Goal: Task Accomplishment & Management: Use online tool/utility

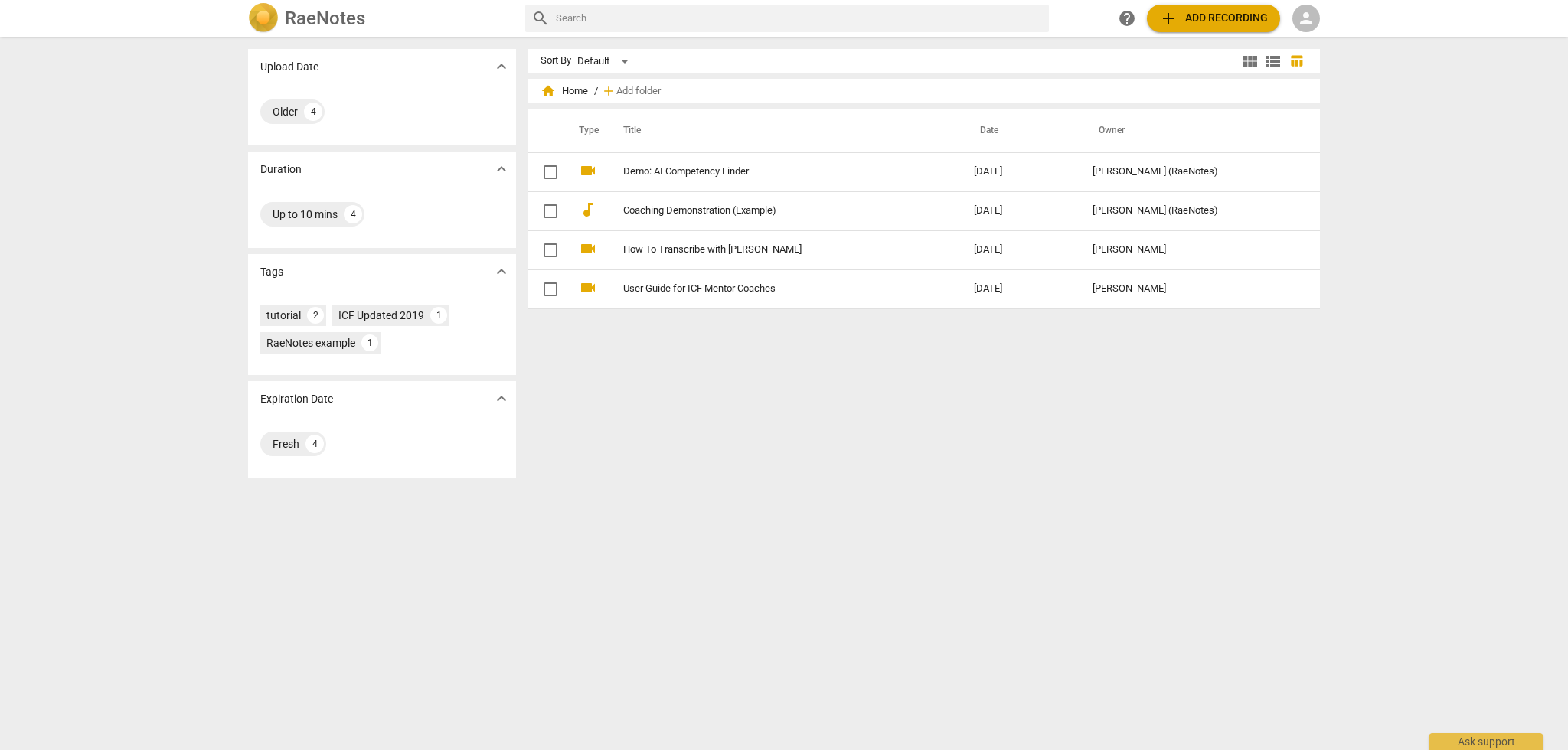
click at [1307, 20] on span "person" at bounding box center [1306, 18] width 19 height 18
click at [1314, 37] on li "Login" at bounding box center [1320, 37] width 56 height 37
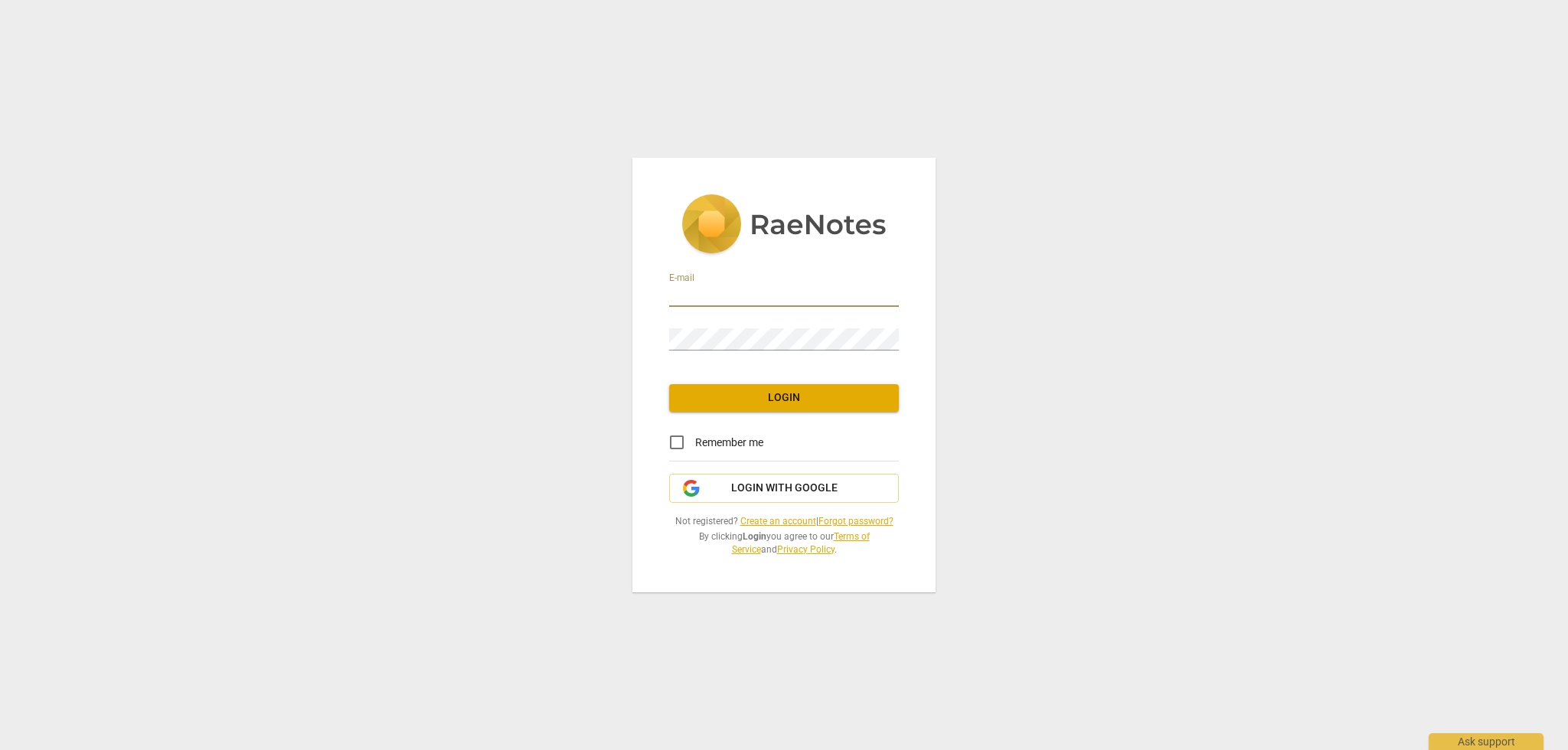
type input "[PERSON_NAME][EMAIL_ADDRESS][DOMAIN_NAME]"
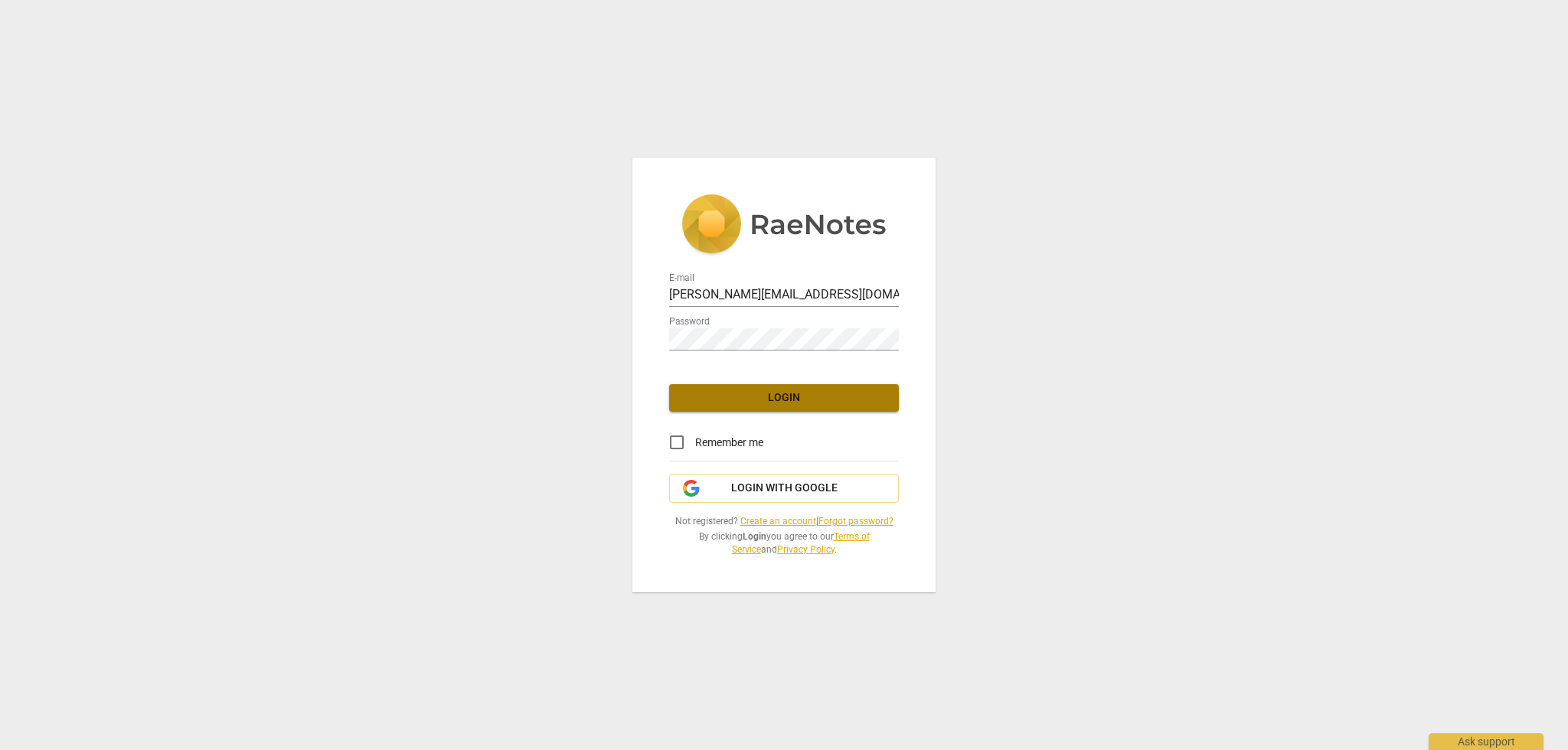
click at [776, 395] on span "Login" at bounding box center [784, 398] width 205 height 15
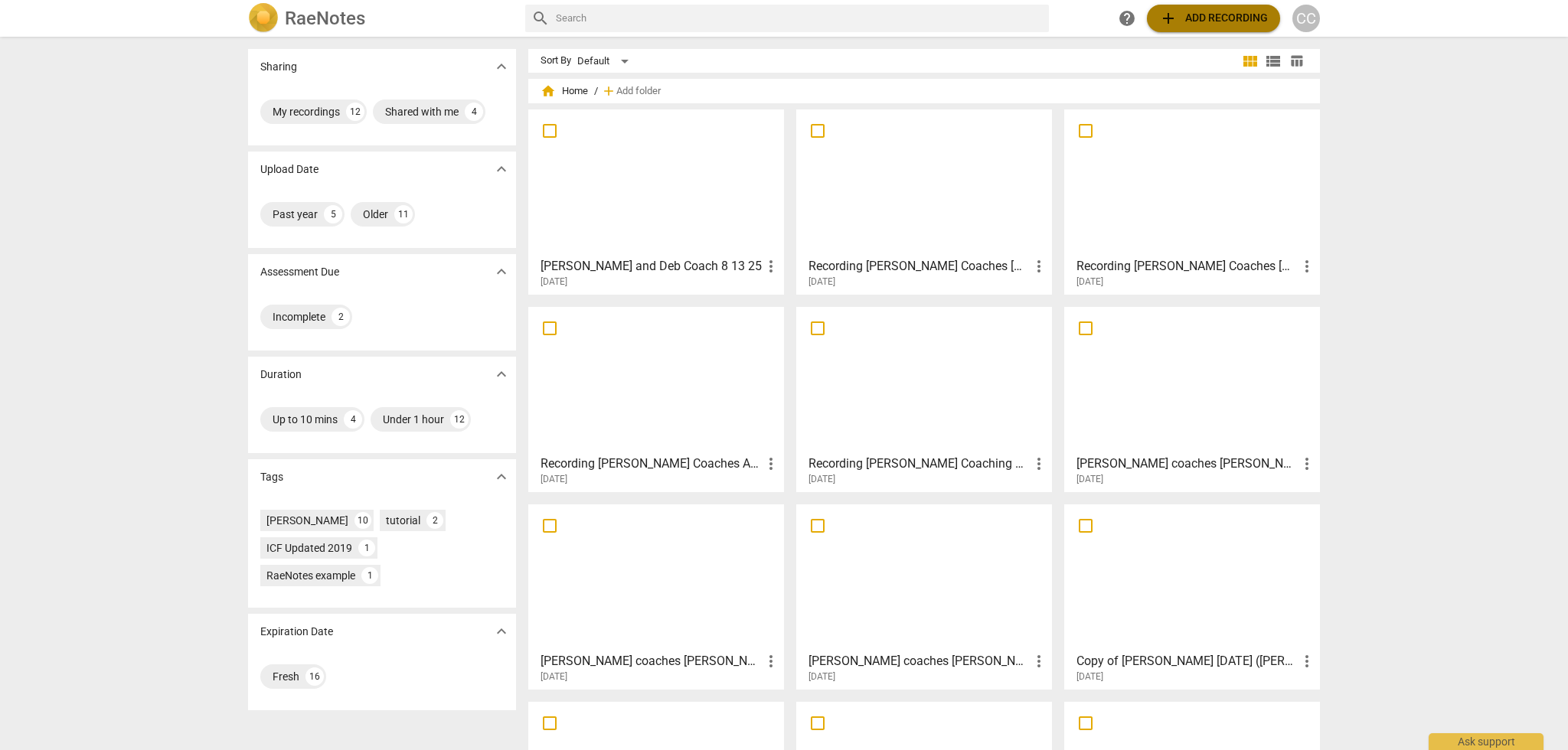
click at [1191, 15] on span "add Add recording" at bounding box center [1213, 18] width 109 height 18
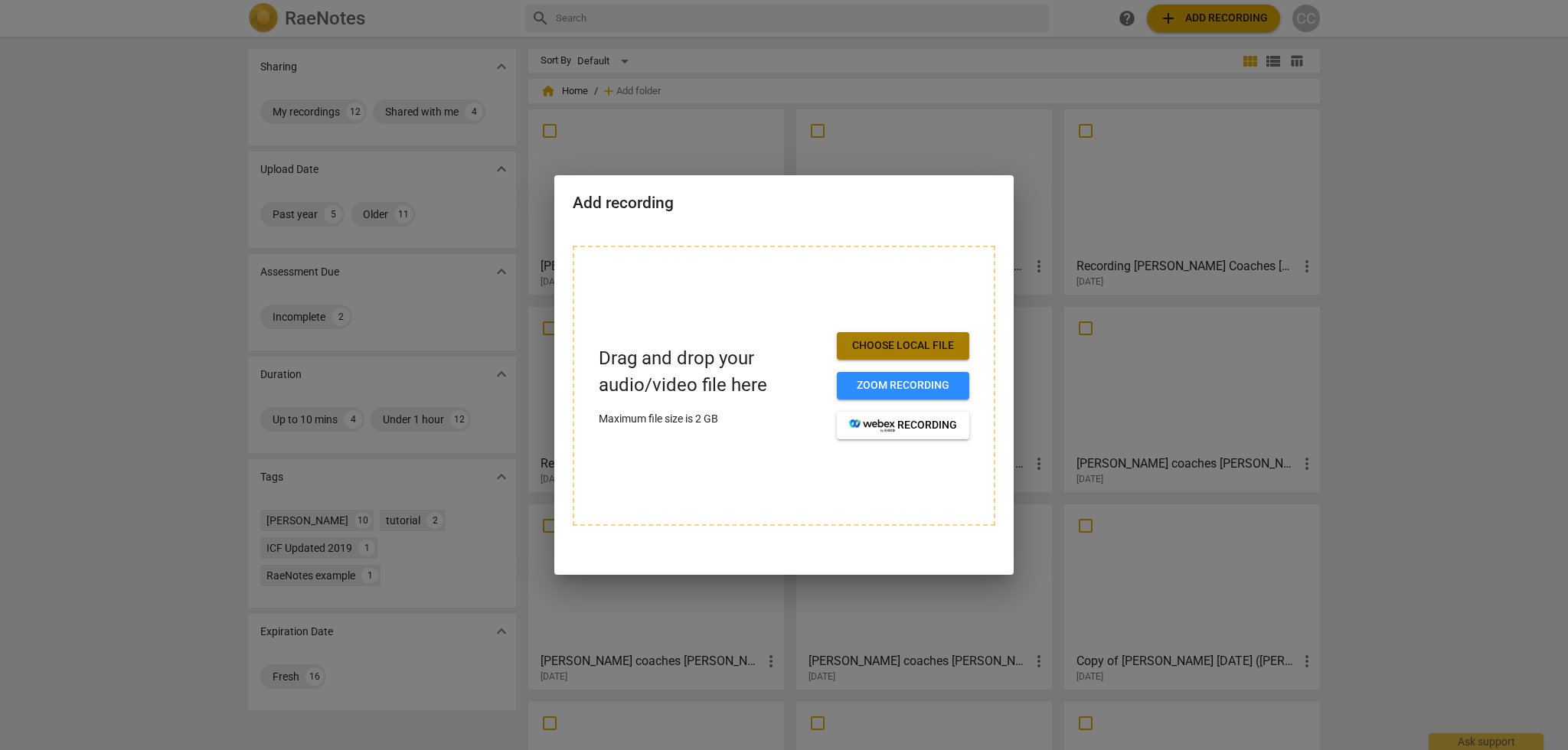
click at [881, 345] on span "Choose local file" at bounding box center [903, 346] width 108 height 15
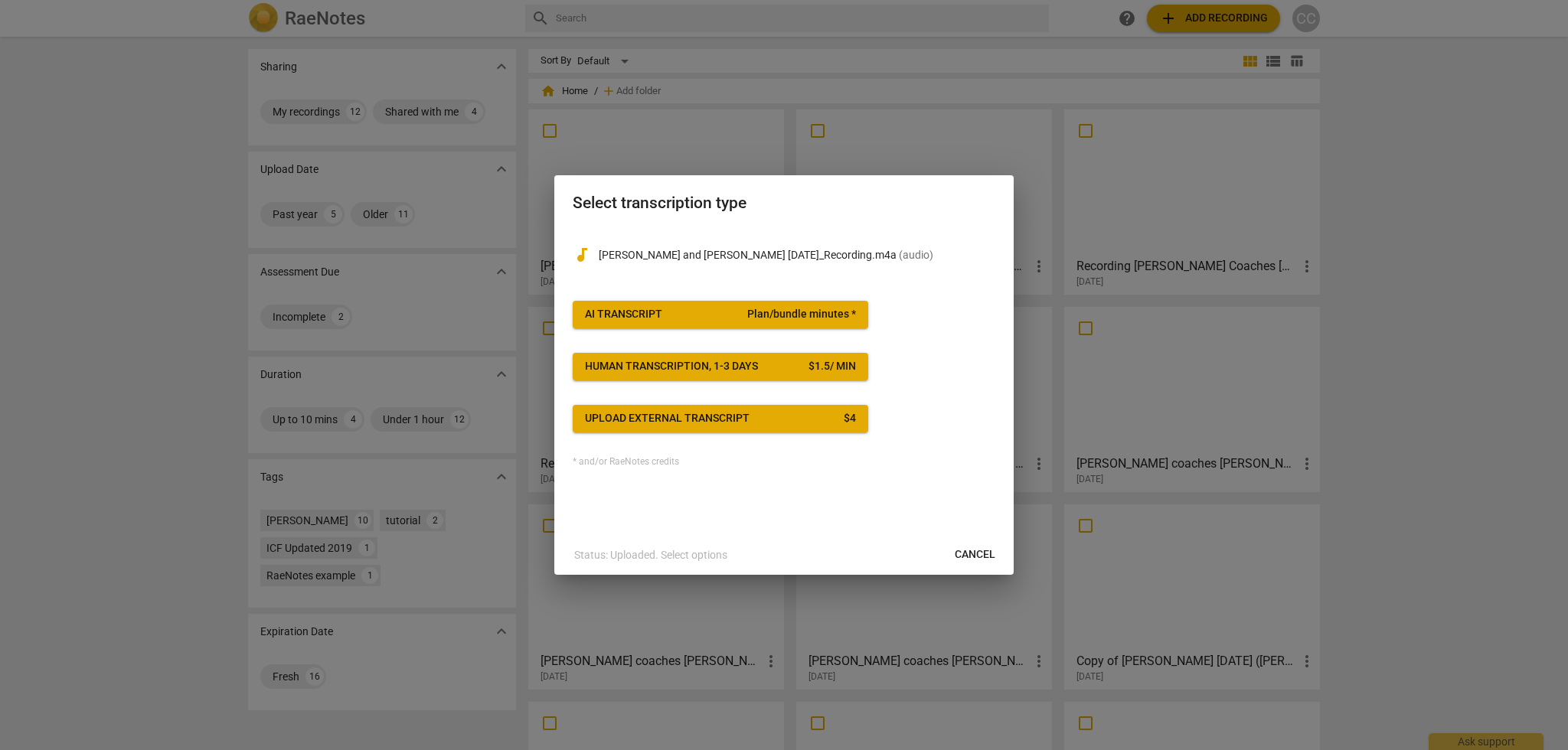
click at [808, 313] on span "Plan/bundle minutes *" at bounding box center [801, 314] width 109 height 15
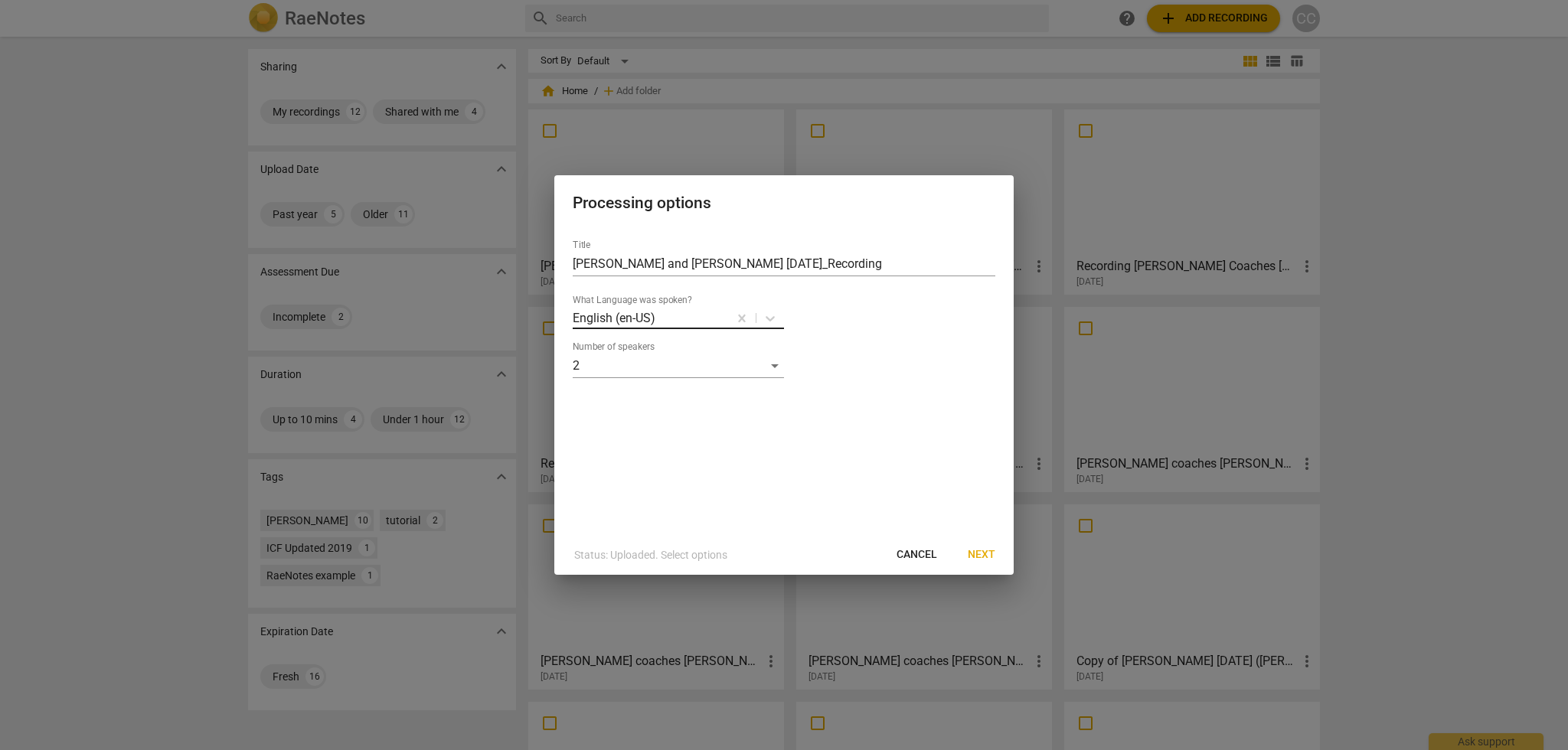
click at [692, 322] on div at bounding box center [691, 318] width 70 height 18
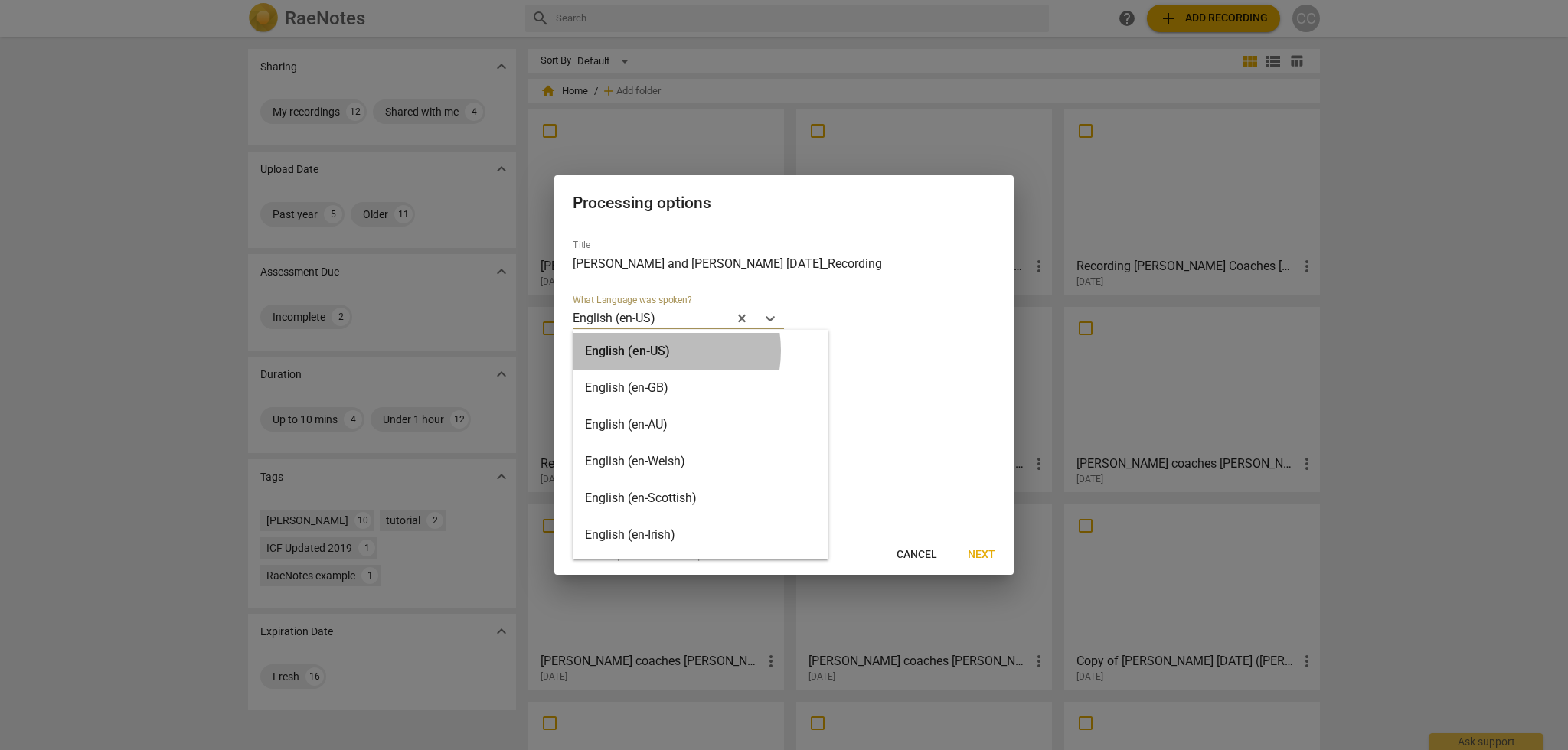
click at [655, 351] on div "English (en-US)" at bounding box center [701, 351] width 256 height 37
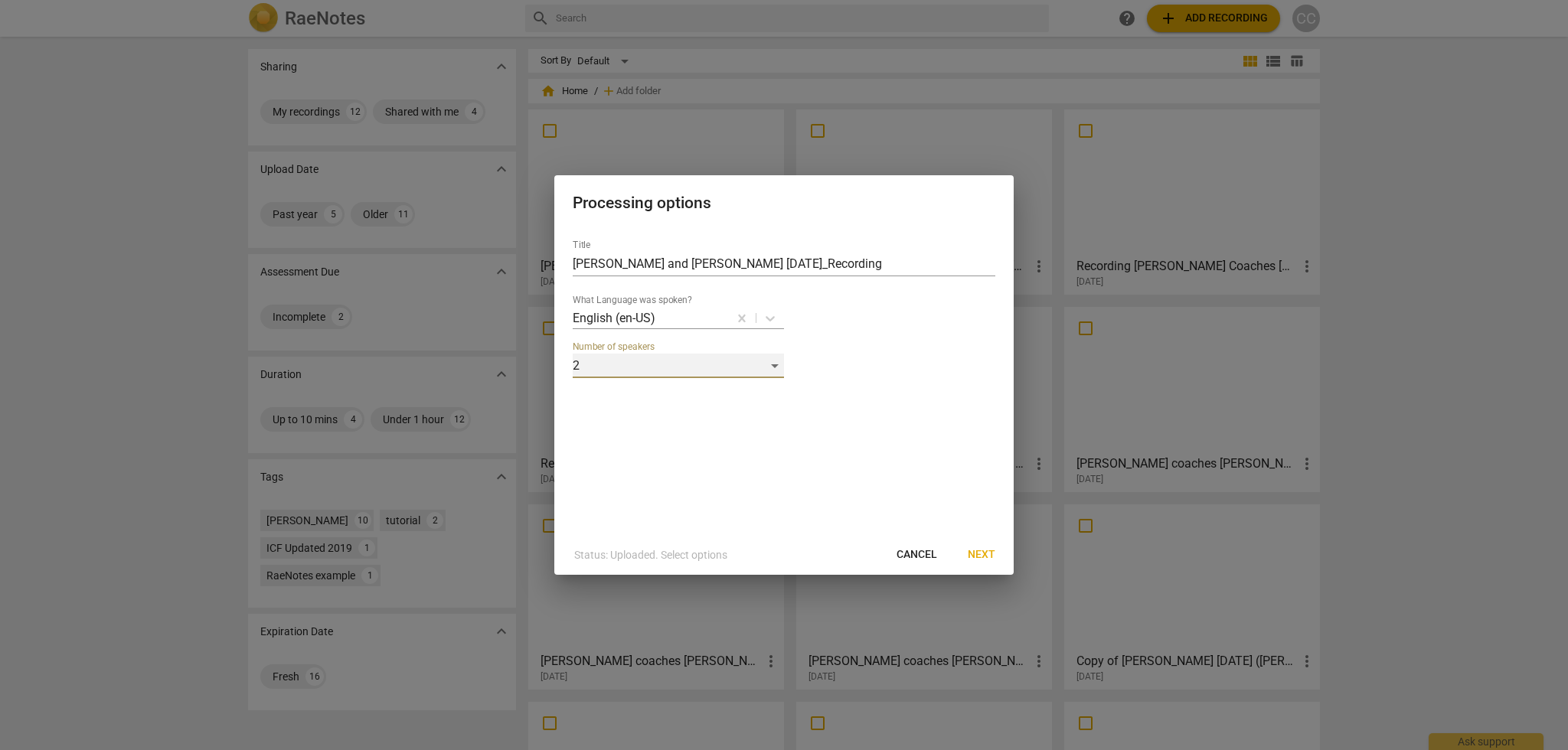
click at [776, 369] on div "2" at bounding box center [678, 365] width 211 height 24
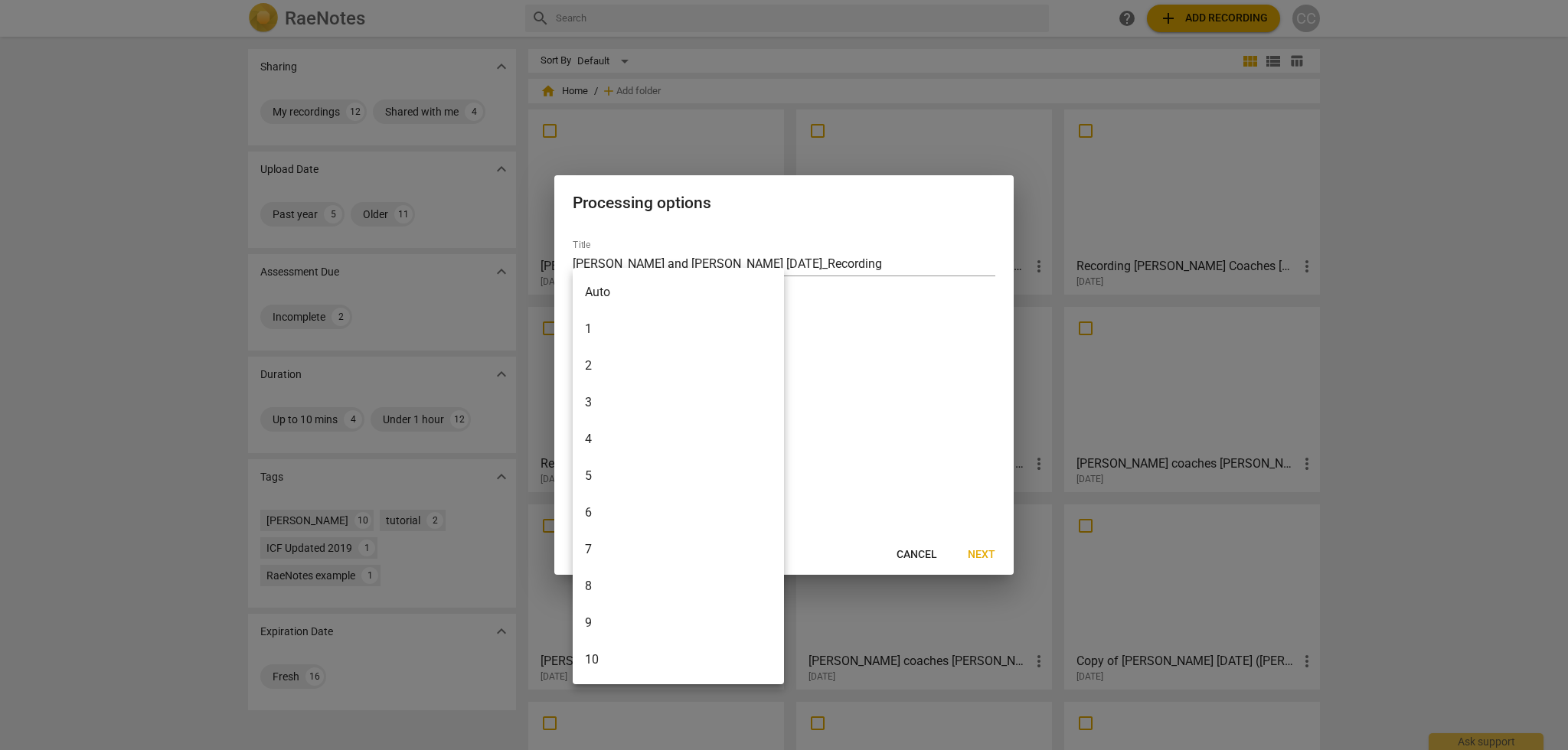
click at [626, 366] on li "2" at bounding box center [678, 366] width 211 height 37
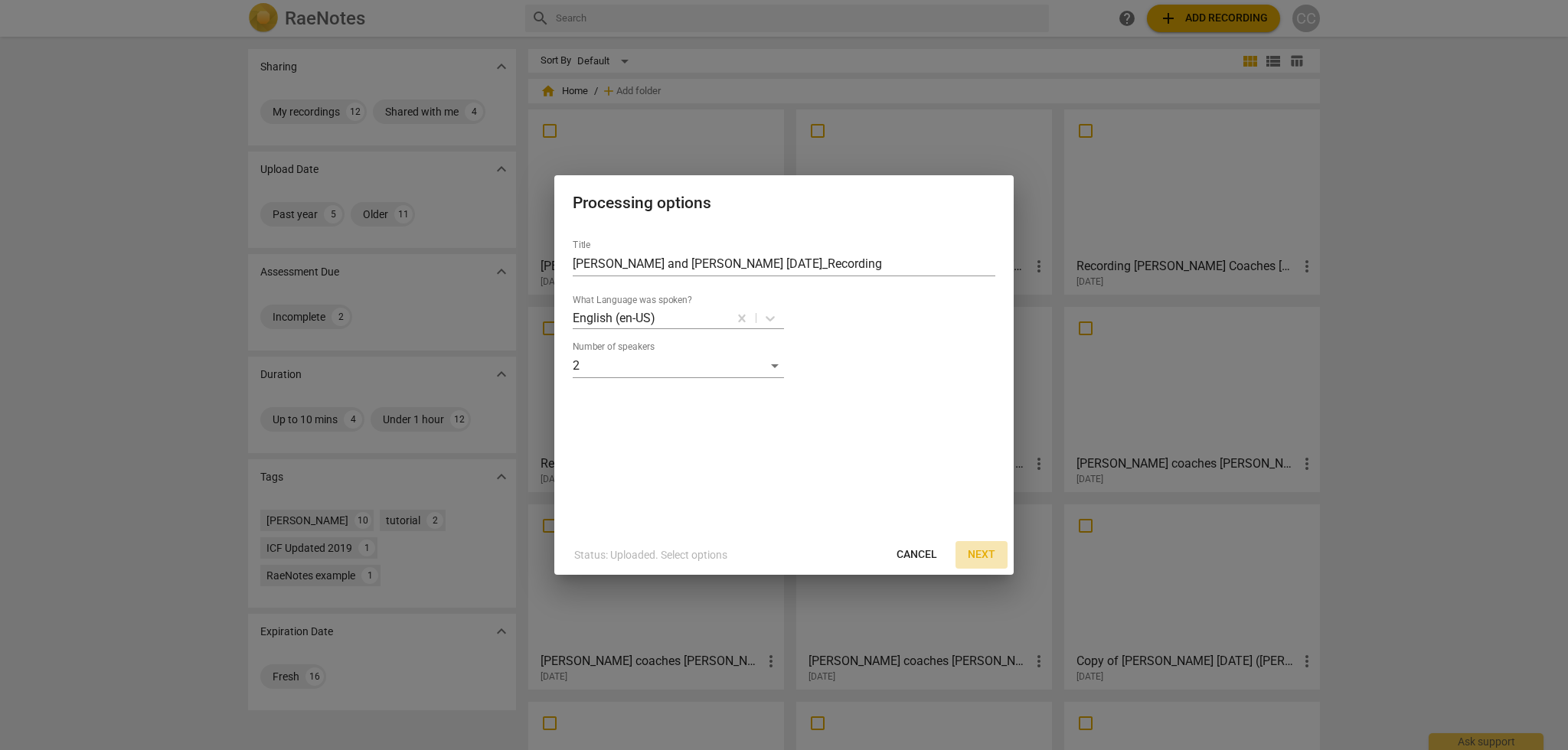
click at [985, 556] on span "Next" at bounding box center [981, 555] width 28 height 15
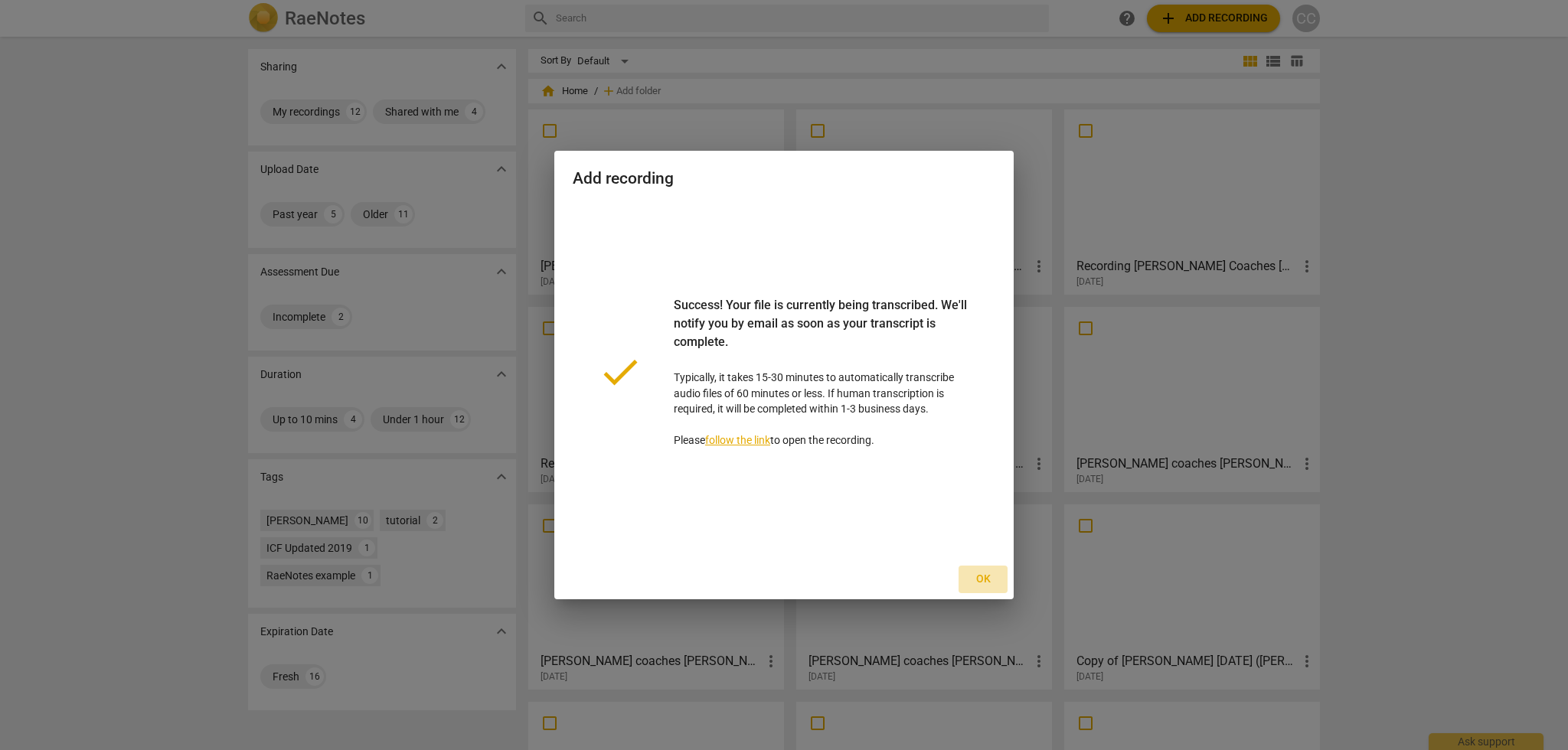
click at [983, 578] on span "Ok" at bounding box center [983, 579] width 24 height 15
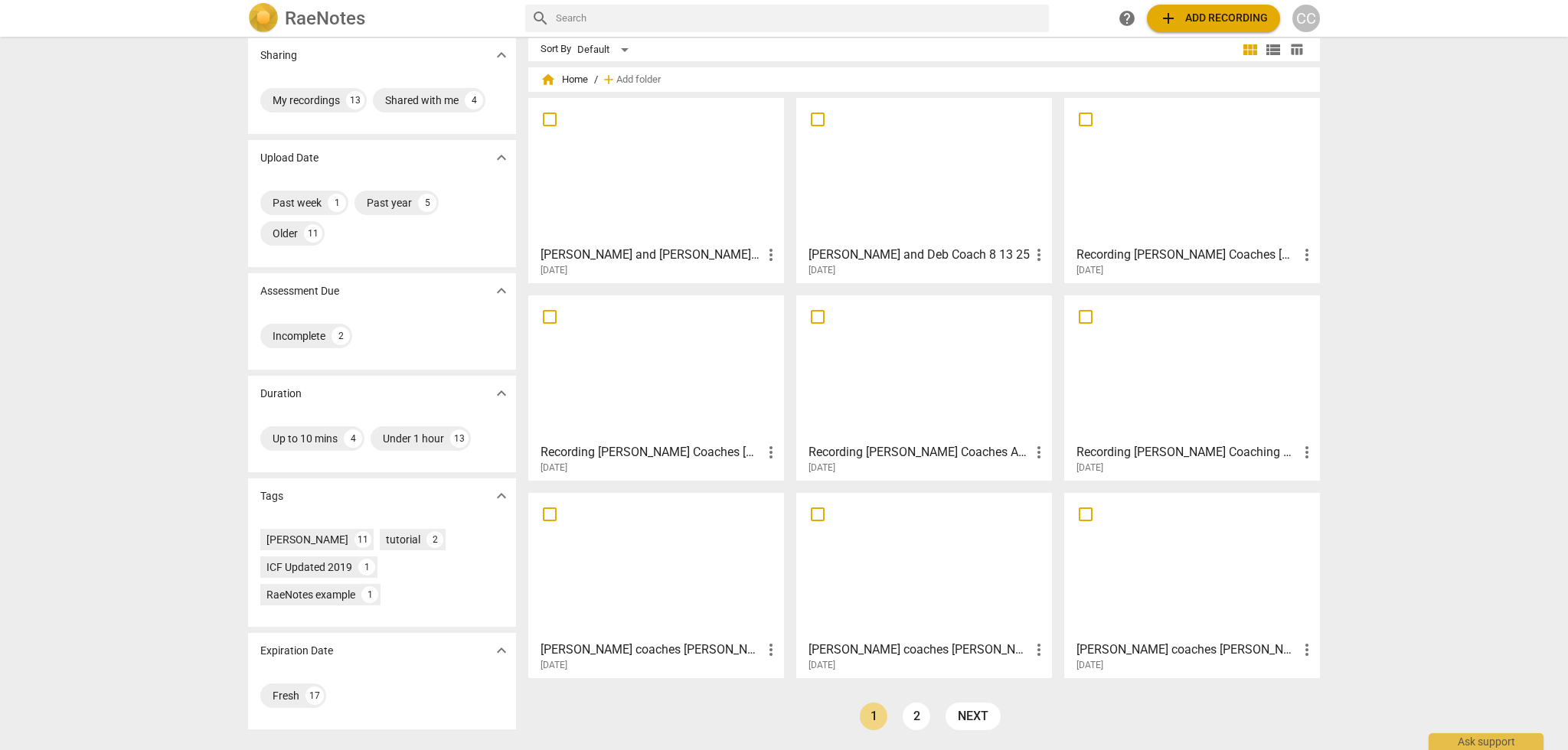
scroll to position [12, 0]
click at [307, 339] on div "Incomplete" at bounding box center [299, 335] width 53 height 15
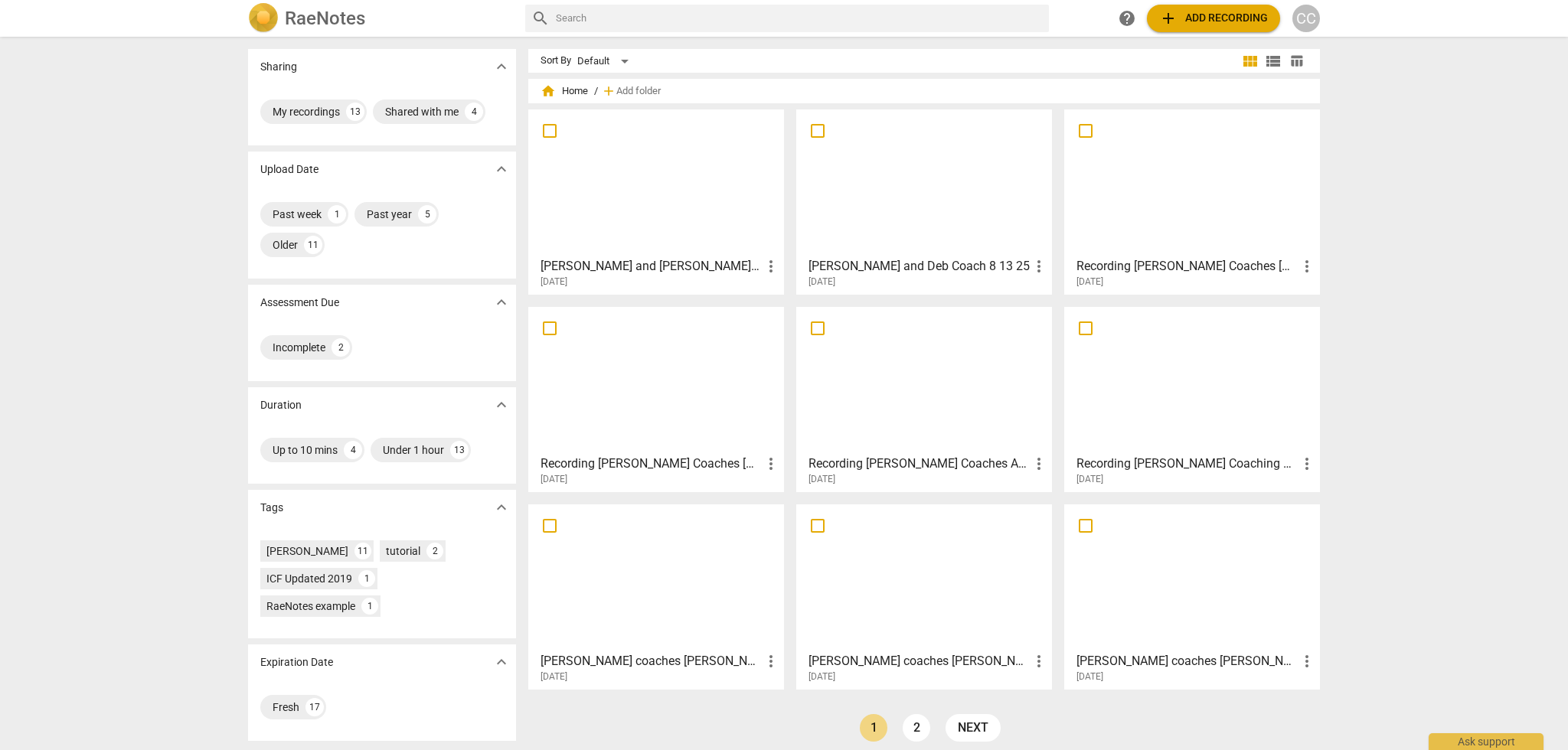
click at [919, 185] on div at bounding box center [924, 182] width 245 height 135
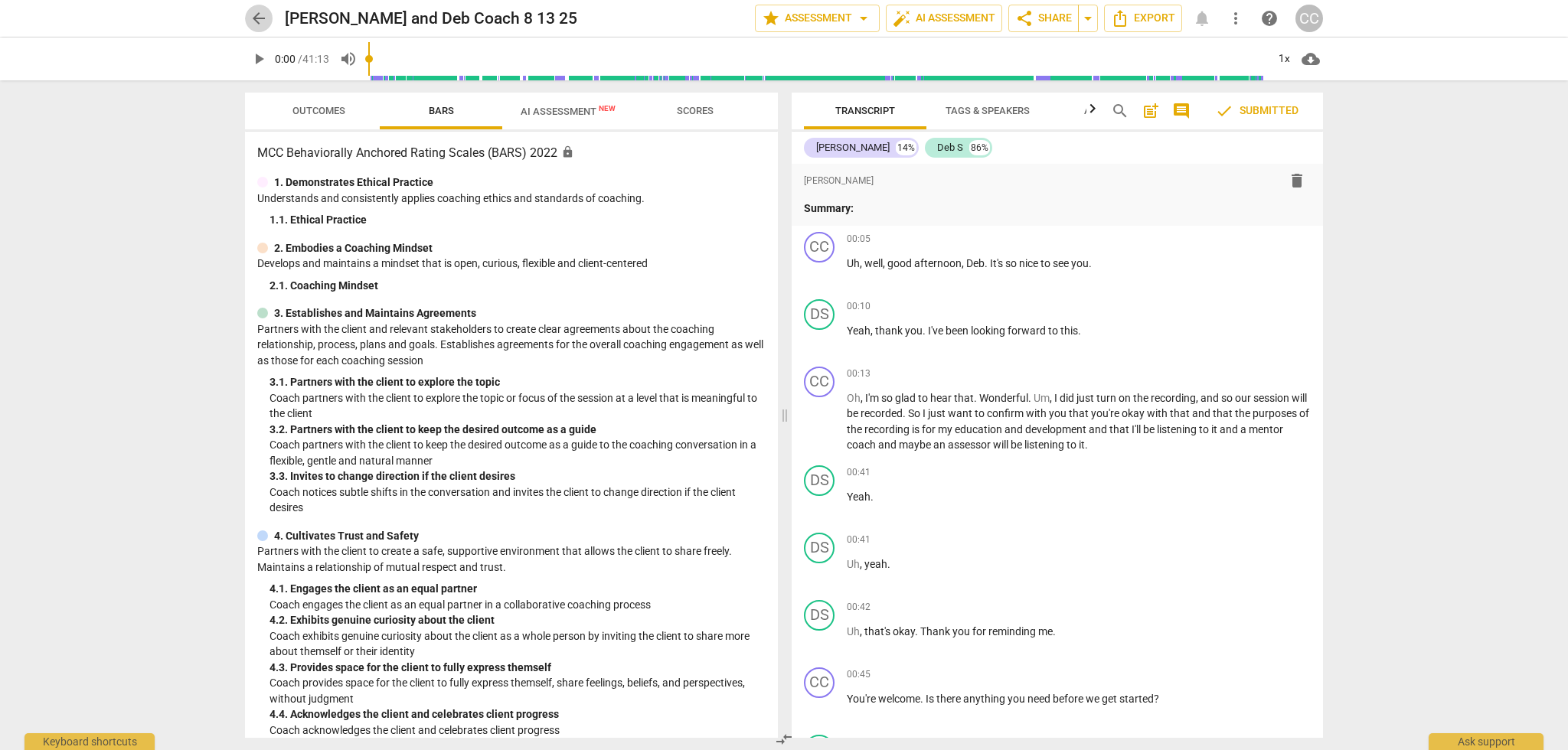
click at [259, 17] on span "arrow_back" at bounding box center [259, 18] width 19 height 18
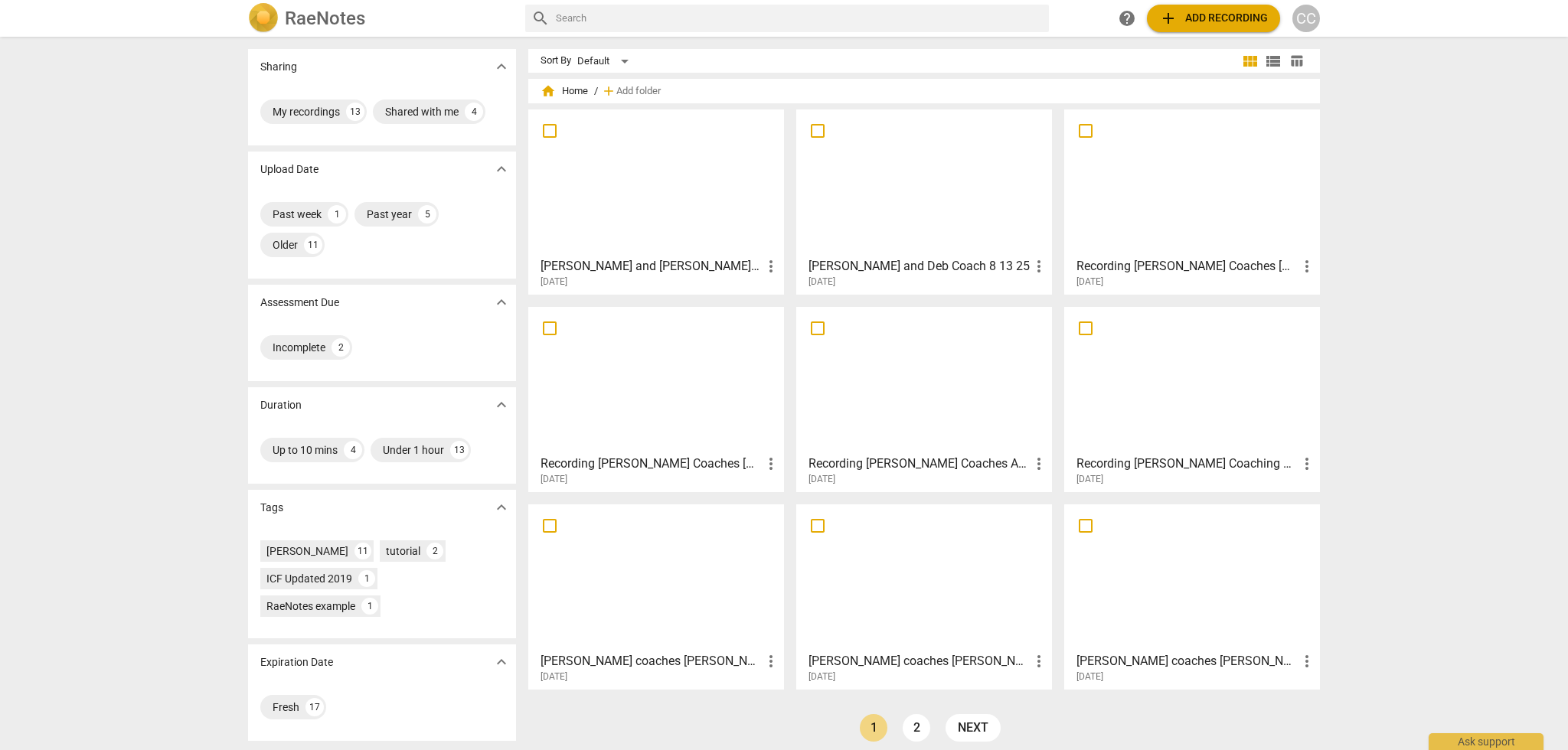
click at [622, 169] on div at bounding box center [655, 182] width 245 height 135
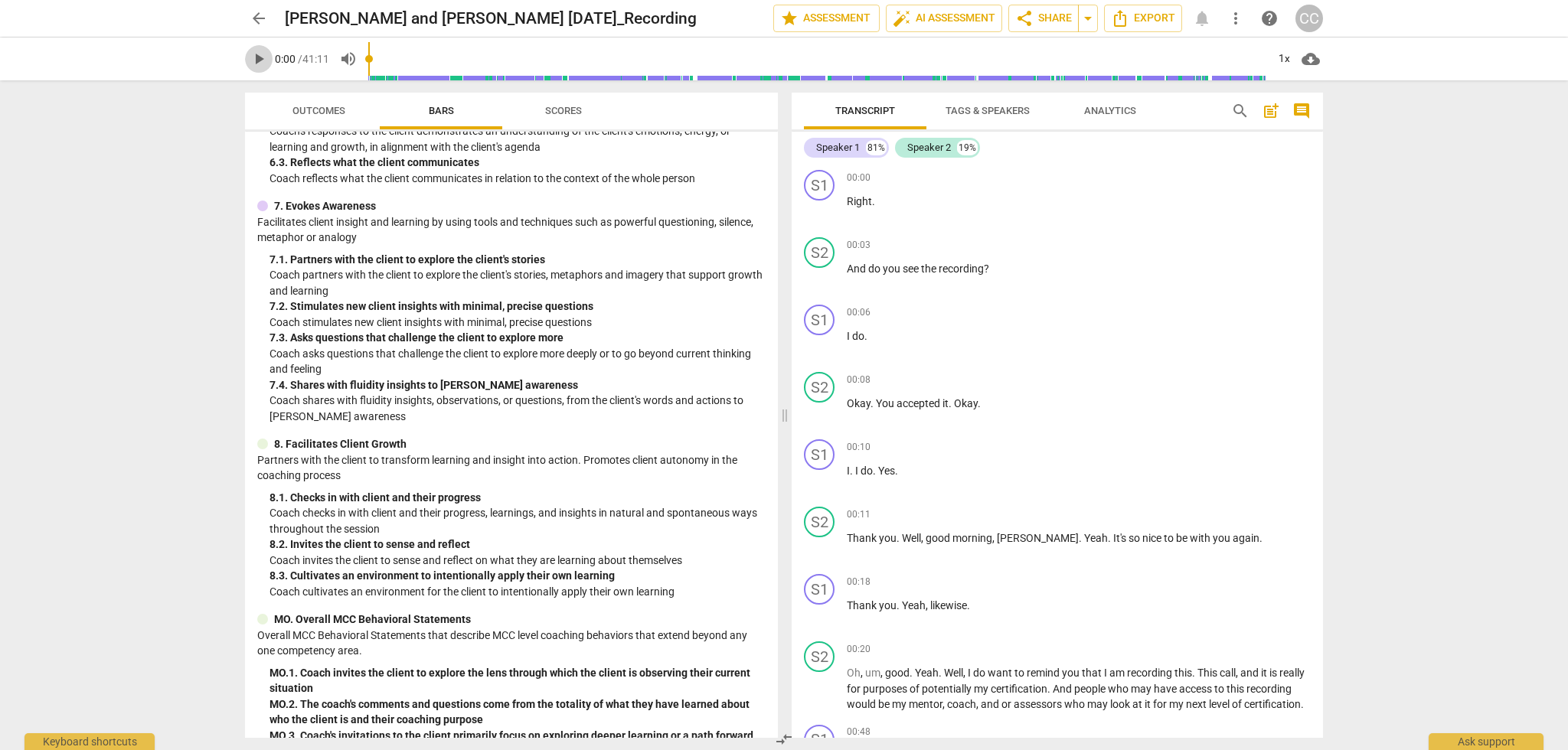
click at [257, 55] on span "play_arrow" at bounding box center [259, 59] width 19 height 18
click at [816, 251] on div "S2" at bounding box center [819, 252] width 30 height 30
drag, startPoint x: 869, startPoint y: 322, endPoint x: 827, endPoint y: 320, distance: 42.0
click at [827, 320] on div "Speaker 2" at bounding box center [877, 325] width 115 height 24
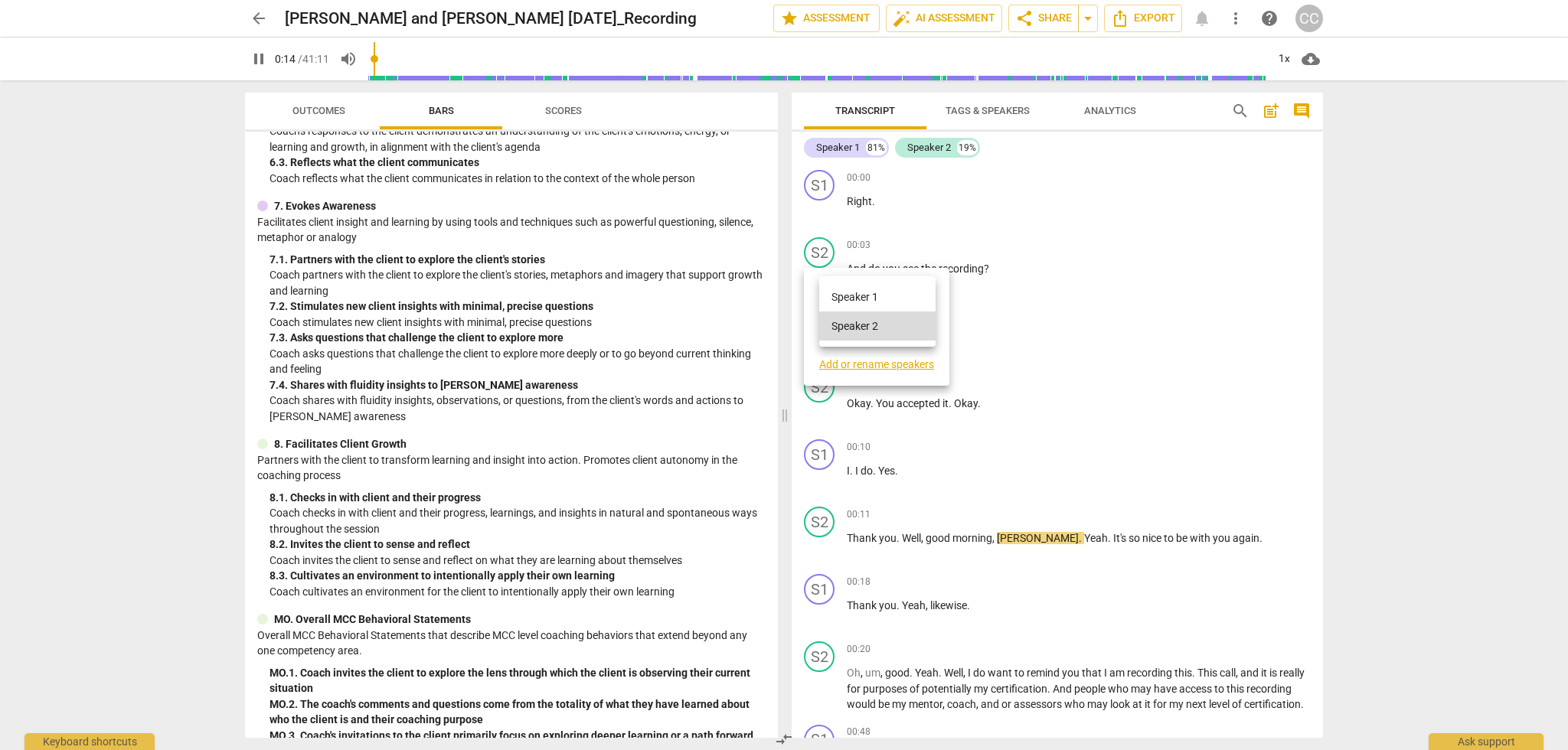
type input "15"
click at [867, 327] on li "Speaker 2" at bounding box center [877, 325] width 116 height 29
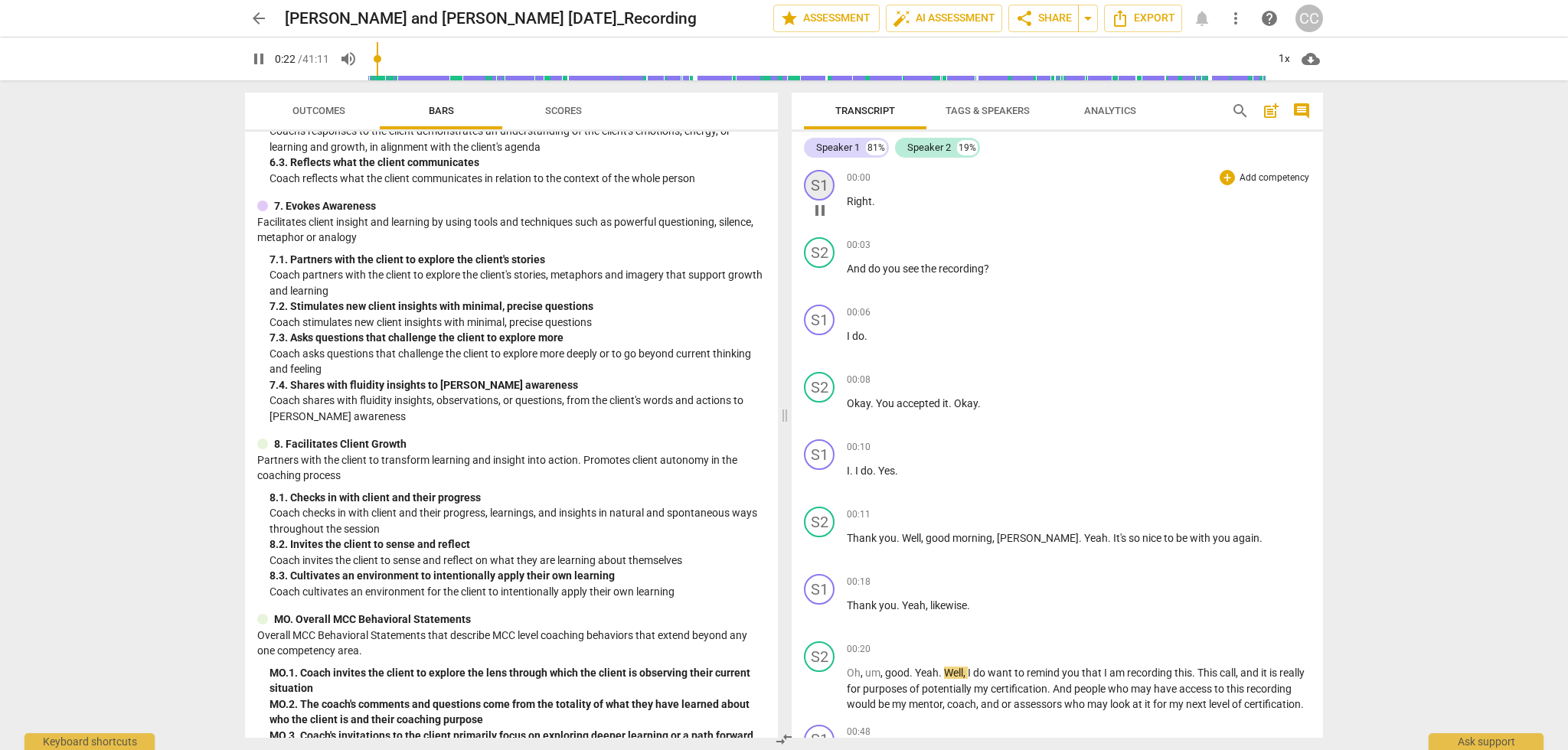
click at [816, 189] on div "S1" at bounding box center [819, 185] width 30 height 30
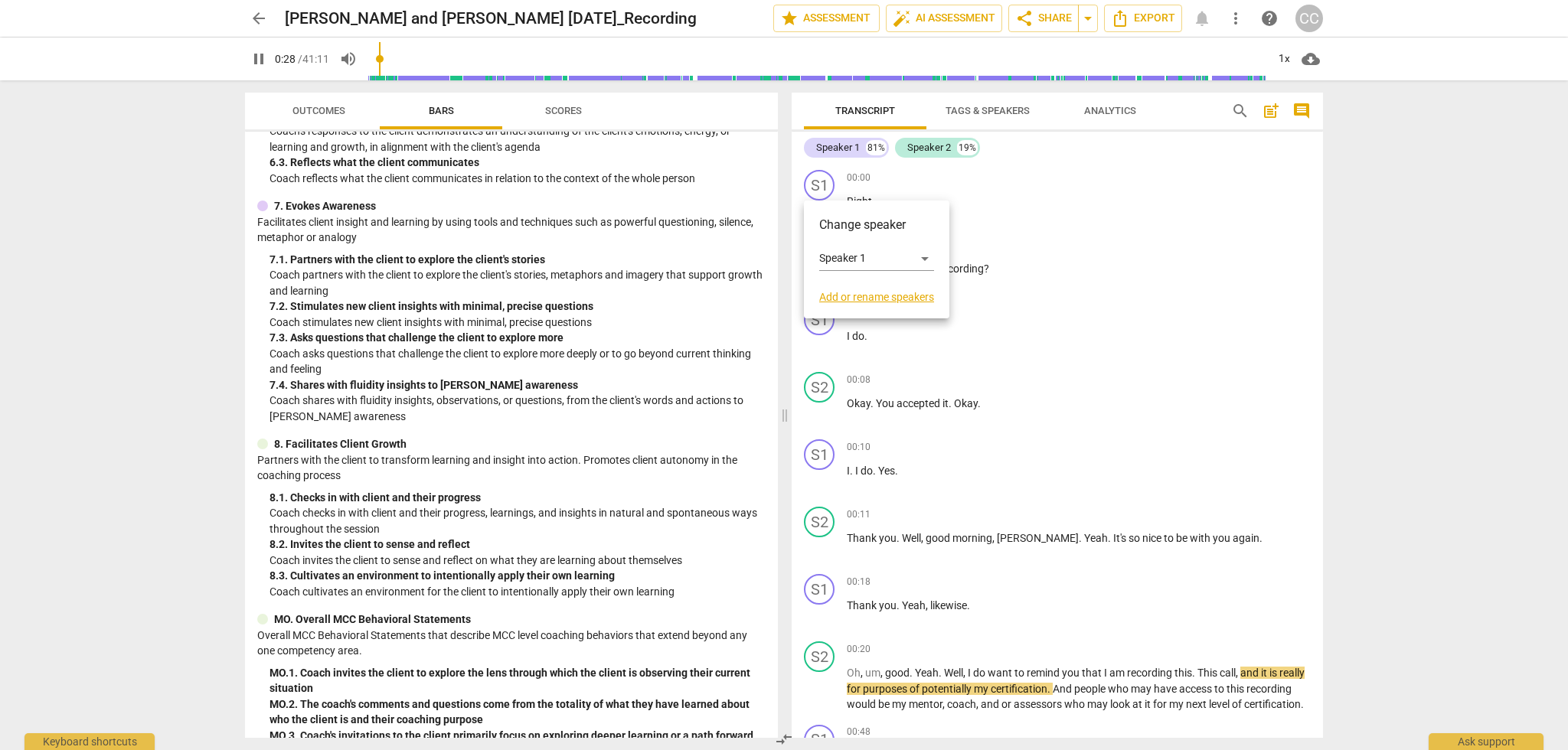
click at [1094, 365] on div at bounding box center [784, 375] width 1568 height 750
click at [827, 251] on div "S2" at bounding box center [819, 252] width 30 height 30
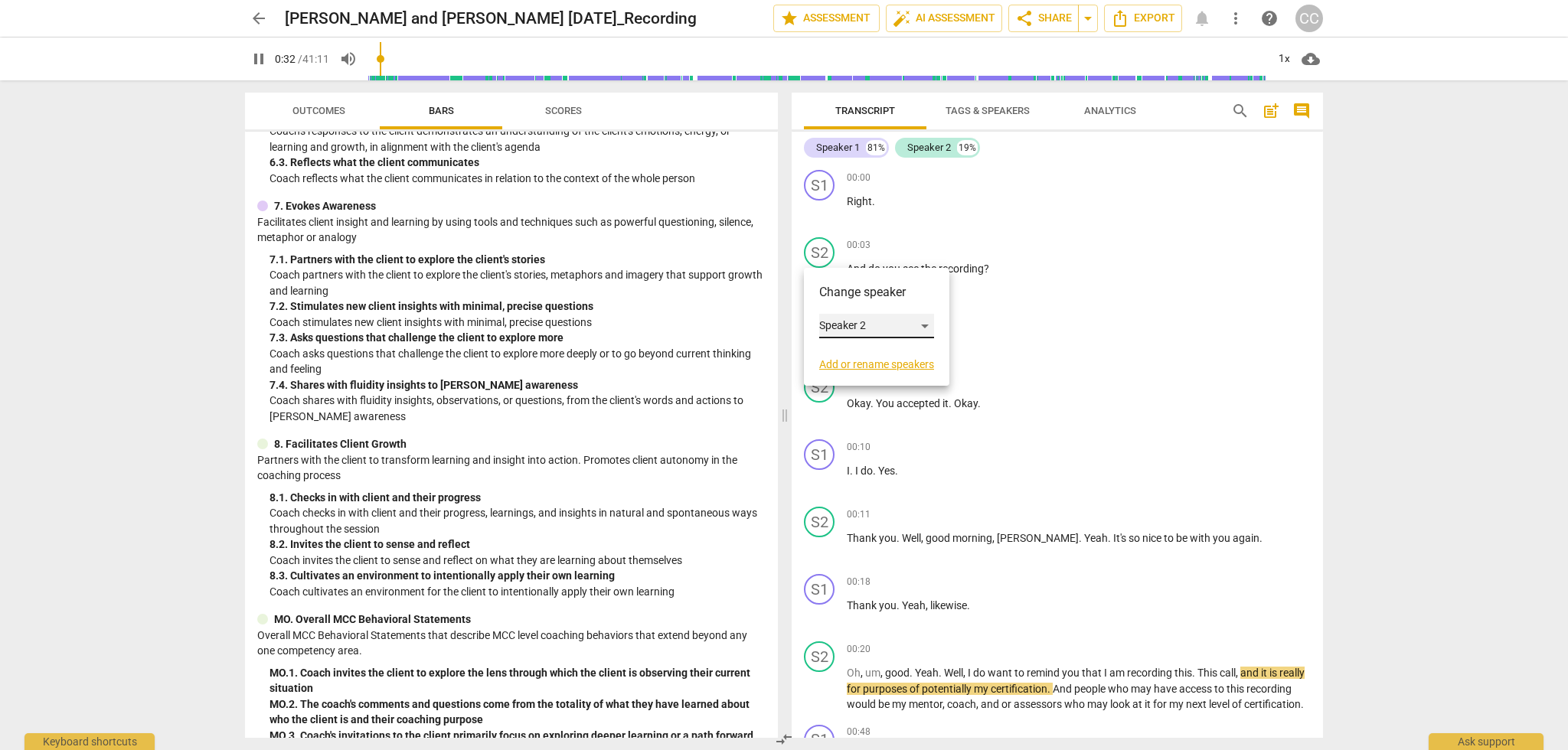
click at [925, 324] on div "Speaker 2" at bounding box center [877, 325] width 115 height 24
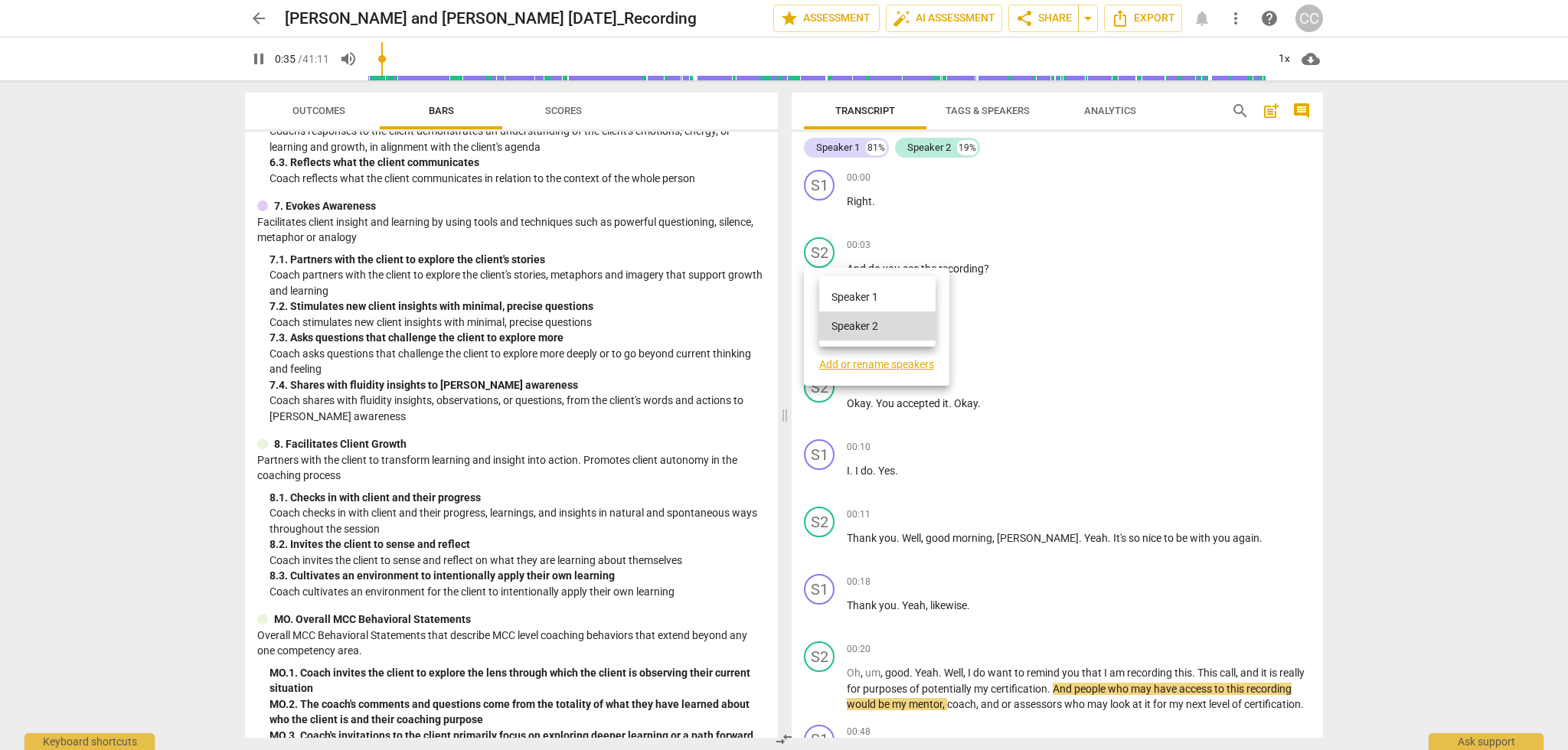
click at [882, 366] on div at bounding box center [784, 375] width 1568 height 750
click at [864, 366] on link "Add or rename speakers" at bounding box center [877, 364] width 115 height 13
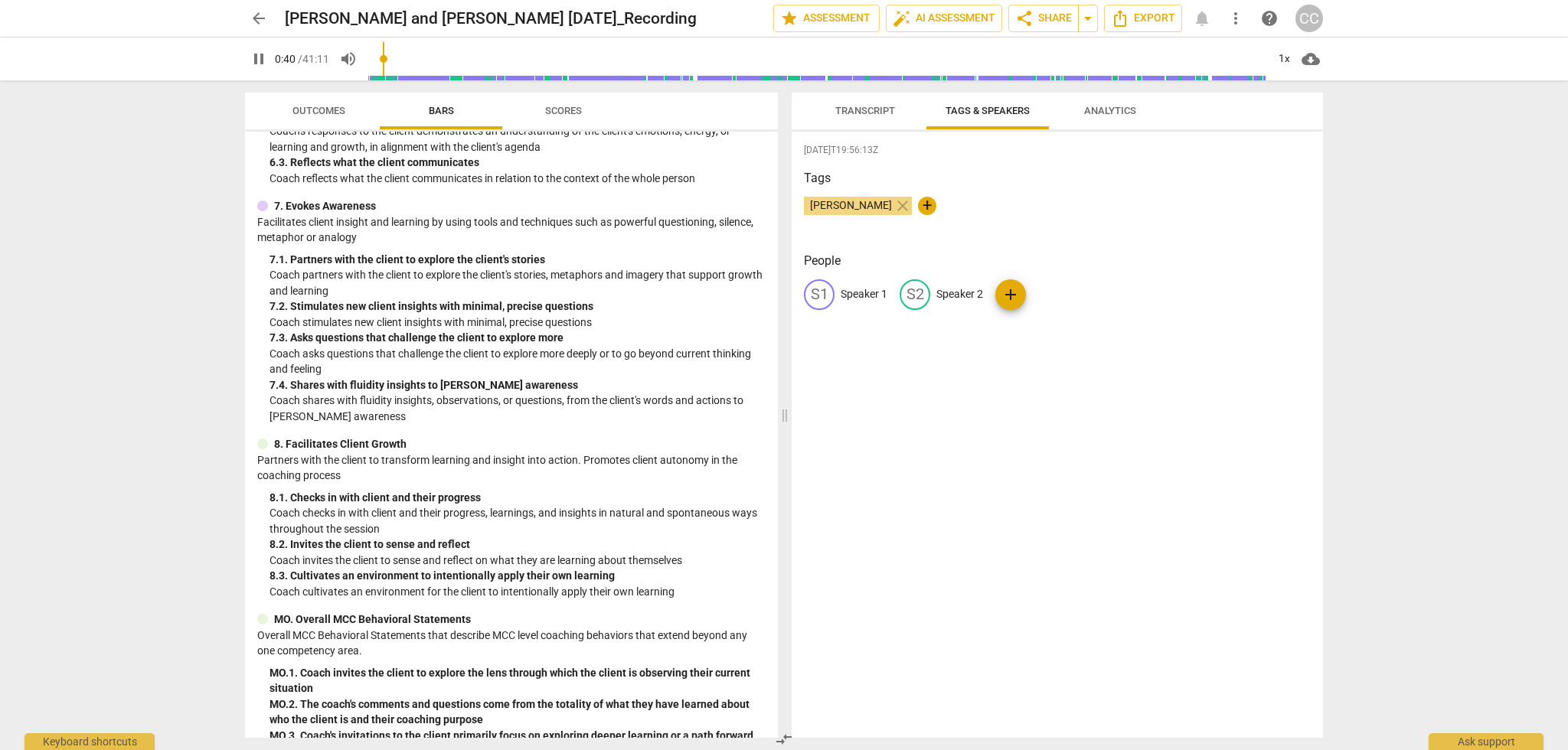
click at [959, 293] on p "Speaker 2" at bounding box center [960, 293] width 47 height 16
type input "44"
type input "C"
type input "44"
type input "Cin"
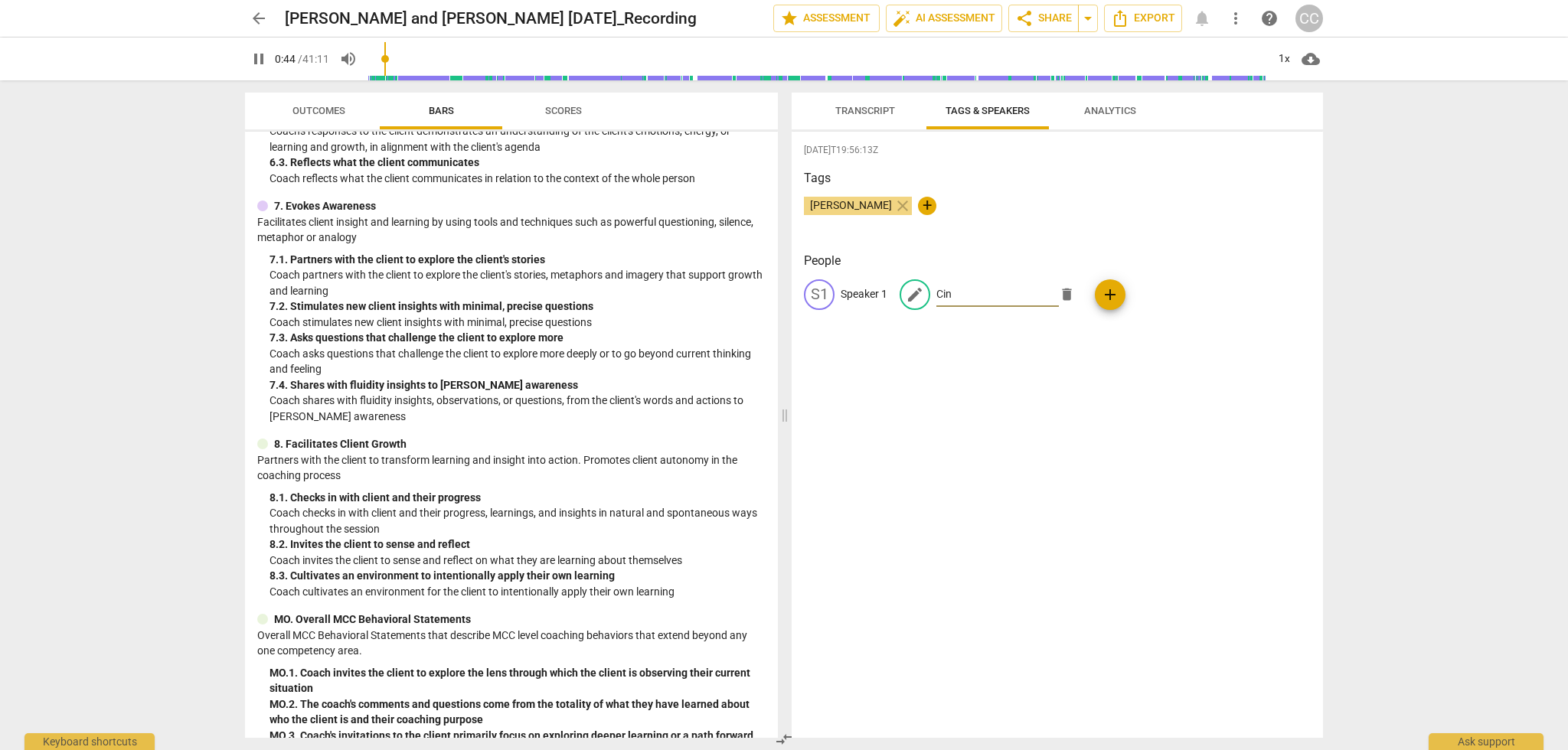
type input "45"
type input "[PERSON_NAME]"
type input "46"
type input "[PERSON_NAME]"
click at [854, 294] on p "Speaker 1" at bounding box center [864, 293] width 47 height 16
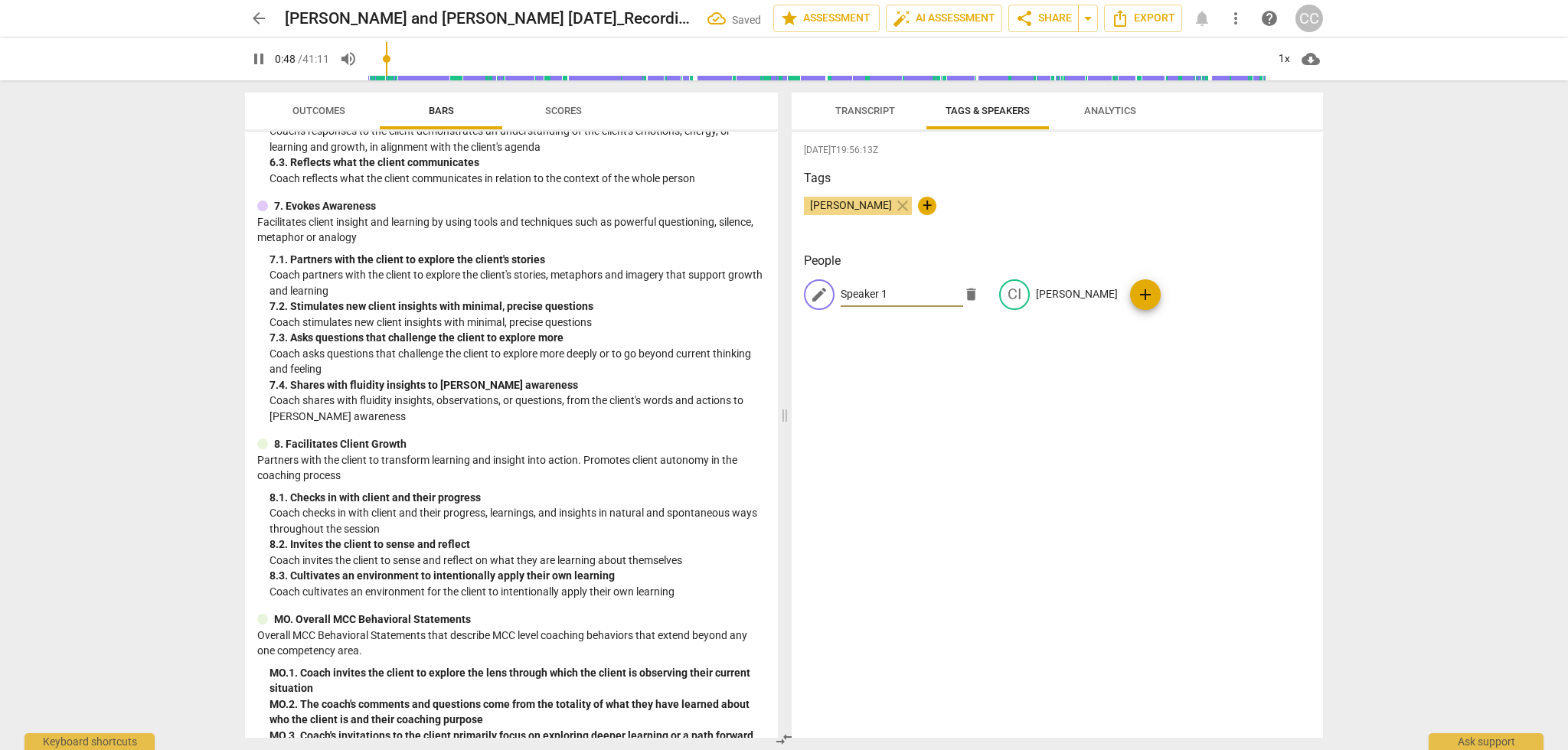
type input "49"
type input "CI"
type input "49"
type input "CInd"
type input "49"
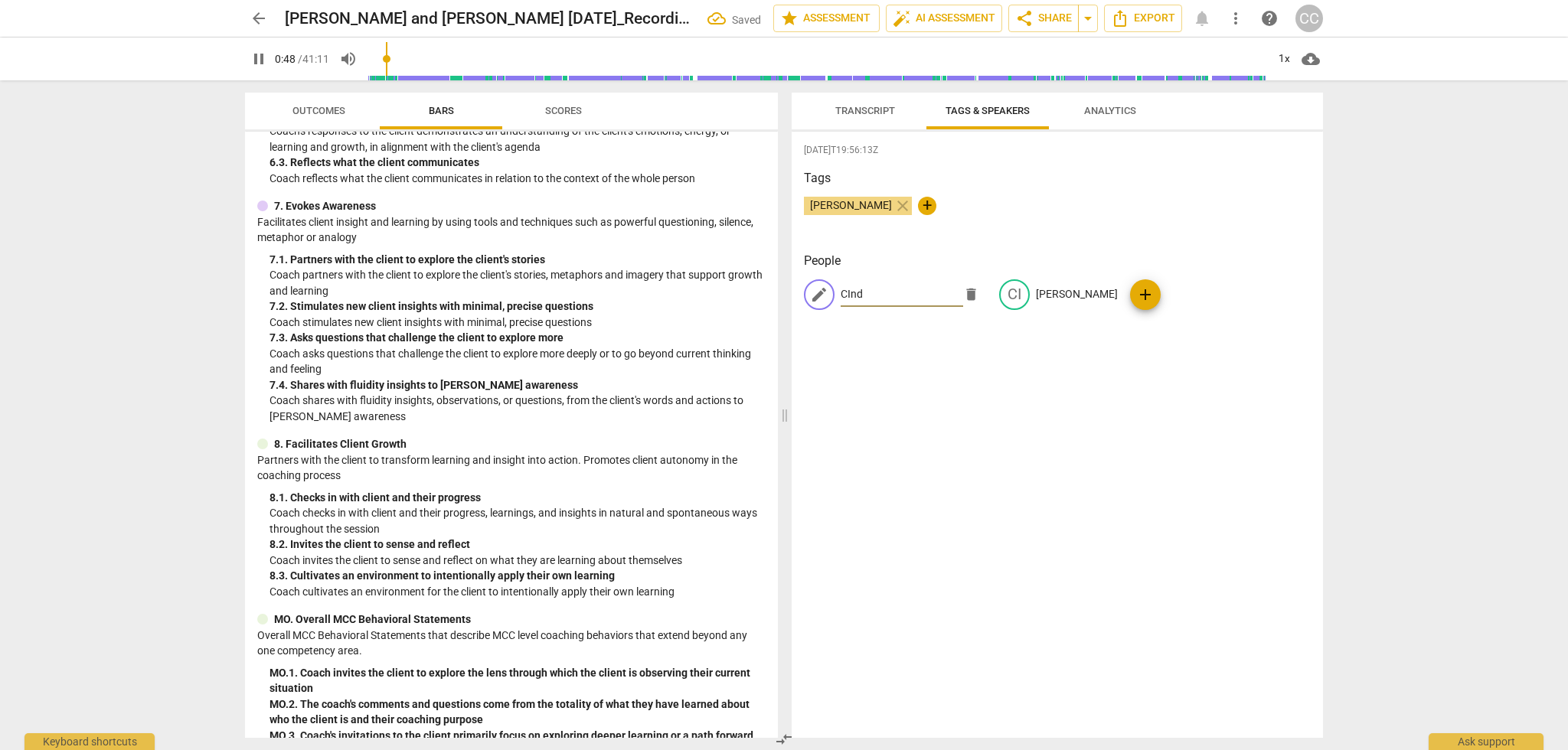
type input "[PERSON_NAME]"
type input "51"
type input "[PERSON_NAME]"
type input "60"
type input "Cind"
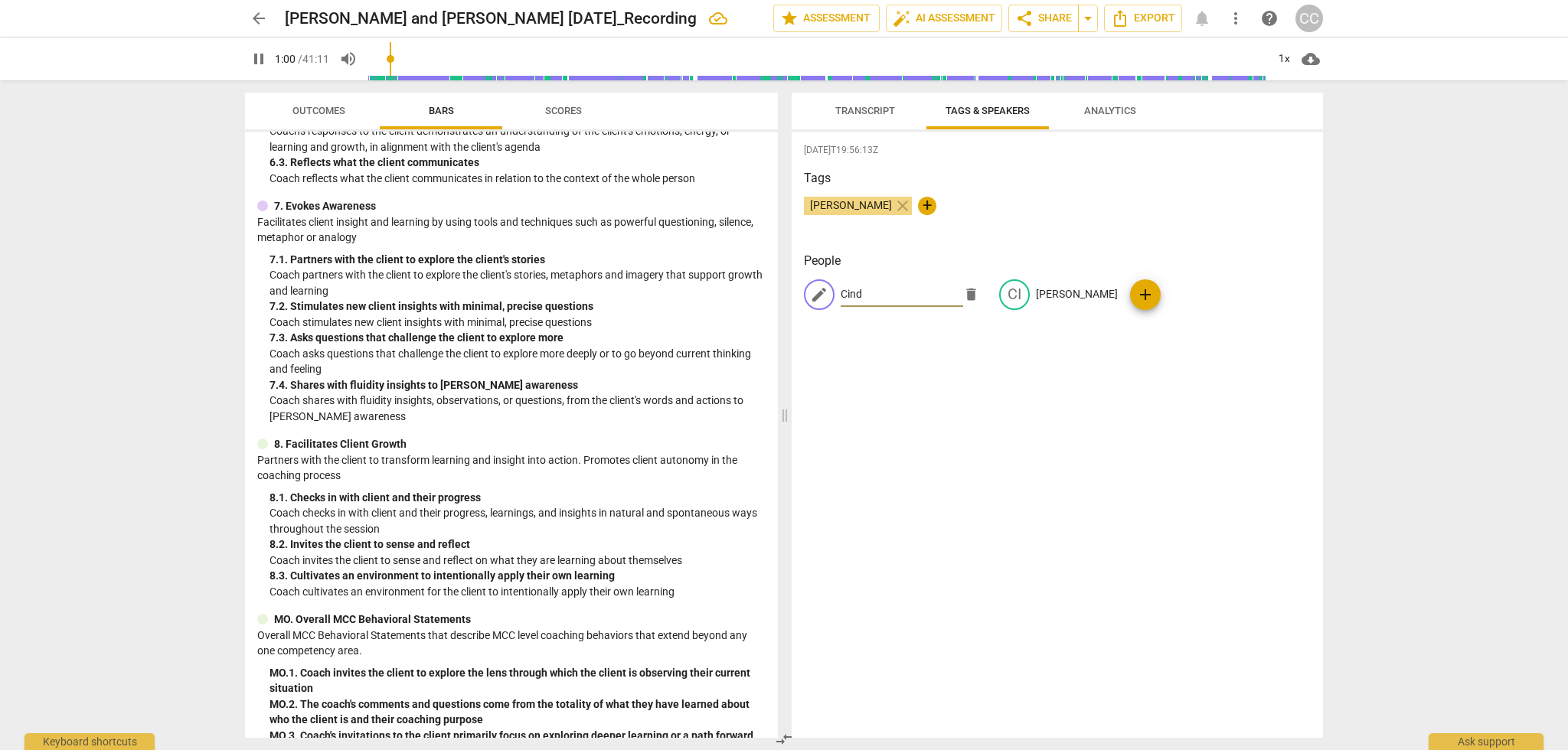
type input "60"
type input "Ci"
type input "61"
type input "C"
type input "62"
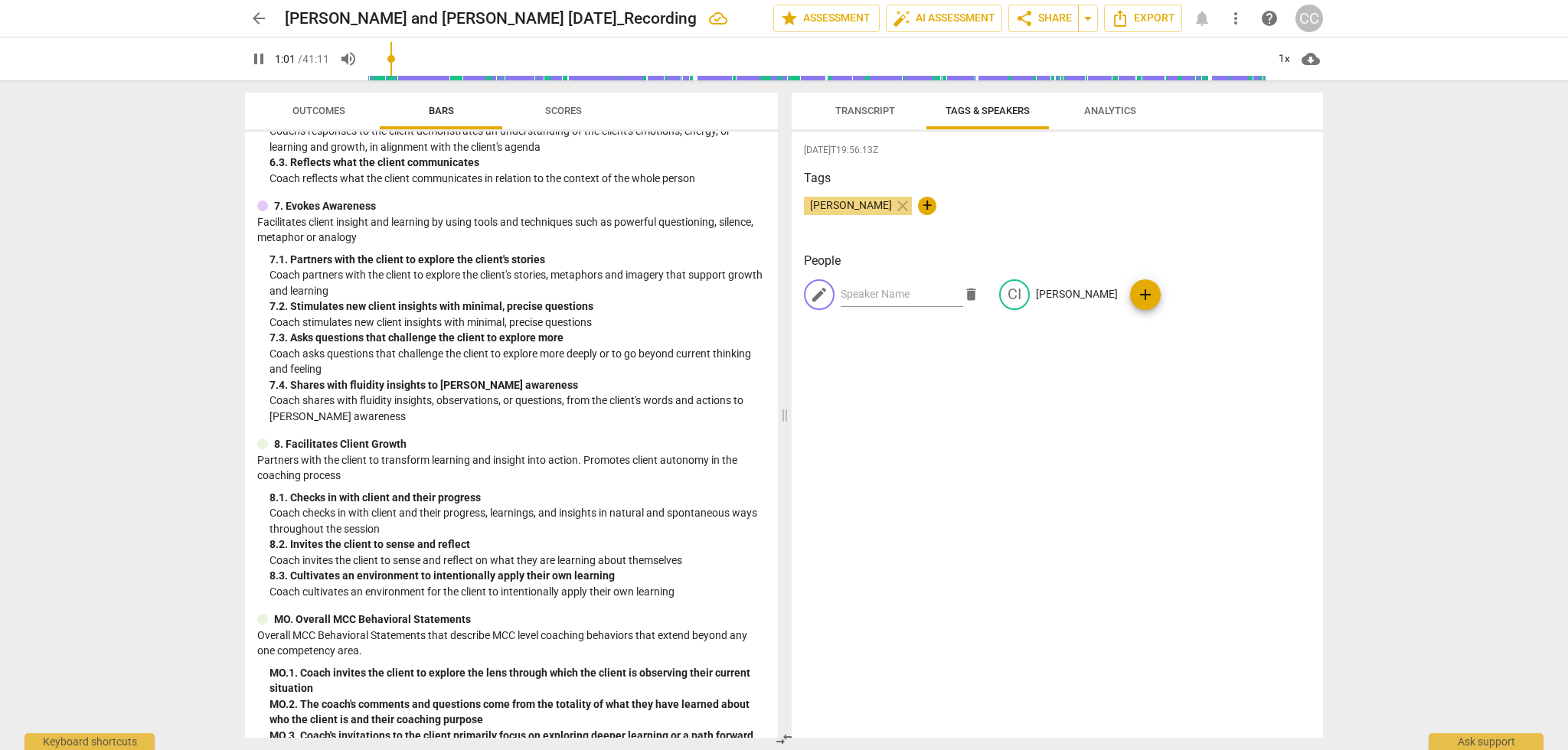
click at [883, 415] on div "[DATE]T19:56:13Z Tags [PERSON_NAME] close + People edit delete CI [PERSON_NAME]…" at bounding box center [1057, 435] width 532 height 606
click at [859, 296] on p "No name" at bounding box center [861, 293] width 43 height 16
click at [859, 296] on input "text" at bounding box center [902, 294] width 123 height 24
type input "72"
type input "J"
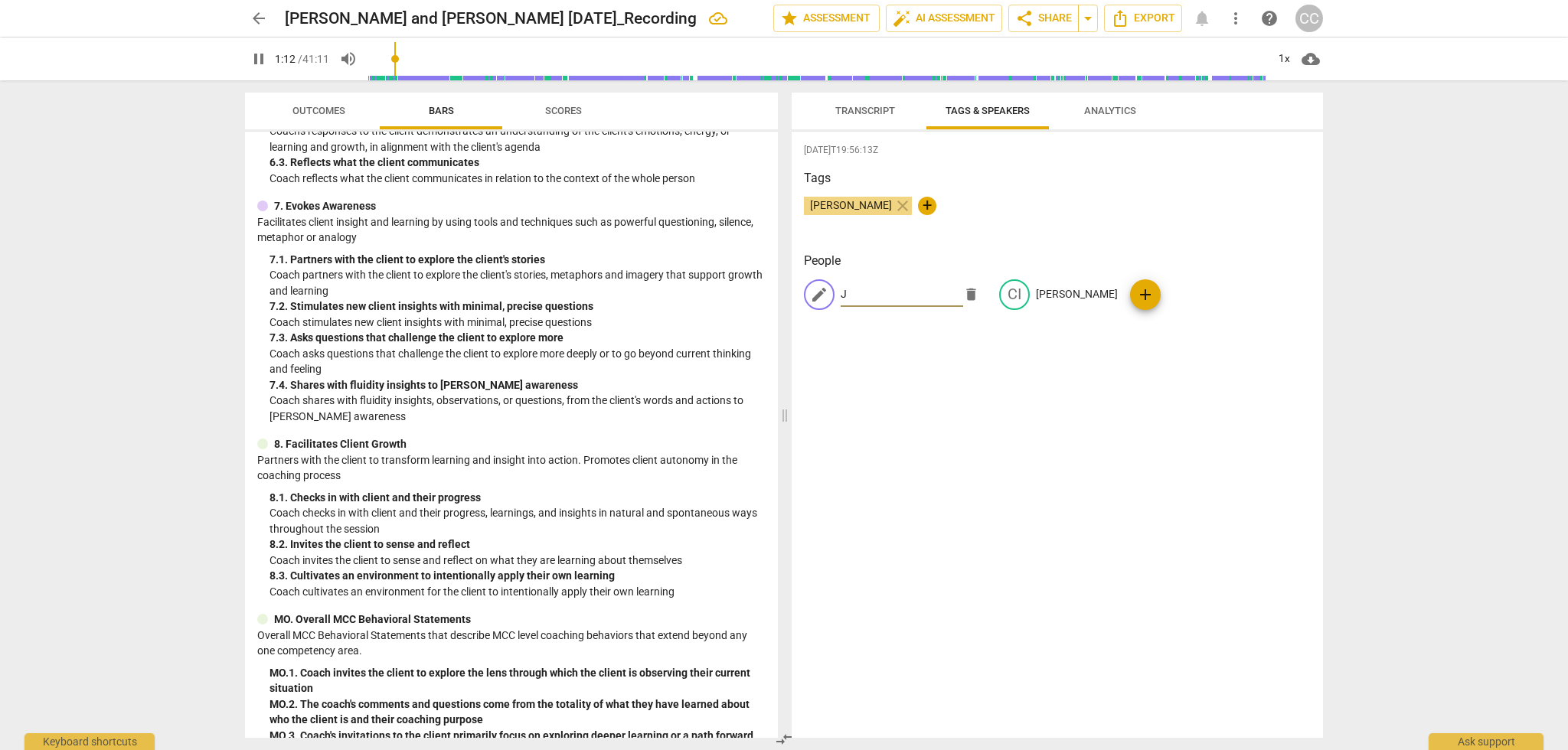
type input "72"
type input "Jo"
type input "73"
type input "[PERSON_NAME]"
type input "73"
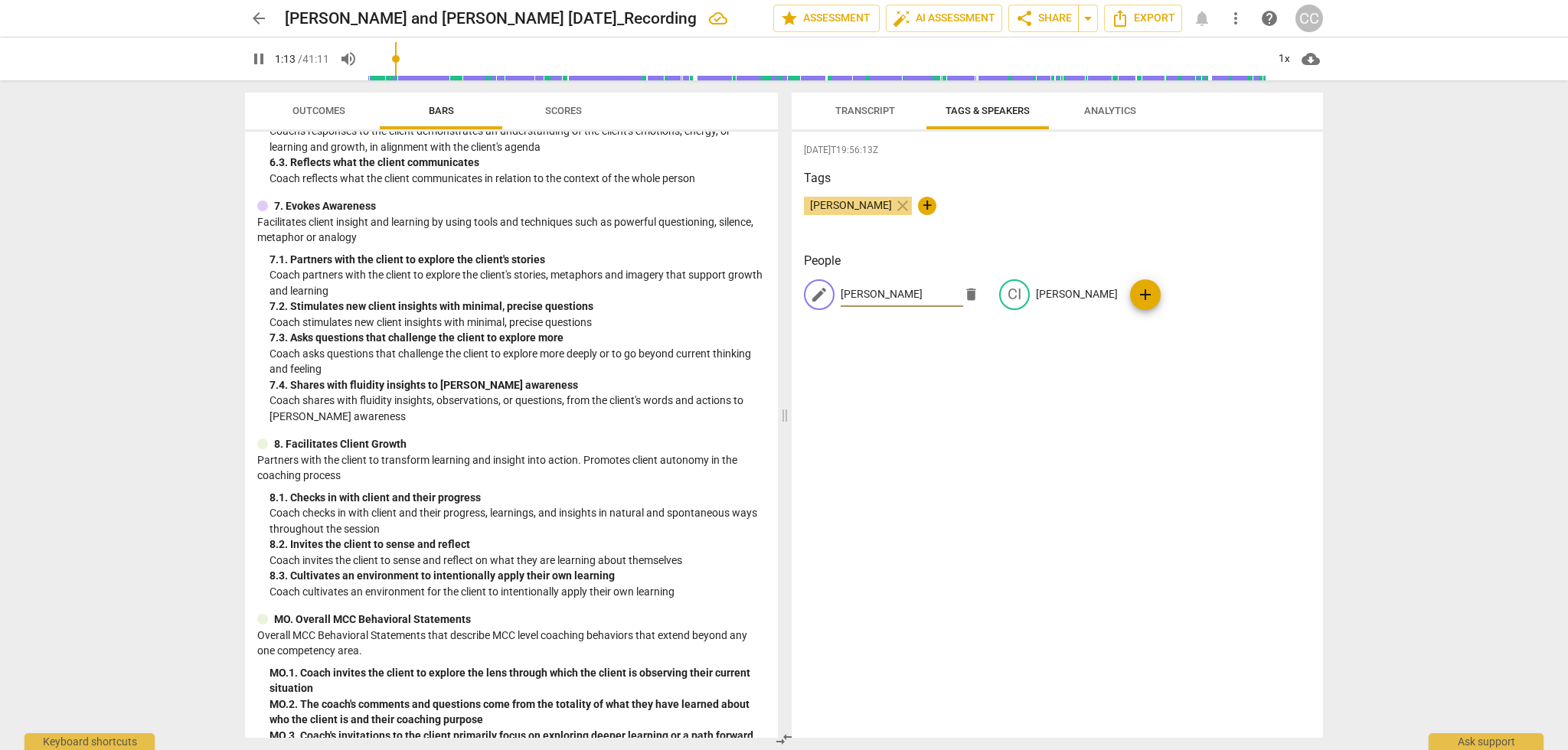
type input "[PERSON_NAME]"
type input "77"
type input "[PERSON_NAME]"
click at [822, 298] on span "edit" at bounding box center [819, 294] width 19 height 18
click at [861, 104] on span "Transcript" at bounding box center [865, 111] width 97 height 21
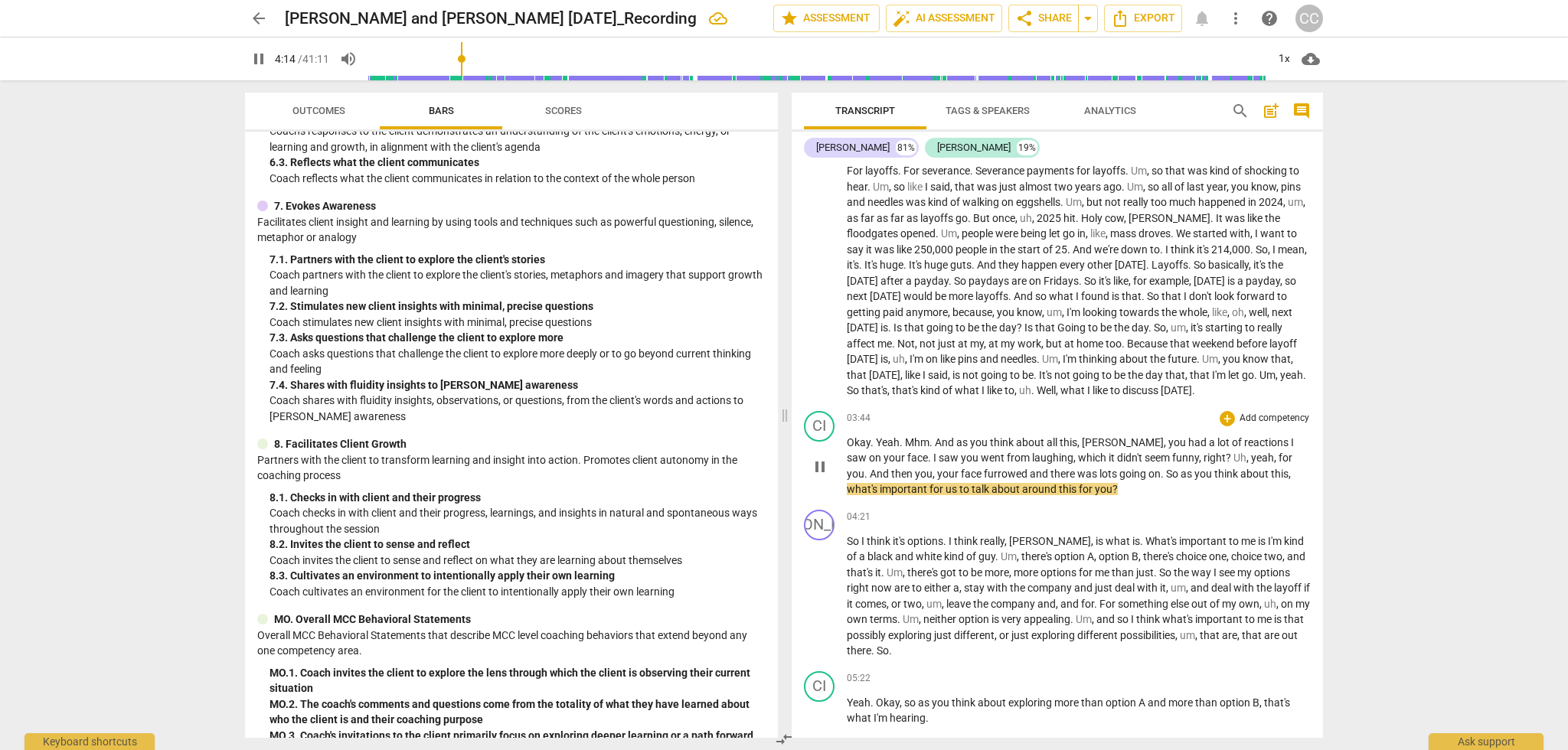
scroll to position [1172, 0]
click at [1226, 465] on span "?" at bounding box center [1229, 459] width 8 height 13
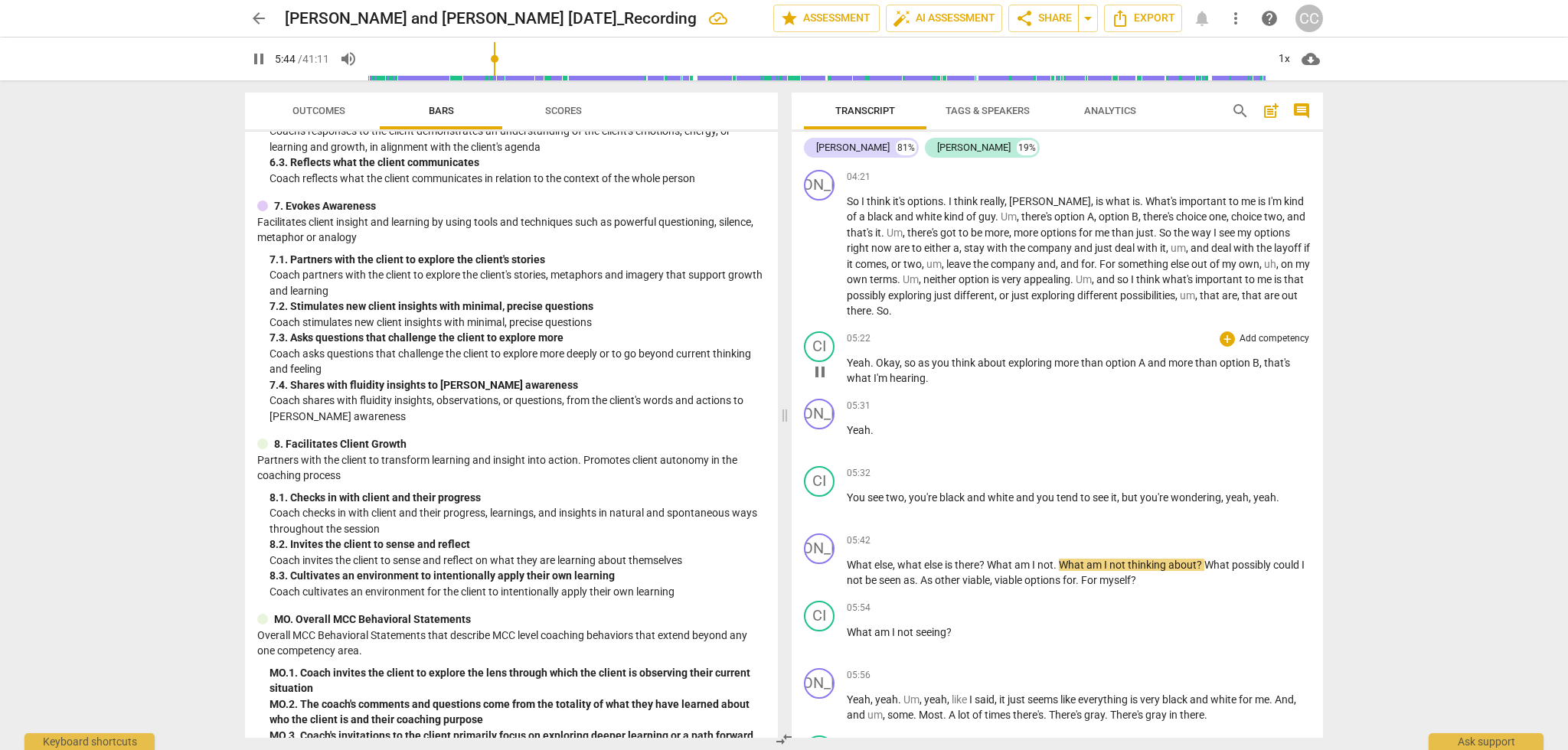
scroll to position [1513, 0]
drag, startPoint x: 1228, startPoint y: 515, endPoint x: 1283, endPoint y: 513, distance: 55.0
click at [1283, 503] on p "You see two , you're black and white and you tend to see it , but you're wonder…" at bounding box center [1078, 494] width 464 height 16
type input "353"
click at [847, 568] on span "What" at bounding box center [861, 562] width 28 height 13
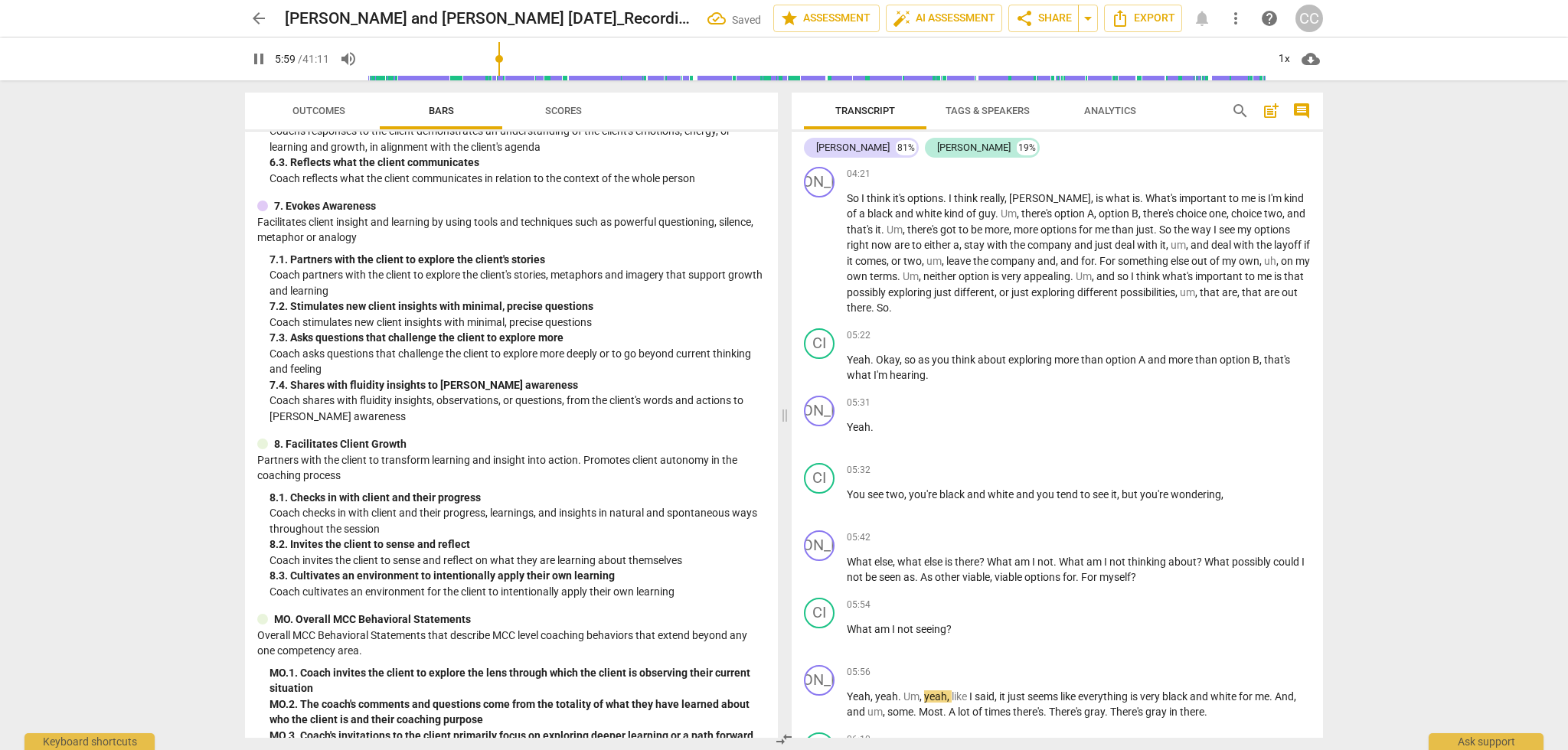
type input "359"
paste p
click at [852, 568] on span "yeah, yeah. What" at bounding box center [888, 562] width 83 height 13
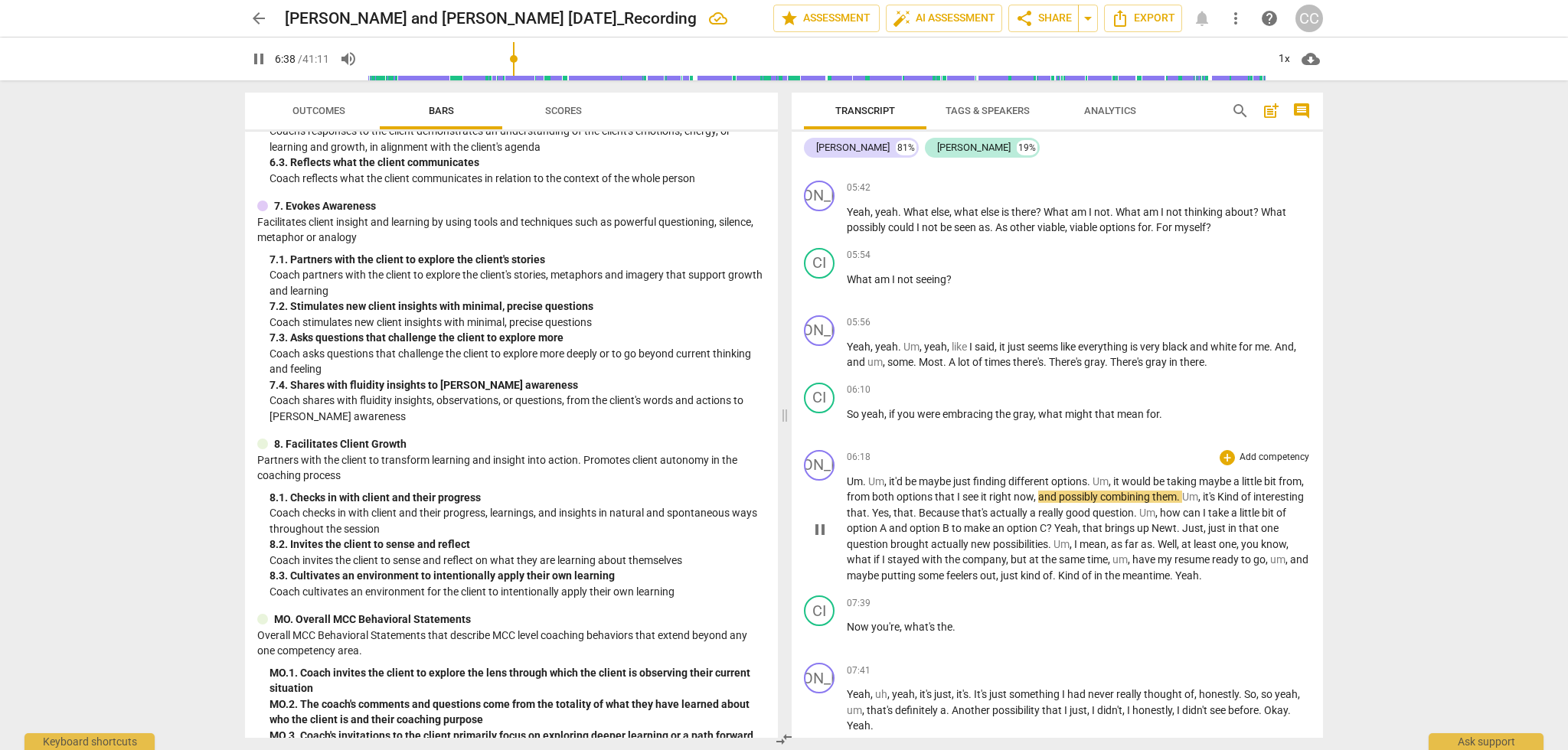
scroll to position [1867, 0]
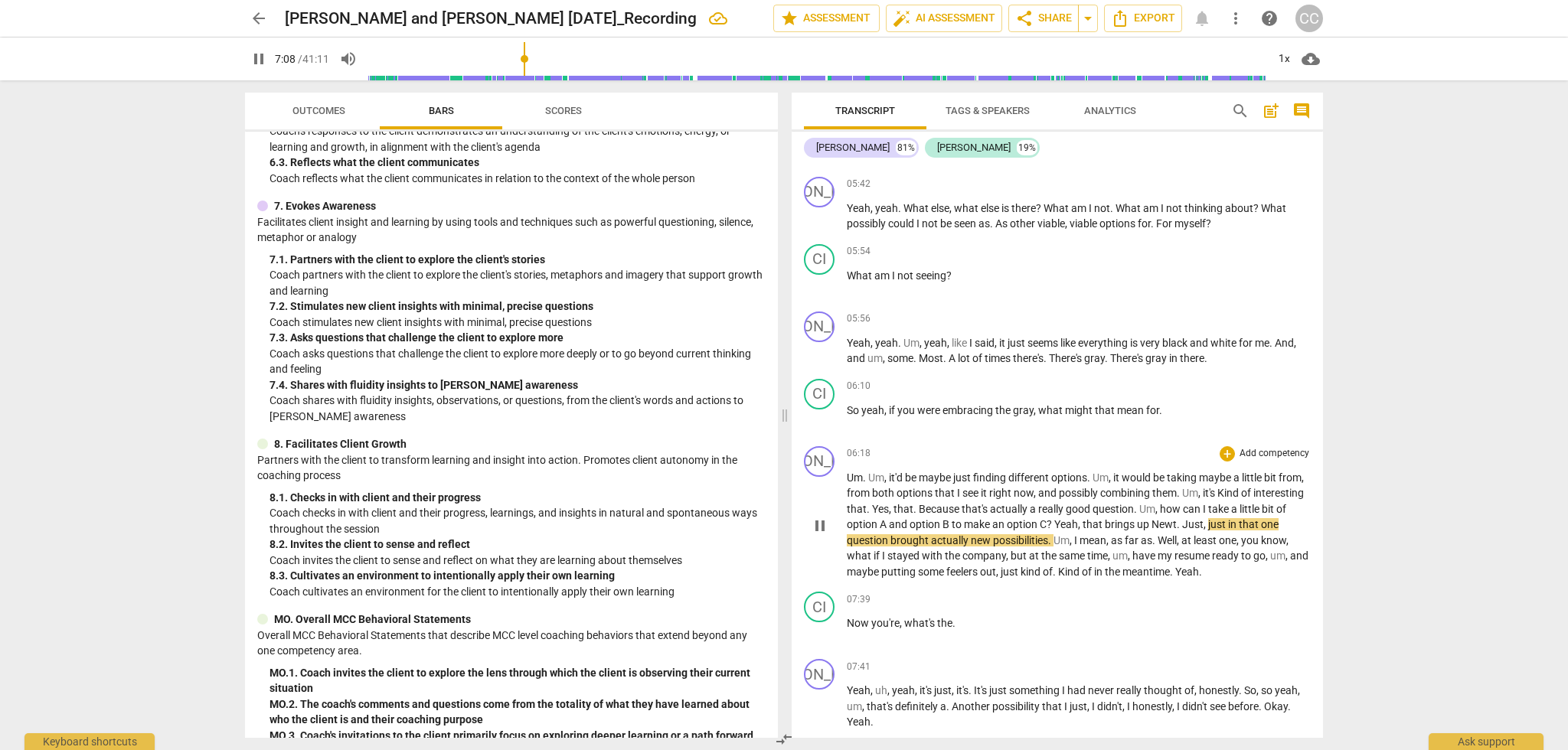
click at [1177, 531] on span "Newt" at bounding box center [1164, 524] width 25 height 13
click at [1182, 531] on span "." at bounding box center [1179, 524] width 5 height 13
drag, startPoint x: 1229, startPoint y: 537, endPoint x: 1200, endPoint y: 540, distance: 29.2
click at [1200, 540] on p "Um . Um , it'd be maybe just finding different options . Um , it would be takin…" at bounding box center [1078, 525] width 464 height 110
type input "433"
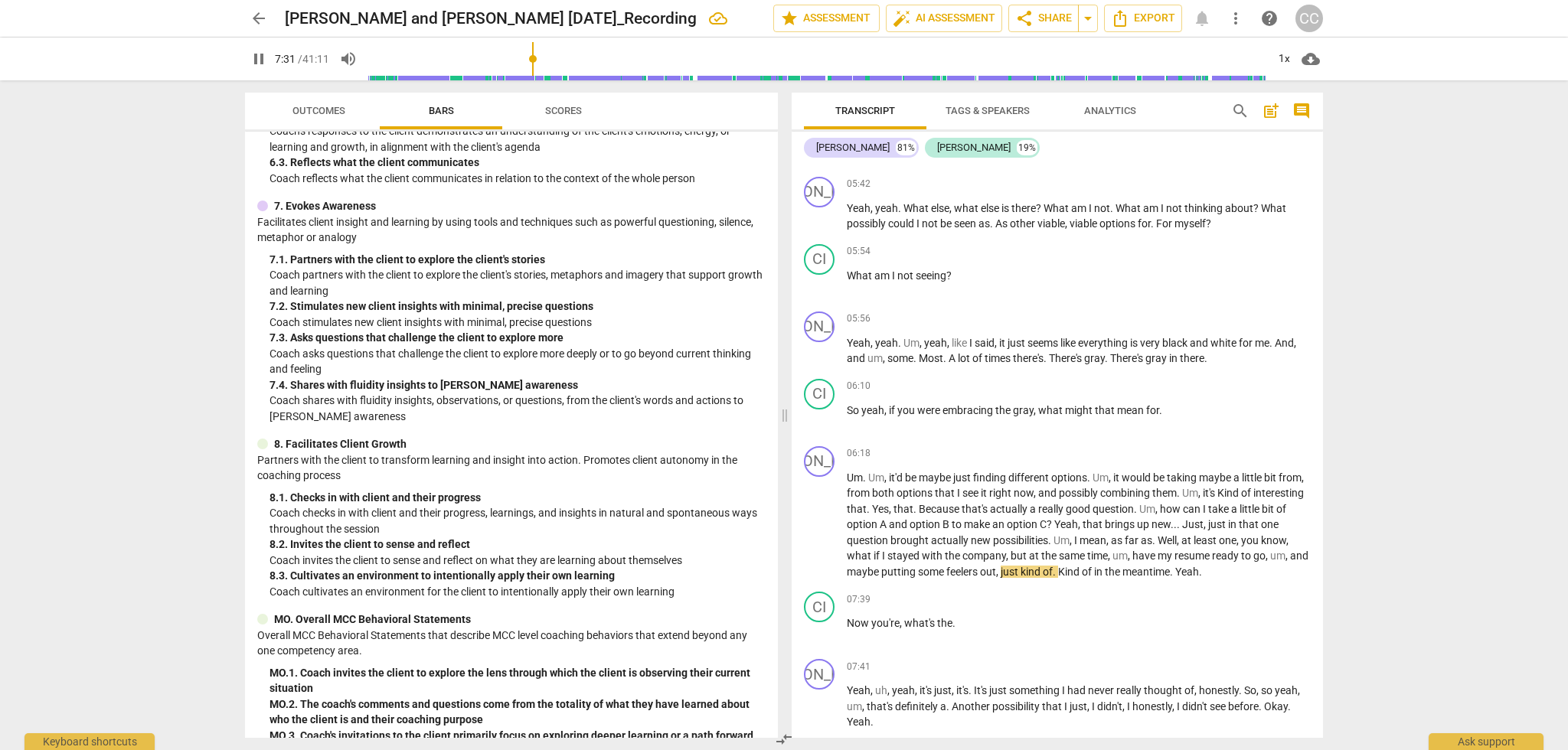
scroll to position [0, 0]
click at [953, 629] on span "." at bounding box center [954, 622] width 3 height 13
type input "467"
drag, startPoint x: 921, startPoint y: 705, endPoint x: 880, endPoint y: 689, distance: 44.0
click at [845, 702] on div "JO play_arrow pause 07:41 + Add competency keyboard_arrow_right Yeah , uh , yea…" at bounding box center [1057, 694] width 532 height 83
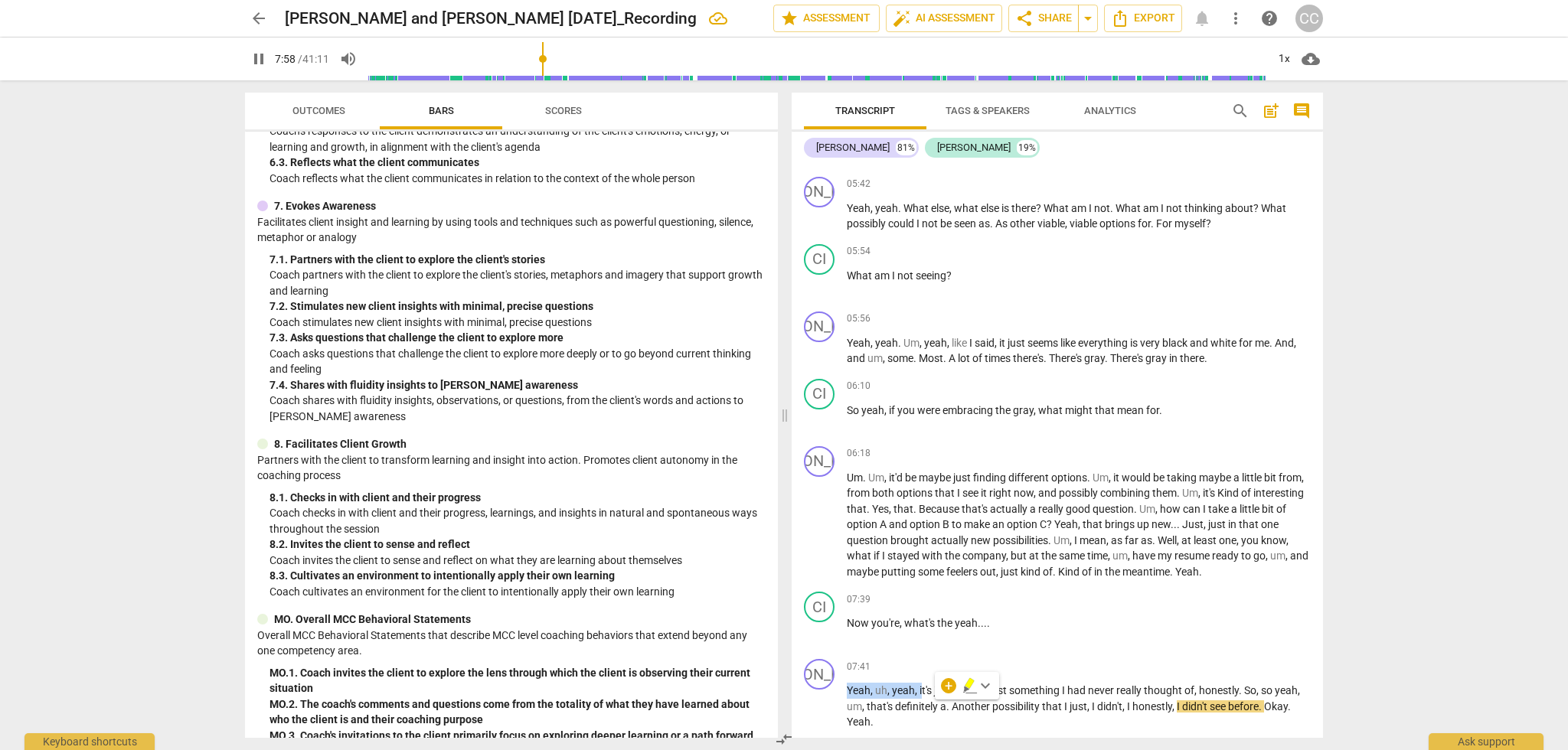
type input "479"
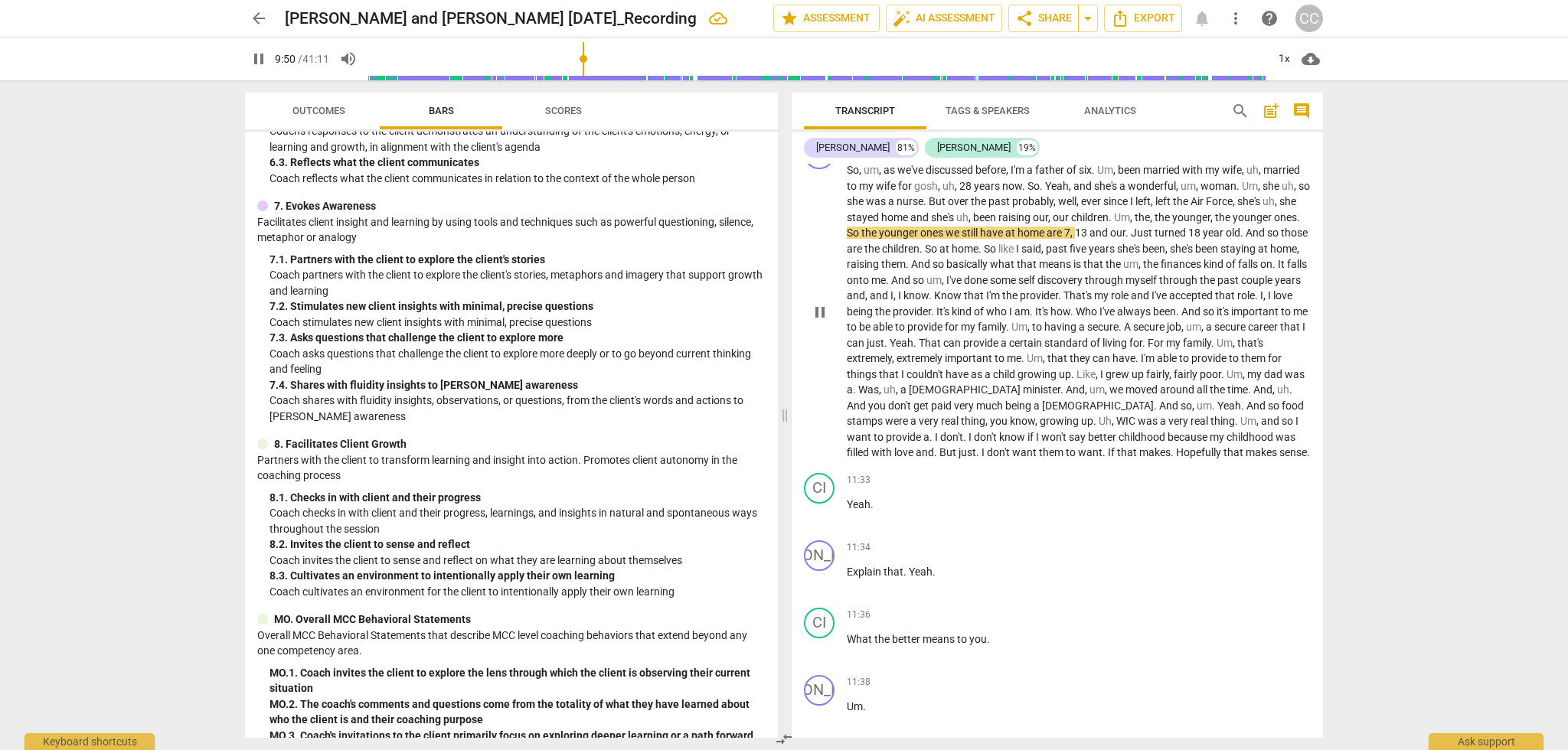
scroll to position [2689, 0]
click at [1154, 238] on span "Just" at bounding box center [1142, 231] width 24 height 13
type input "598"
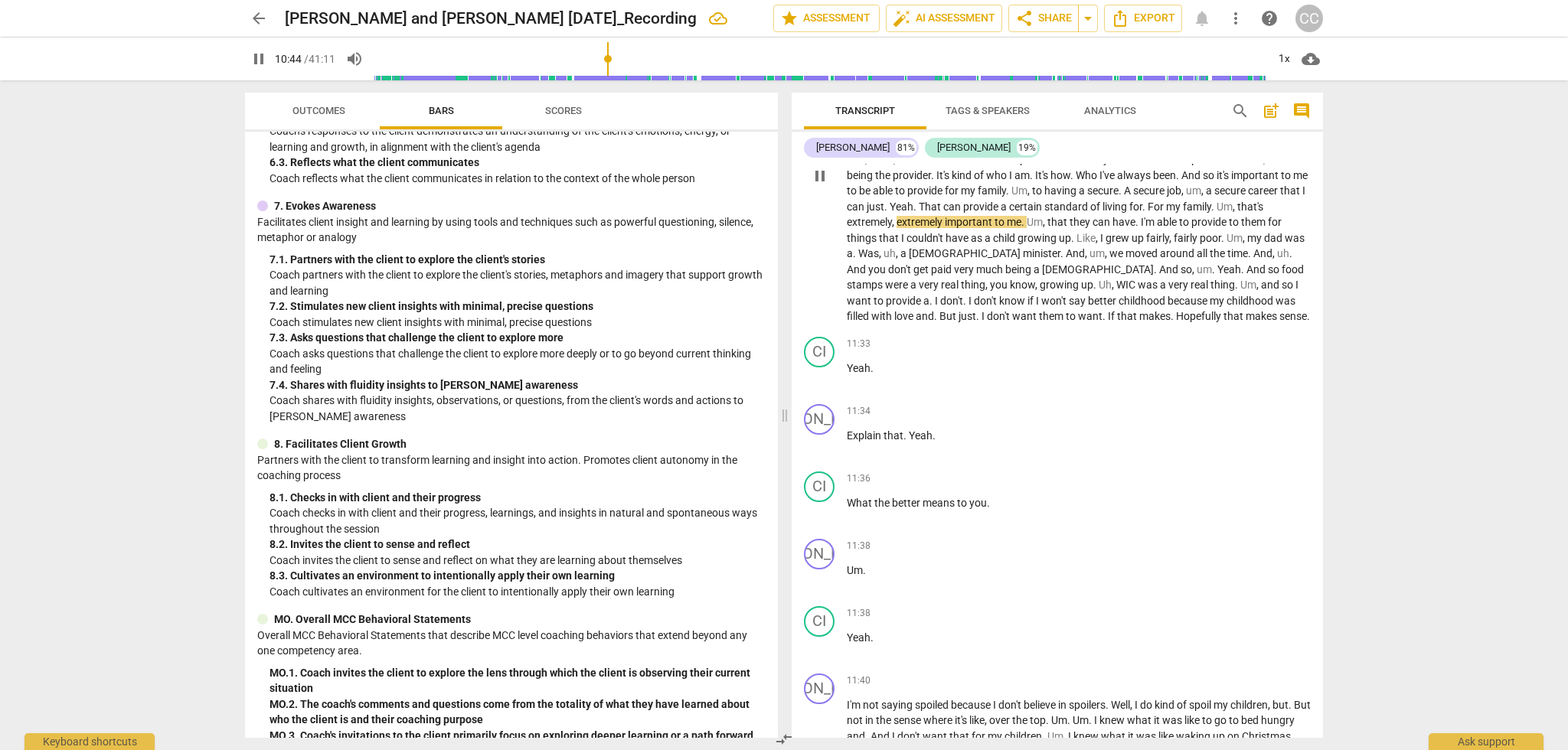
scroll to position [0, 0]
click at [1147, 213] on span "For" at bounding box center [1157, 206] width 19 height 13
click at [1155, 213] on span "Or" at bounding box center [1161, 206] width 12 height 13
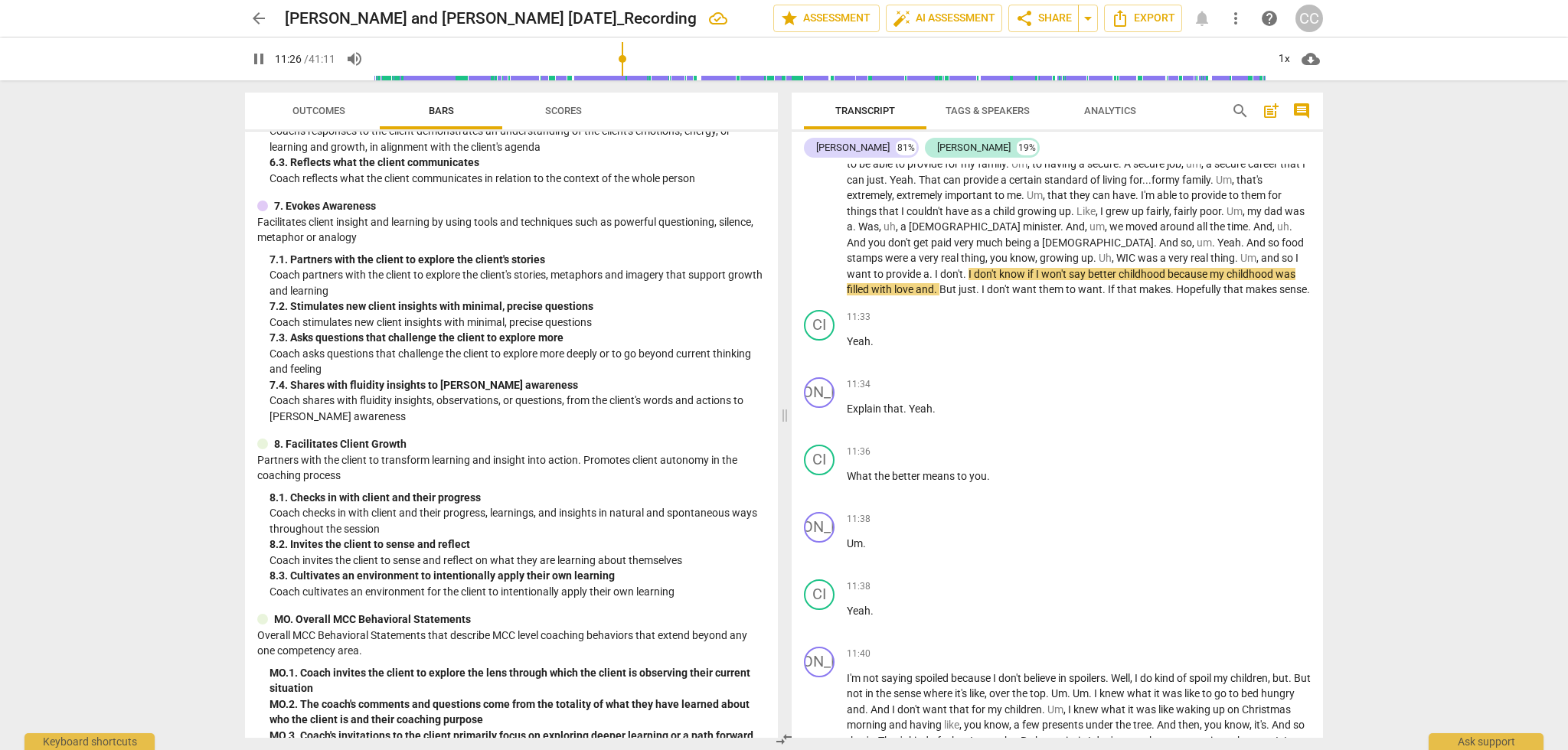
scroll to position [2854, 0]
click at [968, 277] on span "." at bounding box center [966, 271] width 5 height 13
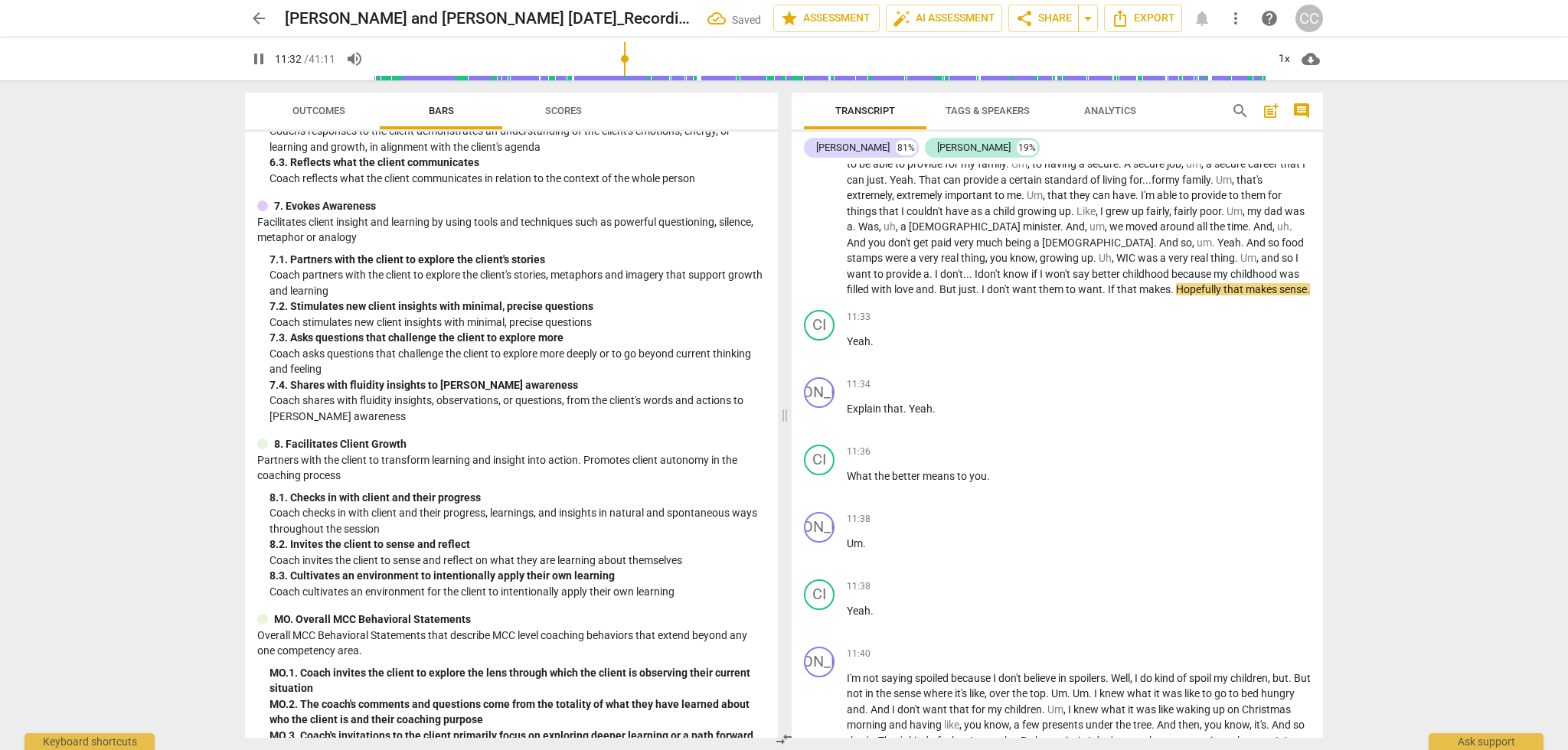
click at [935, 280] on span "." at bounding box center [932, 274] width 5 height 13
drag, startPoint x: 941, startPoint y: 430, endPoint x: 808, endPoint y: 421, distance: 133.3
click at [808, 421] on div "JO play_arrow pause 11:34 + Add competency keyboard_arrow_right Explain that . …" at bounding box center [1057, 404] width 532 height 67
type input "706"
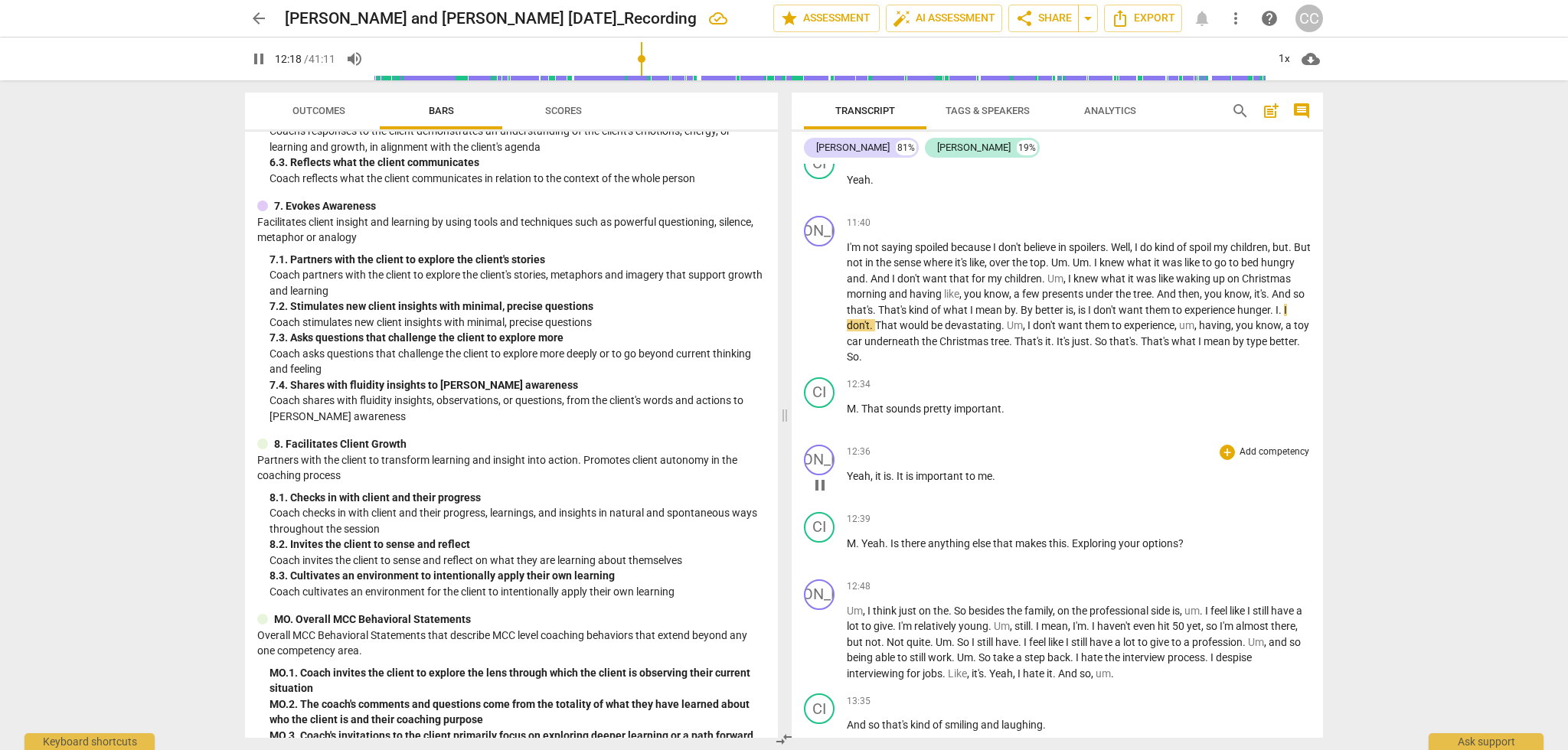
scroll to position [3219, 0]
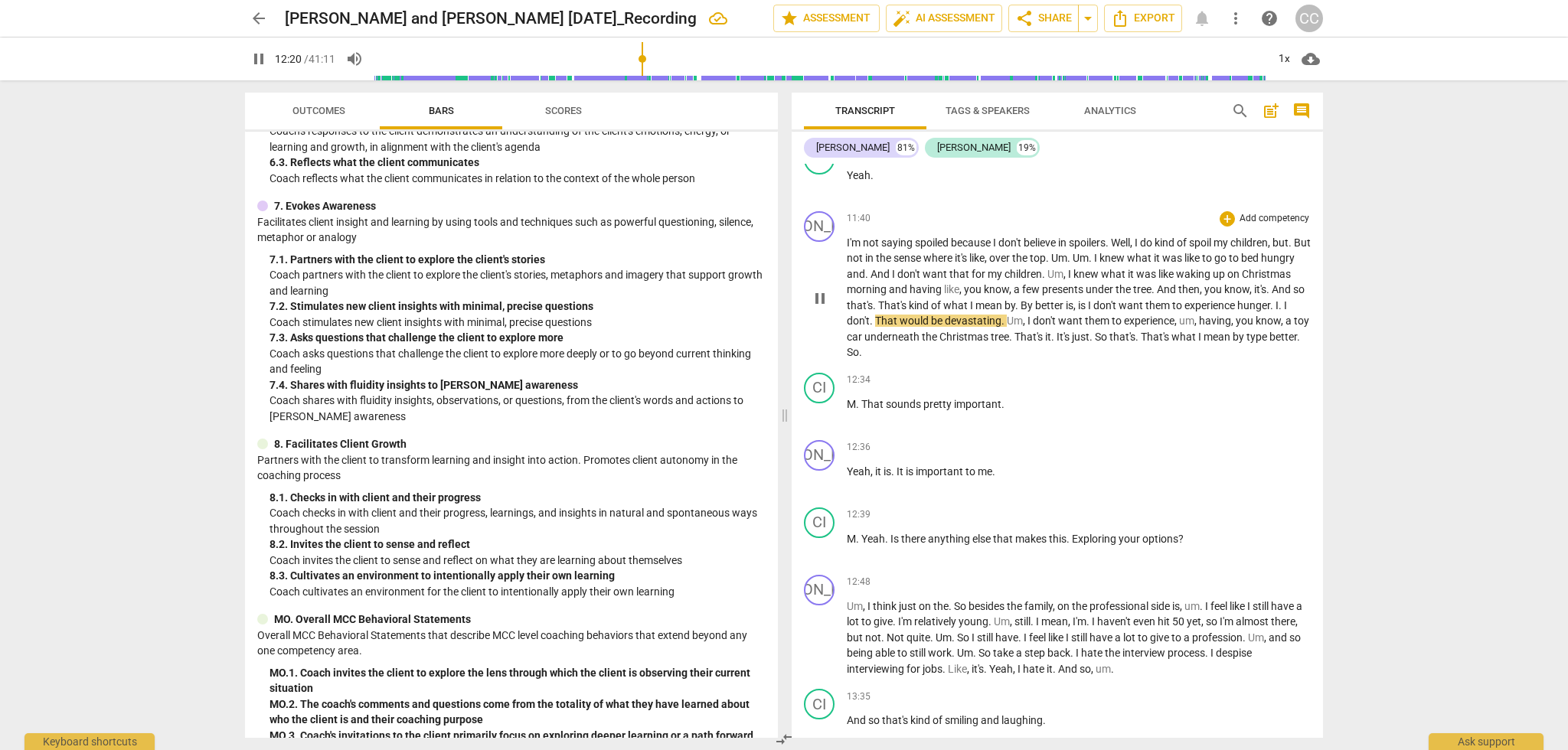
click at [1279, 311] on span "." at bounding box center [1281, 305] width 5 height 13
type input "742"
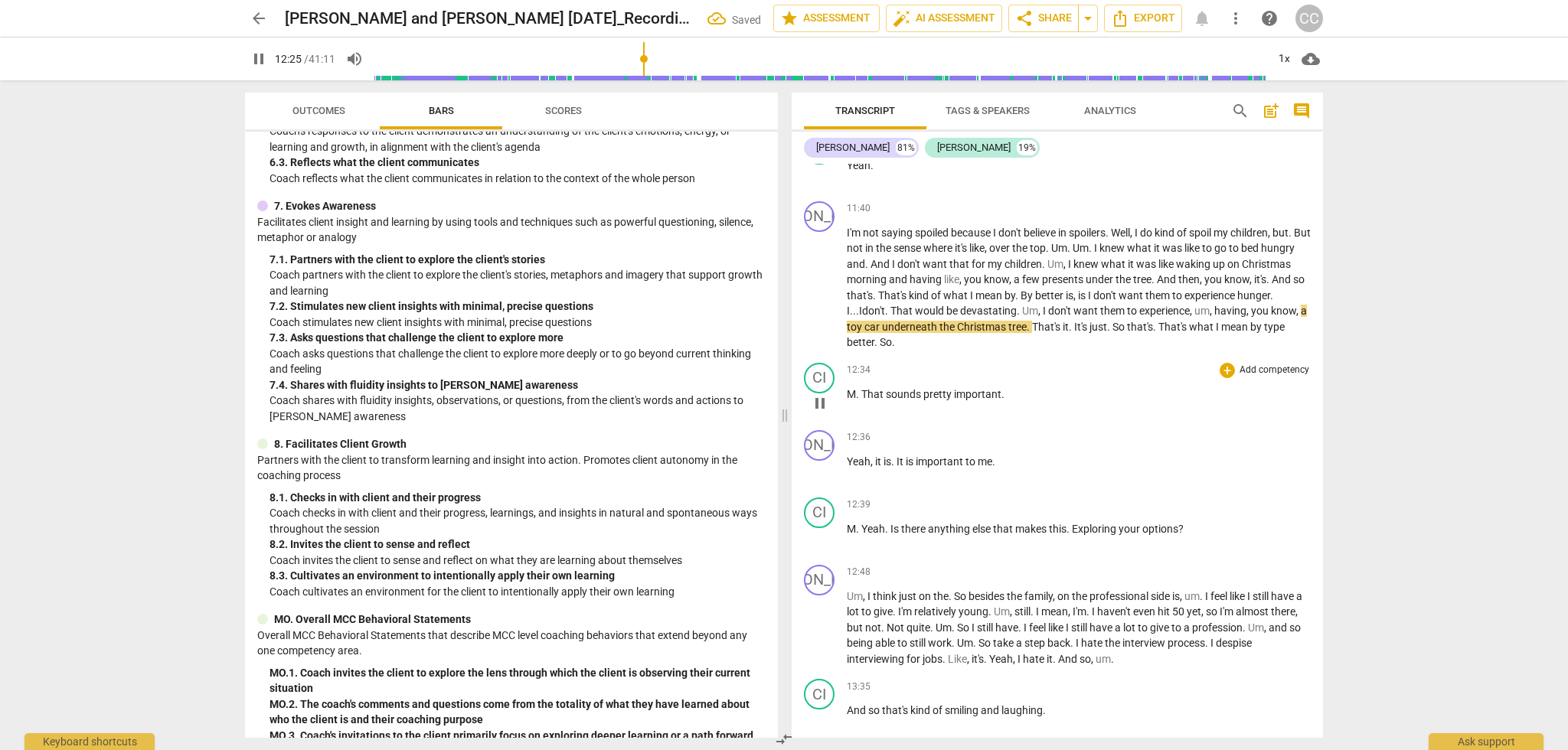
scroll to position [0, 0]
click at [861, 400] on span "." at bounding box center [858, 393] width 5 height 13
type input "758"
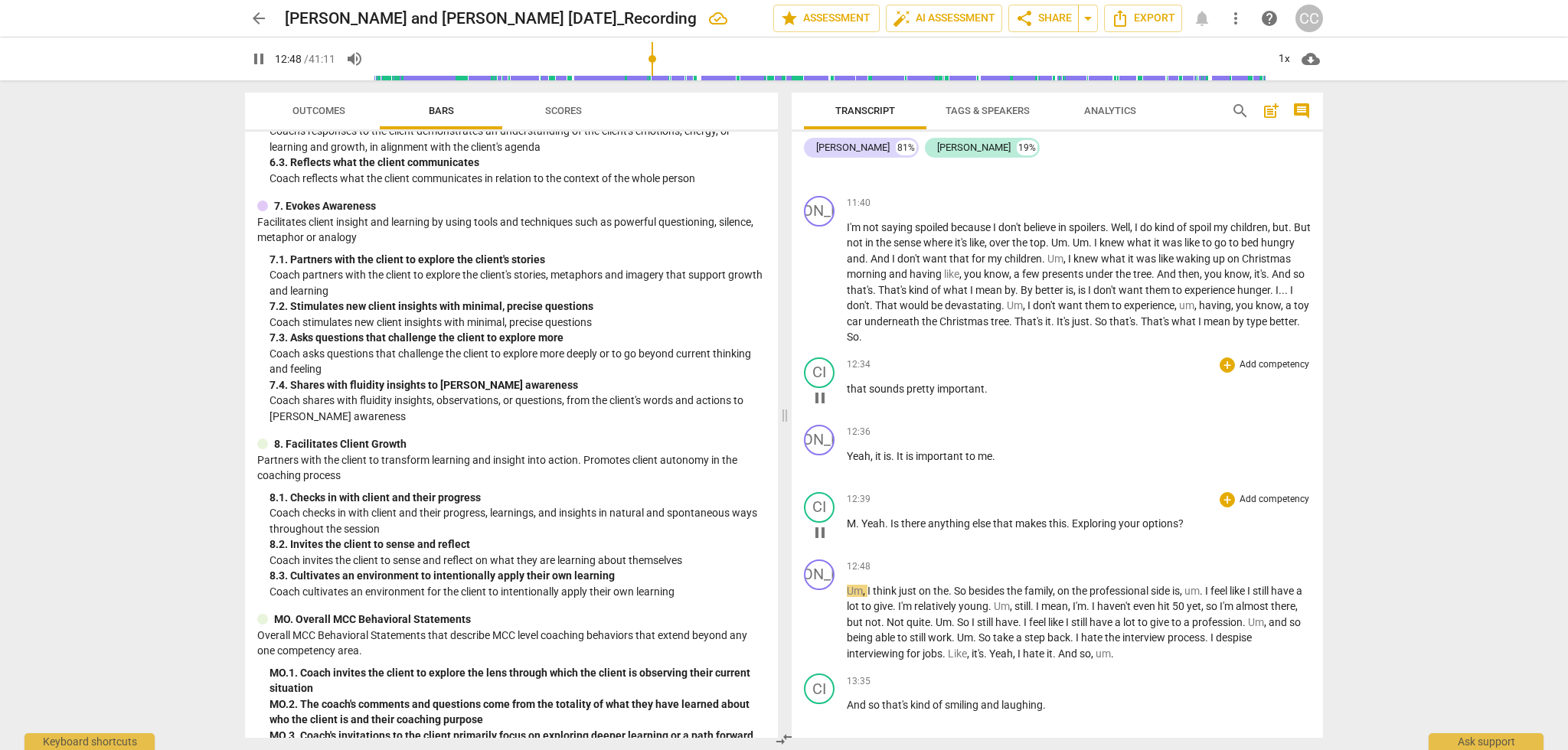
click at [1187, 531] on p "M . Yeah . Is there anything else that makes this . Exploring your options ?" at bounding box center [1078, 523] width 464 height 16
type input "770"
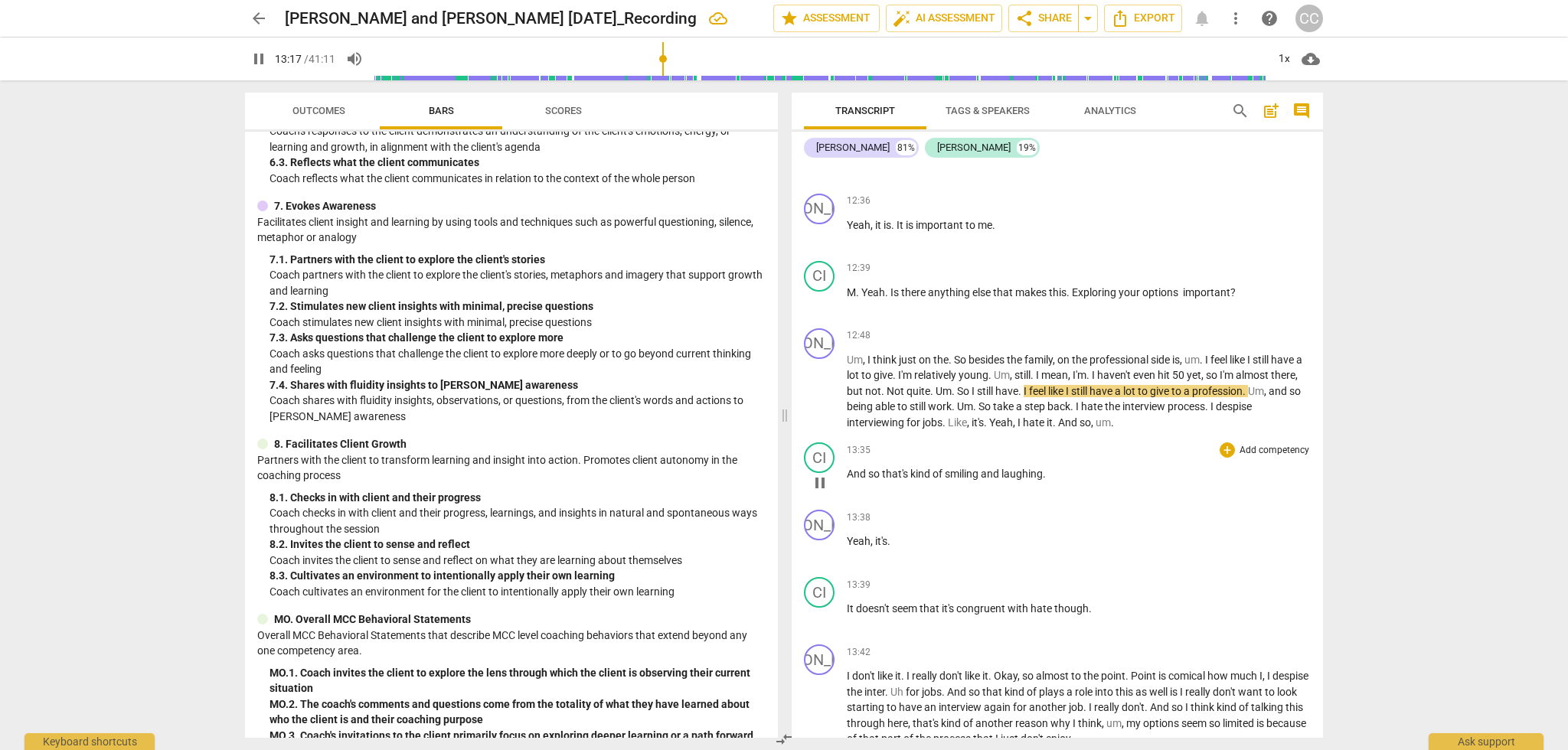
scroll to position [3478, 0]
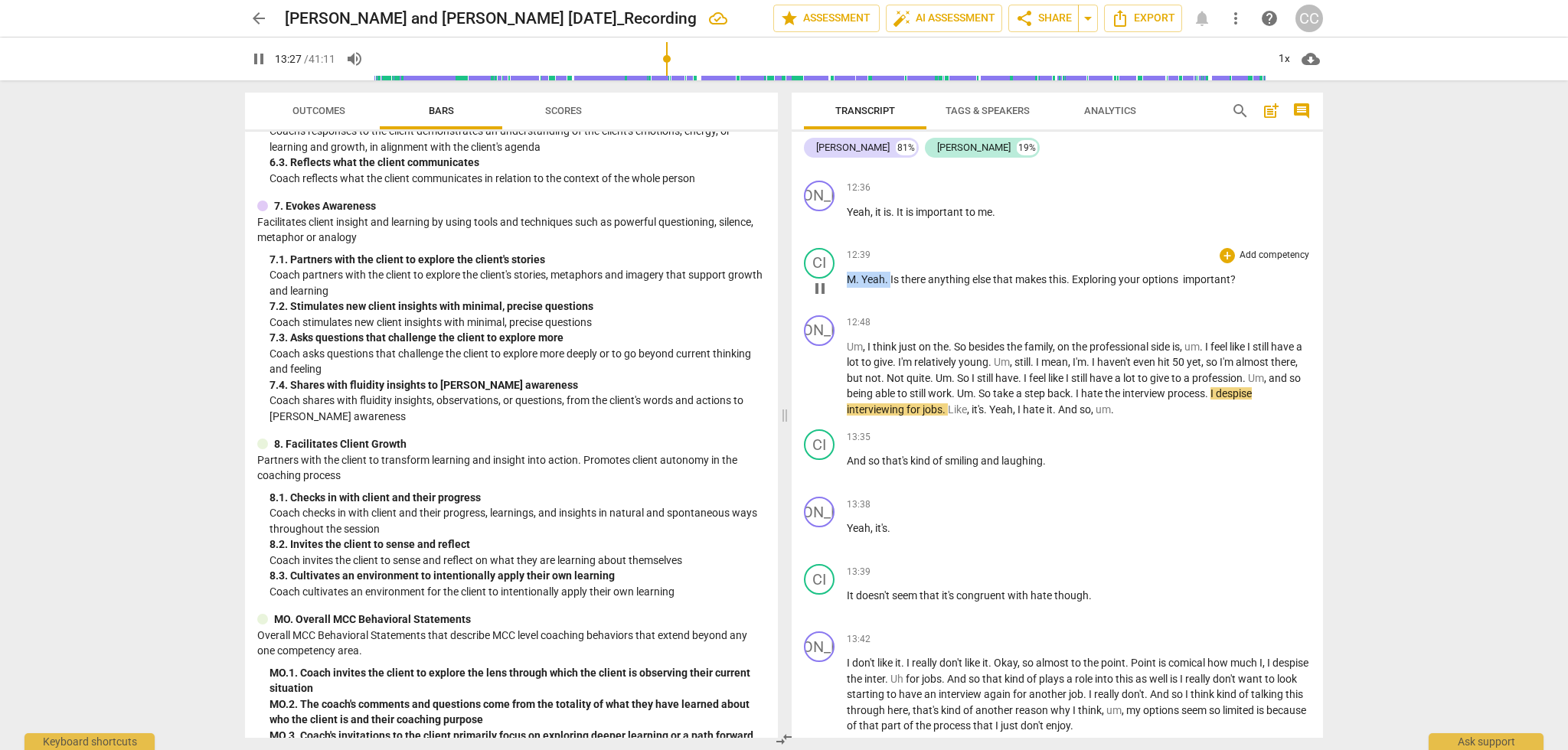
drag, startPoint x: 889, startPoint y: 297, endPoint x: 850, endPoint y: 298, distance: 39.0
click at [850, 288] on p "M . Yeah . Is there anything else that makes this . Exploring your options impo…" at bounding box center [1078, 279] width 464 height 16
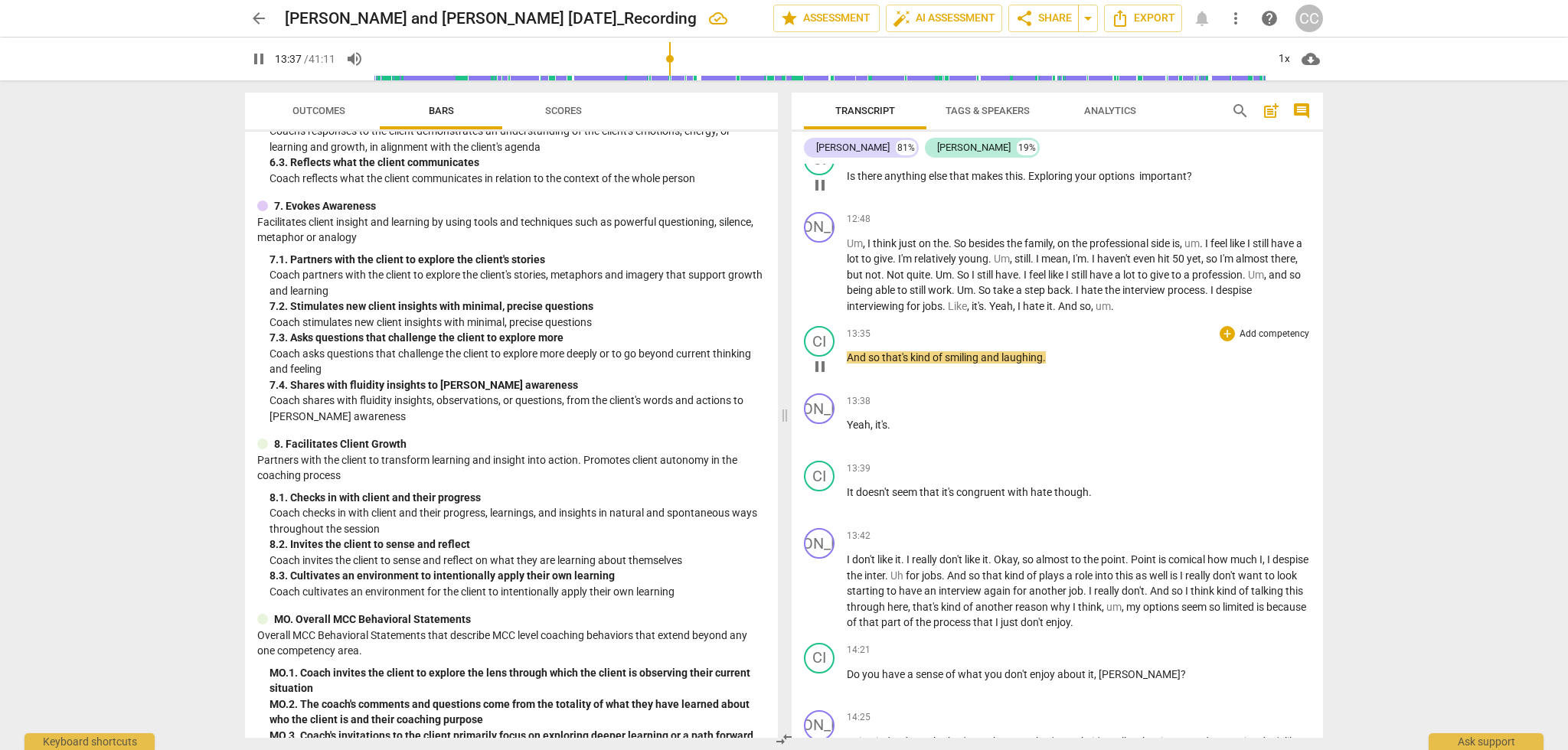
scroll to position [3584, 0]
drag, startPoint x: 915, startPoint y: 372, endPoint x: 845, endPoint y: 369, distance: 70.1
click at [845, 369] on div "CI play_arrow pause 13:35 + Add competency keyboard_arrow_right And so that's k…" at bounding box center [1057, 352] width 532 height 67
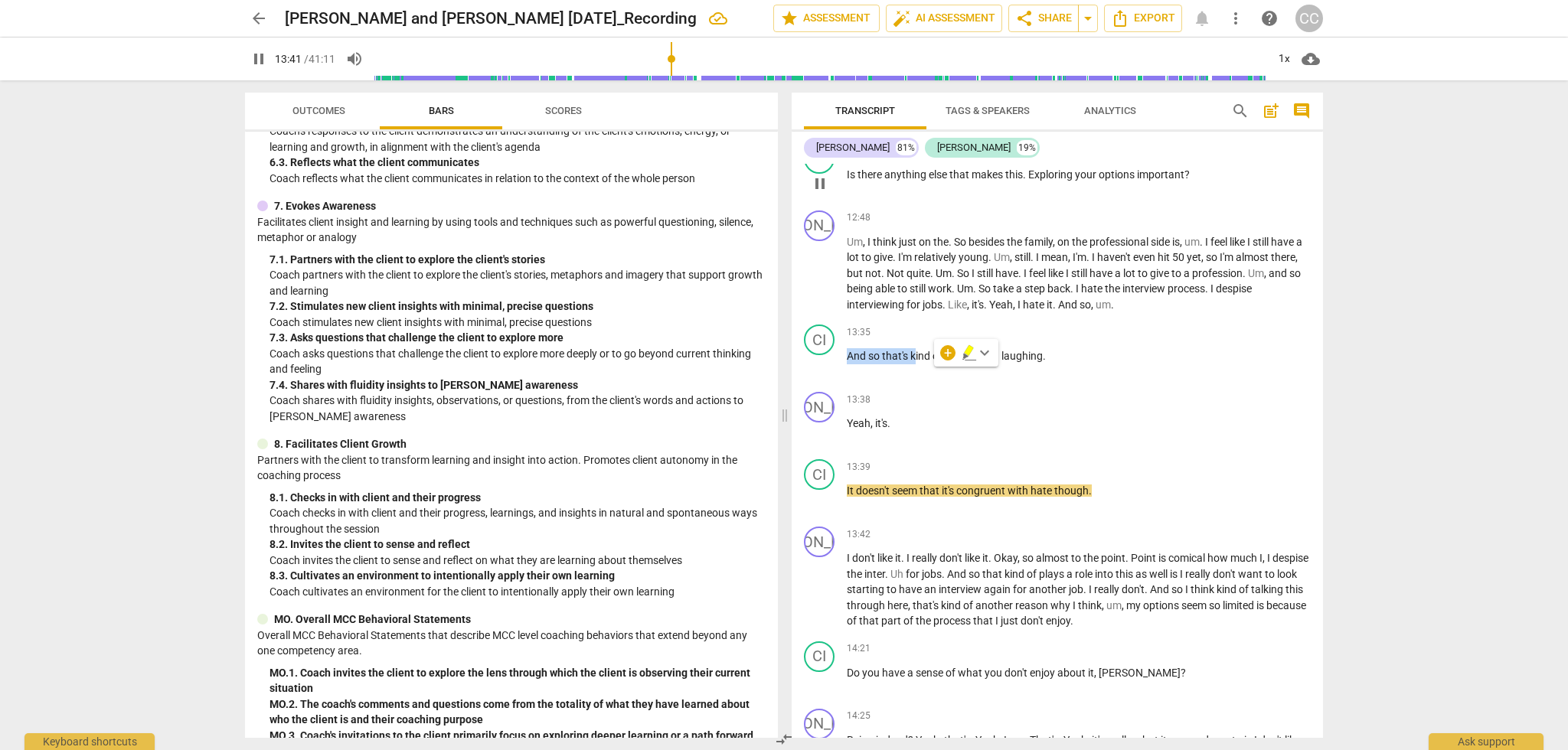
type input "822"
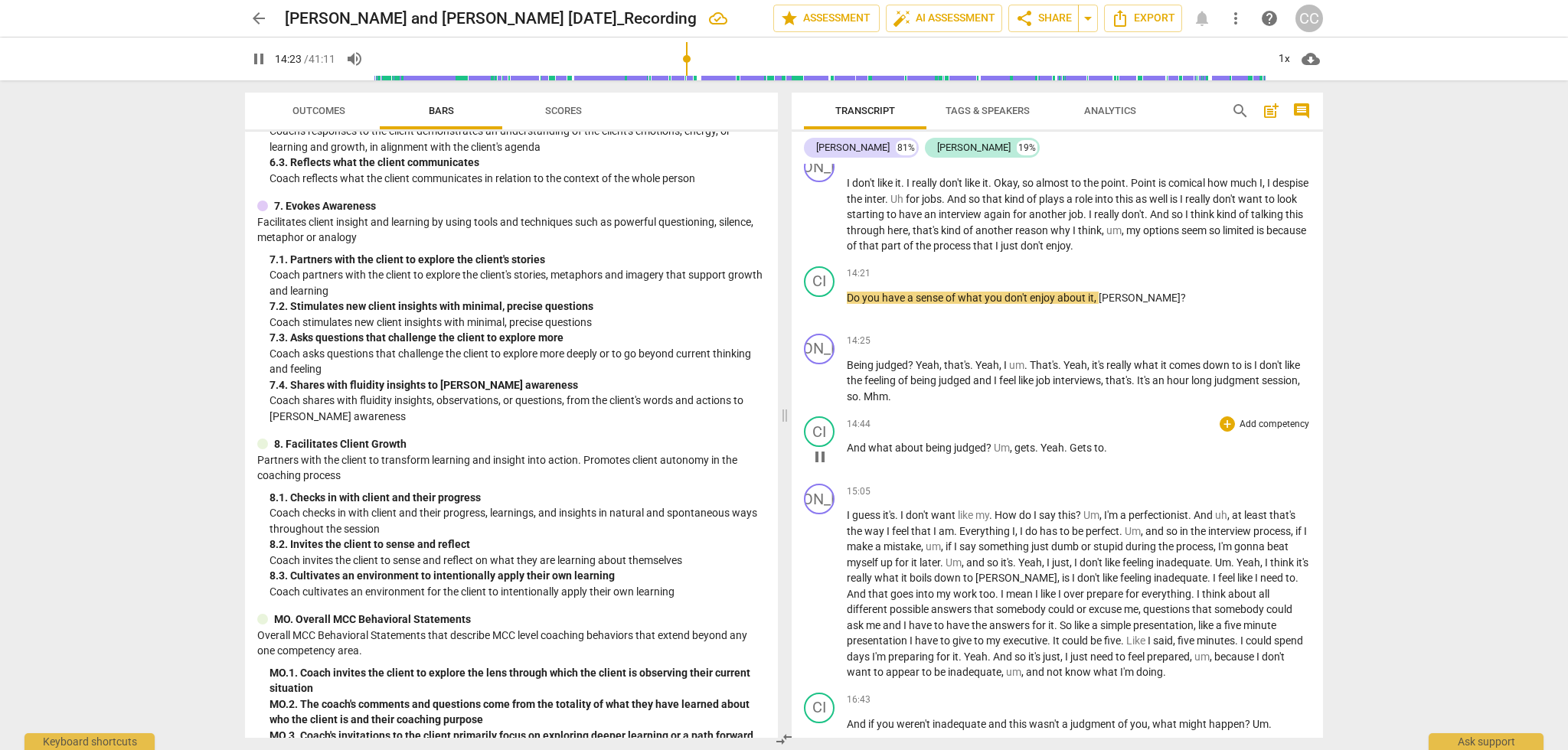
scroll to position [3959, 0]
click at [915, 370] on span "?" at bounding box center [911, 364] width 8 height 13
type input "868"
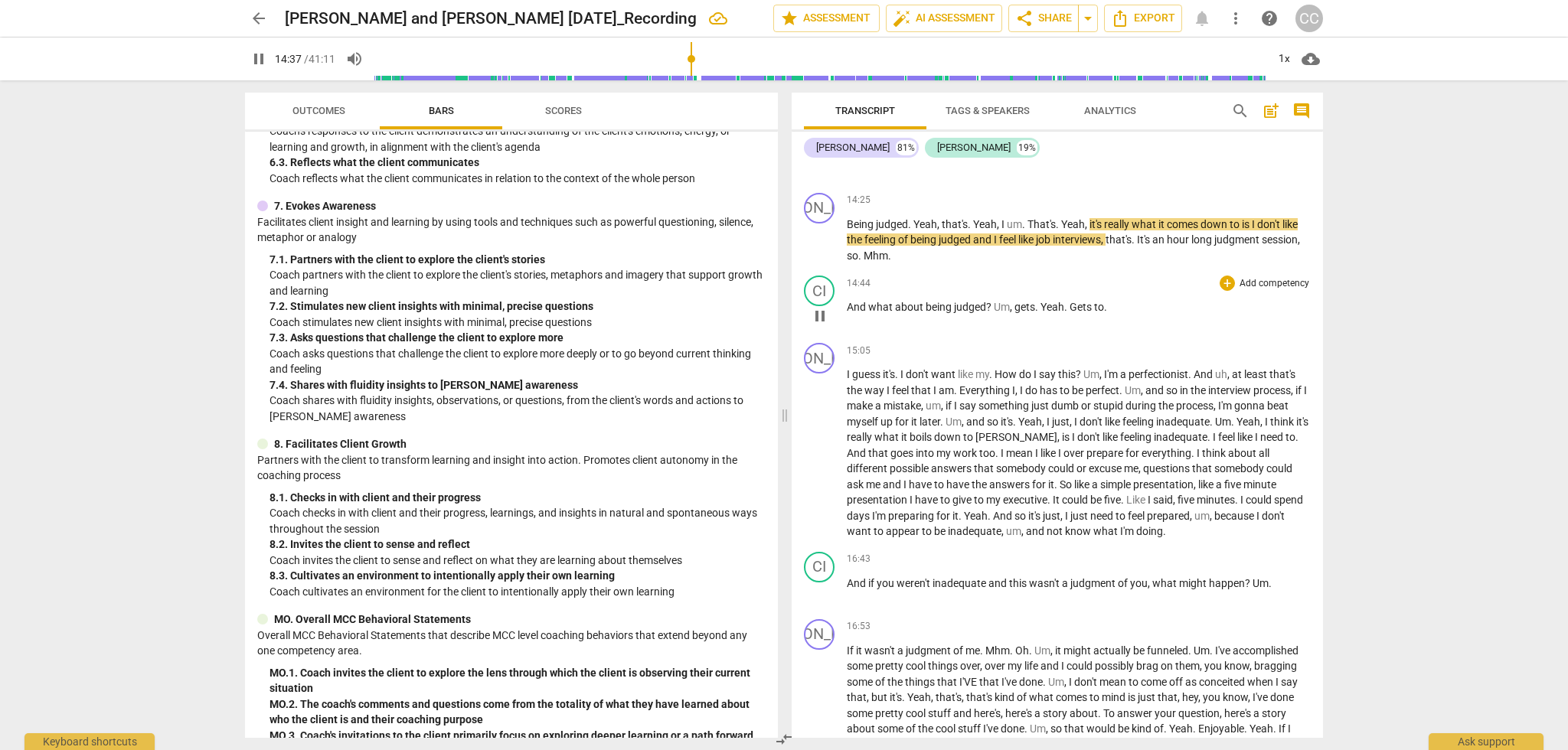
scroll to position [4104, 0]
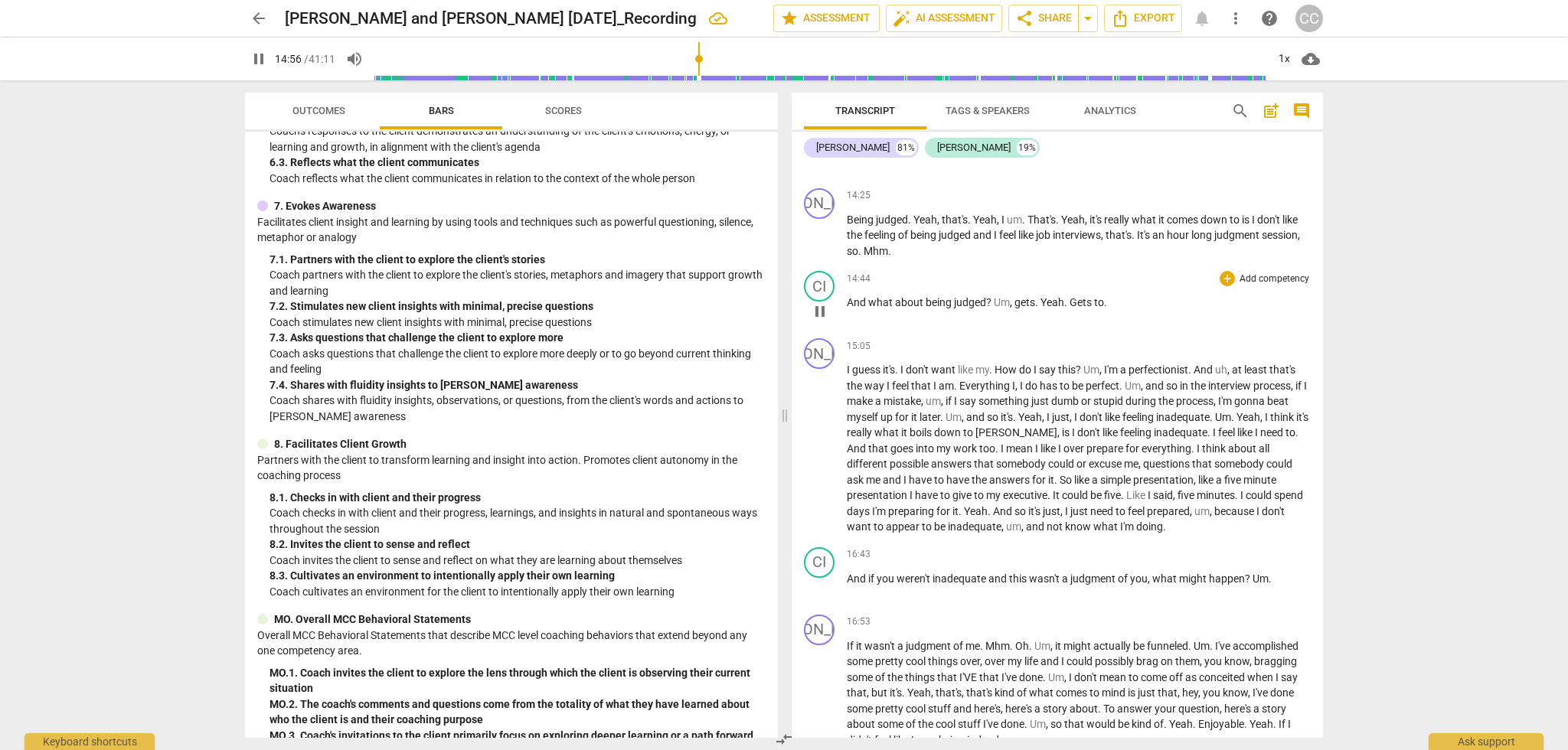
click at [1102, 309] on span "to" at bounding box center [1099, 302] width 10 height 13
type input "898"
click at [1126, 309] on span "." at bounding box center [1126, 302] width 3 height 13
click at [994, 309] on span "Um" at bounding box center [1001, 302] width 16 height 13
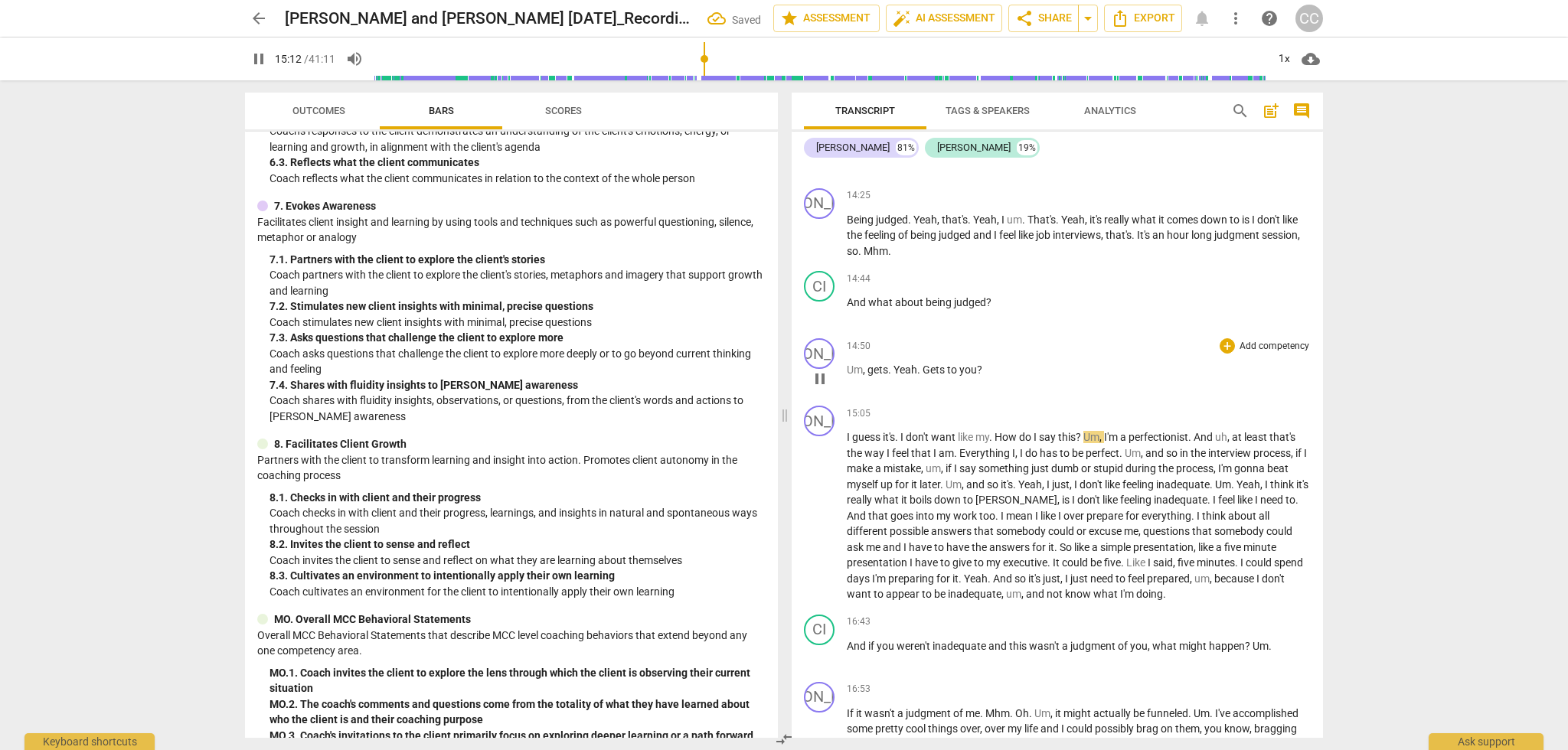
click at [924, 376] on span "Gets" at bounding box center [935, 369] width 24 height 13
click at [994, 310] on p "And what about being judged ?" at bounding box center [1078, 302] width 464 height 16
type input "921"
drag, startPoint x: 987, startPoint y: 384, endPoint x: 848, endPoint y: 378, distance: 139.1
click at [847, 378] on p "Um , gets . Yeah . Gets to you ?" at bounding box center [1078, 369] width 464 height 16
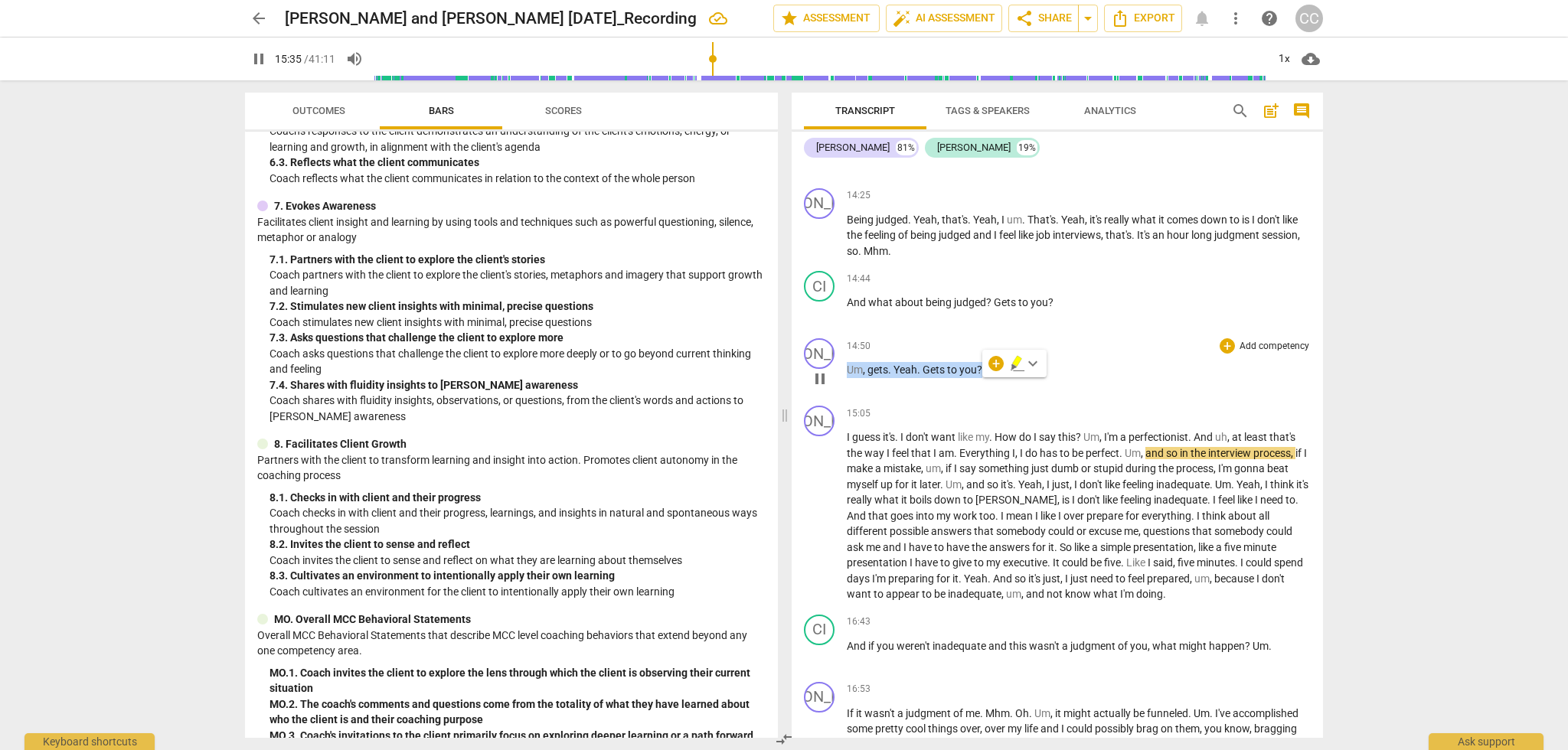
type input "936"
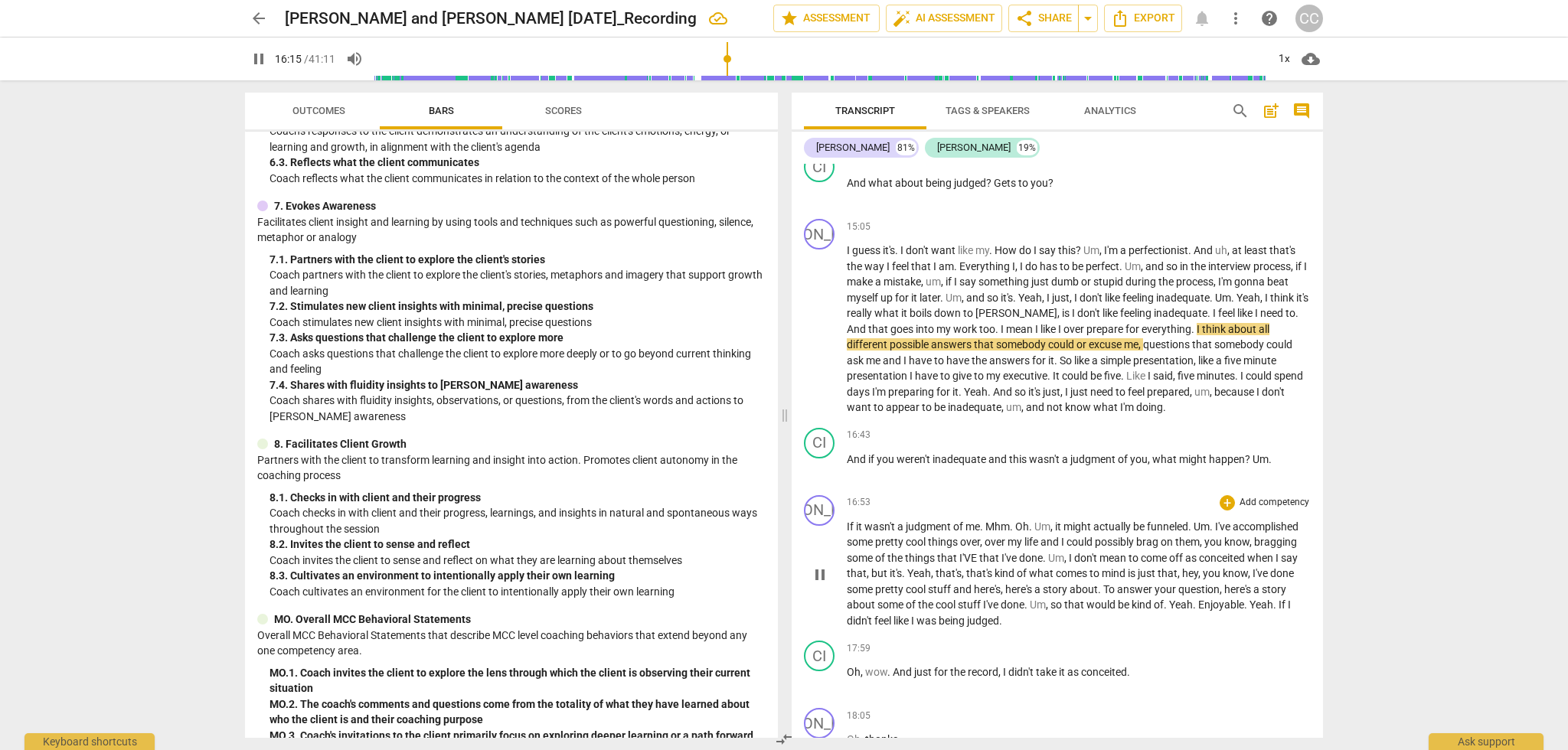
scroll to position [4237, 0]
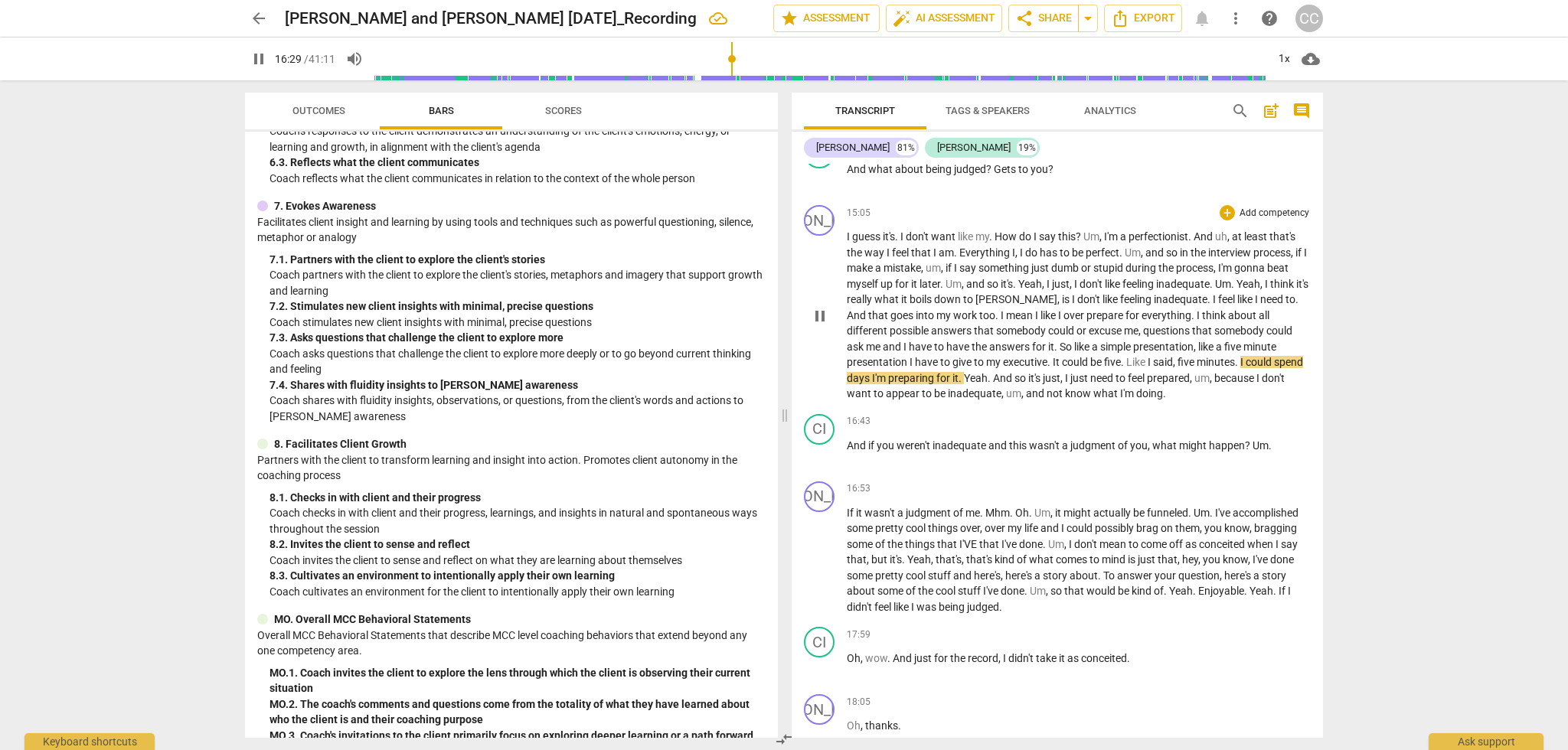
click at [1133, 368] on span "Like" at bounding box center [1136, 362] width 21 height 13
click at [1147, 368] on span "Like" at bounding box center [1136, 362] width 21 height 13
type input "995"
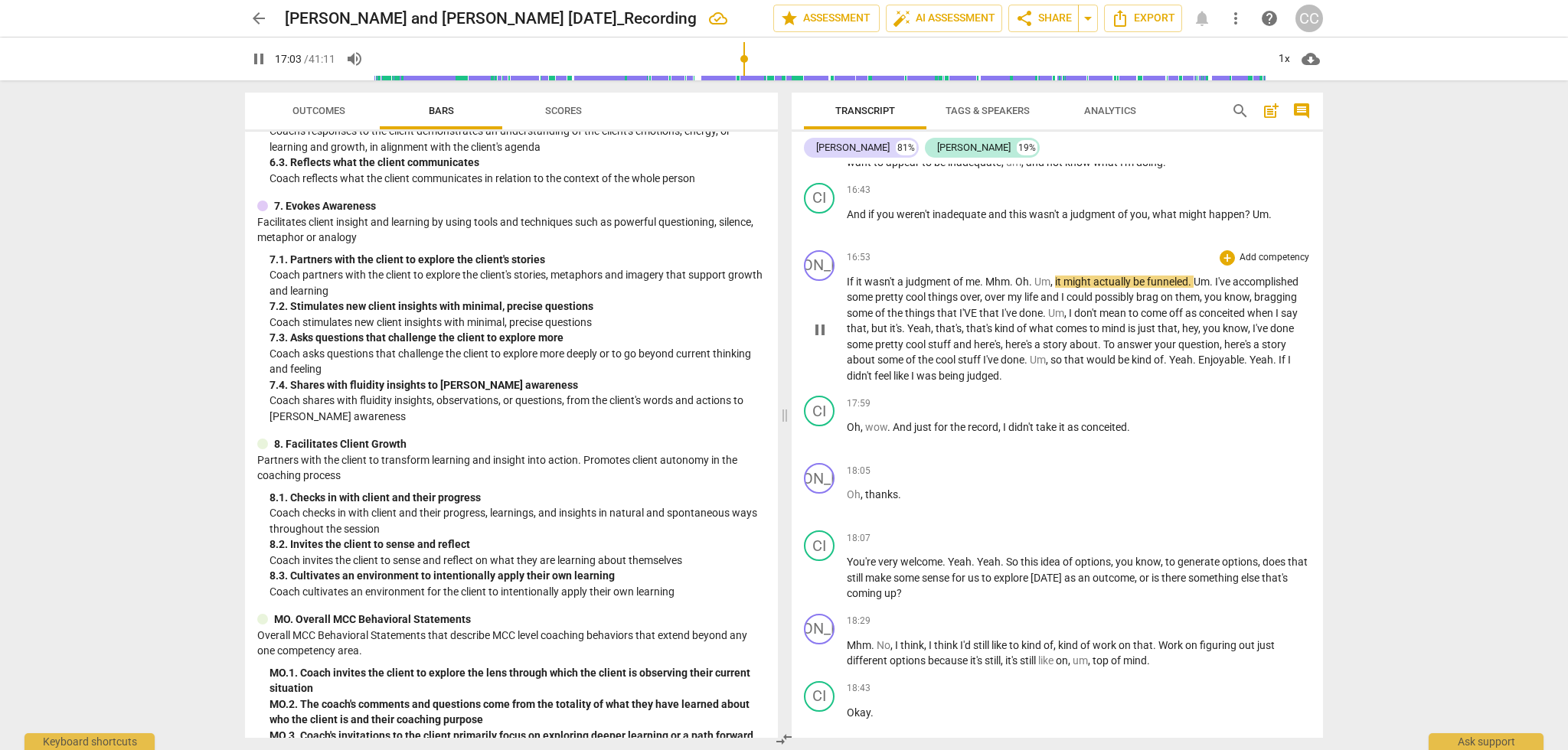
scroll to position [4465, 0]
click at [1188, 291] on span "funneled" at bounding box center [1167, 284] width 41 height 13
click at [1270, 224] on span "." at bounding box center [1270, 217] width 3 height 13
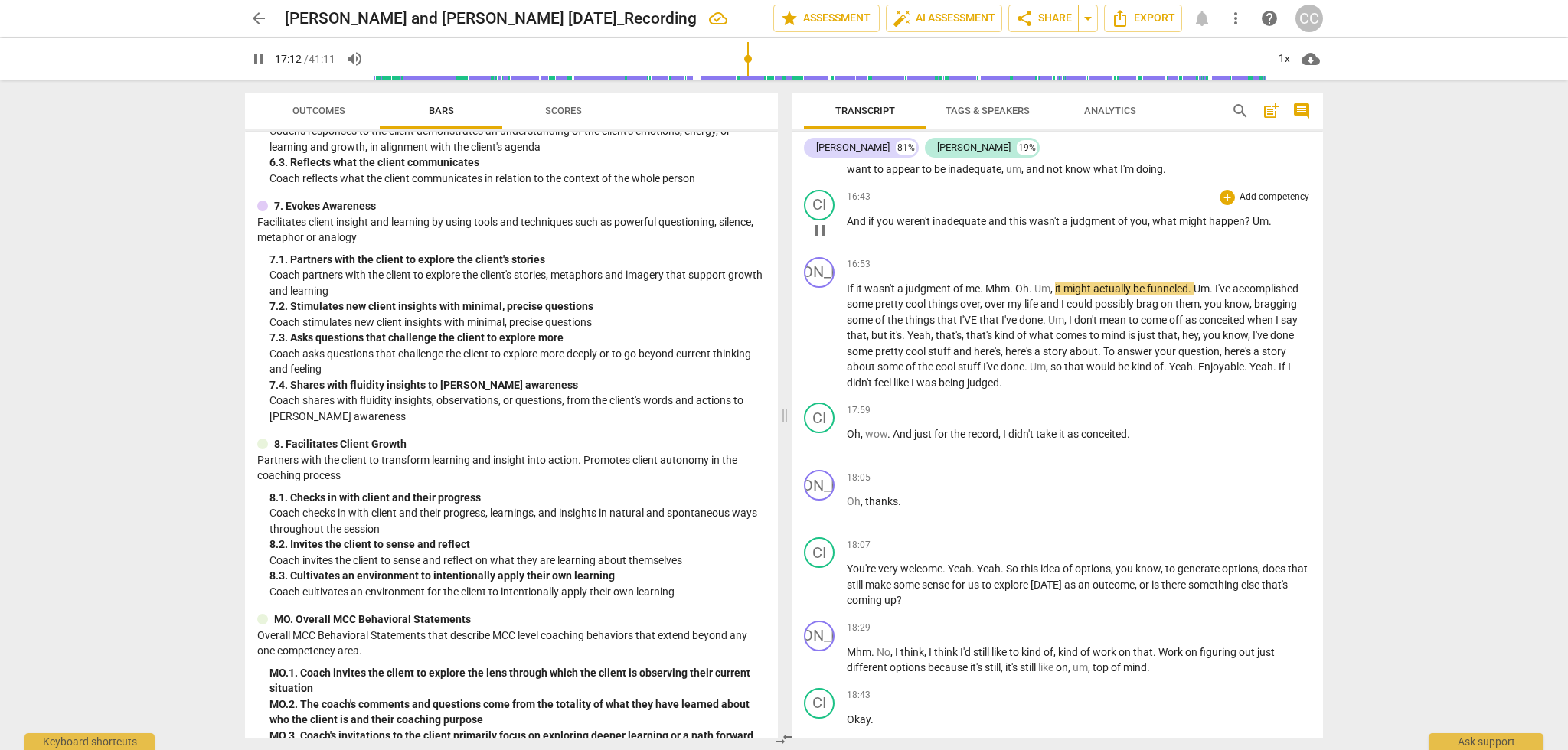
type input "1033"
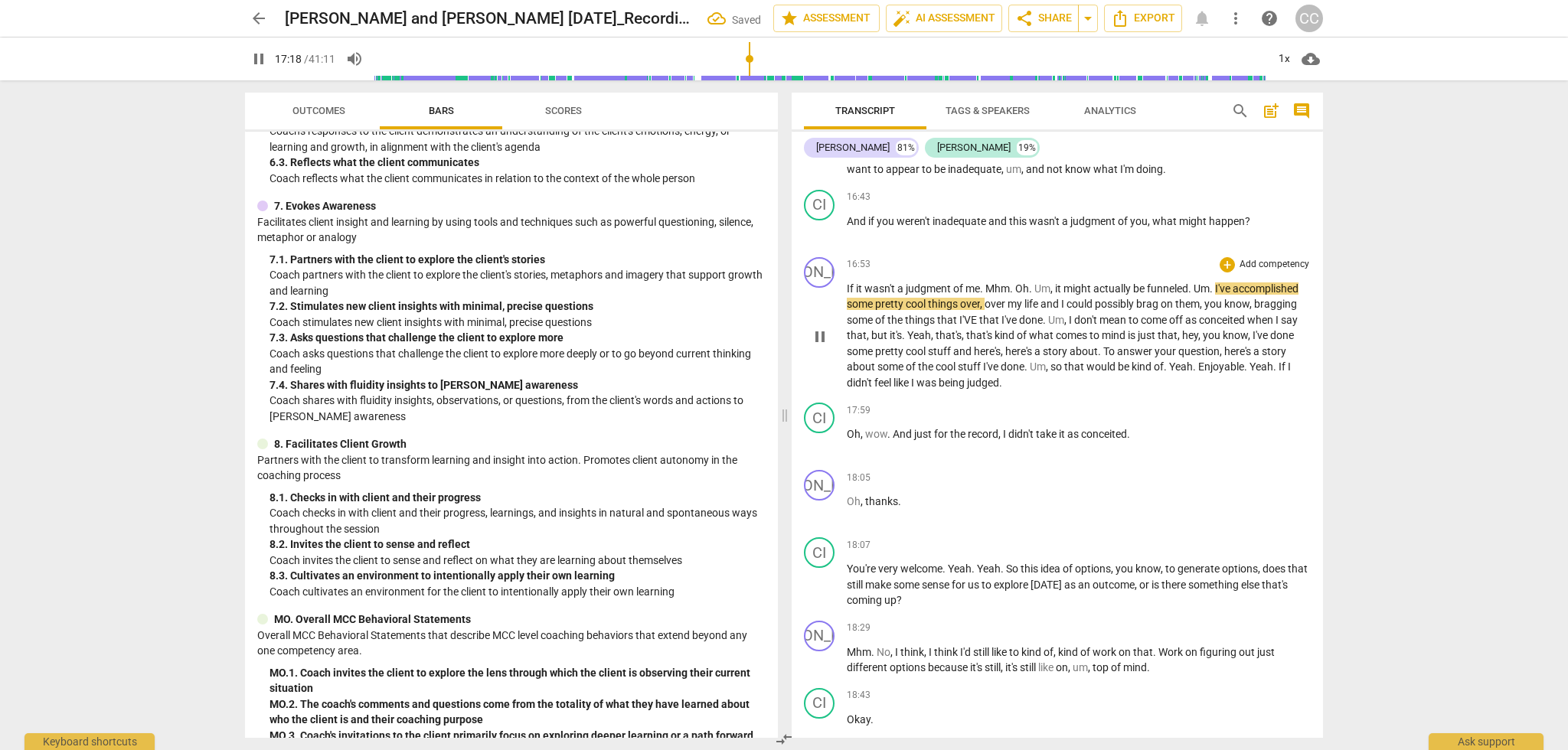
click at [1188, 294] on span "funneled" at bounding box center [1167, 288] width 41 height 13
type input "1040"
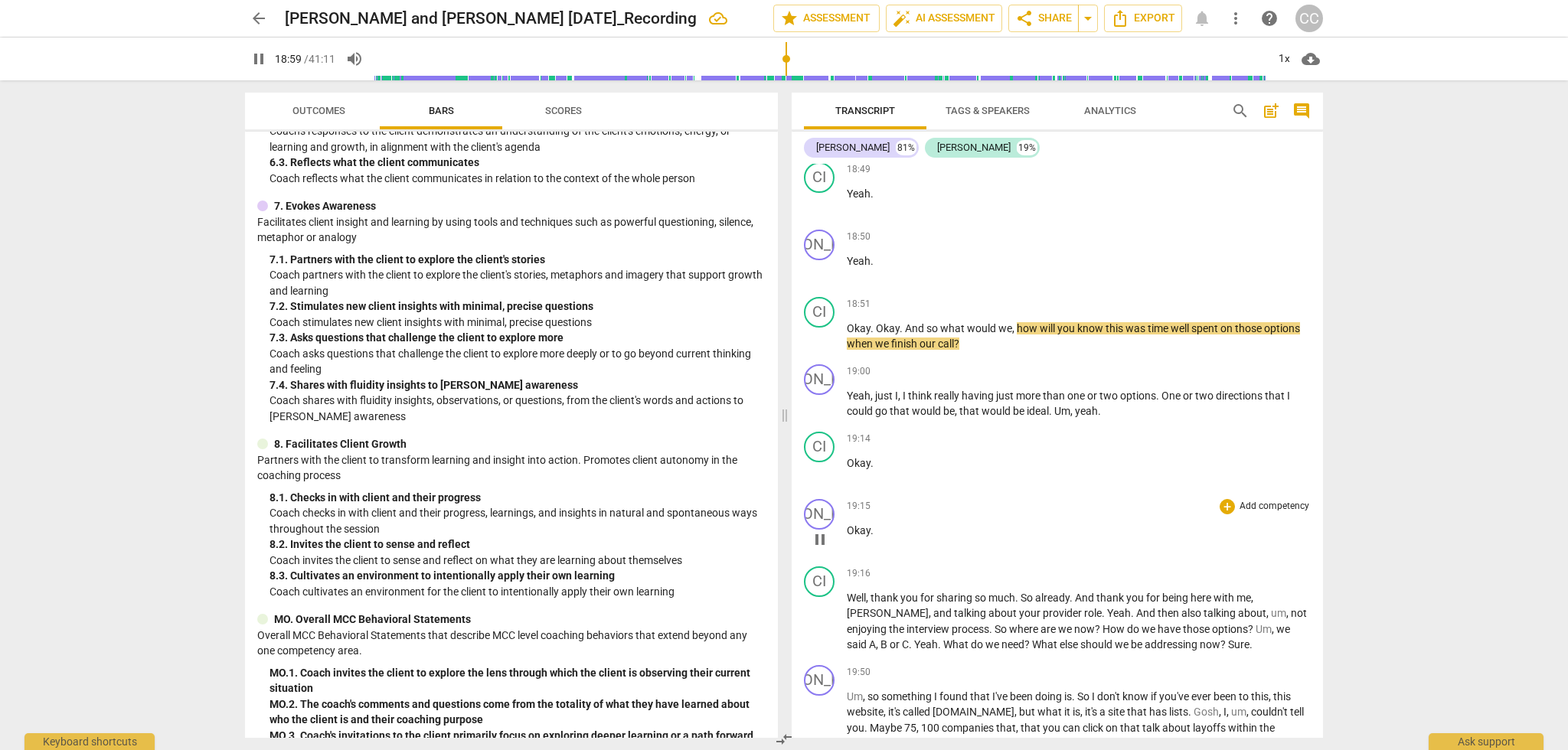
scroll to position [5122, 0]
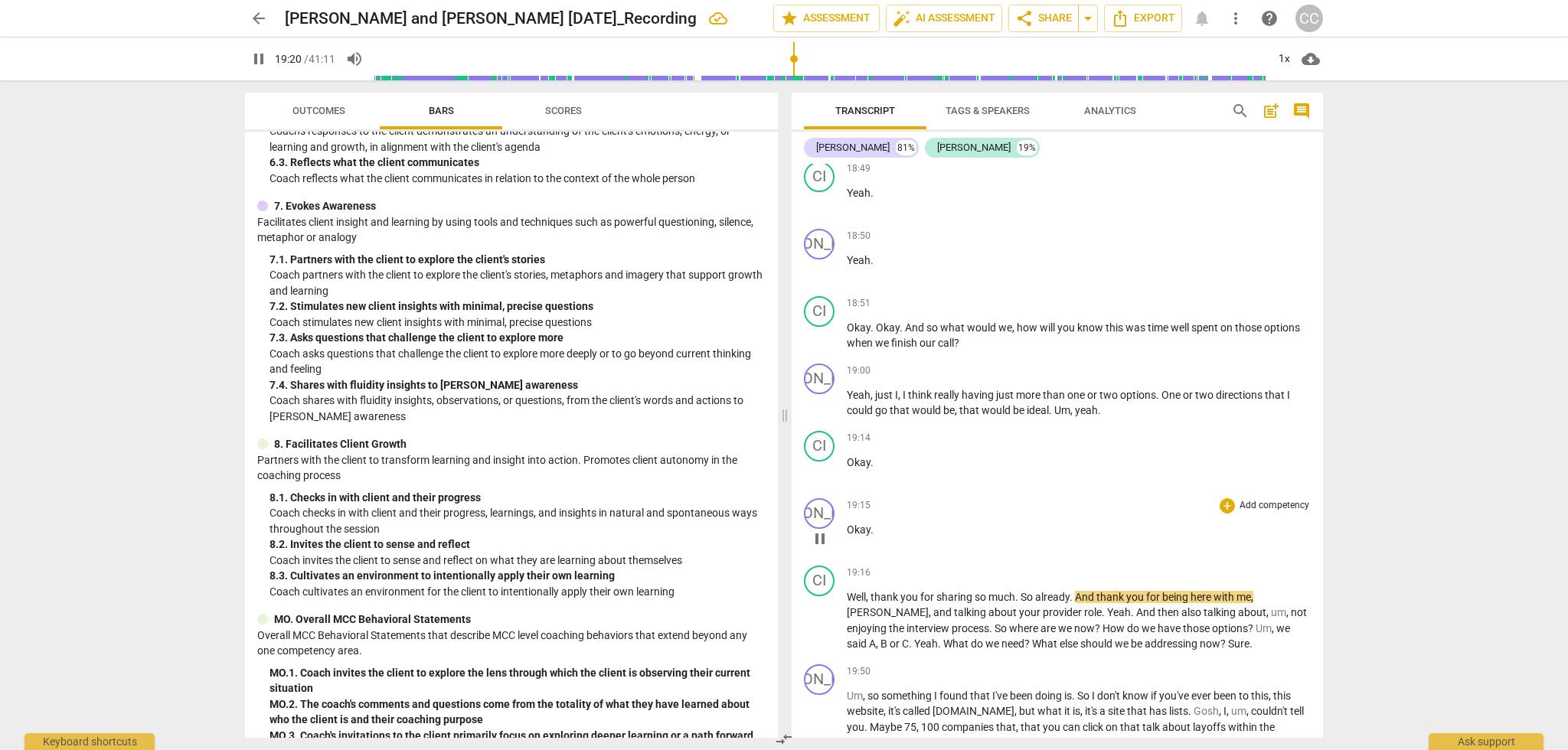
click at [873, 534] on p "Okay ." at bounding box center [1078, 530] width 464 height 16
type input "1163"
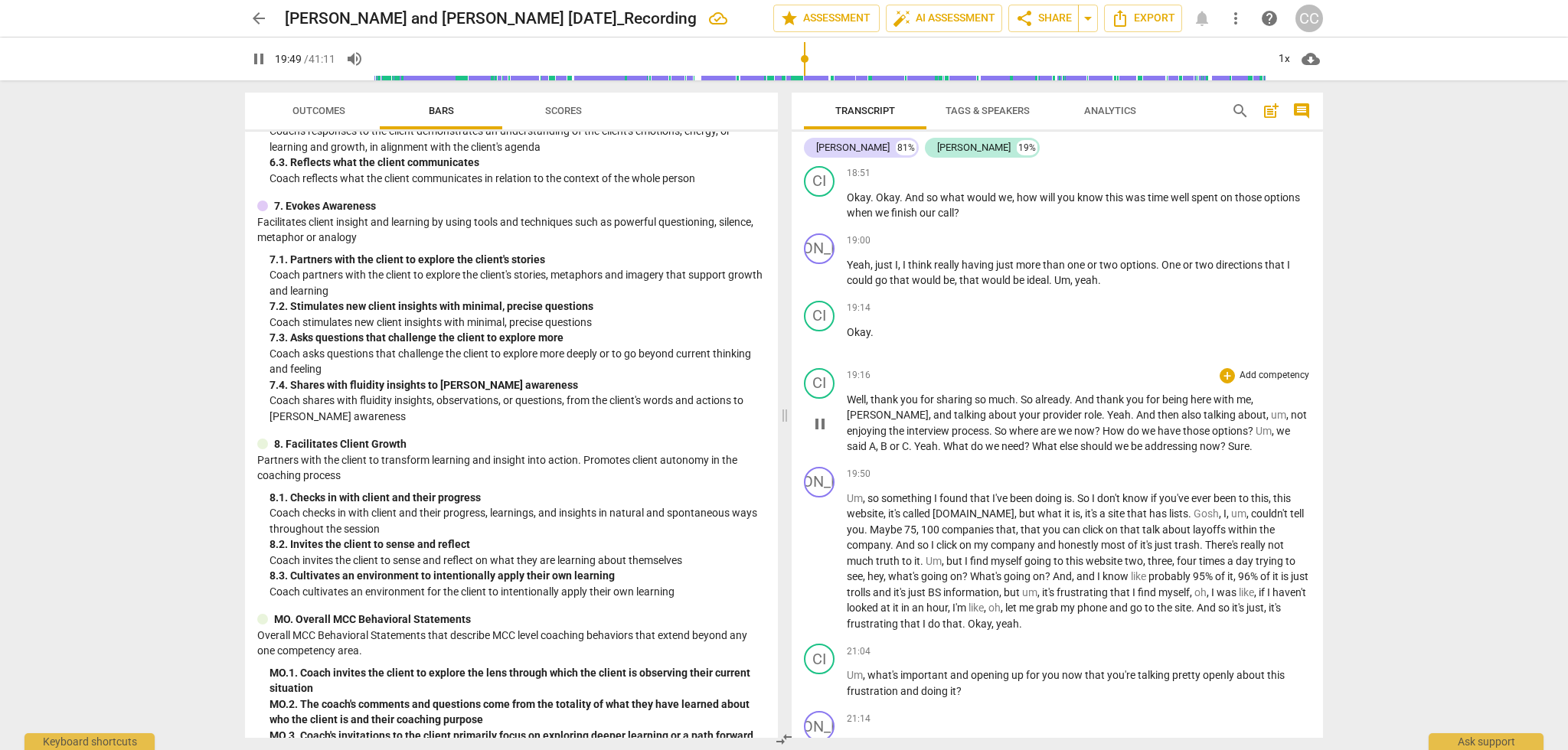
scroll to position [0, 0]
drag, startPoint x: 1136, startPoint y: 449, endPoint x: 1171, endPoint y: 450, distance: 35.0
click at [1171, 450] on p "Well , thank you for sharing so much . So already . And thank you for being her…" at bounding box center [1078, 423] width 464 height 63
type input "1193"
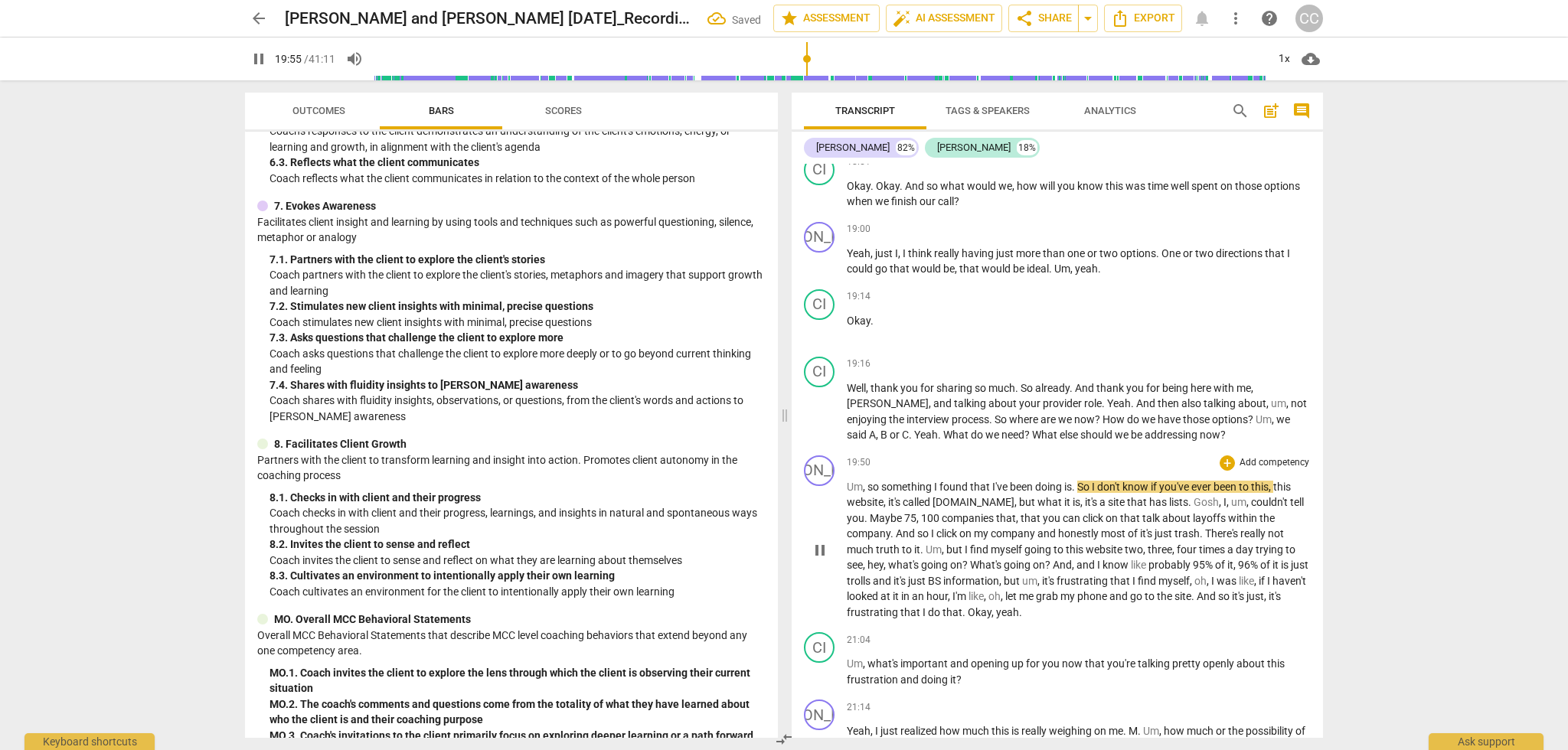
drag, startPoint x: 847, startPoint y: 496, endPoint x: 860, endPoint y: 492, distance: 13.6
click at [848, 496] on p "Um , so something I found that I've been doing is . So I don't know if you've e…" at bounding box center [1078, 550] width 464 height 141
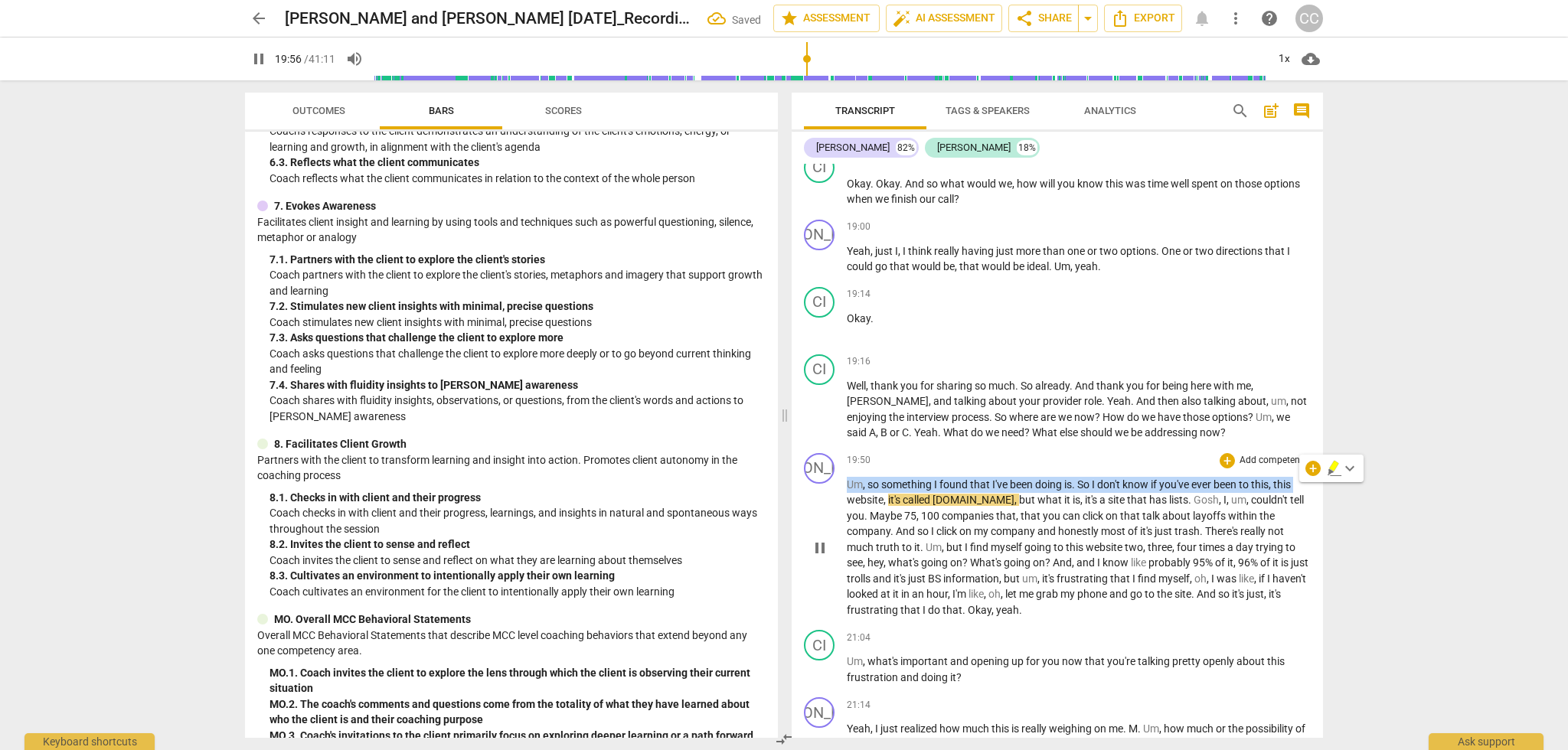
click at [847, 487] on span "Um" at bounding box center [855, 484] width 16 height 13
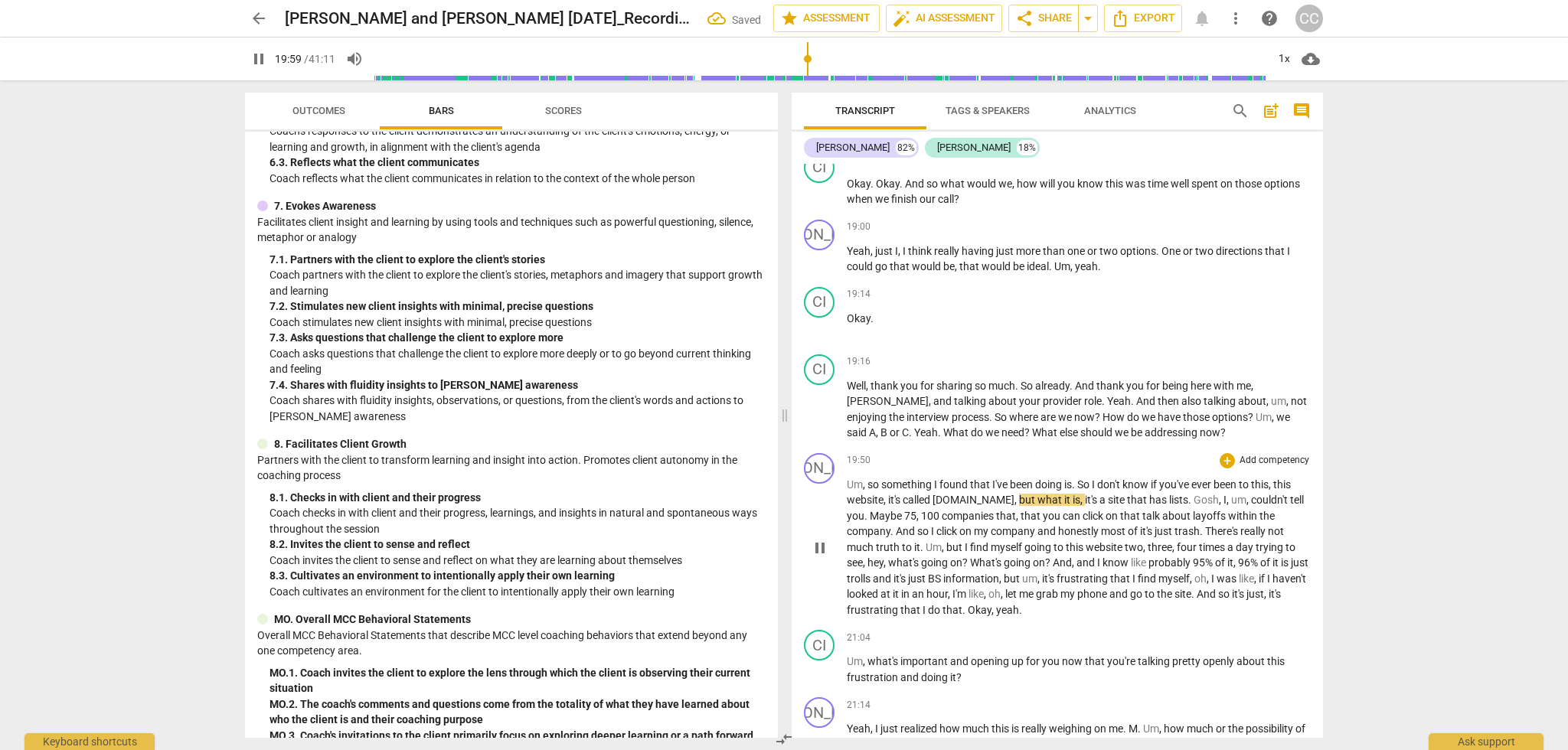
type input "1199"
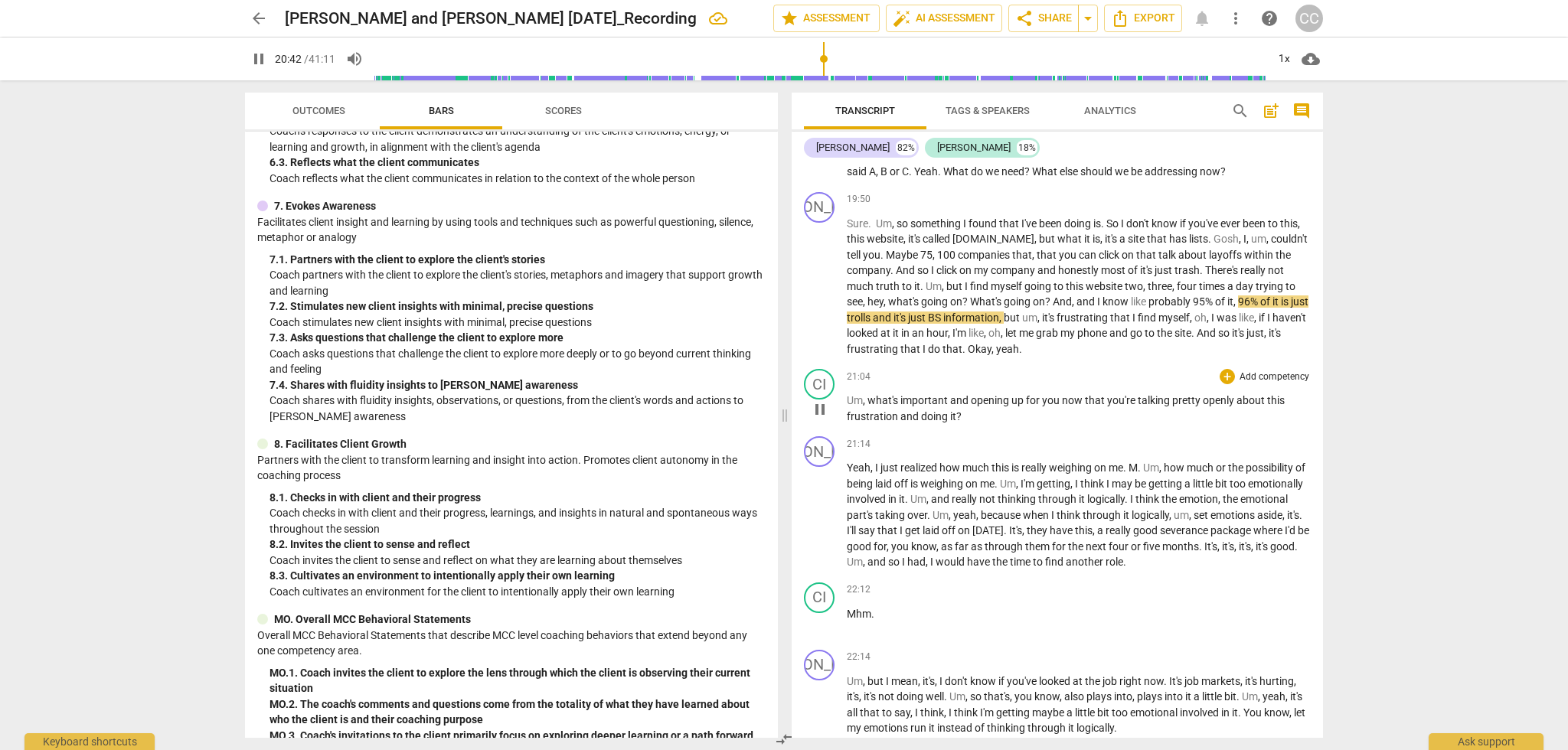
scroll to position [5533, 0]
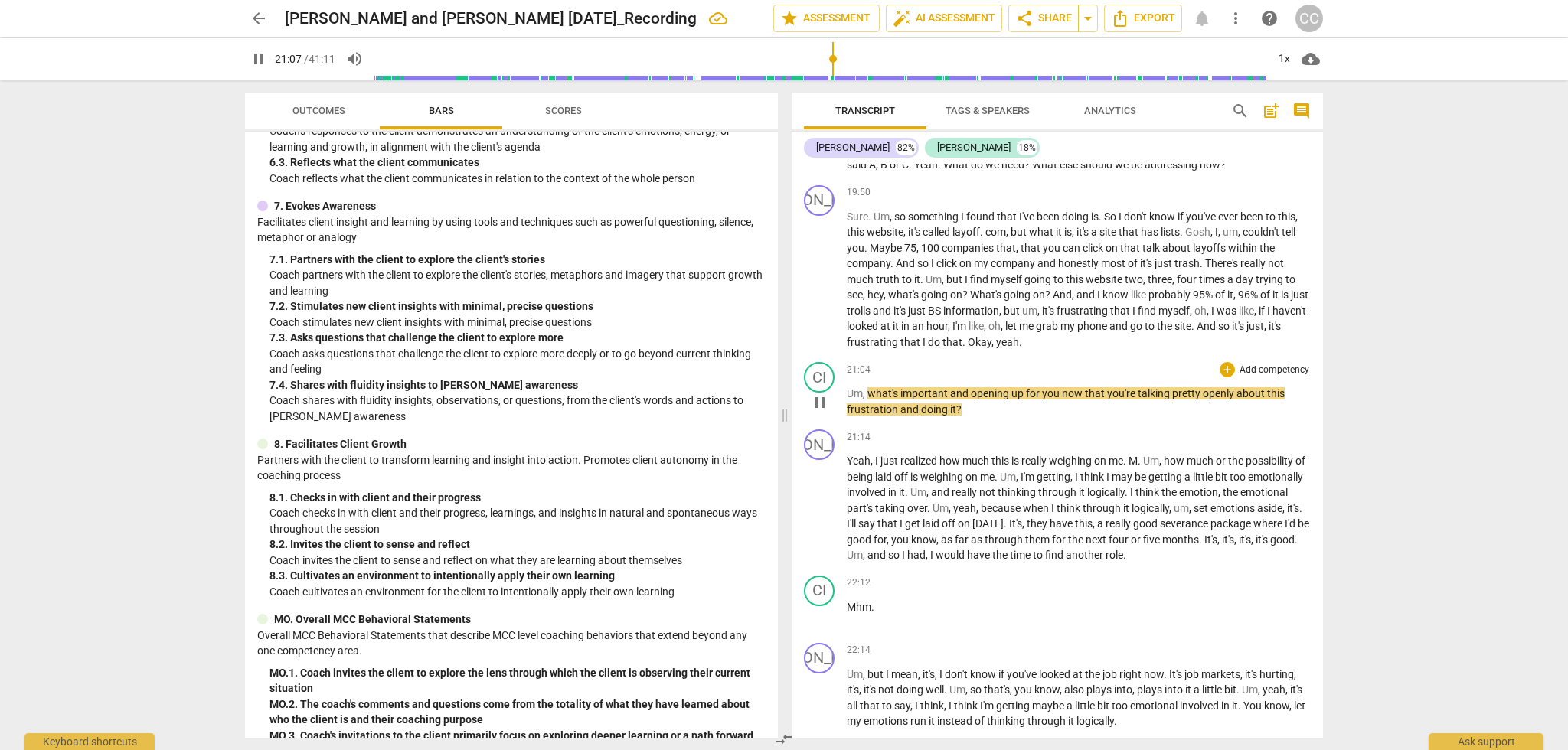
click at [866, 394] on span "," at bounding box center [865, 393] width 4 height 13
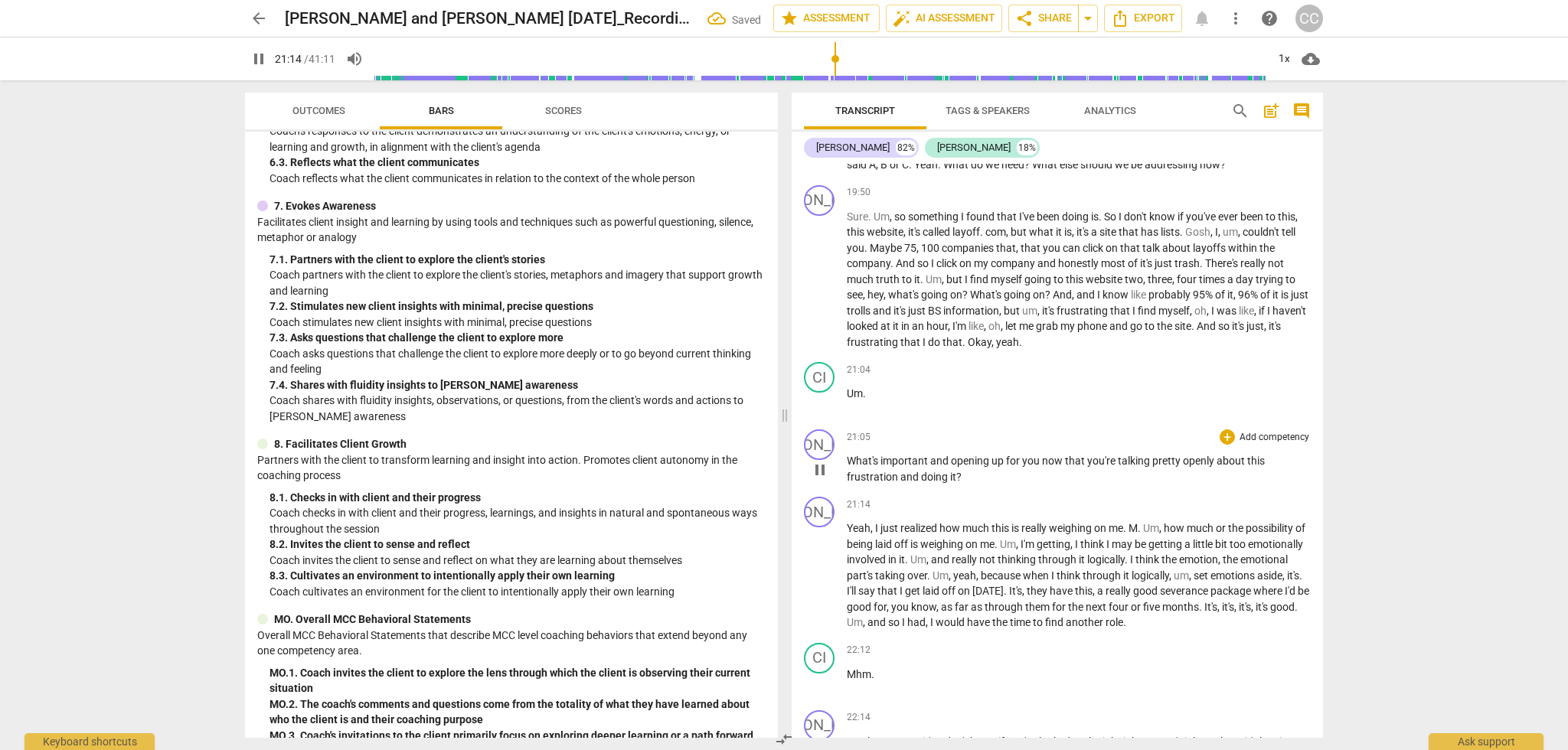
click at [849, 457] on span "What's" at bounding box center [864, 461] width 34 height 13
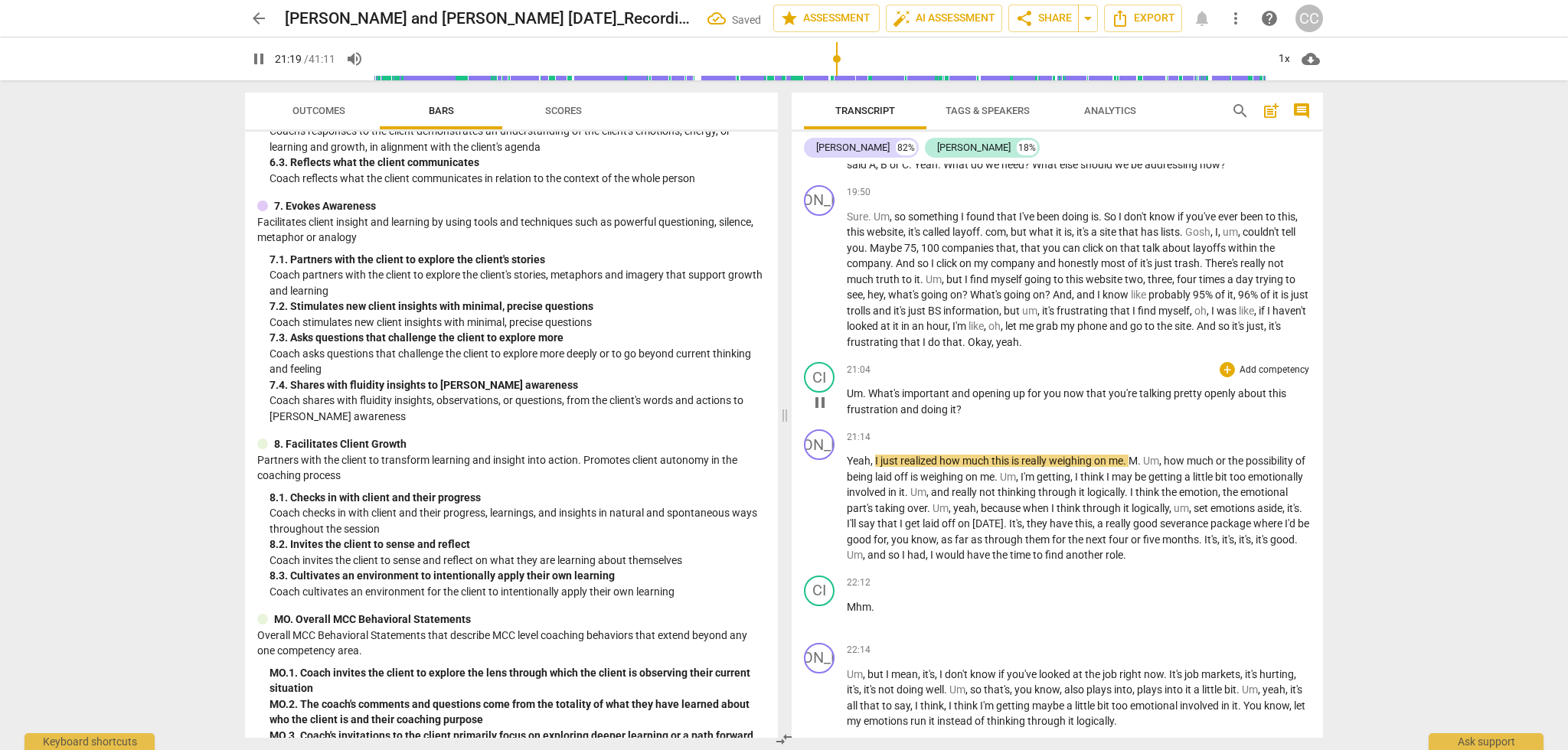
click at [868, 394] on span "What's" at bounding box center [885, 393] width 34 height 13
type input "1281"
drag, startPoint x: 855, startPoint y: 395, endPoint x: 868, endPoint y: 399, distance: 13.6
click at [855, 395] on span "what's" at bounding box center [862, 393] width 30 height 13
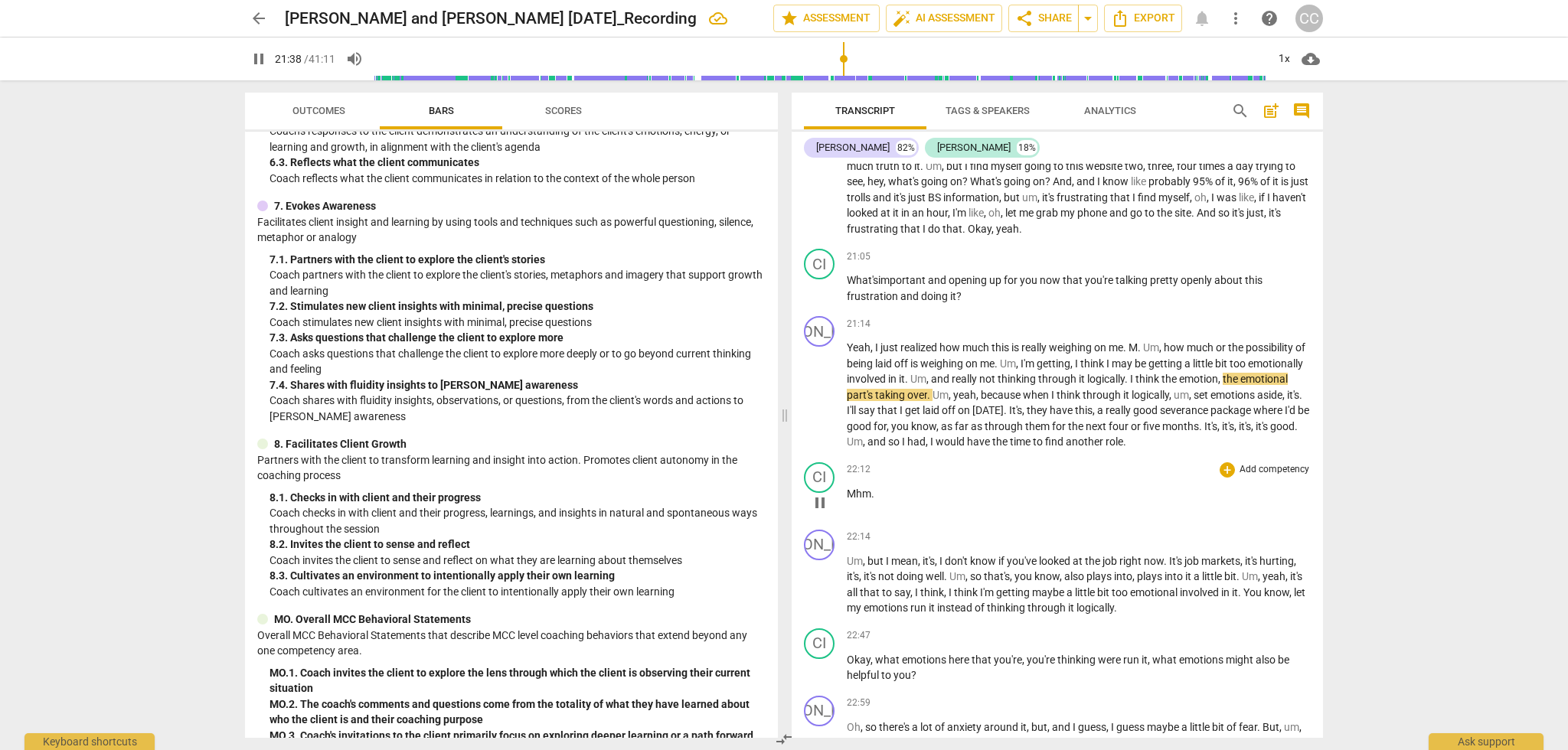
scroll to position [5652, 0]
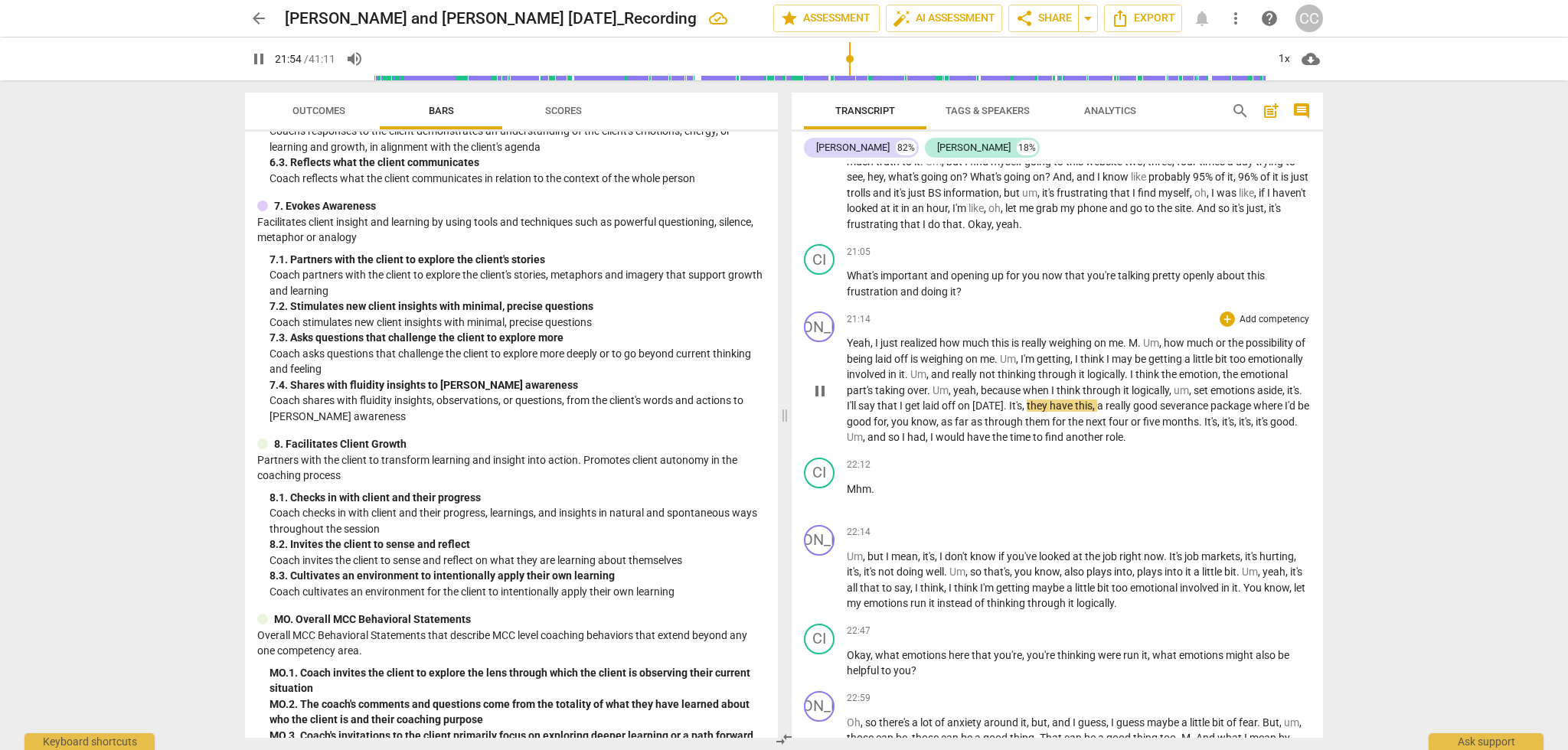
click at [858, 407] on span "I'll" at bounding box center [853, 405] width 12 height 13
type input "1317"
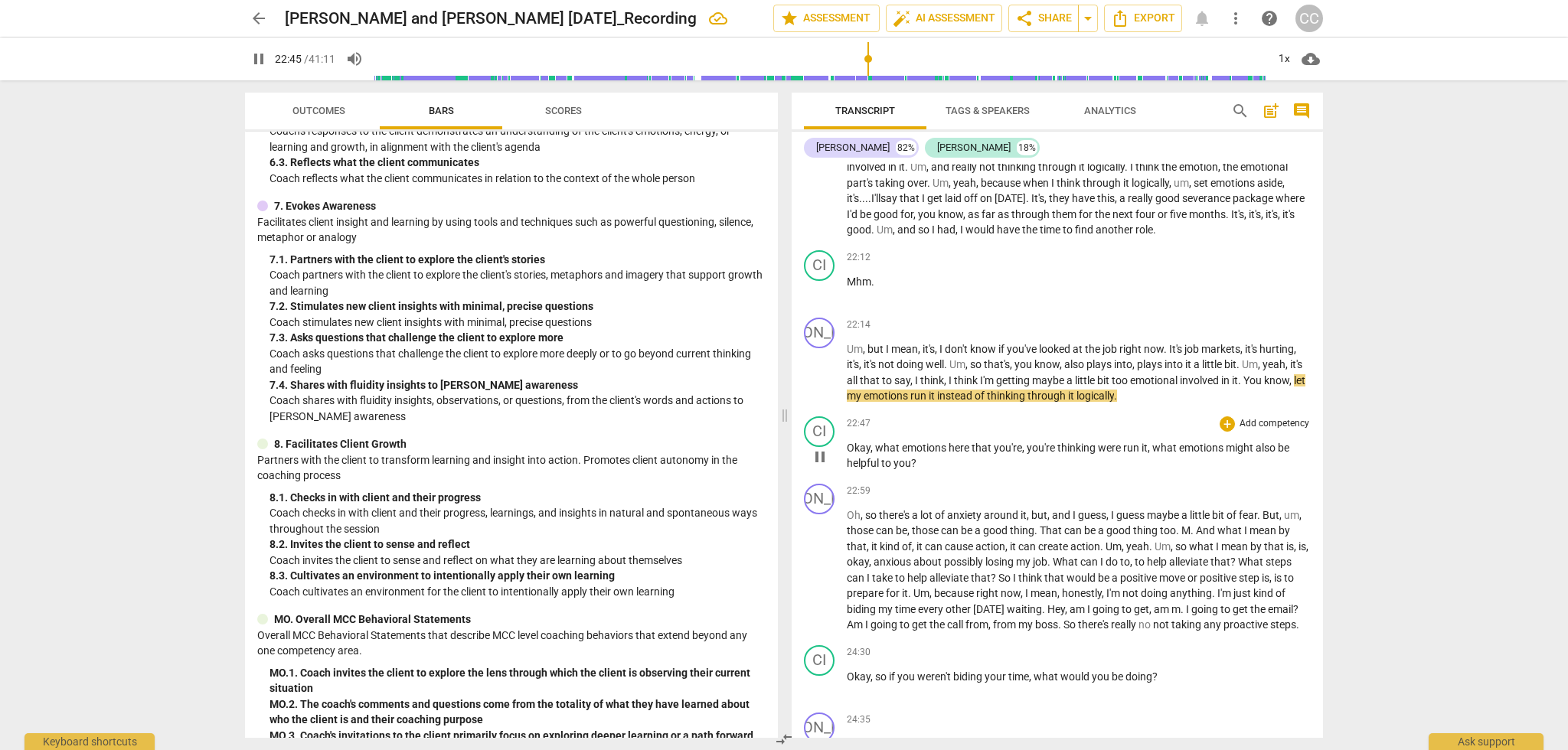
scroll to position [5874, 0]
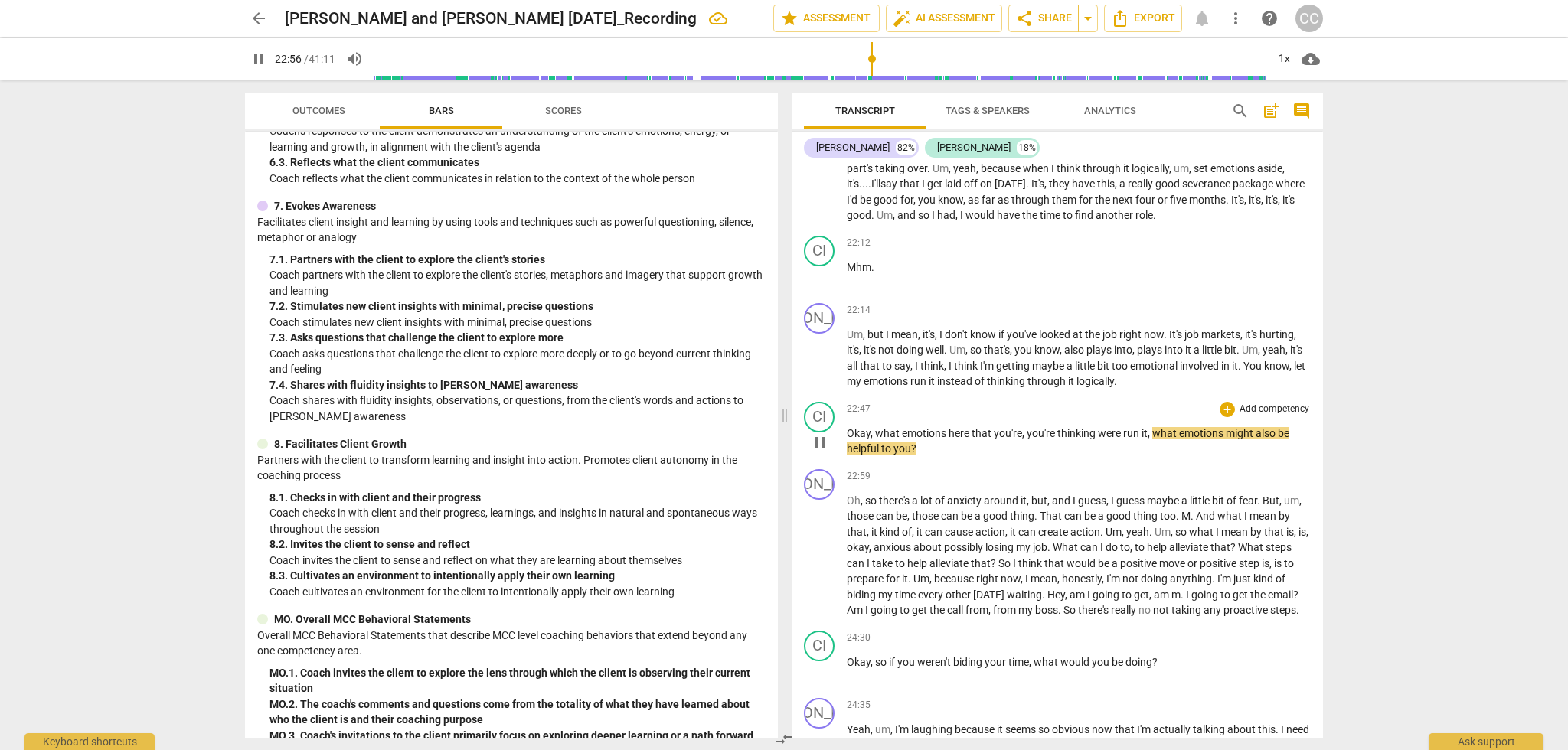
click at [1122, 428] on span "were" at bounding box center [1110, 433] width 25 height 13
type input "1379"
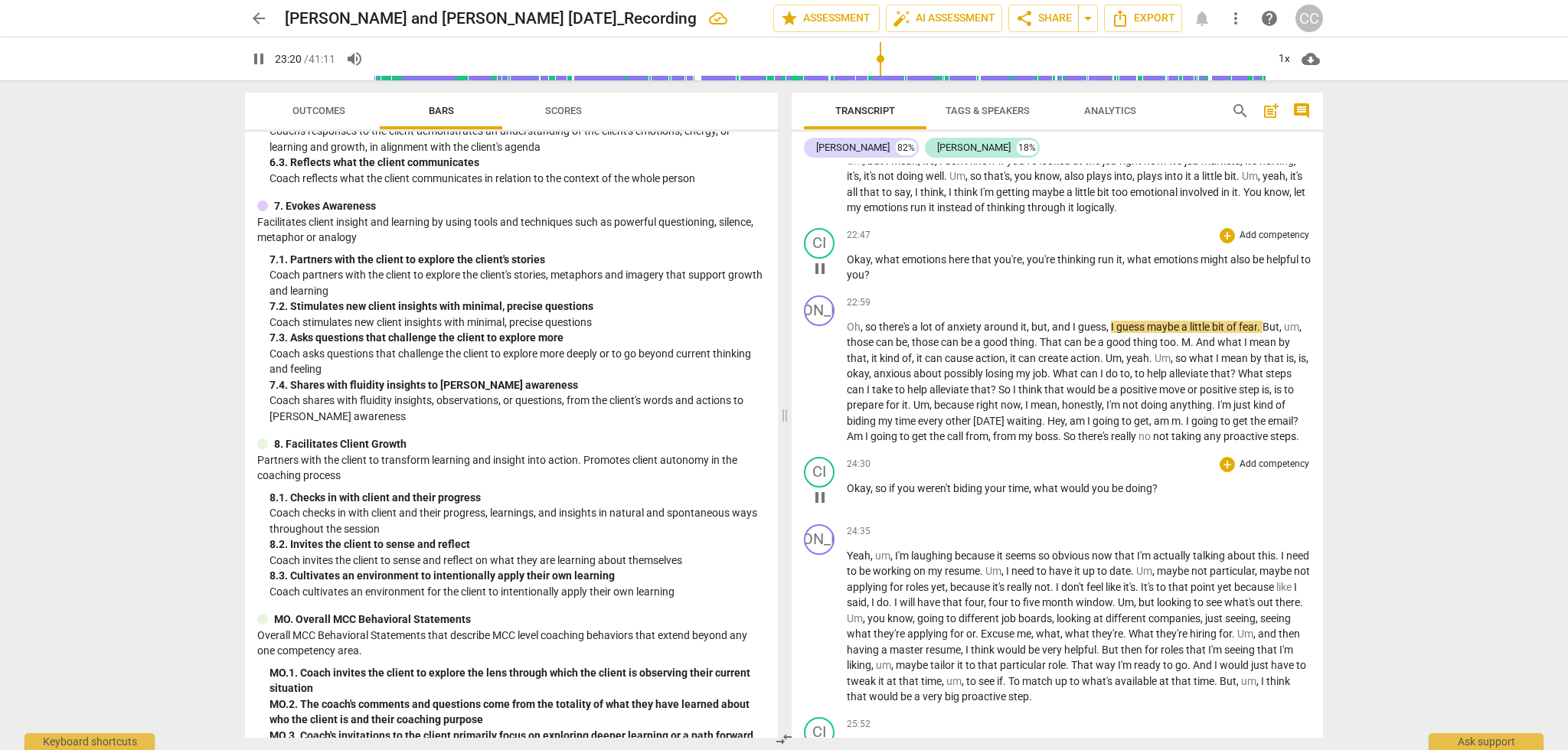
scroll to position [6048, 0]
click at [1199, 336] on span "And" at bounding box center [1205, 341] width 21 height 13
type input "1414"
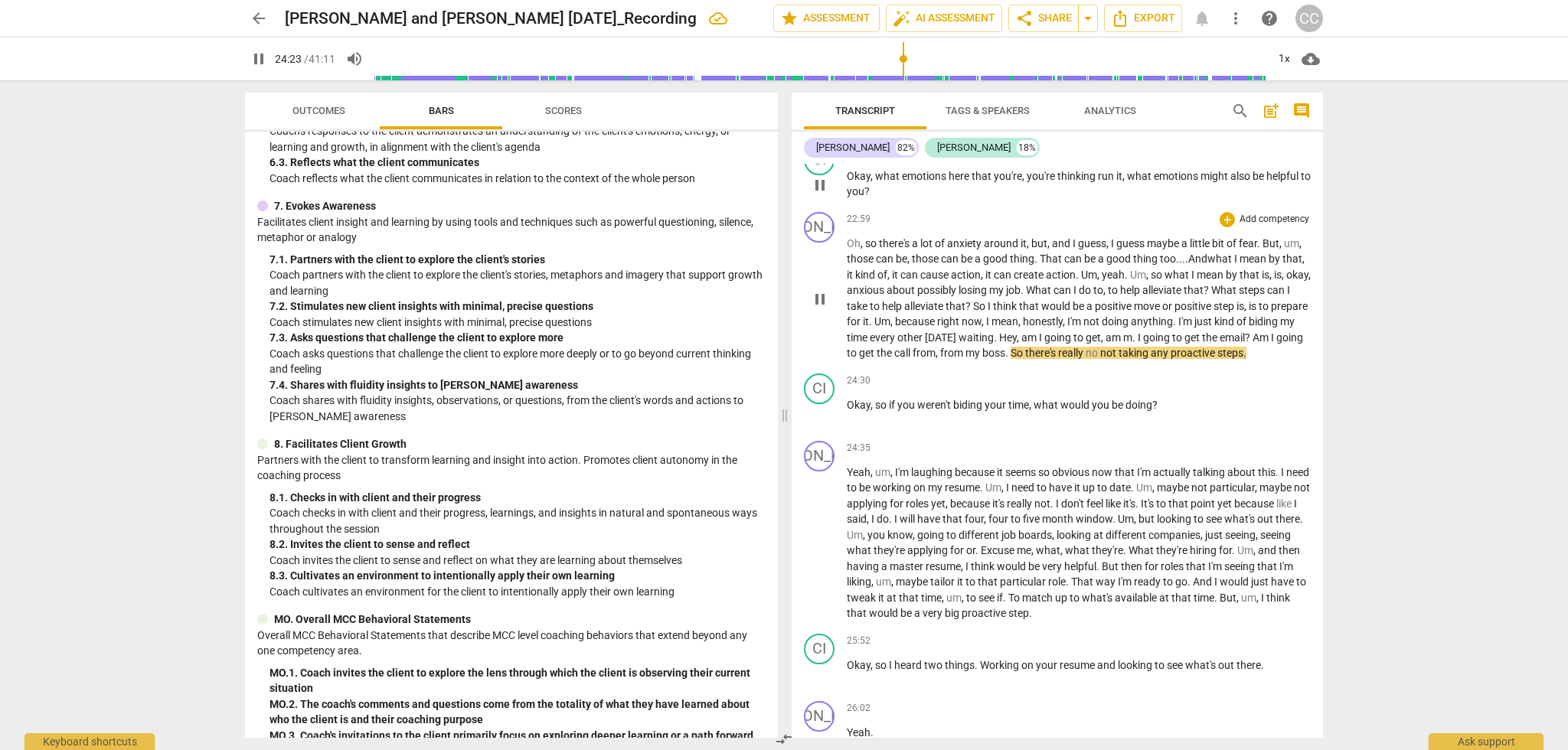
scroll to position [6131, 0]
click at [1137, 334] on span "." at bounding box center [1135, 336] width 5 height 13
click at [1137, 333] on span "." at bounding box center [1135, 336] width 5 height 13
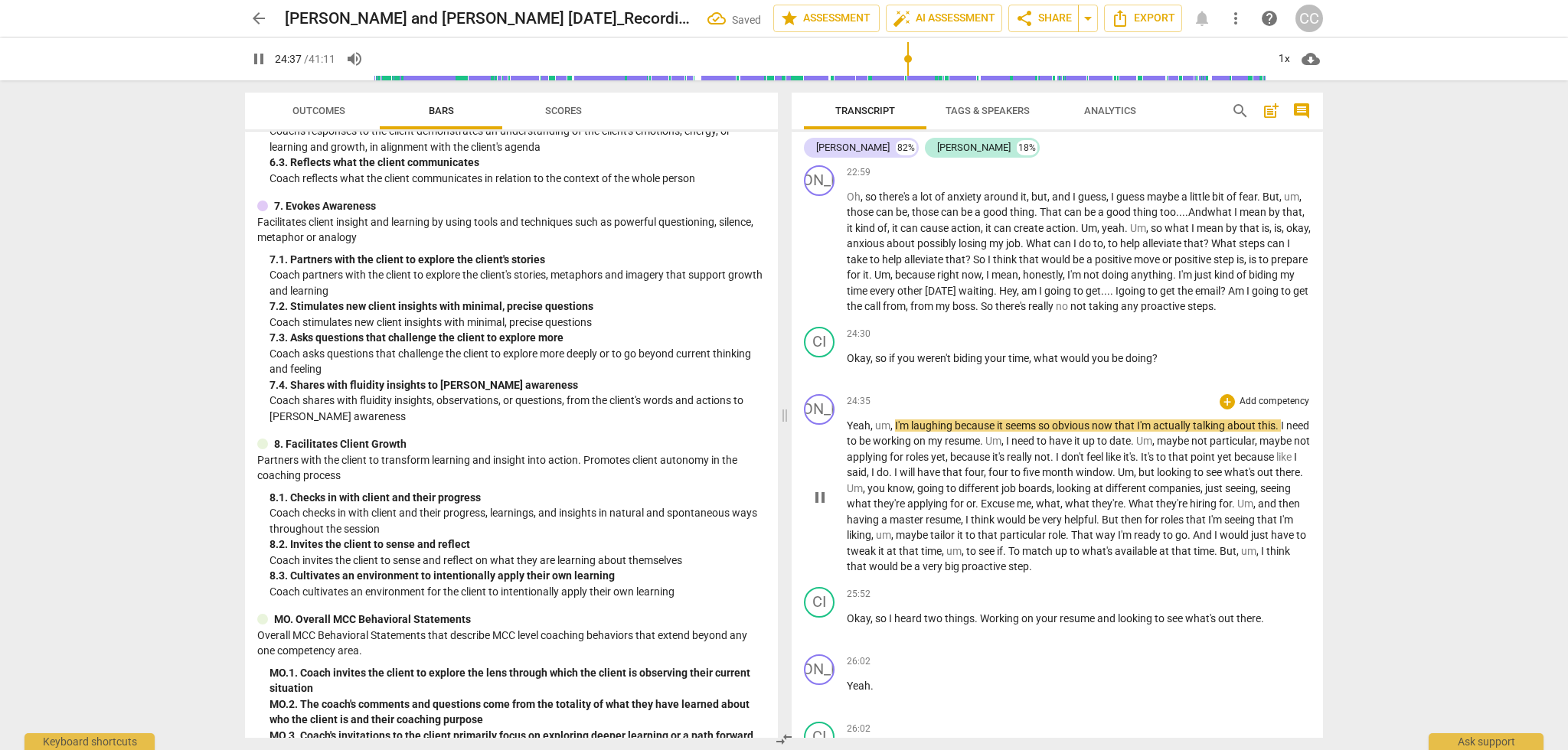
scroll to position [6201, 0]
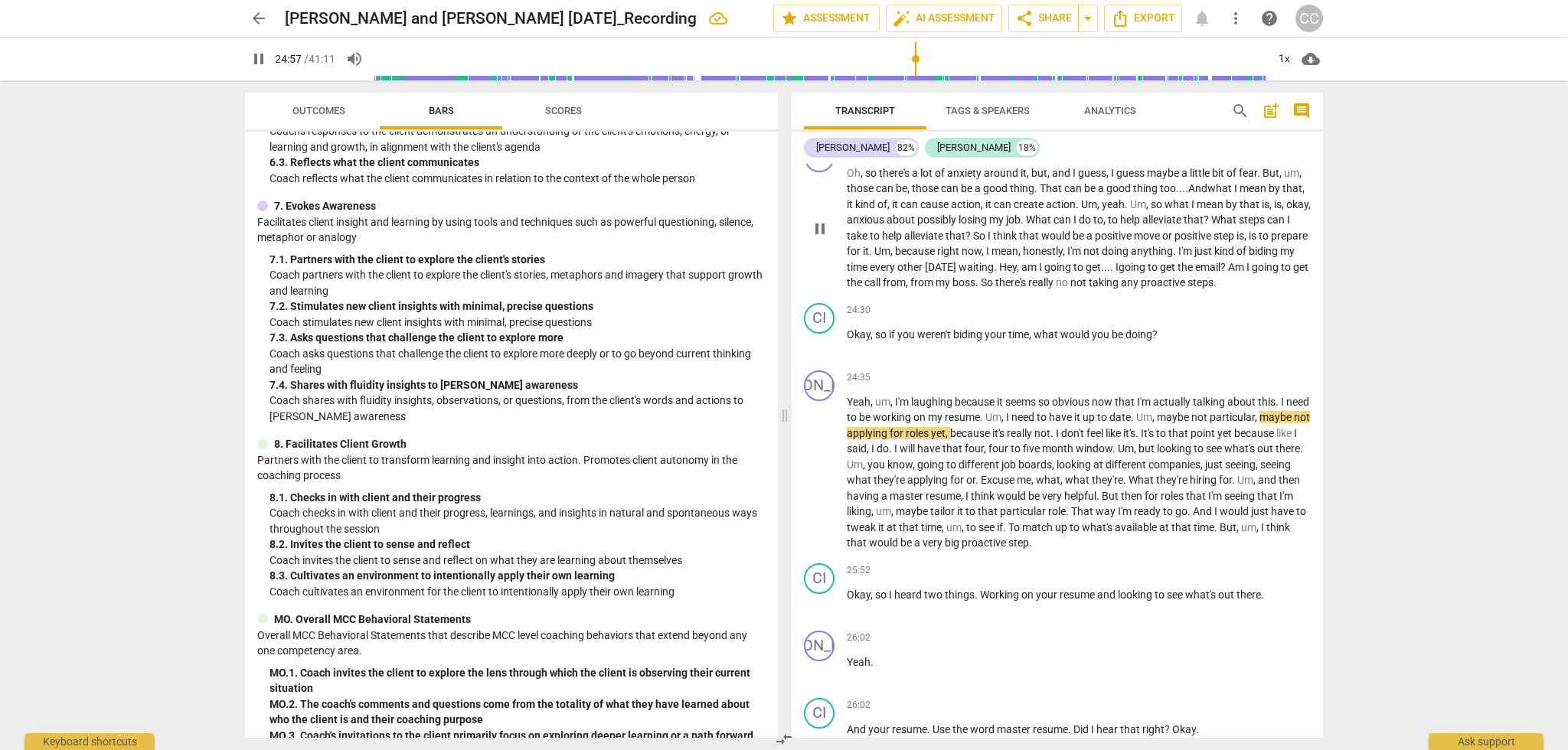
click at [1119, 261] on span "I" at bounding box center [1117, 267] width 3 height 13
click at [1070, 277] on span "no" at bounding box center [1062, 283] width 14 height 13
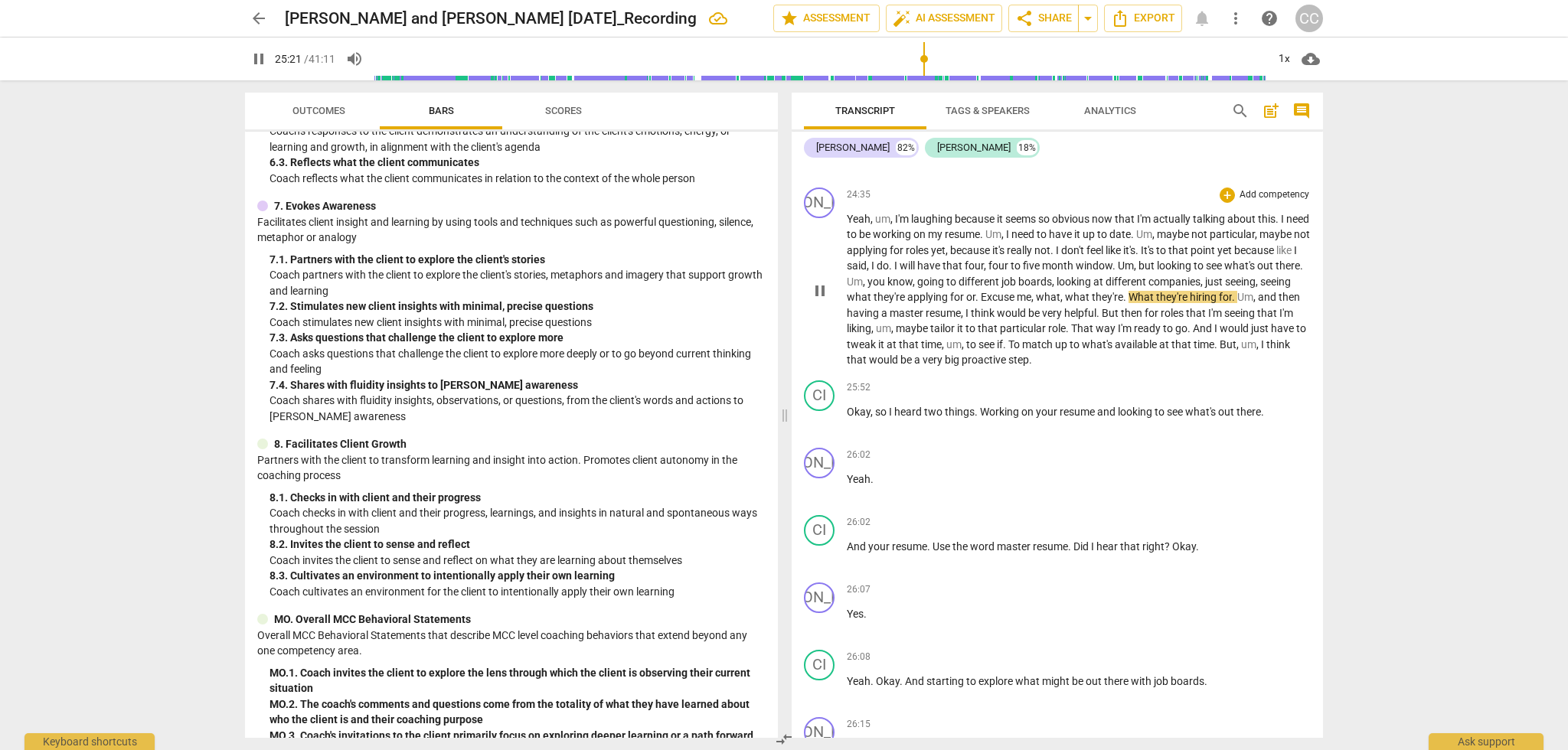
scroll to position [6389, 0]
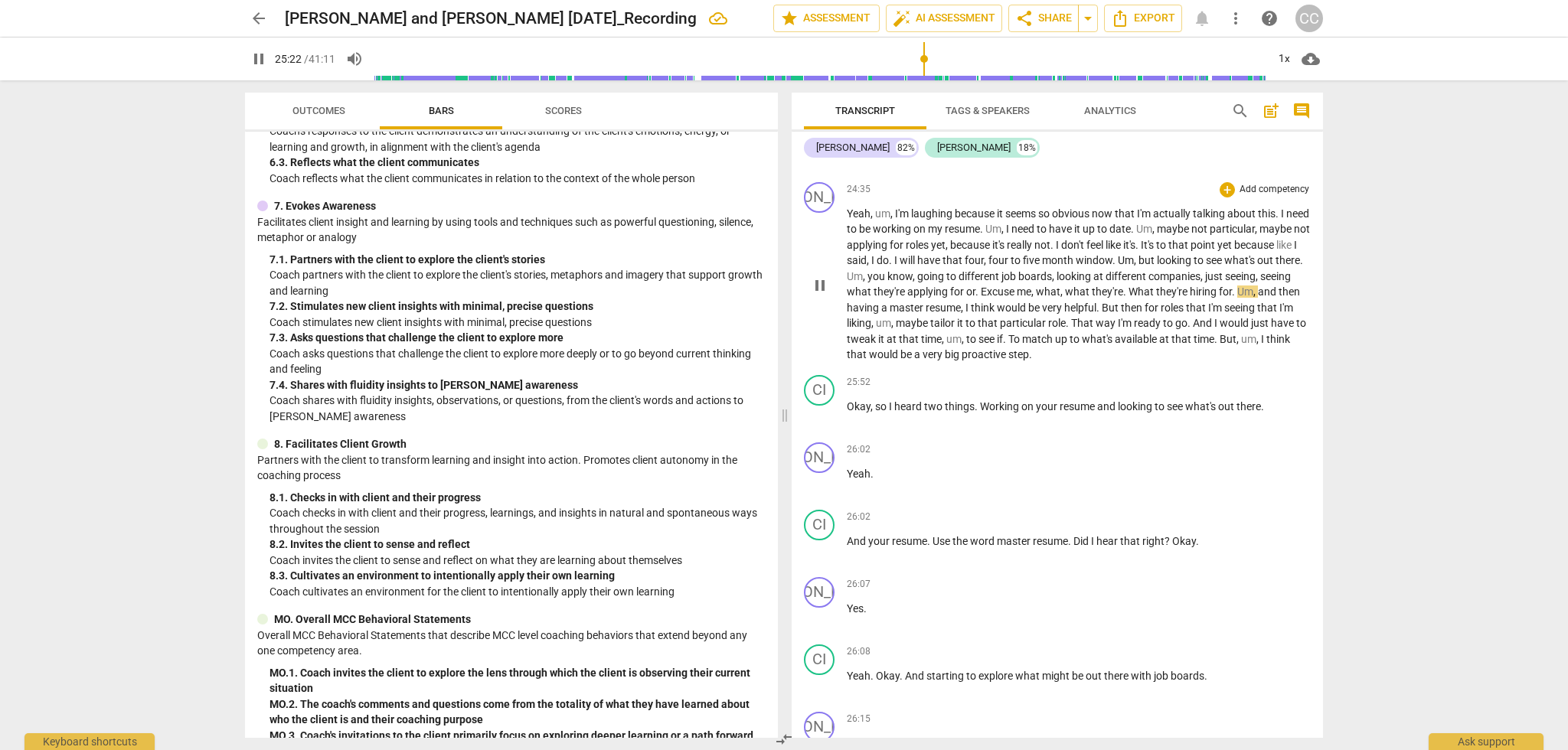
click at [1017, 285] on span "Excuse" at bounding box center [999, 291] width 36 height 13
type input "1524"
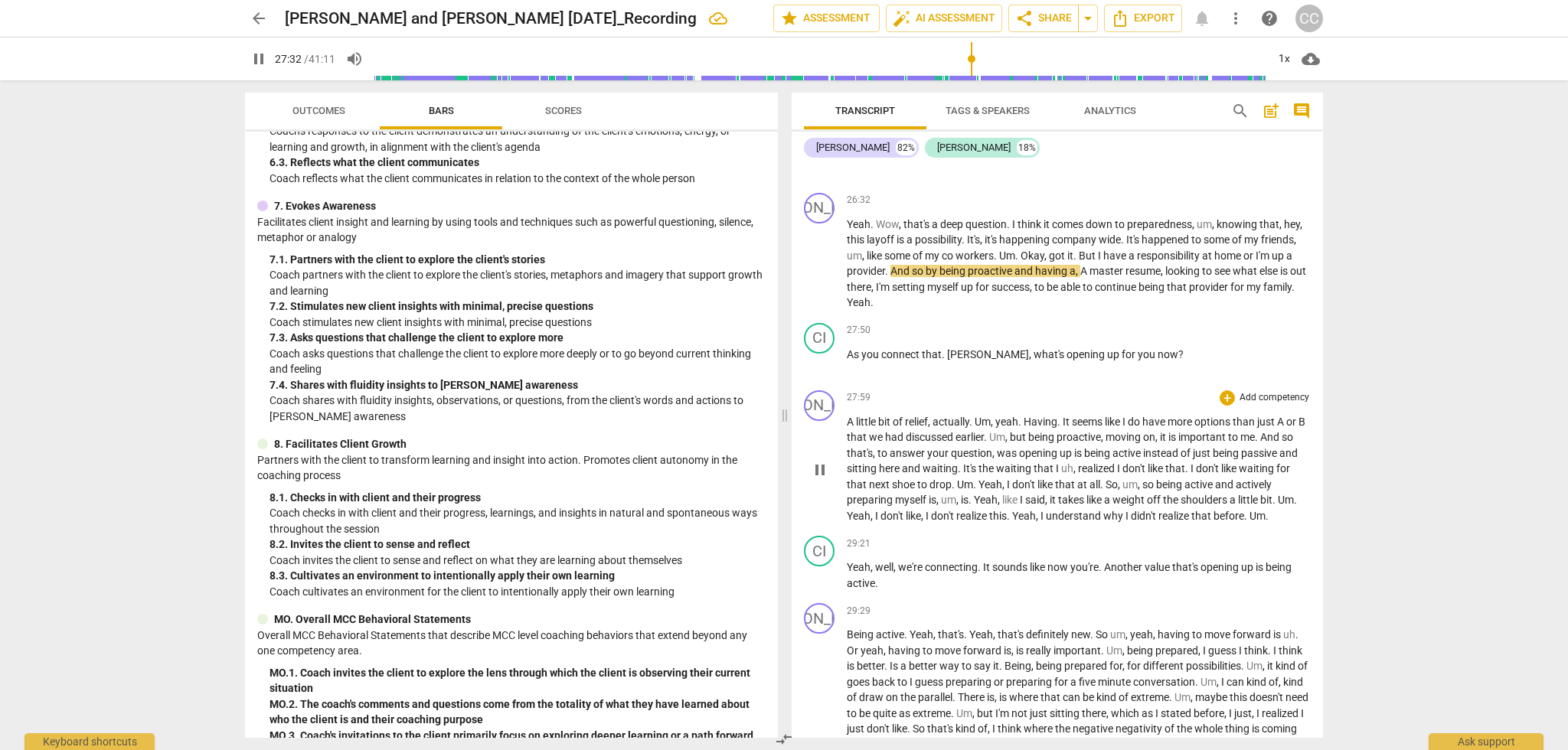
scroll to position [7020, 0]
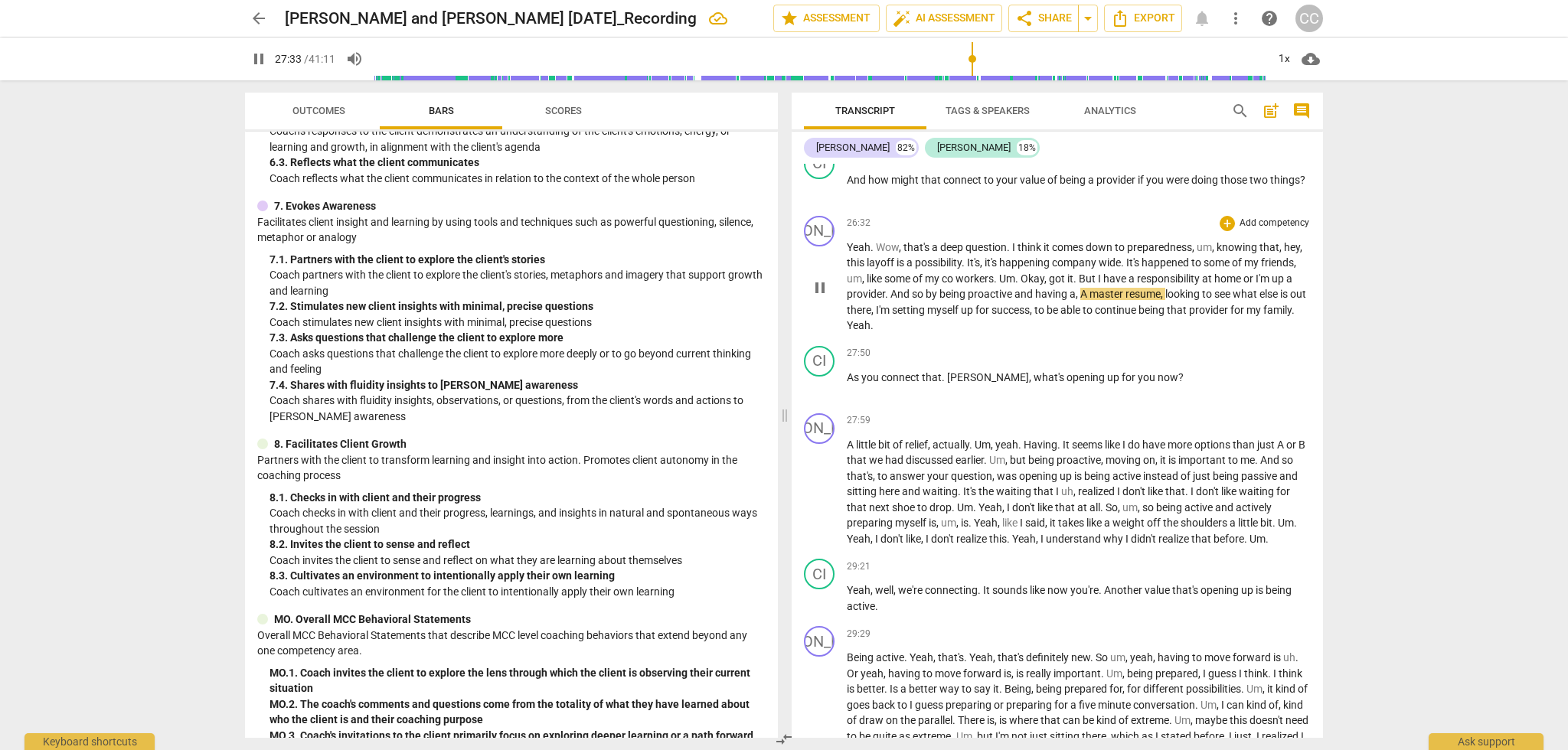
click at [1286, 272] on span "up" at bounding box center [1279, 278] width 14 height 13
type input "1655"
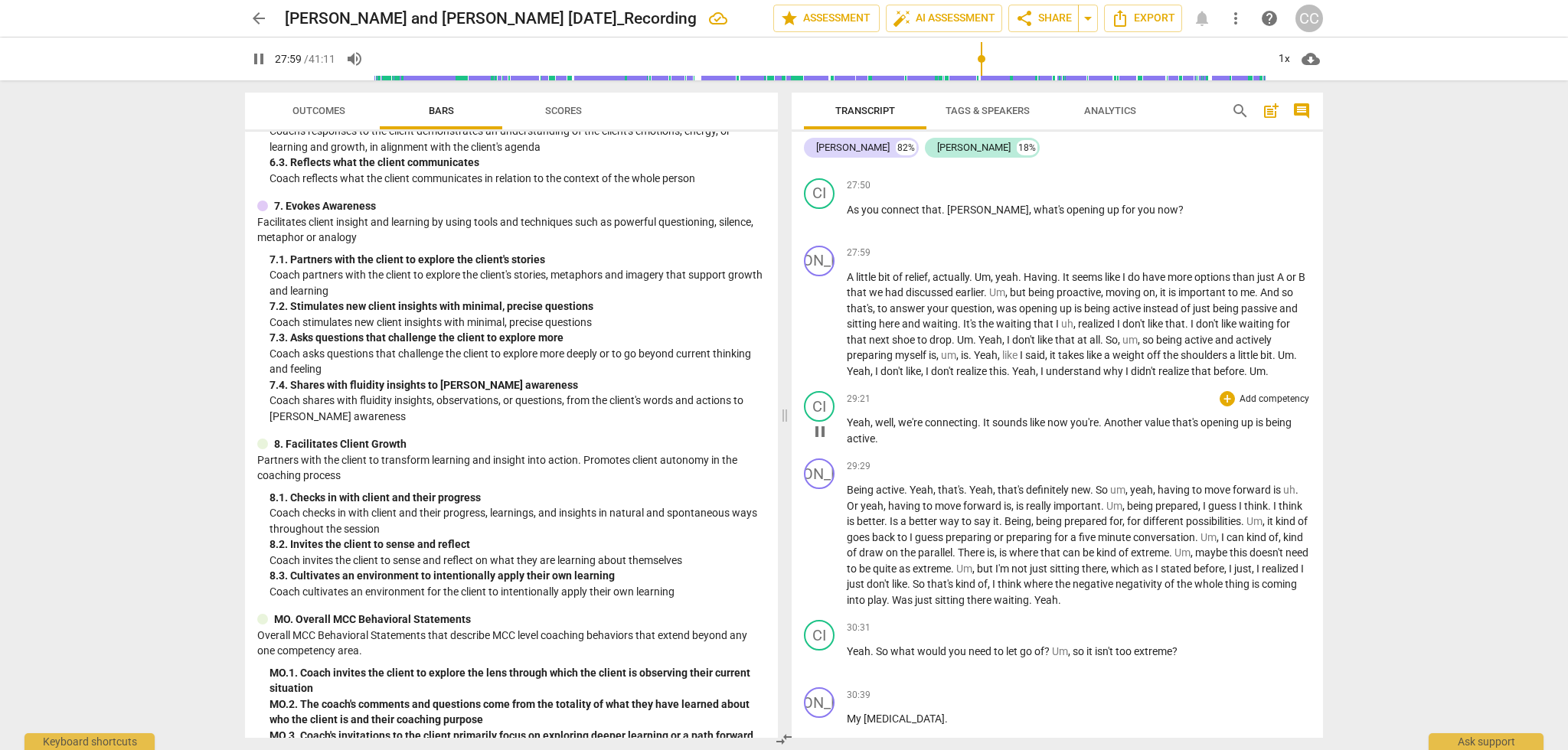
scroll to position [7179, 0]
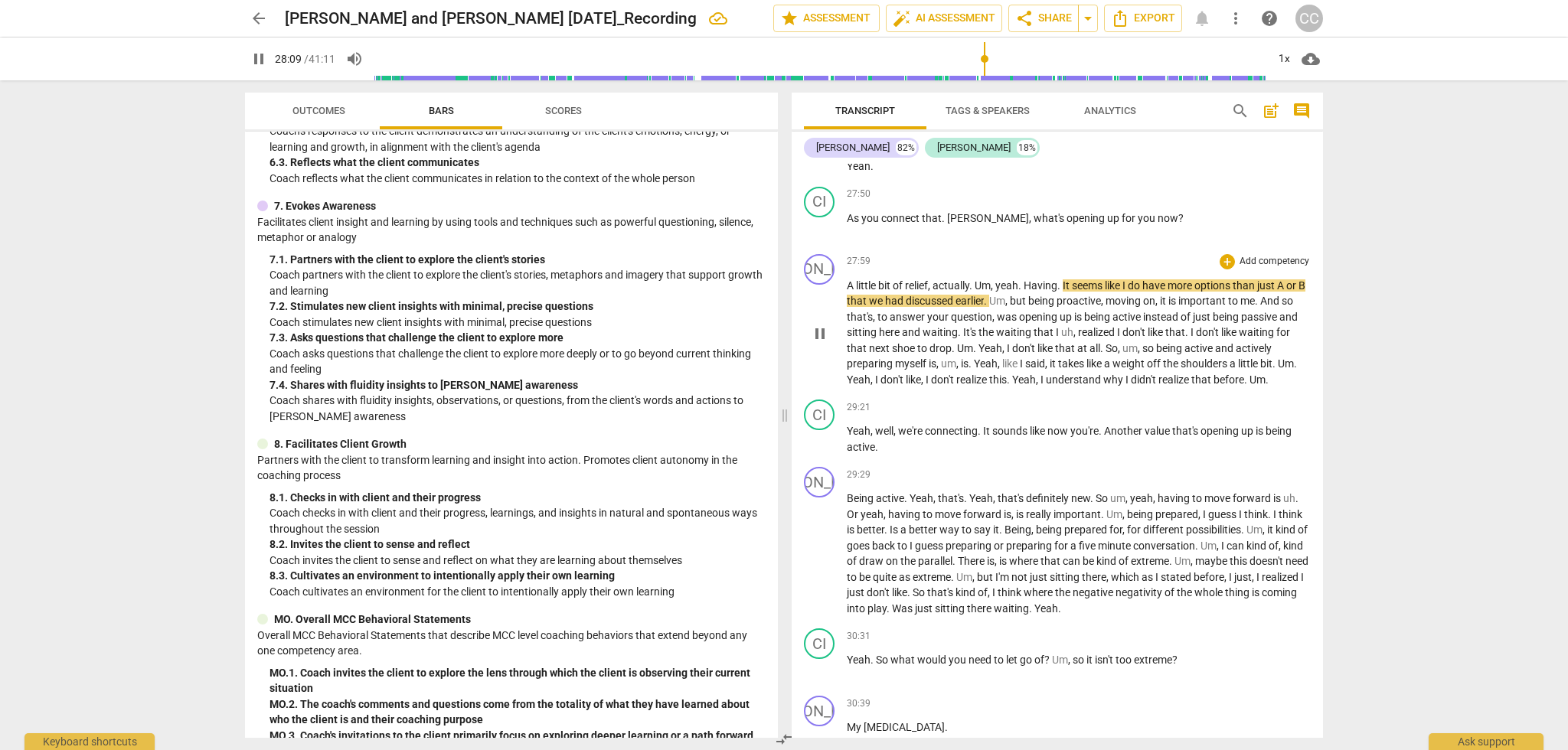
click at [1068, 279] on span "It" at bounding box center [1067, 285] width 9 height 13
type input "1692"
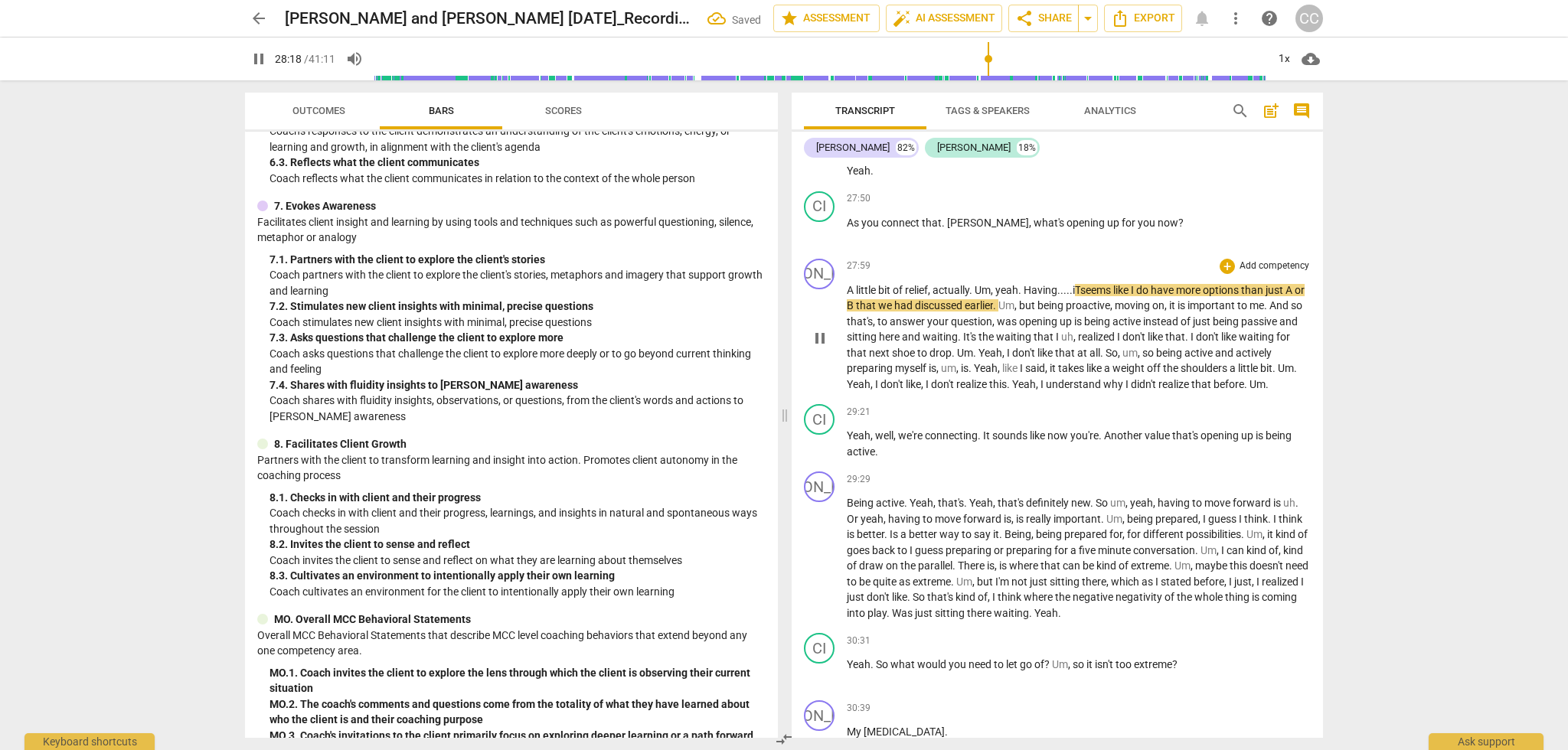
click at [1080, 284] on span "T" at bounding box center [1078, 290] width 5 height 13
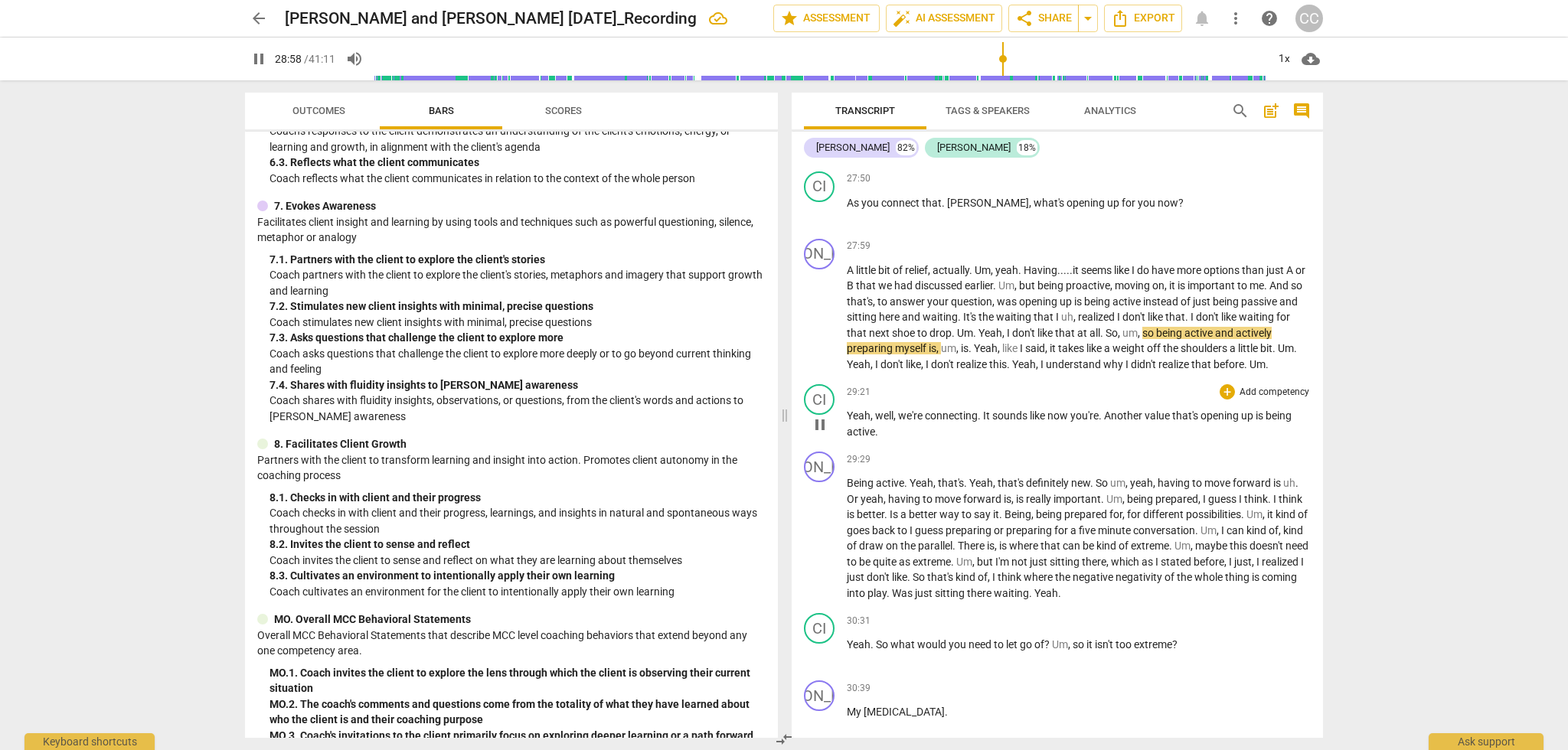
scroll to position [7199, 0]
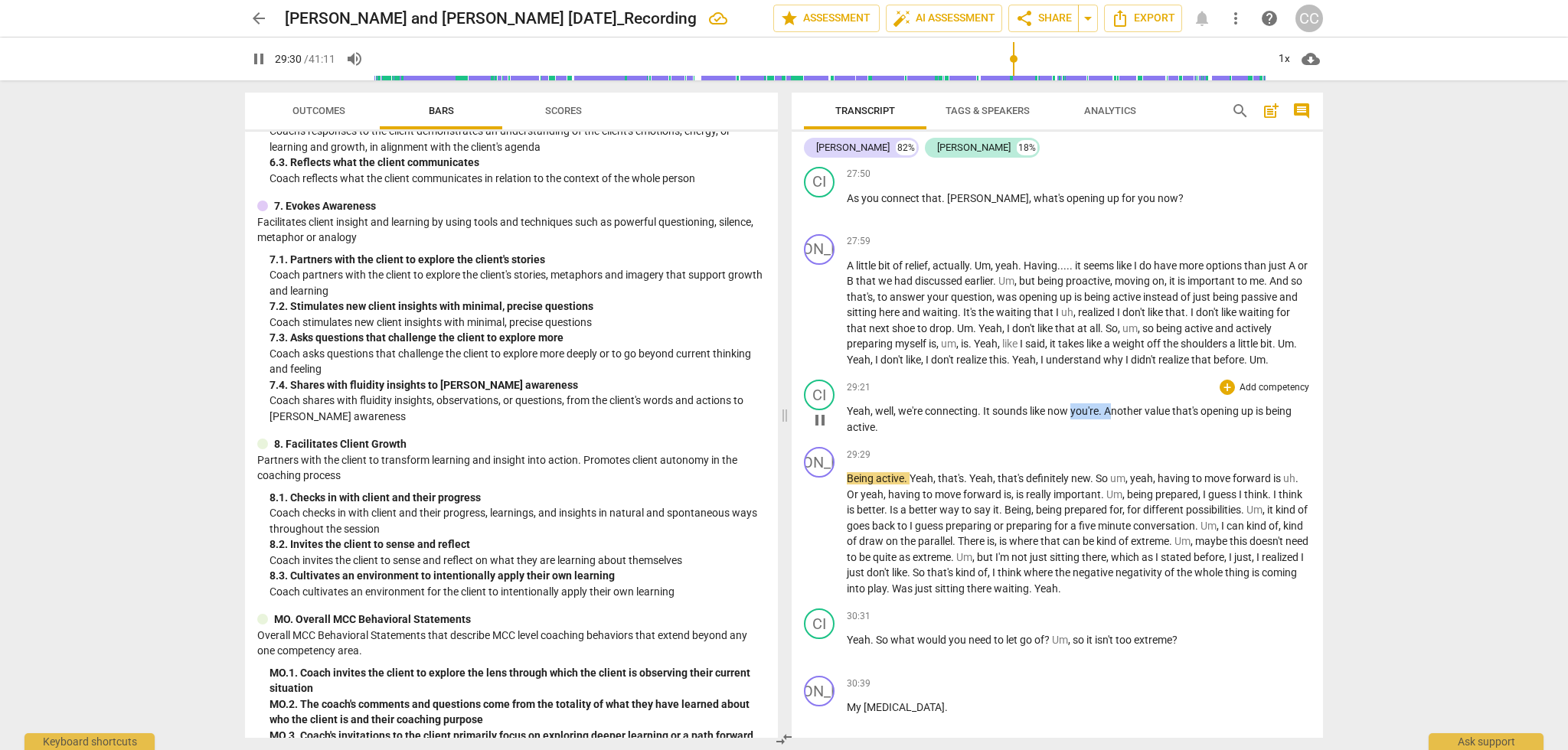
drag, startPoint x: 1111, startPoint y: 394, endPoint x: 1073, endPoint y: 393, distance: 38.0
click at [1072, 404] on p "Yeah , well , we're connecting . It sounds like now you're . Another value that…" at bounding box center [1078, 419] width 464 height 31
type input "1772"
click at [987, 404] on span "It" at bounding box center [987, 410] width 9 height 13
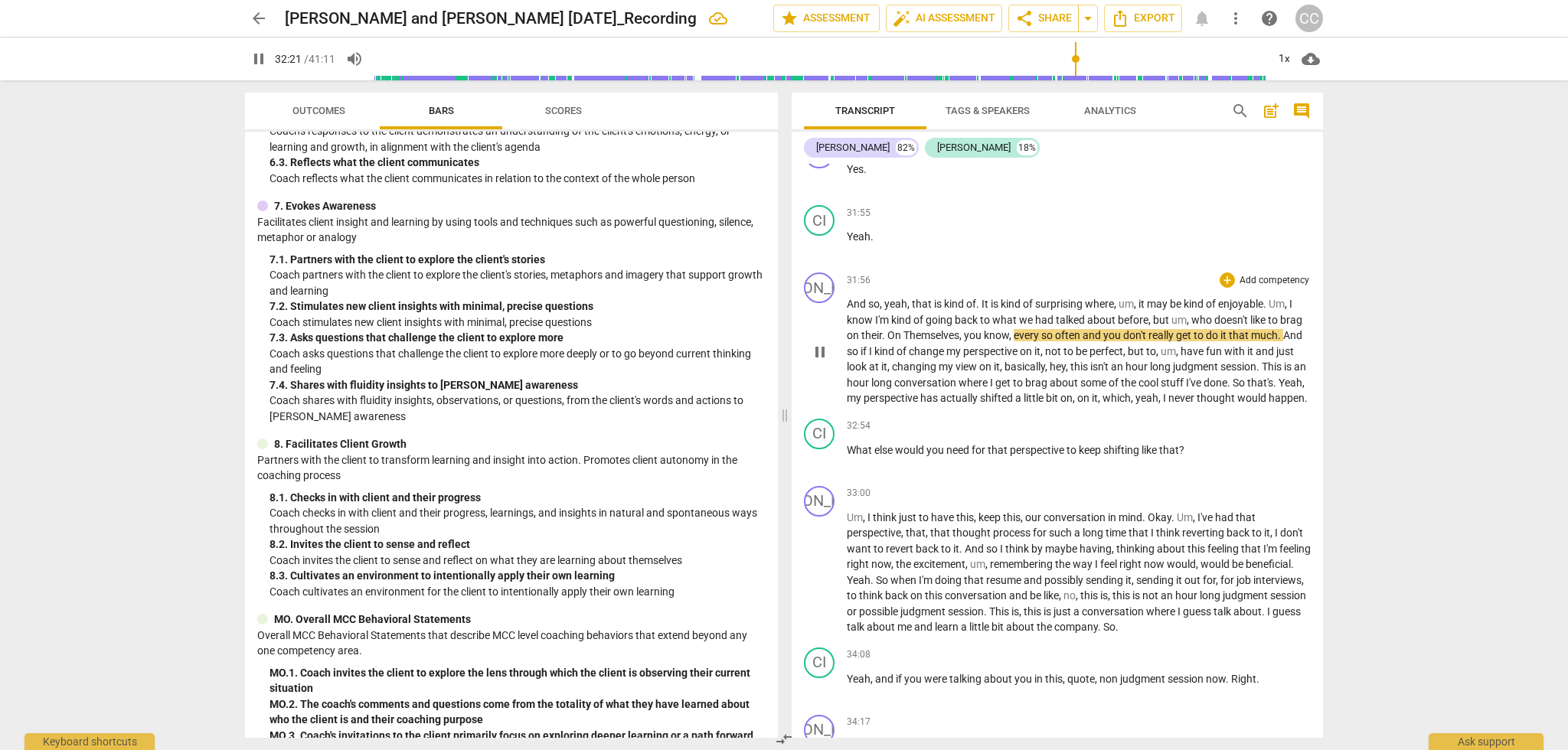
scroll to position [8449, 0]
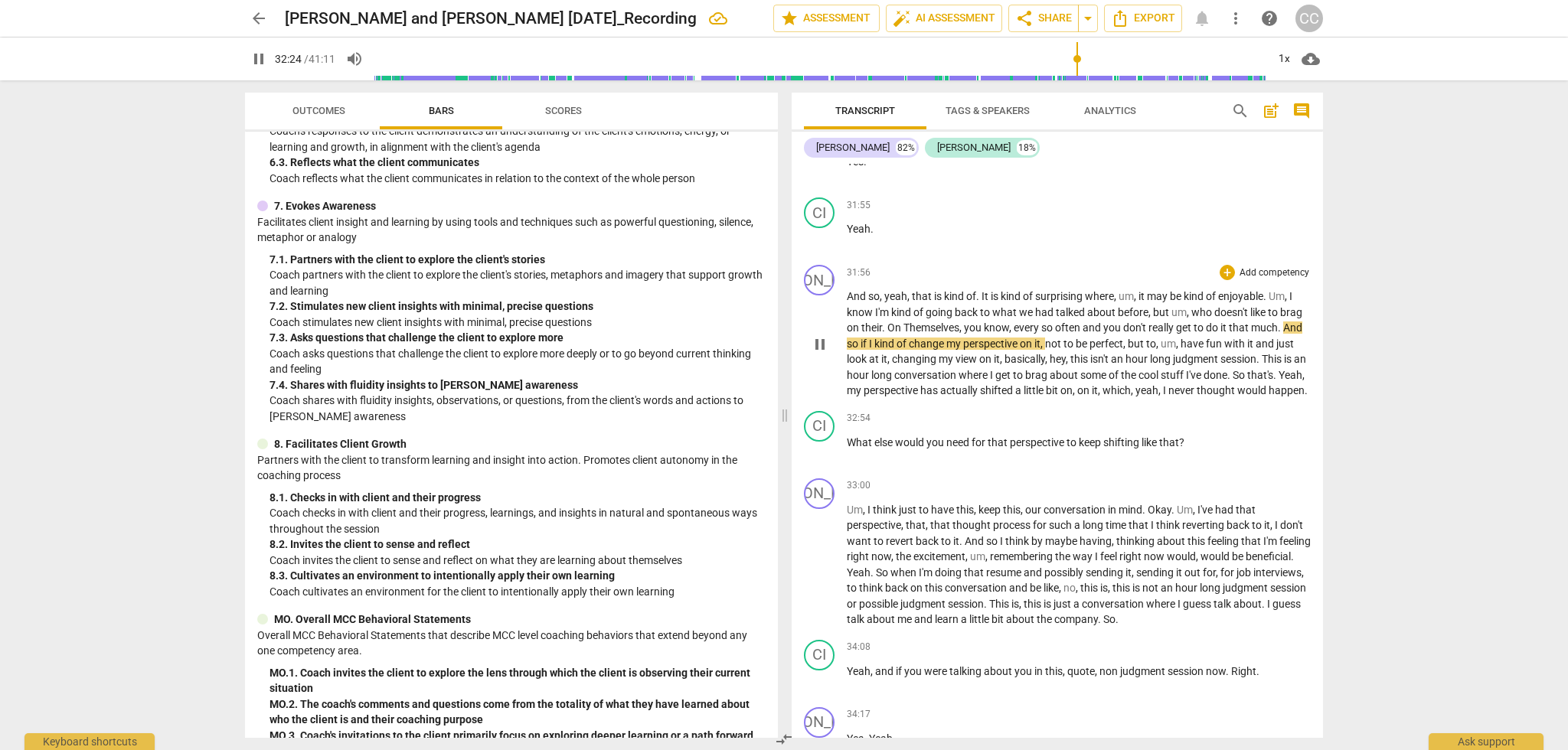
click at [910, 321] on span "Themselves" at bounding box center [931, 327] width 56 height 13
type input "1946"
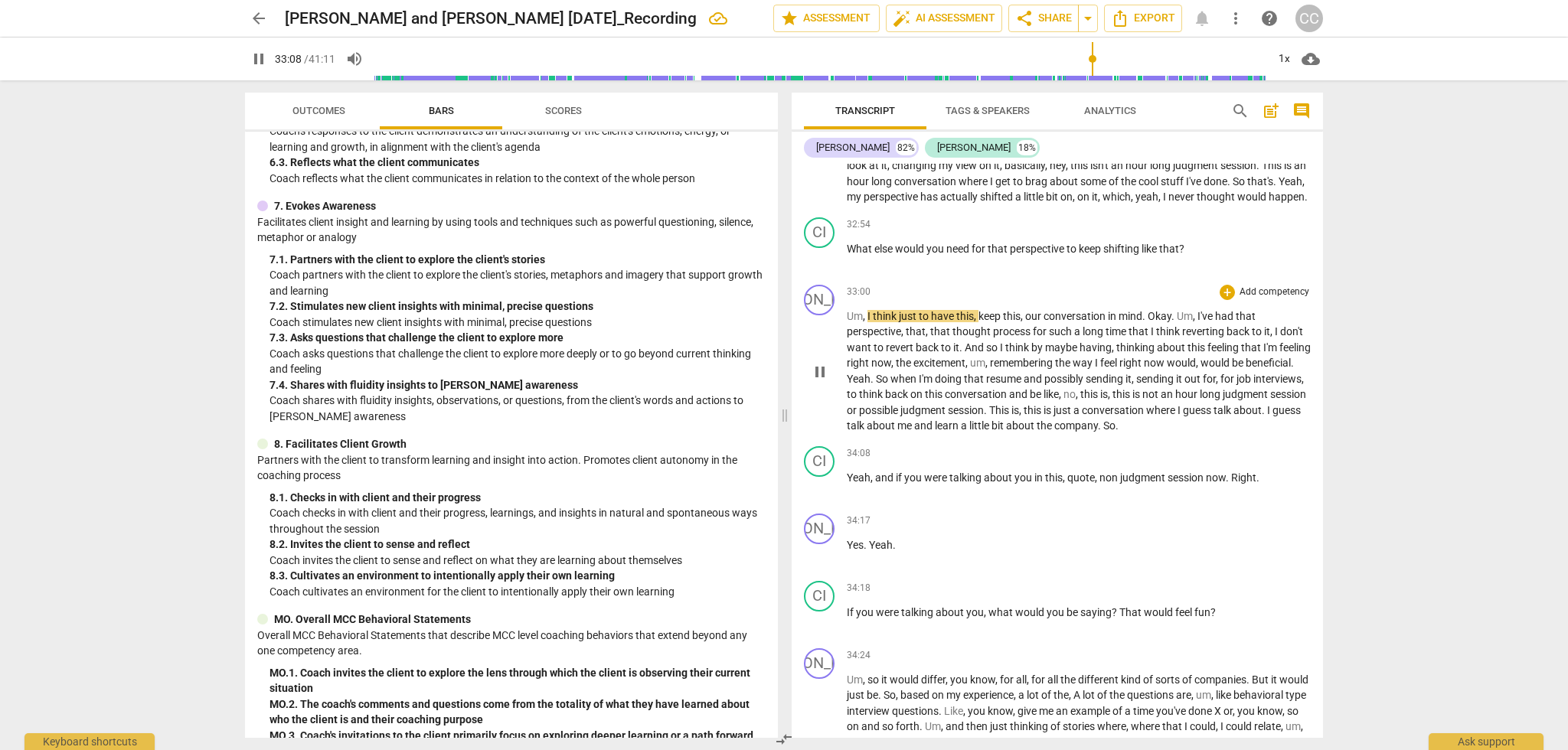
scroll to position [8643, 0]
drag, startPoint x: 1197, startPoint y: 309, endPoint x: 1176, endPoint y: 307, distance: 21.1
click at [1176, 308] on p "Um , I think just to have this , keep this , our conversation in mind . Okay . …" at bounding box center [1078, 370] width 464 height 125
click at [1177, 309] on span "." at bounding box center [1173, 315] width 5 height 13
drag, startPoint x: 1177, startPoint y: 306, endPoint x: 1152, endPoint y: 304, distance: 25.1
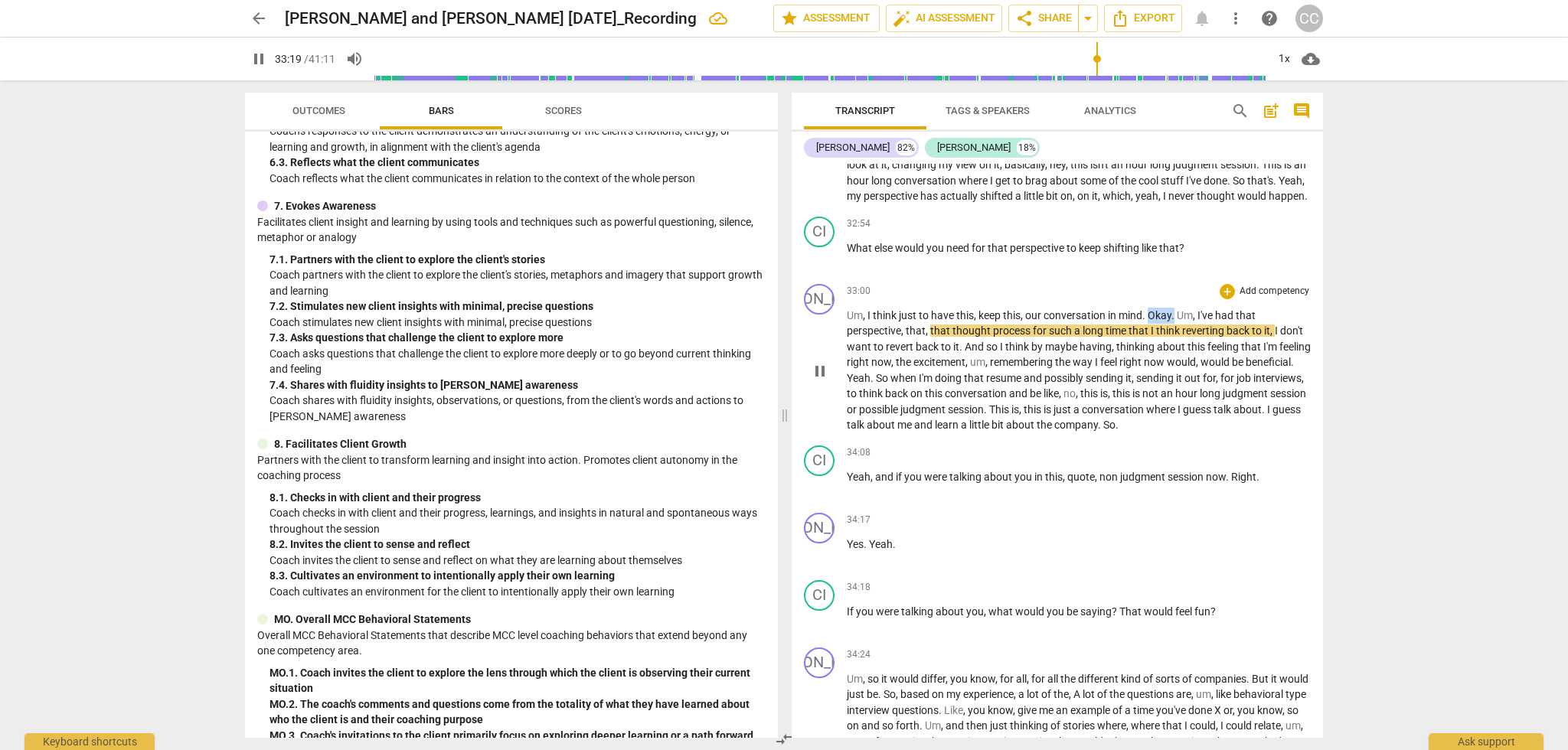
click at [1152, 308] on p "Um , I think just to have this , keep this , our conversation in mind . Okay . …" at bounding box center [1078, 370] width 464 height 125
type input "2002"
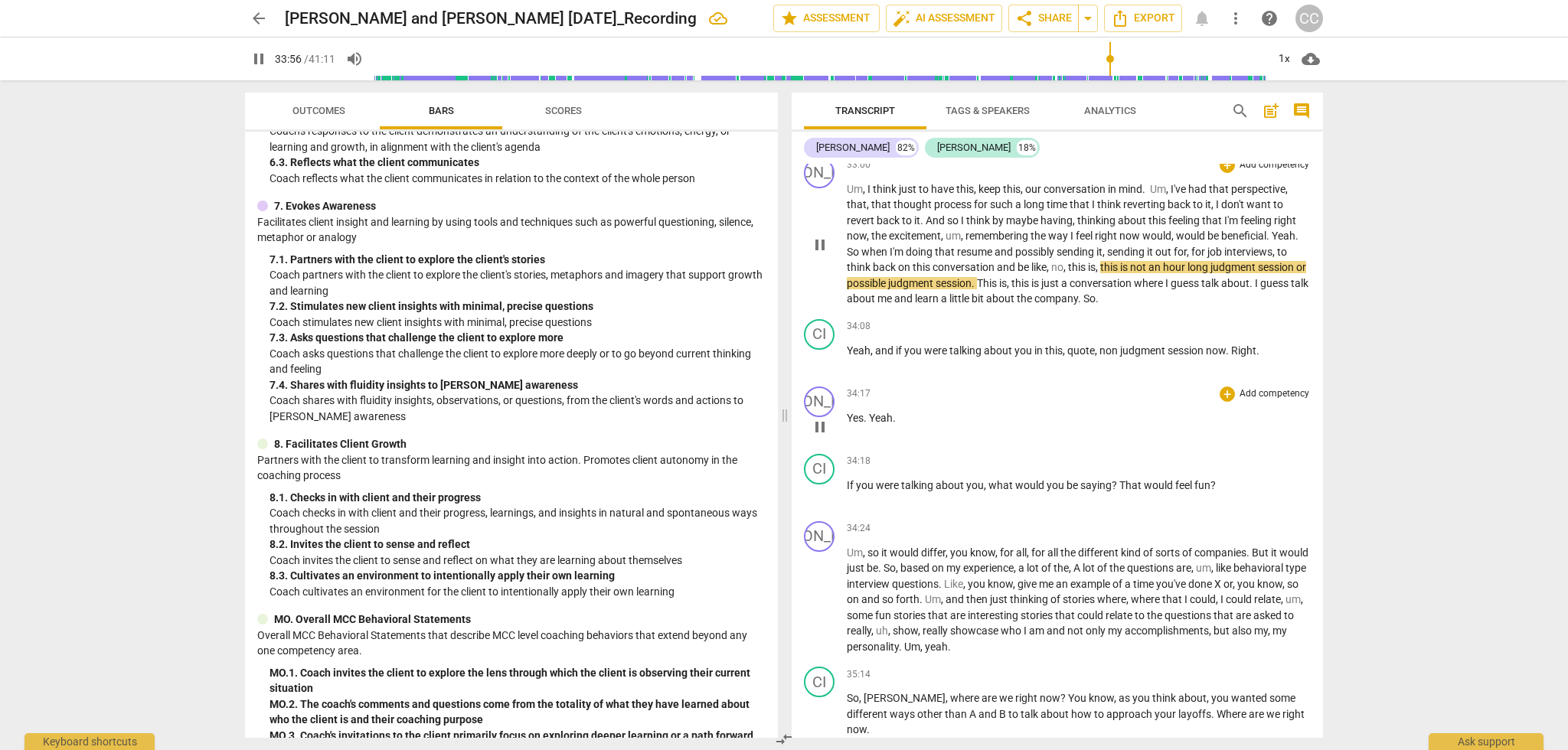
scroll to position [8774, 0]
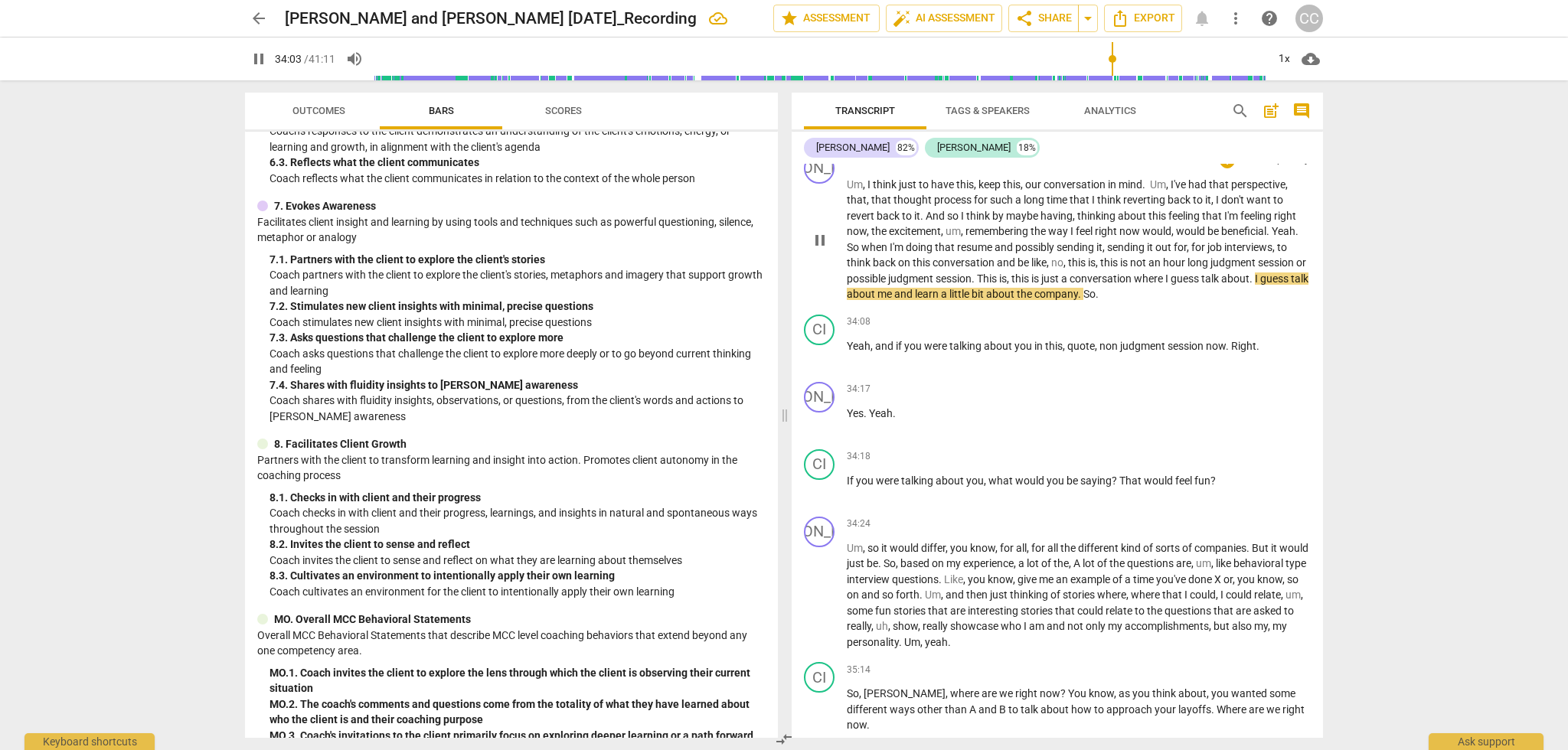
click at [1255, 272] on span "." at bounding box center [1252, 278] width 5 height 13
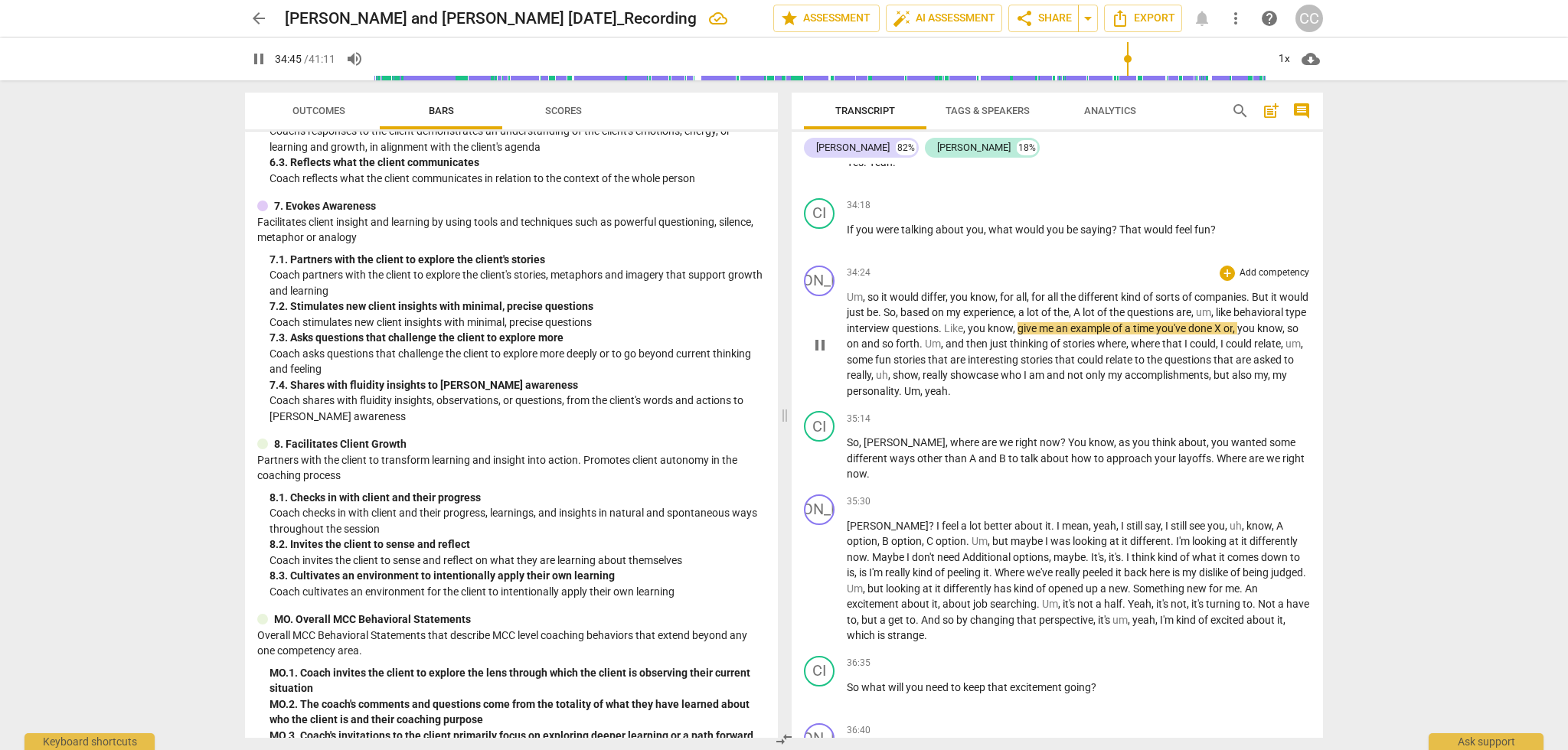
scroll to position [9029, 0]
click at [1288, 444] on p "So , [PERSON_NAME] , where are we right now ? You know , as you think about , y…" at bounding box center [1078, 455] width 464 height 47
type input "2092"
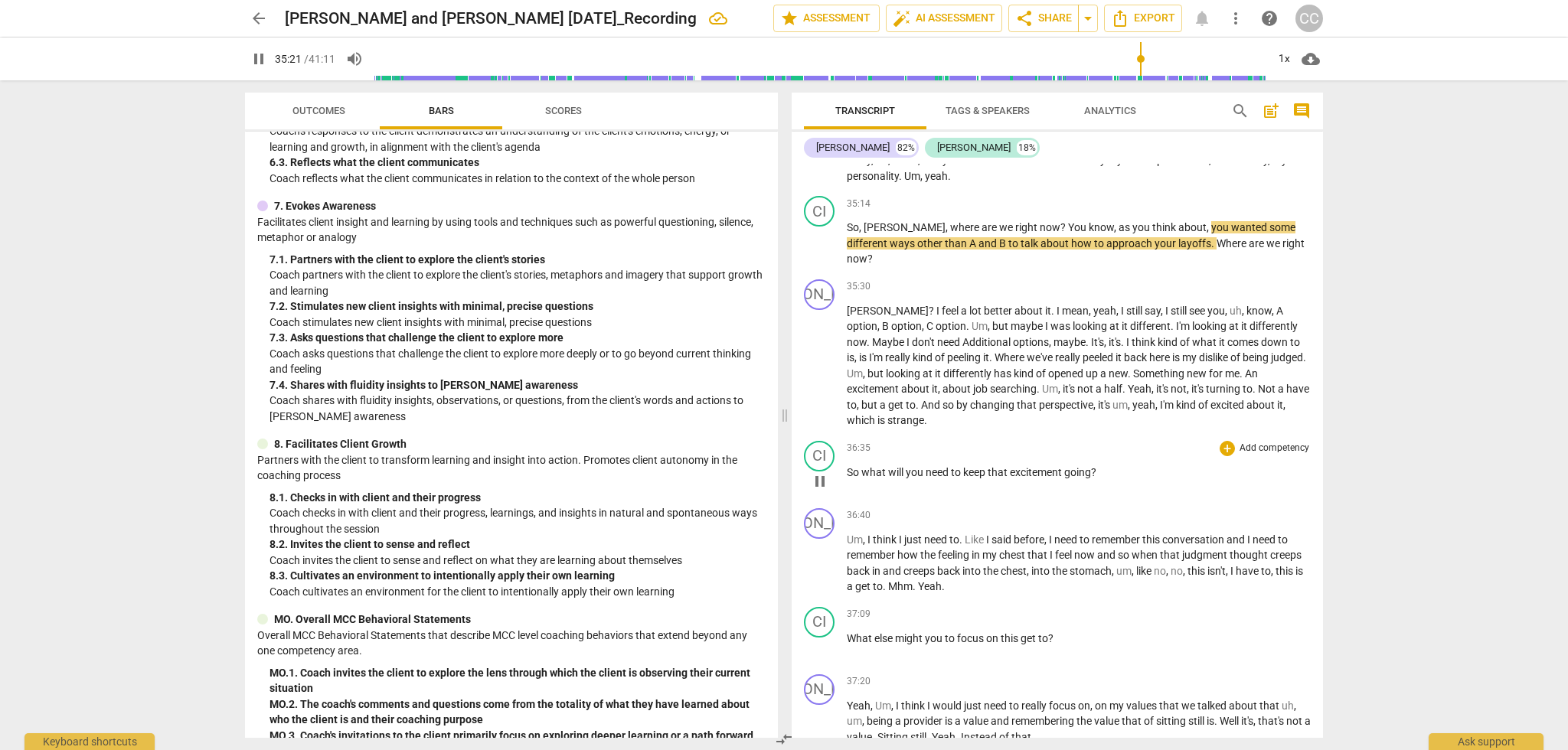
scroll to position [9242, 0]
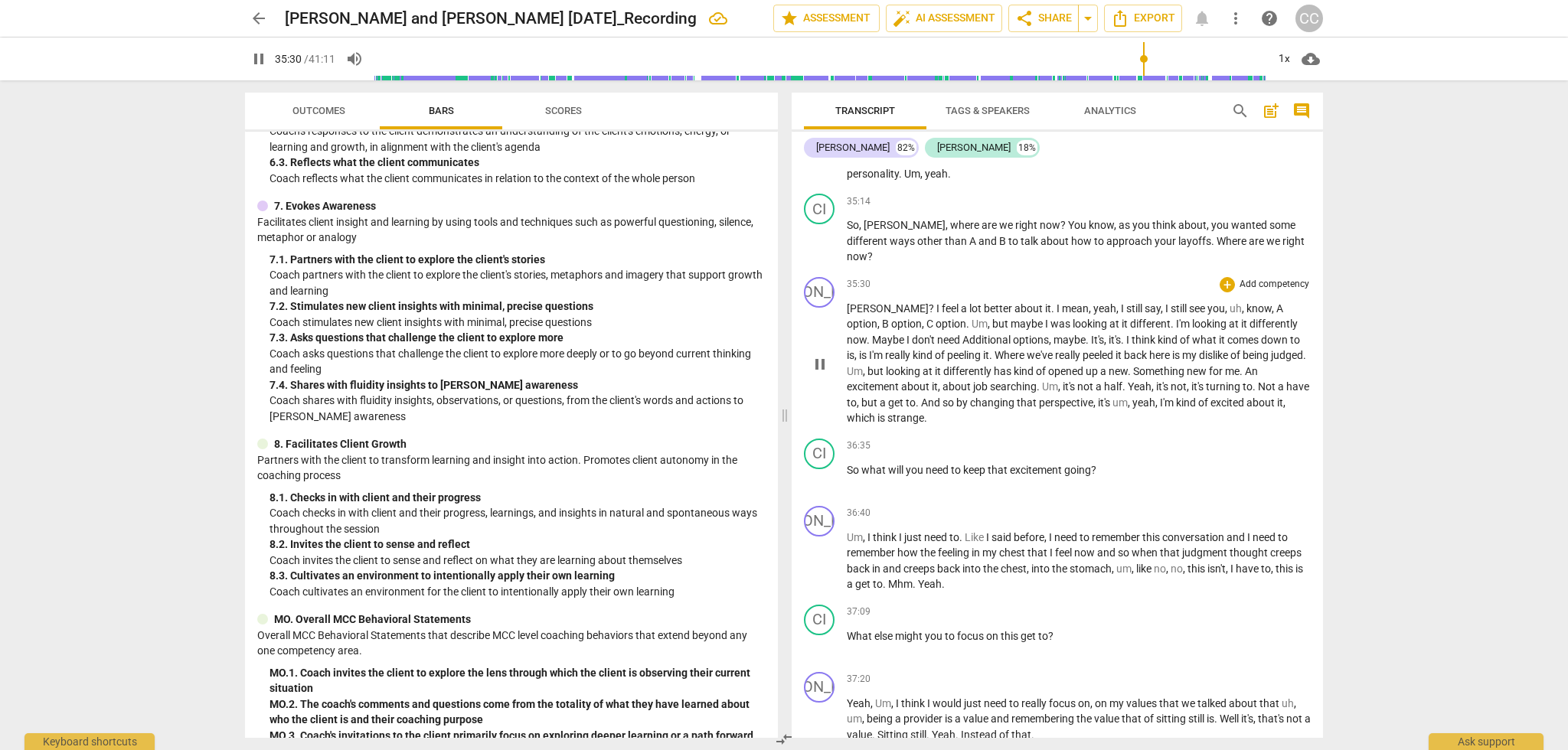
click at [929, 302] on span "?" at bounding box center [932, 308] width 8 height 13
type input "2135"
click at [962, 334] on span "Additional" at bounding box center [988, 340] width 50 height 13
click at [1004, 349] on span "Where" at bounding box center [999, 355] width 32 height 13
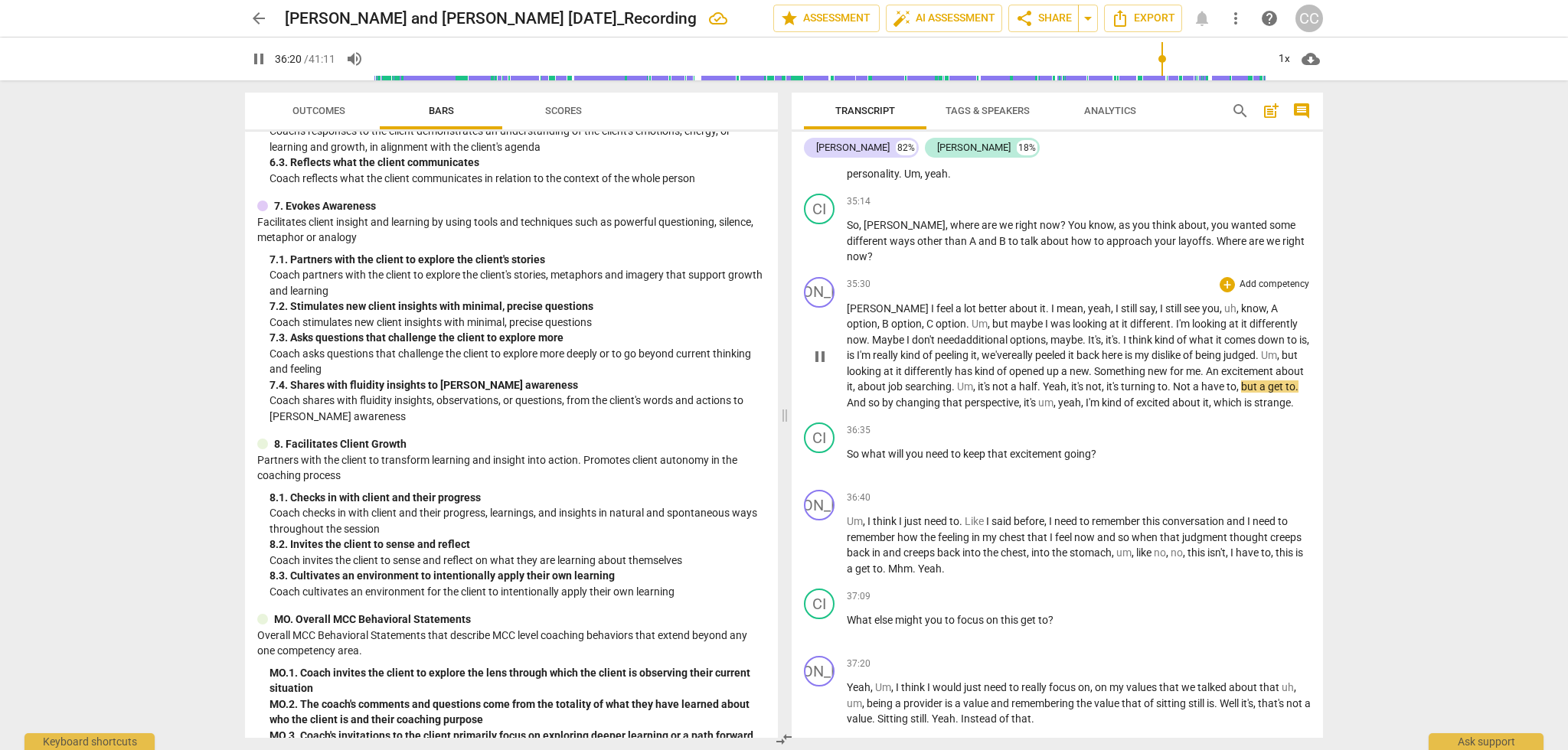
click at [1042, 380] on span "." at bounding box center [1040, 386] width 5 height 13
click at [1093, 380] on span "Yeah" at bounding box center [1080, 386] width 24 height 13
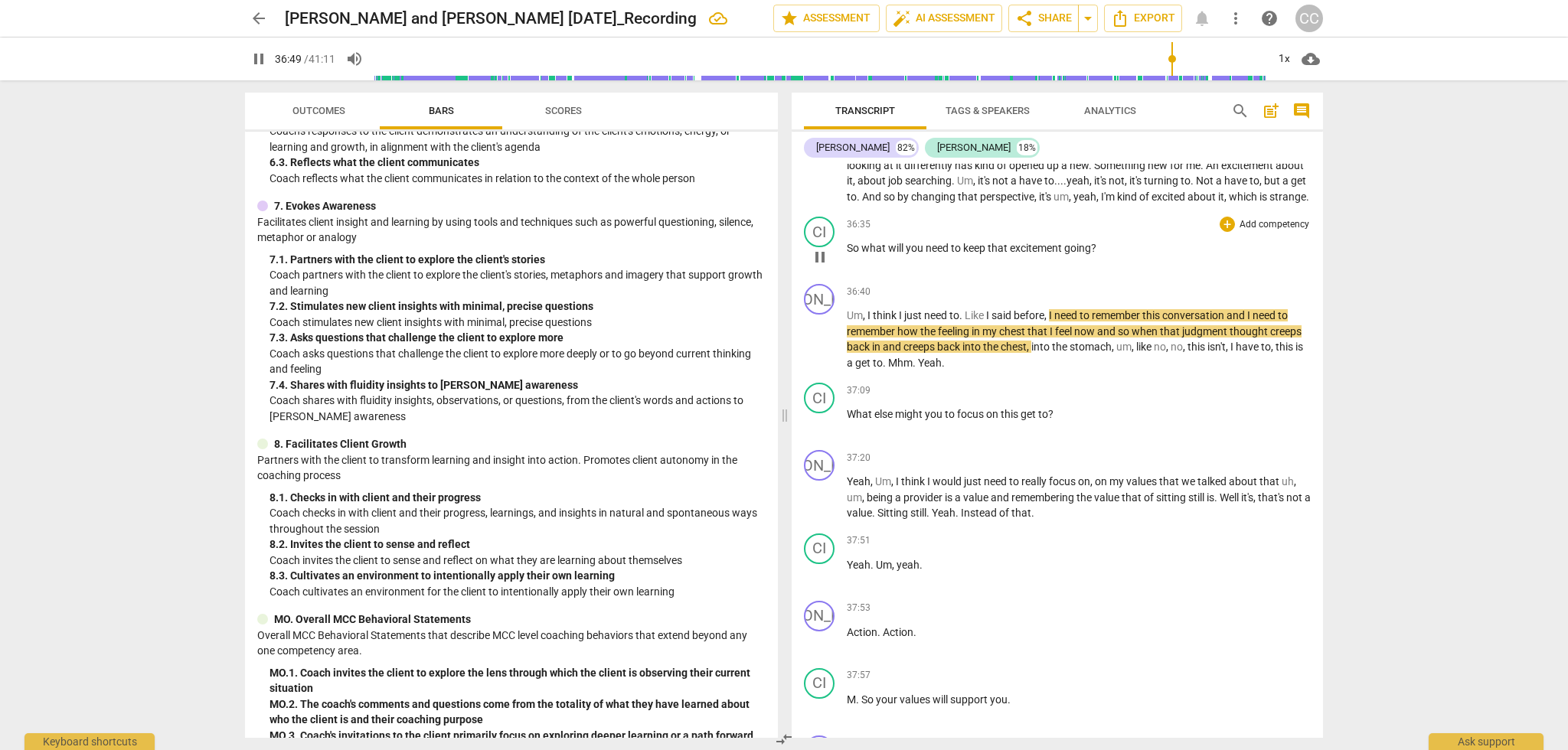
scroll to position [9455, 0]
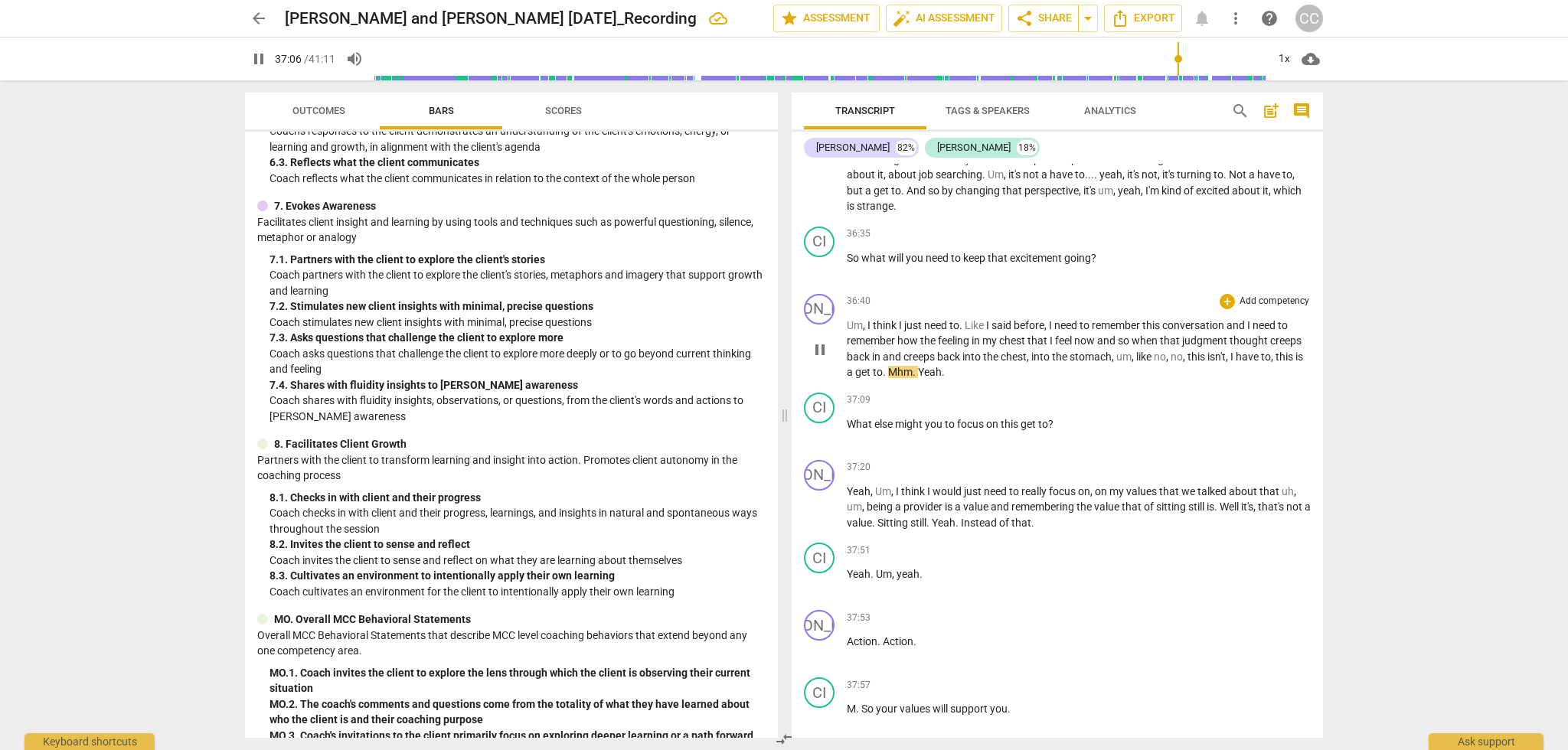
click at [1236, 351] on span "I" at bounding box center [1232, 357] width 5 height 13
type input "2227"
click at [1265, 500] on span "that's" at bounding box center [1272, 506] width 29 height 13
click at [1231, 500] on span "Well" at bounding box center [1230, 506] width 21 height 13
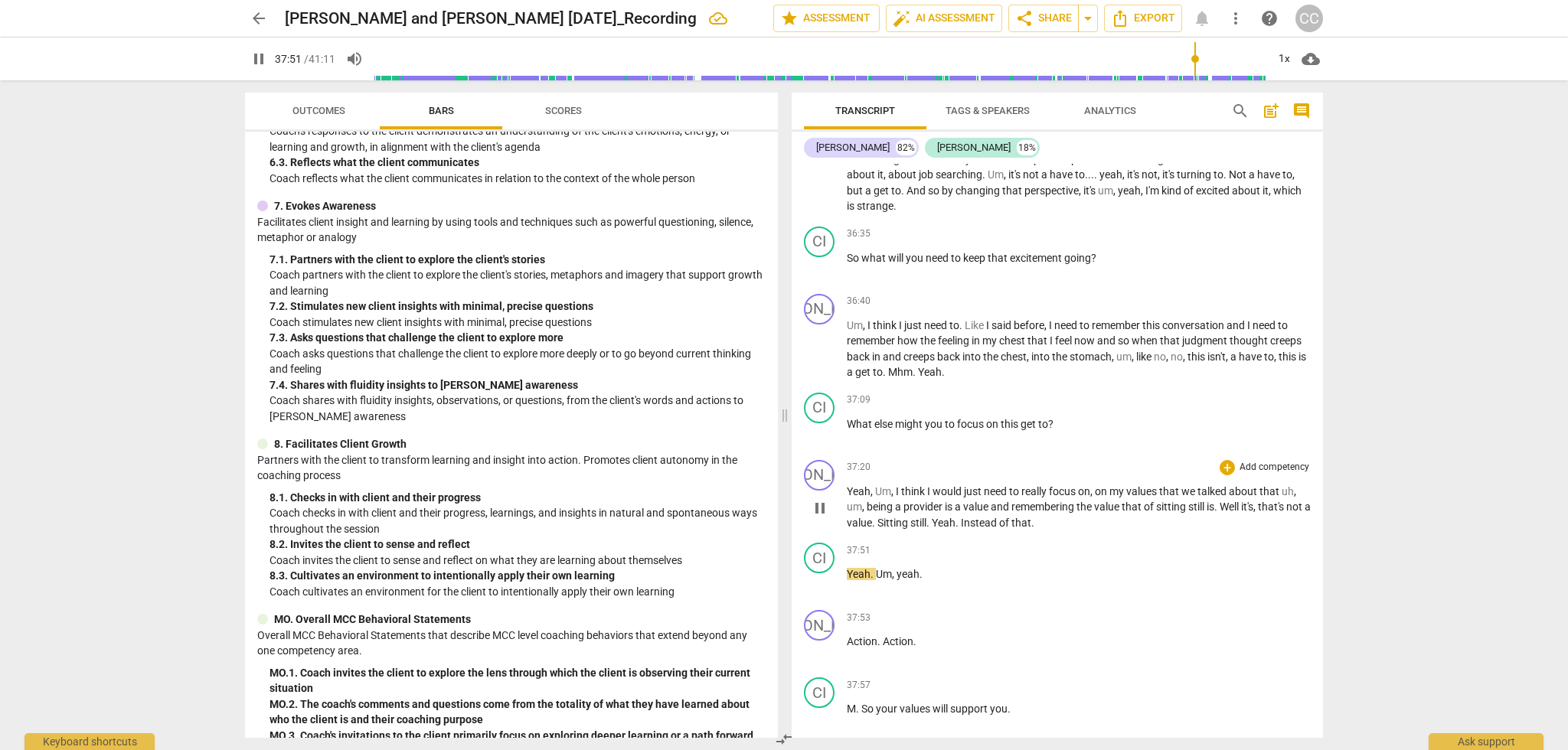
type input "2272"
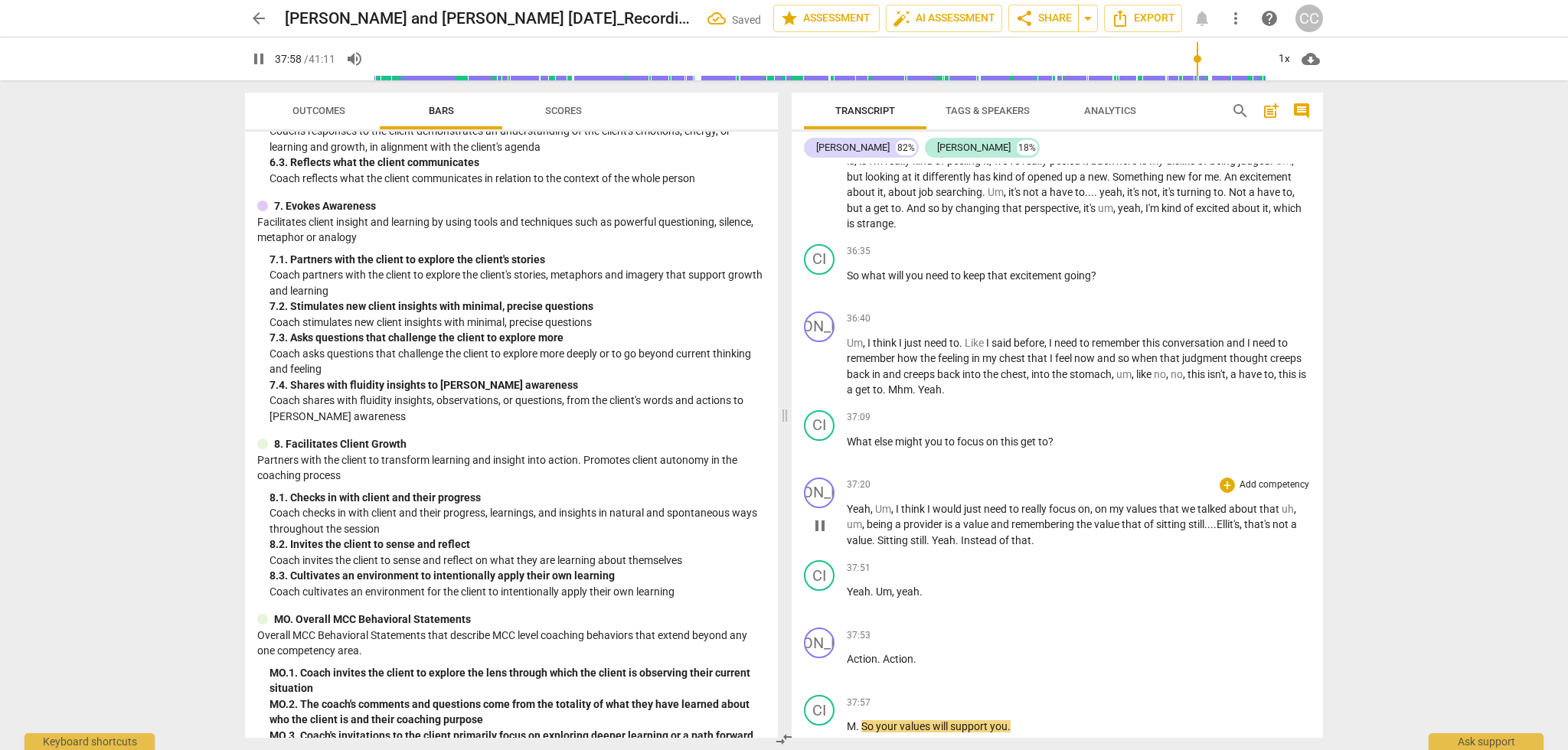
click at [1223, 518] on span "Ell" at bounding box center [1221, 524] width 11 height 13
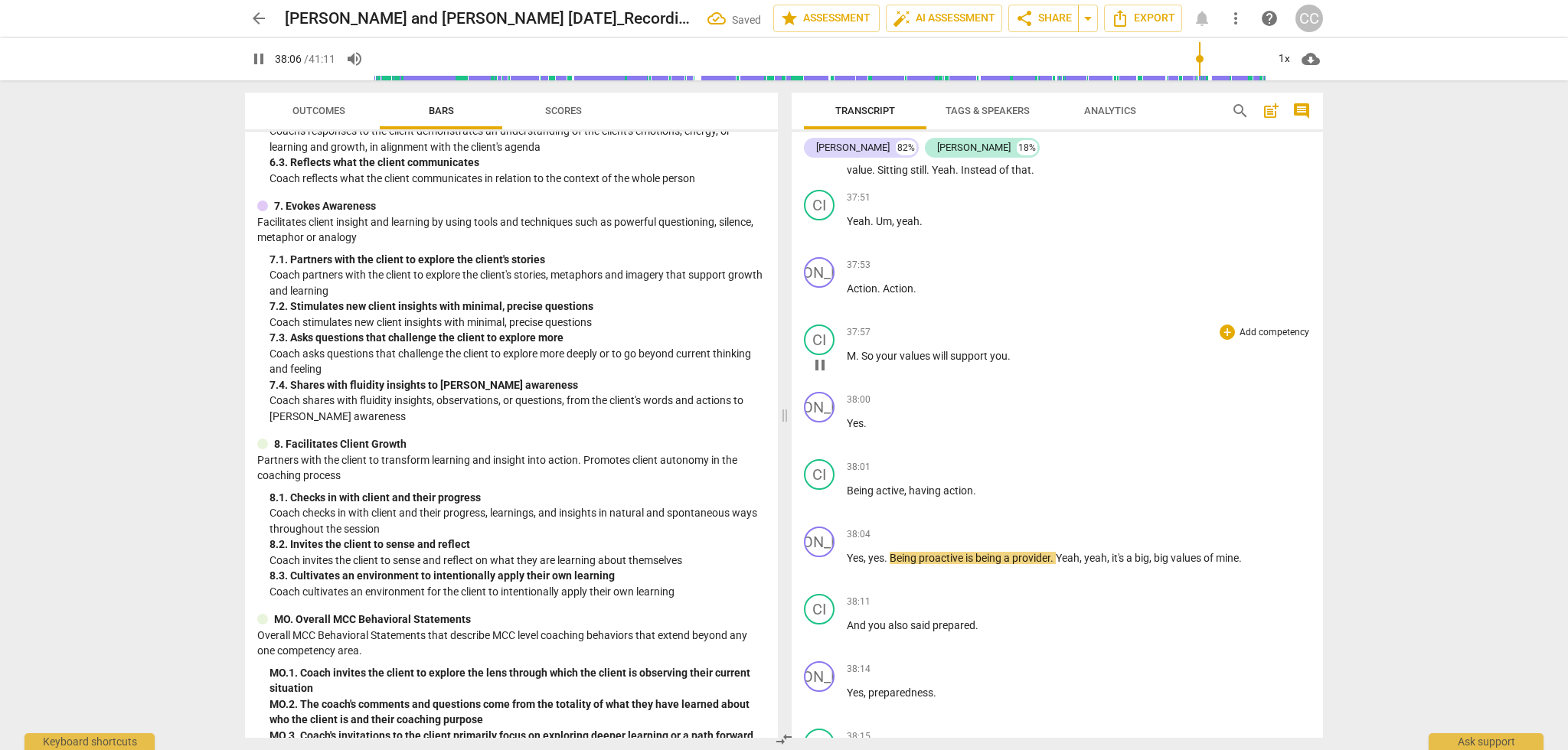
scroll to position [9797, 0]
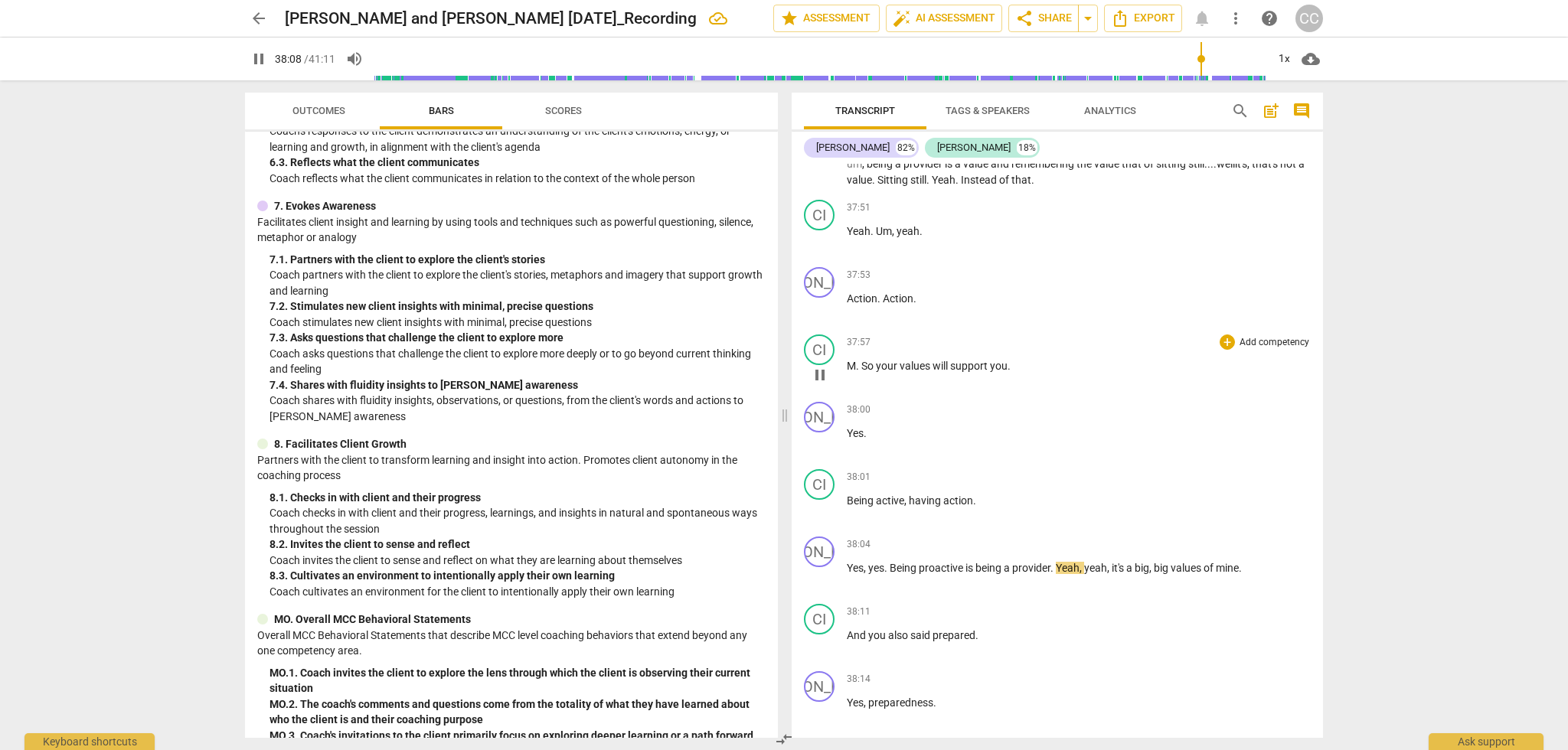
drag, startPoint x: 862, startPoint y: 327, endPoint x: 942, endPoint y: 316, distance: 80.8
click at [862, 360] on span "So" at bounding box center [868, 366] width 14 height 13
type input "2291"
drag, startPoint x: 851, startPoint y: 335, endPoint x: 999, endPoint y: 335, distance: 148.0
click at [851, 360] on span "so" at bounding box center [853, 366] width 12 height 13
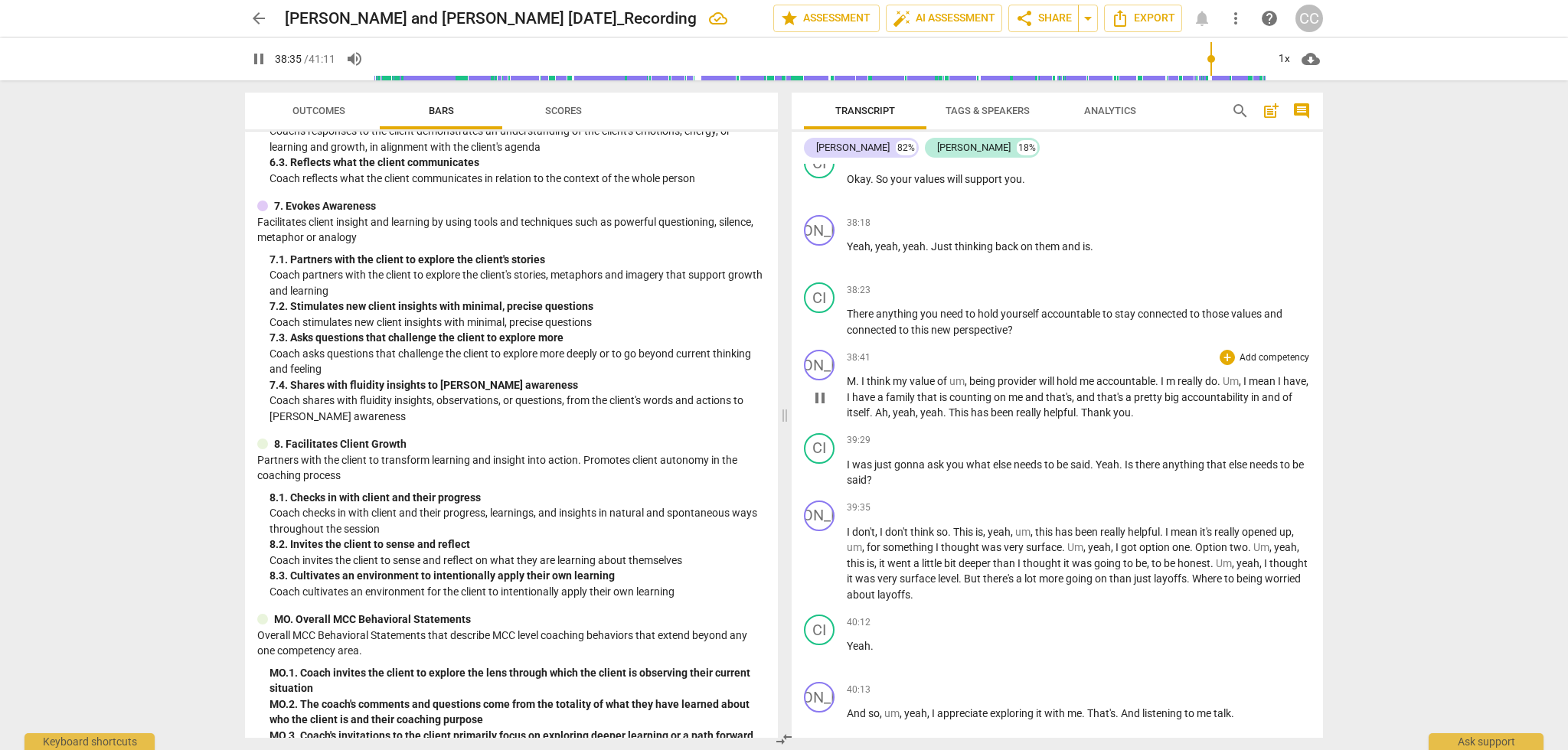
scroll to position [10389, 0]
click at [860, 374] on span "." at bounding box center [858, 380] width 5 height 13
type input "2321"
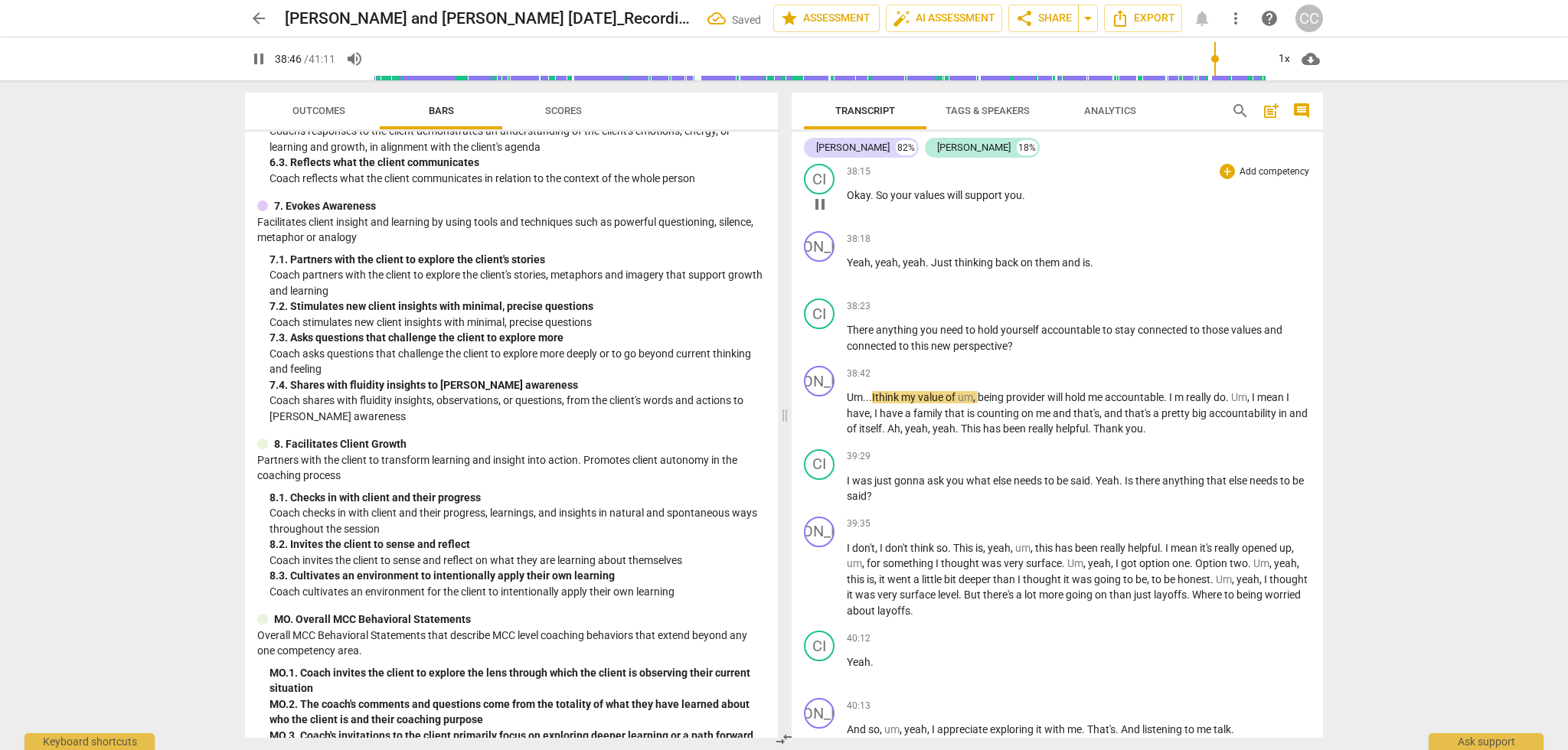
scroll to position [10373, 0]
click at [850, 323] on span "There" at bounding box center [861, 329] width 29 height 13
type input "2341"
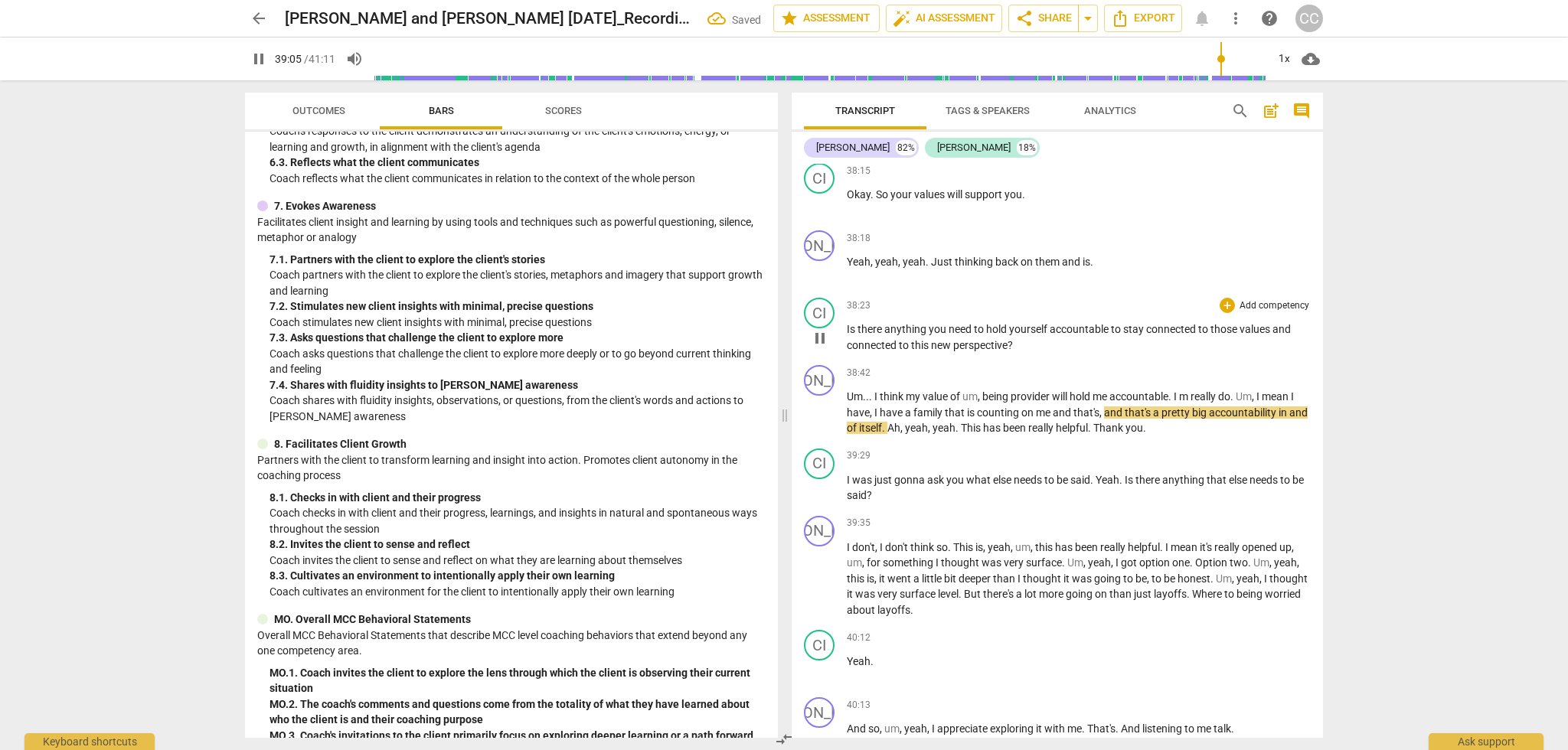
click at [929, 323] on span "you" at bounding box center [939, 329] width 20 height 13
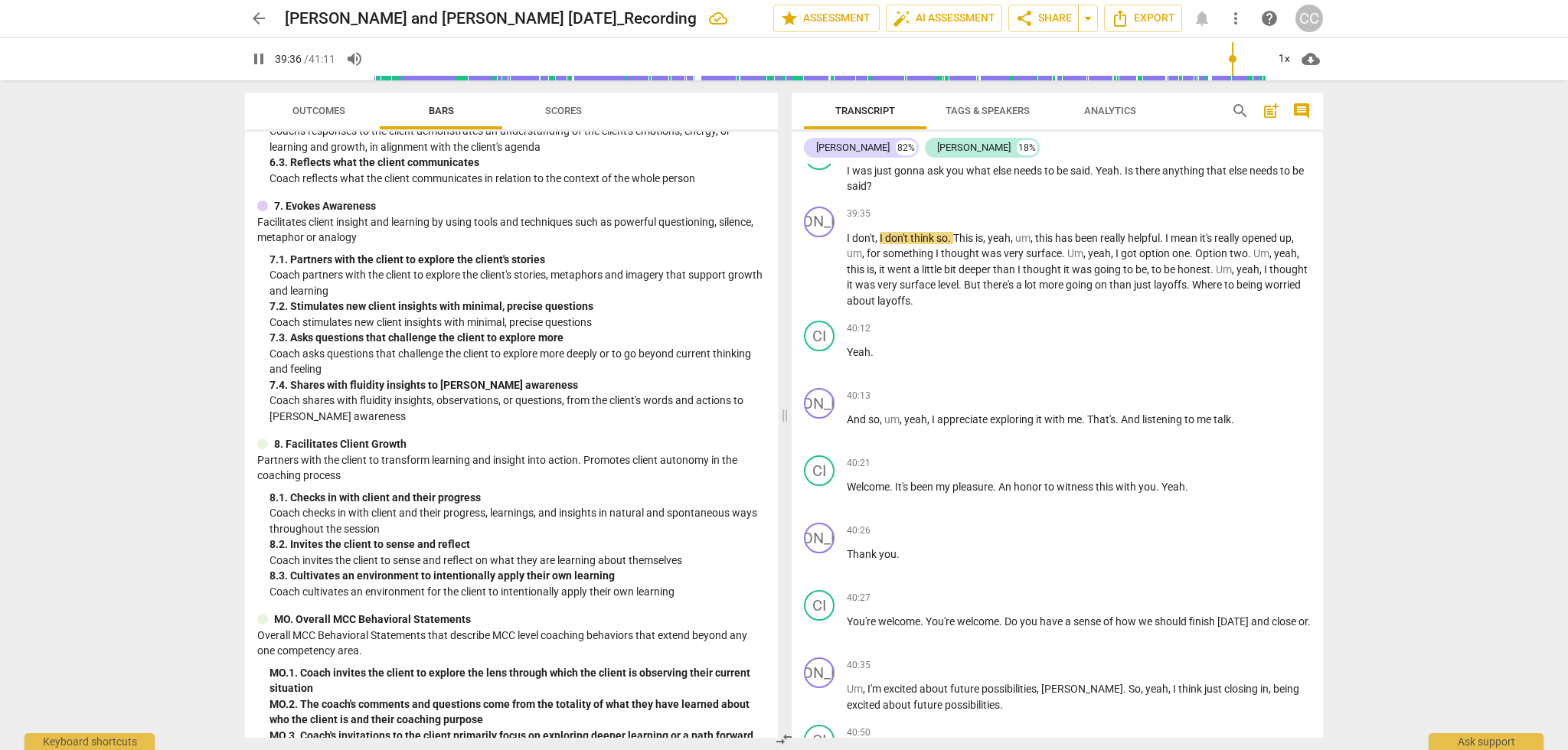
scroll to position [10685, 0]
drag, startPoint x: 1241, startPoint y: 243, endPoint x: 1248, endPoint y: 249, distance: 9.2
click at [1224, 276] on span "Where" at bounding box center [1208, 282] width 32 height 13
type input "2419"
click at [1218, 276] on span "Here" at bounding box center [1206, 282] width 22 height 13
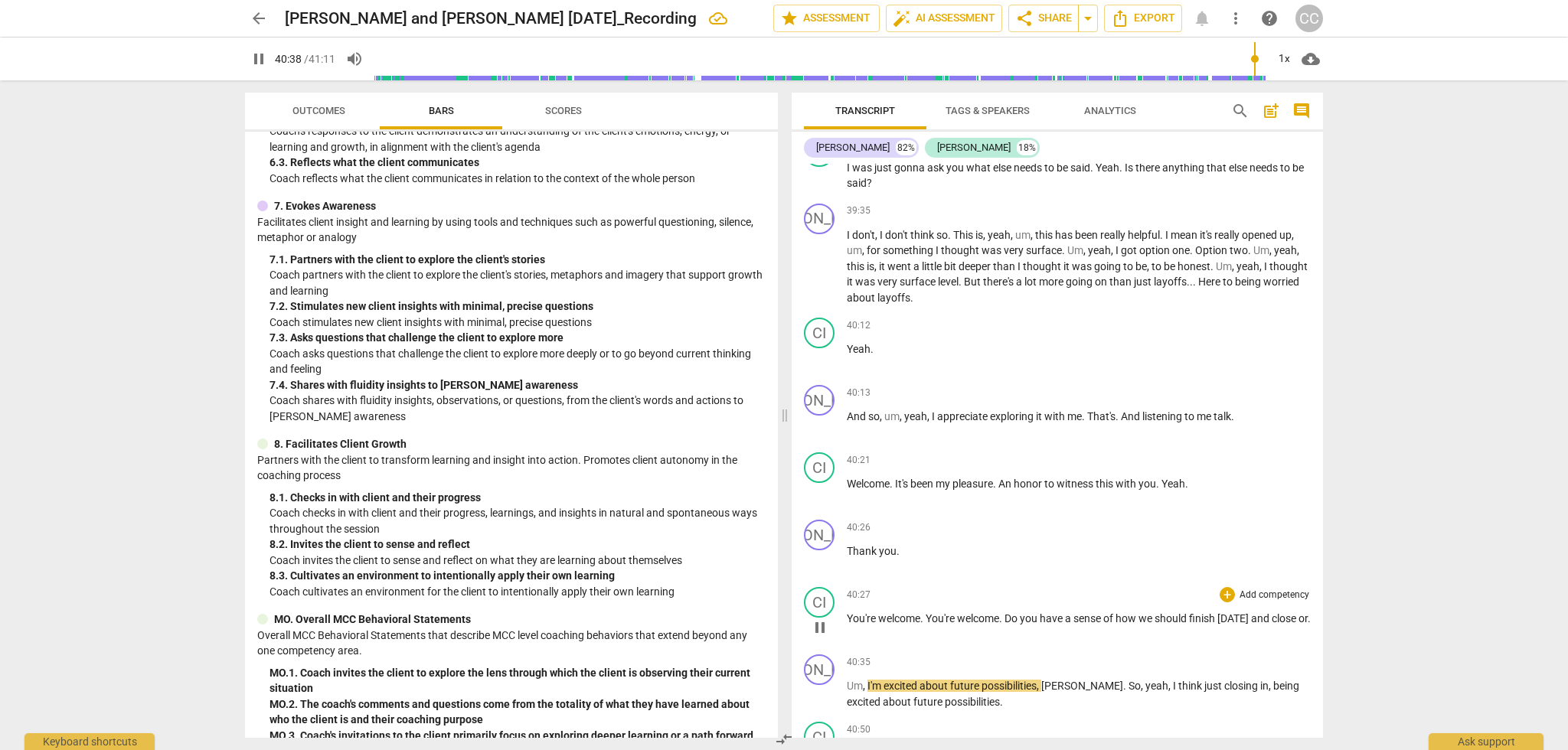
click at [863, 610] on p "You're welcome . You're welcome . Do you have a sense of how we should finish […" at bounding box center [1078, 618] width 464 height 16
type input "2440"
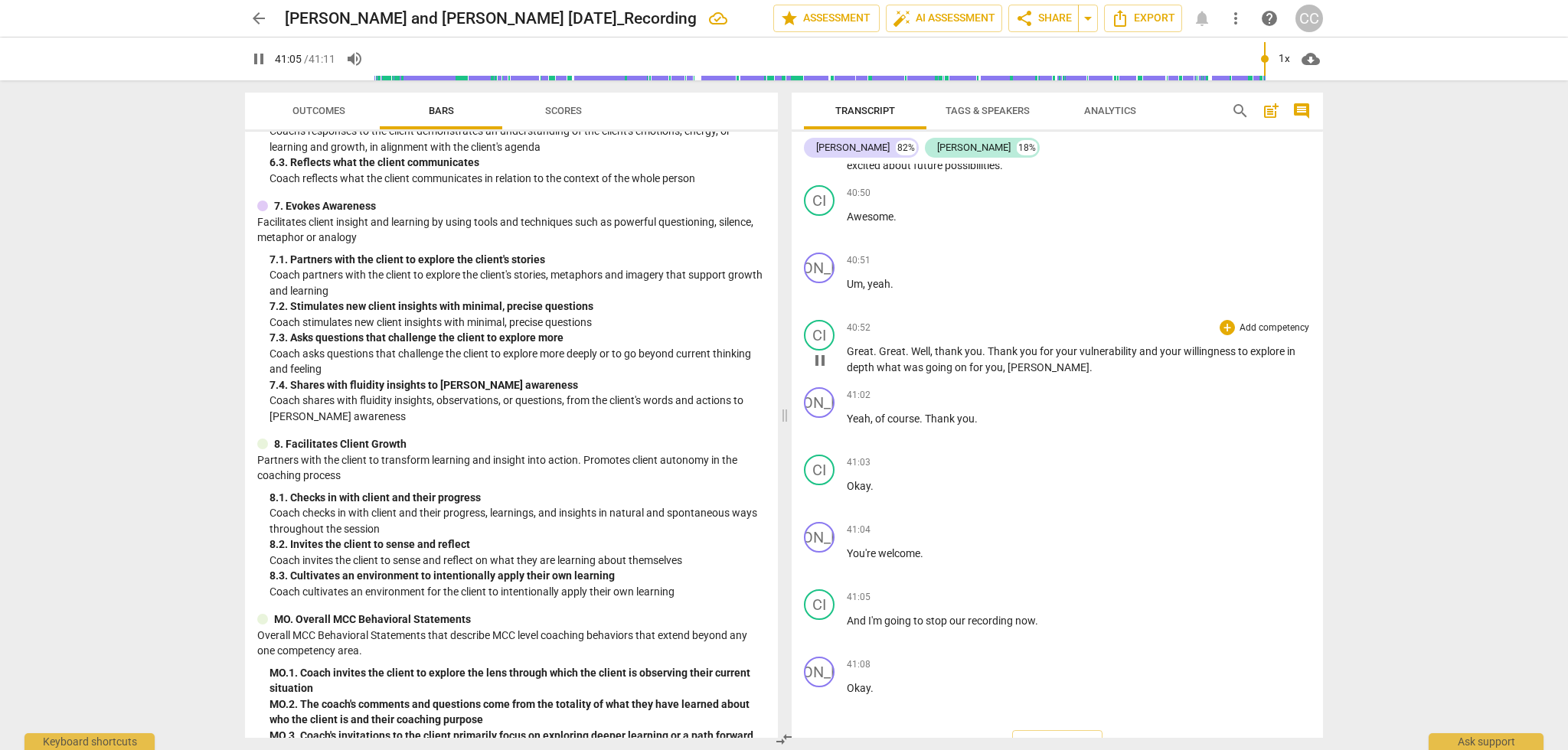
scroll to position [11221, 0]
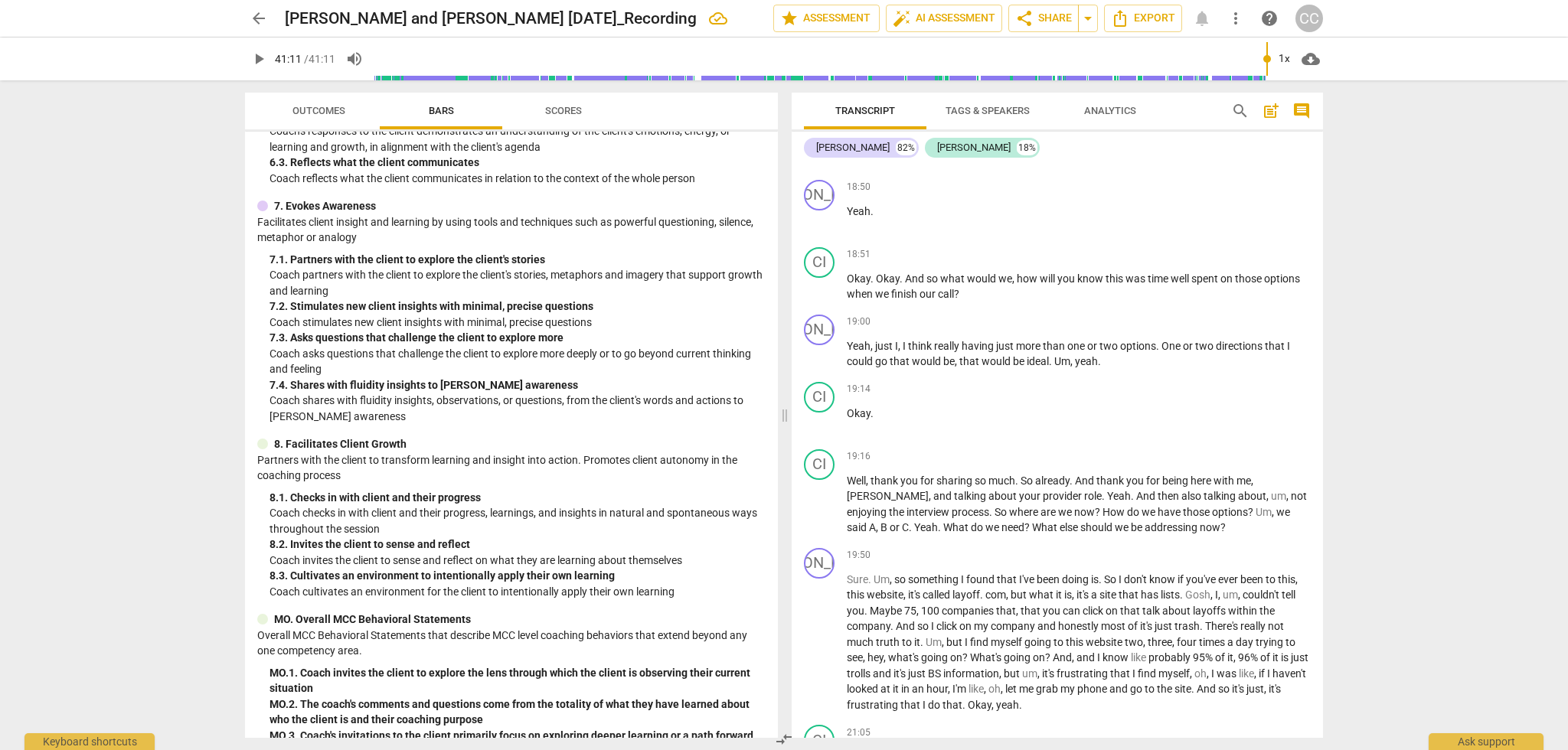
type input "2471"
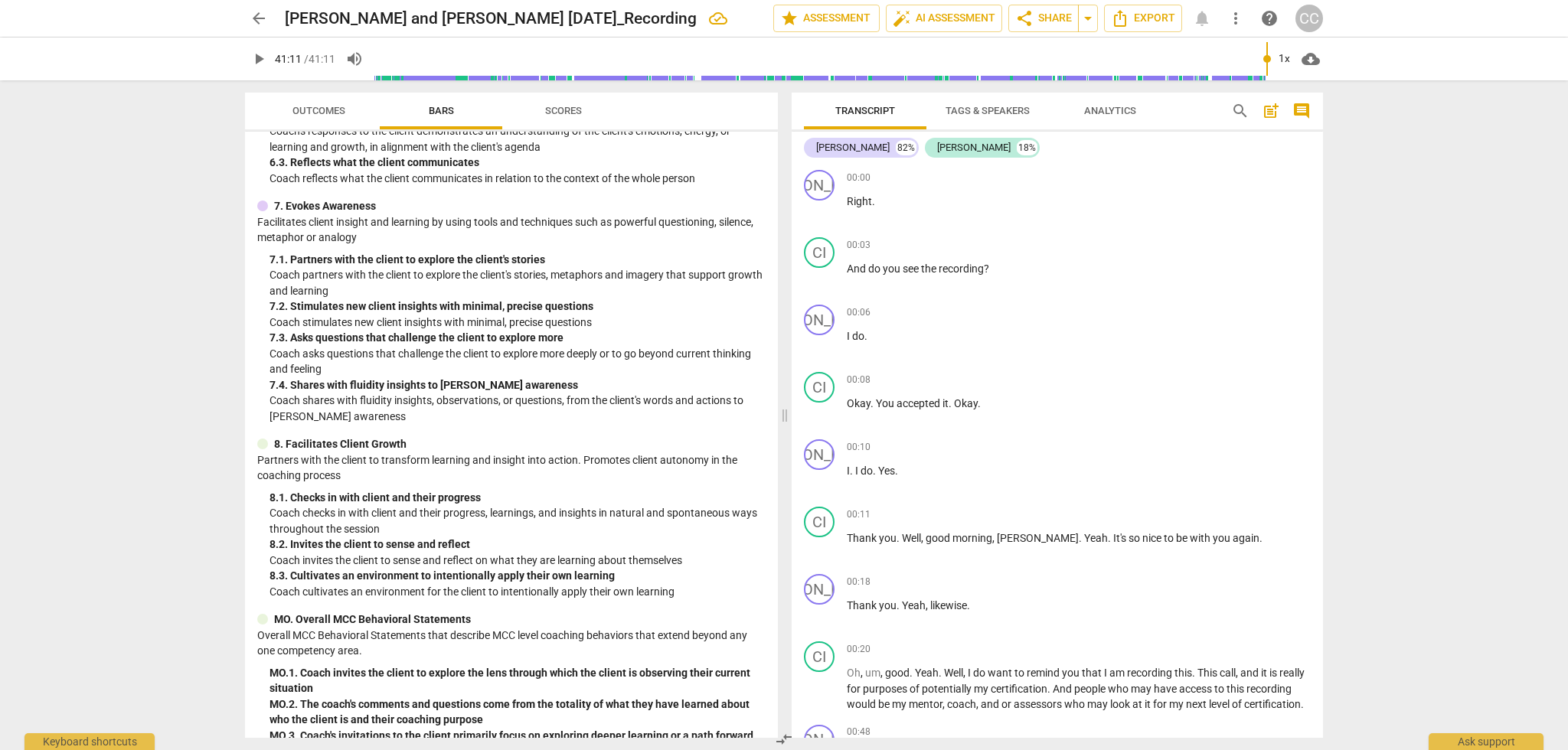
scroll to position [0, 0]
click at [1117, 108] on span "Analytics" at bounding box center [1110, 111] width 52 height 12
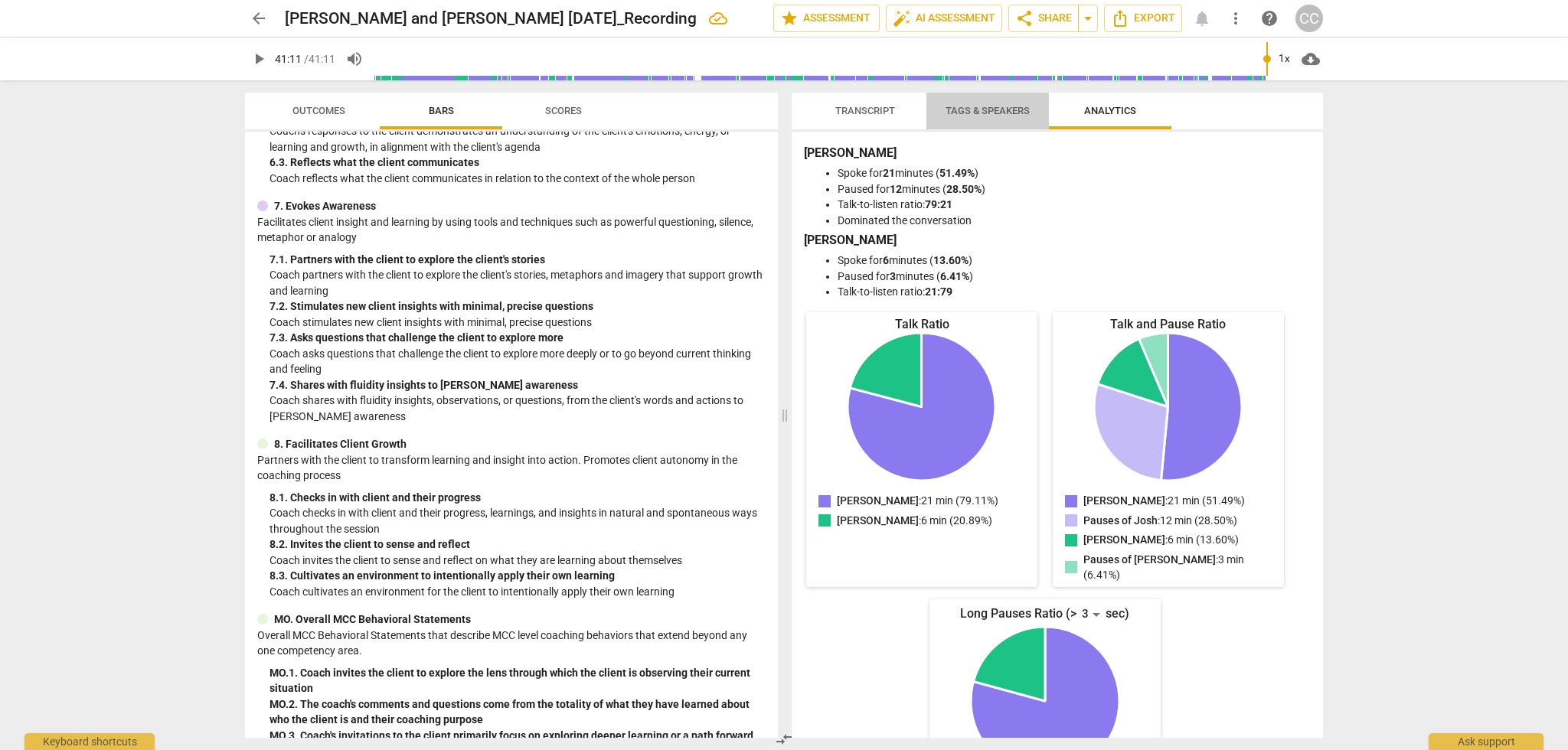
click at [1007, 108] on span "Tags & Speakers" at bounding box center [988, 111] width 84 height 12
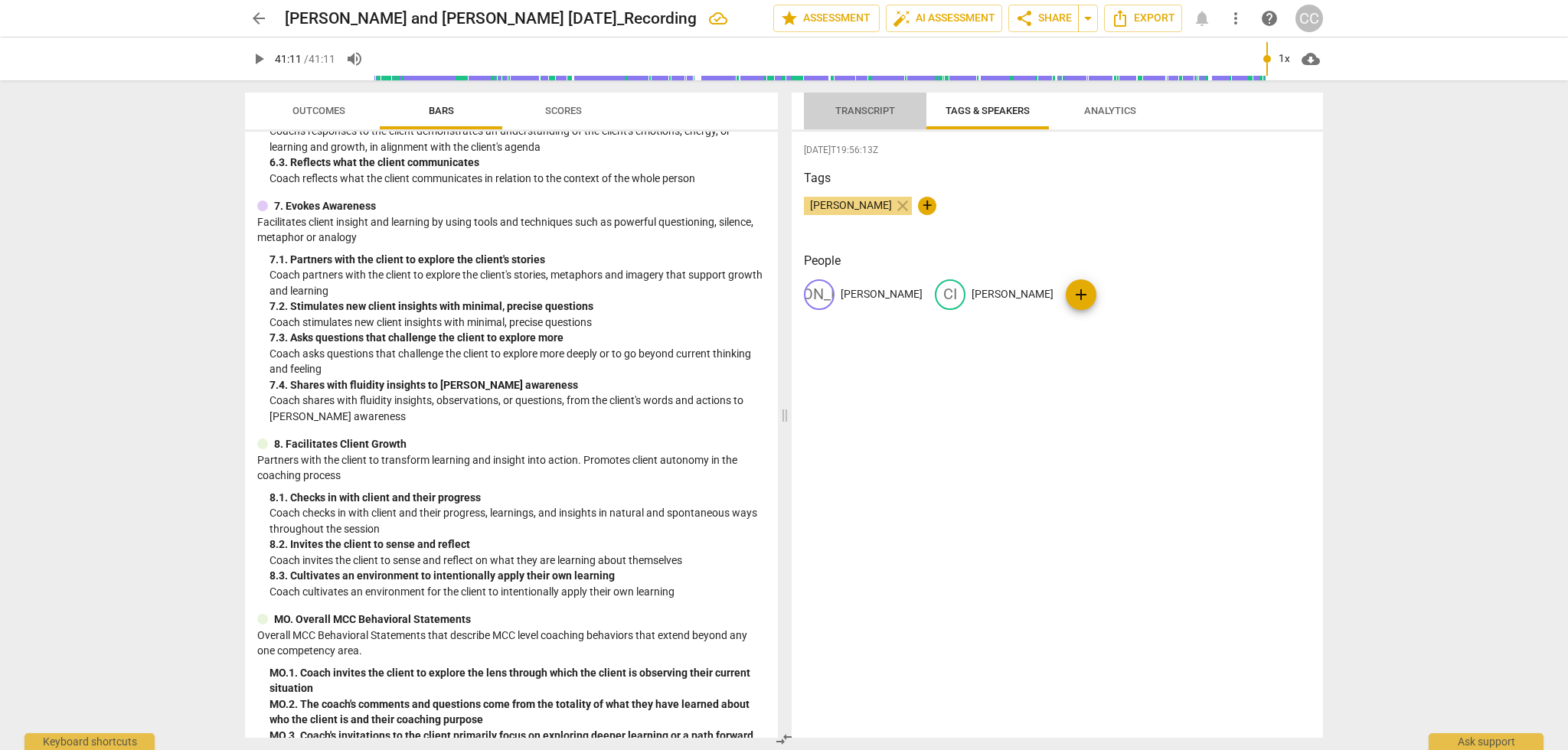
click at [869, 108] on span "Transcript" at bounding box center [865, 111] width 60 height 12
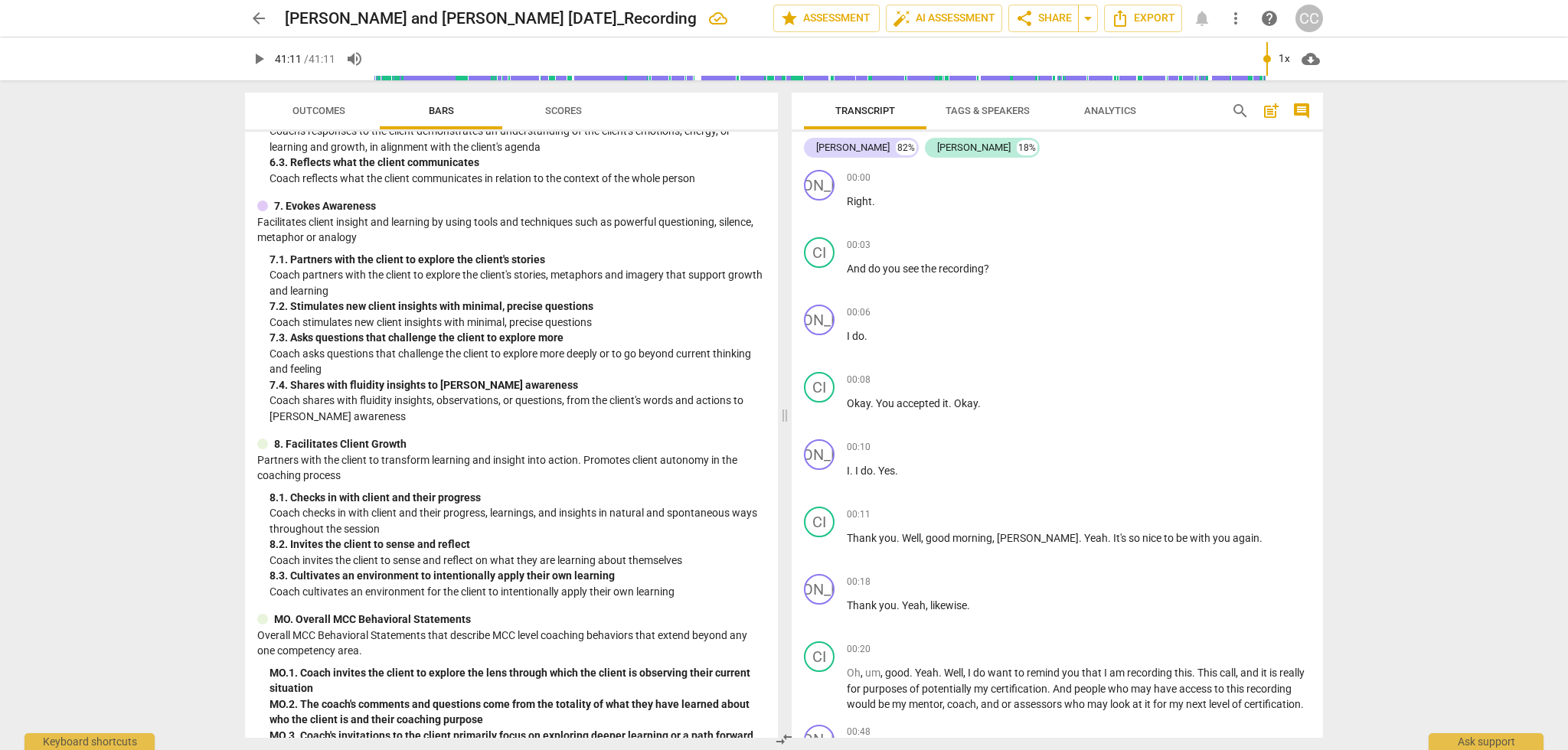
click at [434, 108] on span "Bars" at bounding box center [442, 111] width 25 height 12
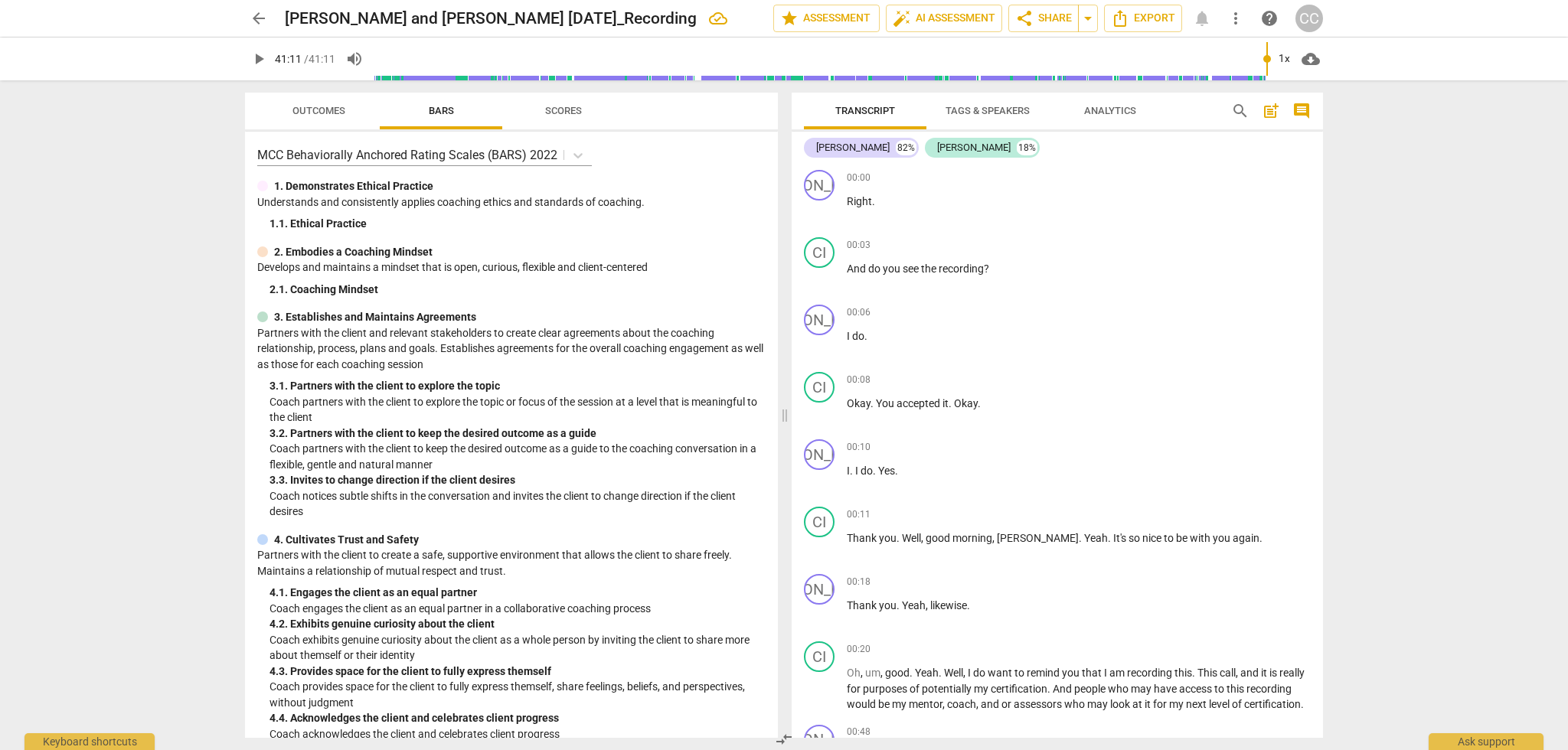
scroll to position [0, 1]
click at [575, 154] on icon at bounding box center [578, 156] width 15 height 15
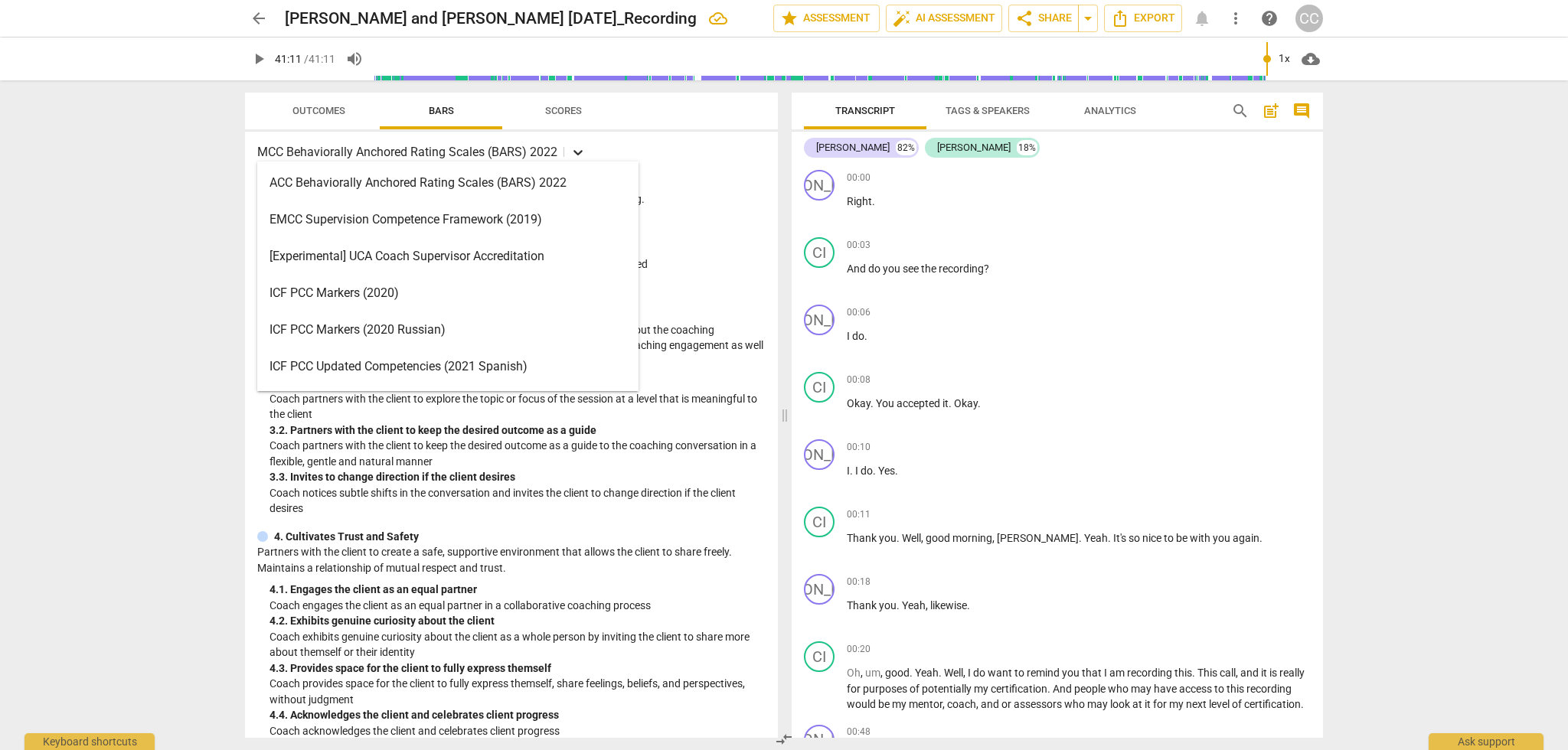
scroll to position [5, 0]
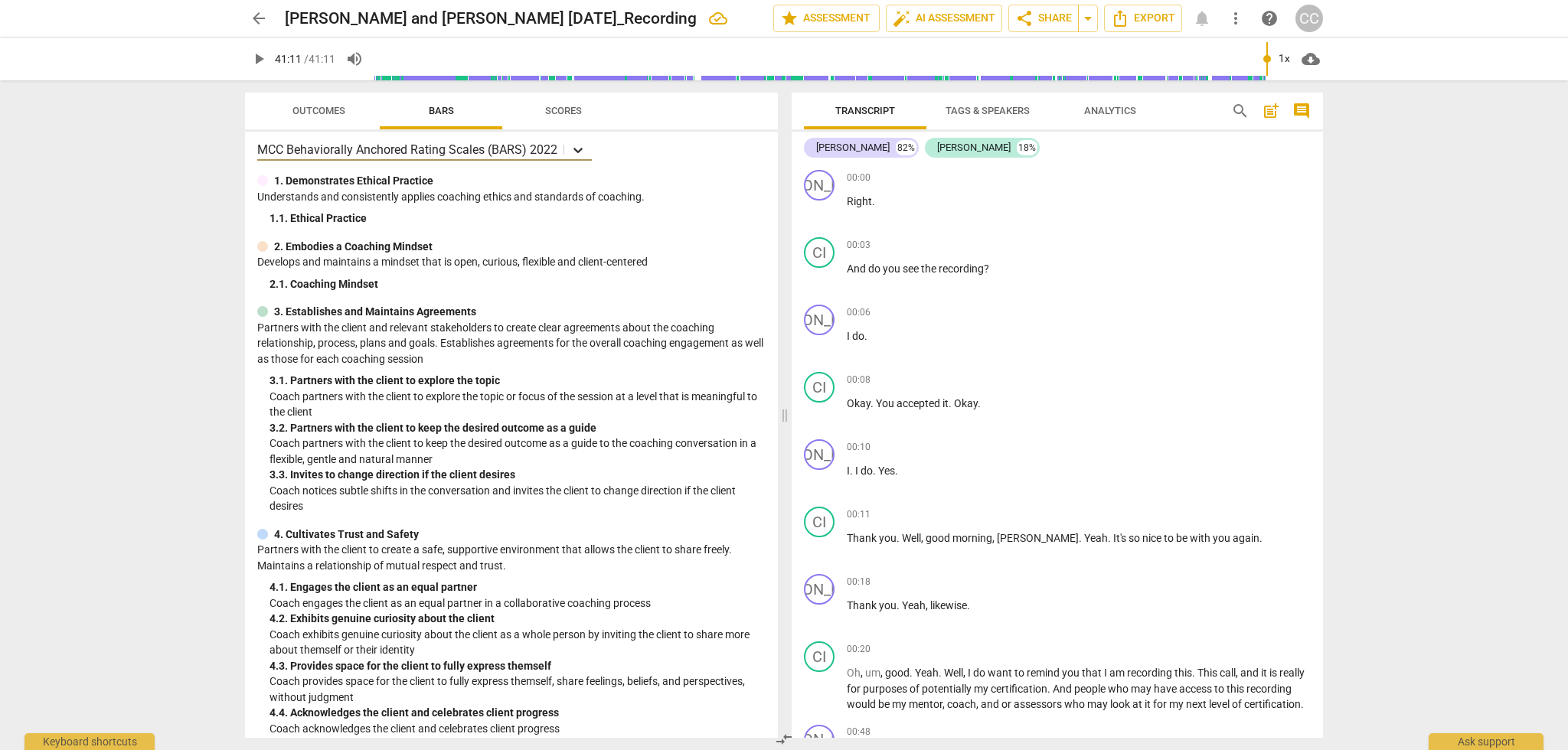
click at [577, 150] on icon at bounding box center [578, 150] width 15 height 15
click at [317, 108] on span "Outcomes" at bounding box center [319, 111] width 53 height 12
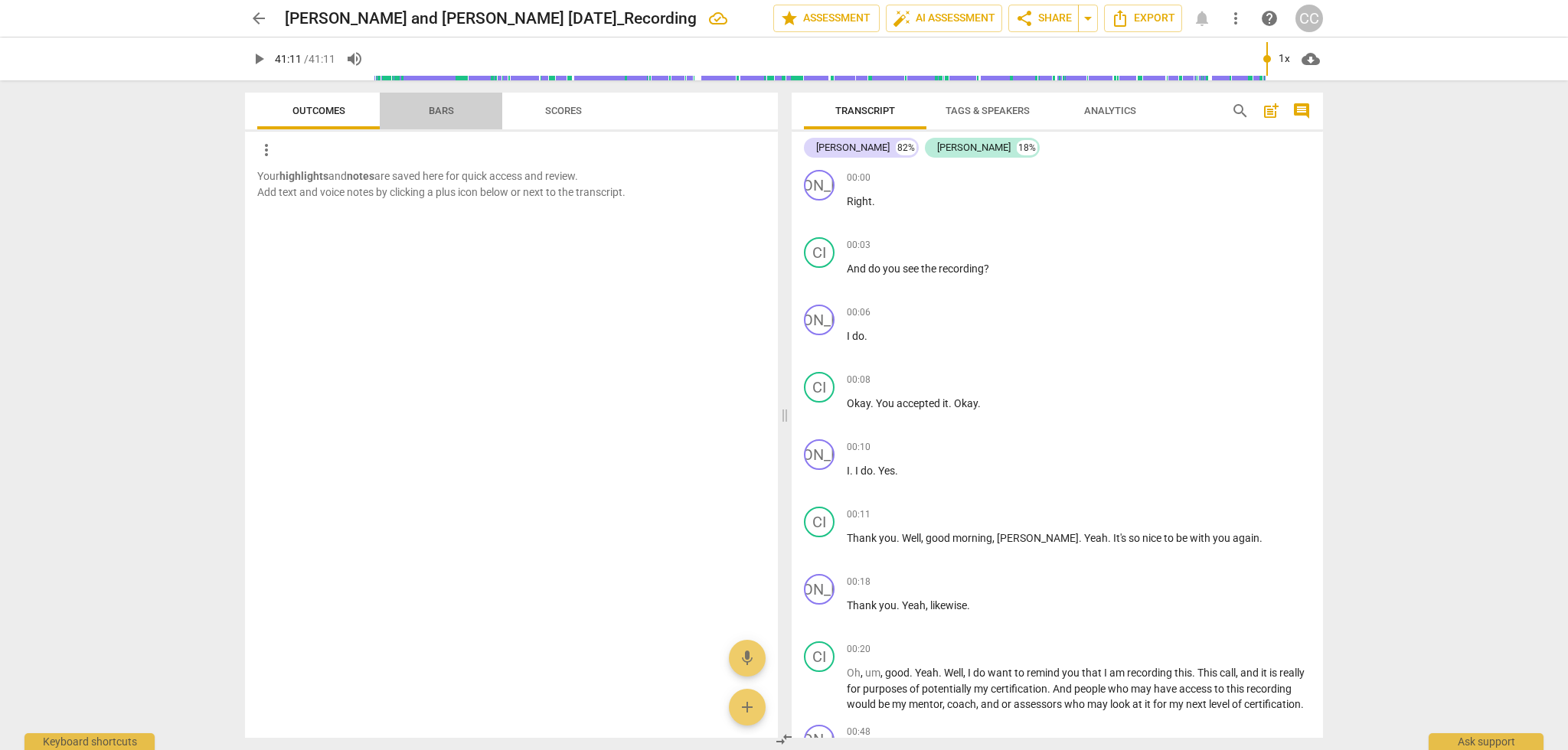
click at [437, 112] on span "Bars" at bounding box center [442, 111] width 25 height 12
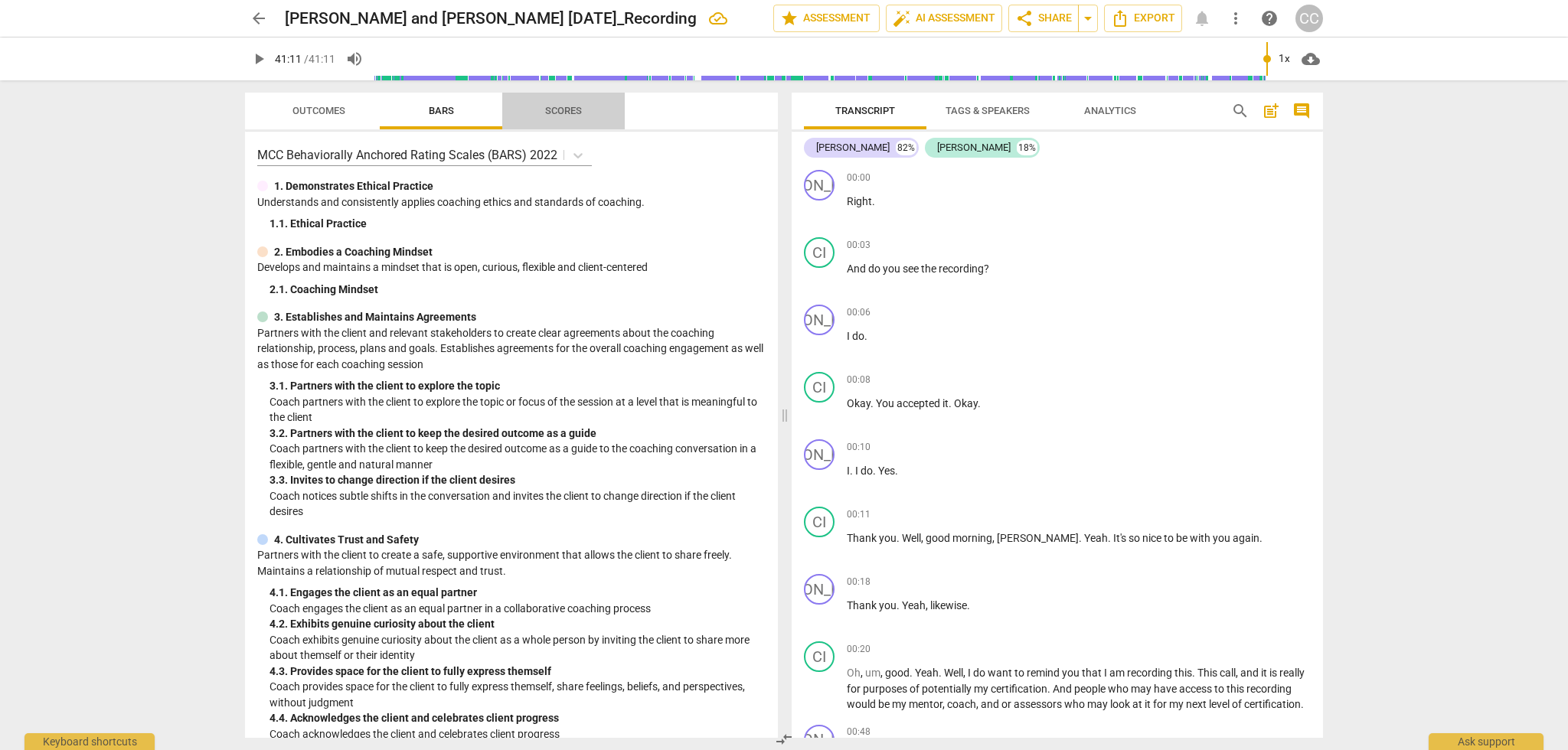
click at [570, 111] on span "Scores" at bounding box center [564, 111] width 37 height 12
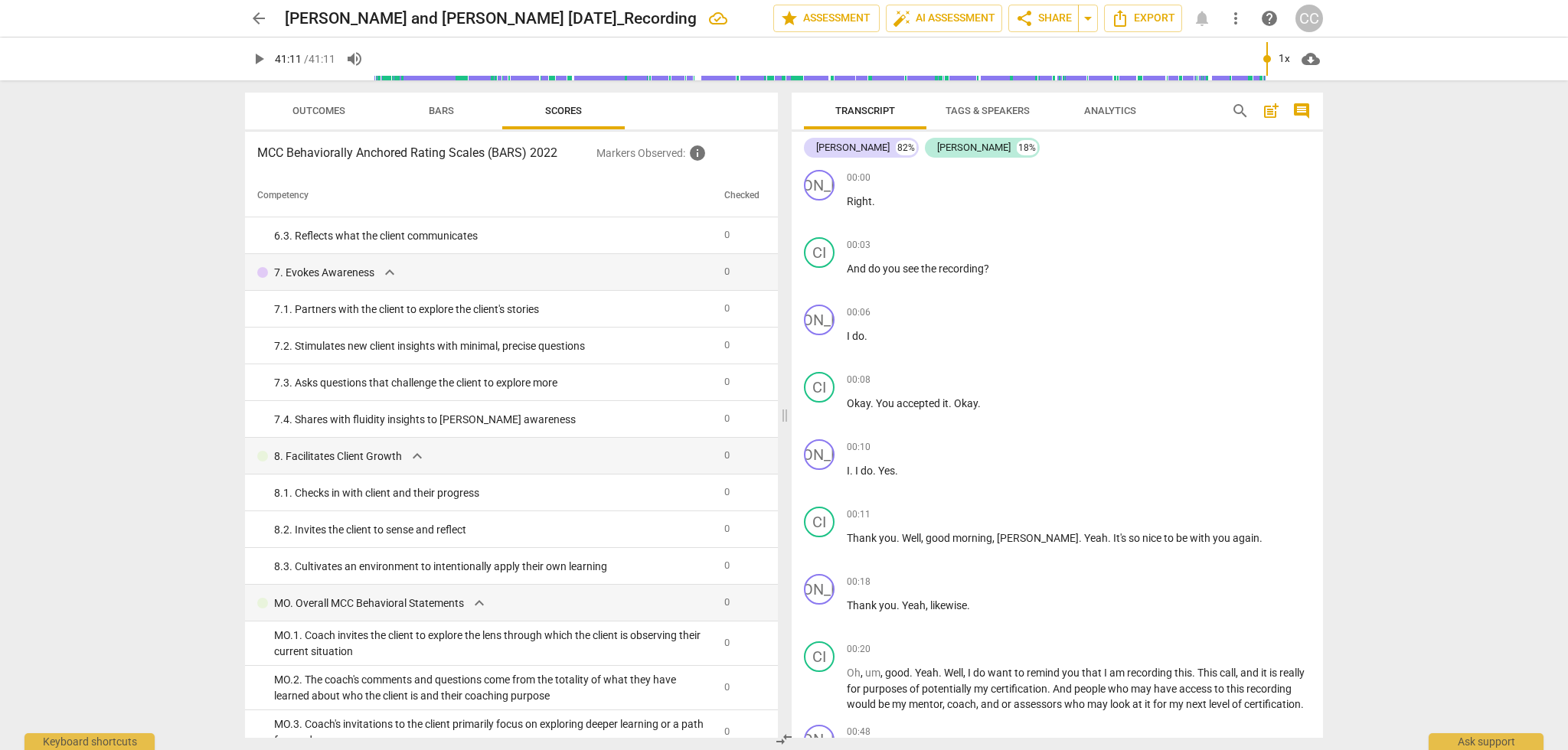
scroll to position [786, 0]
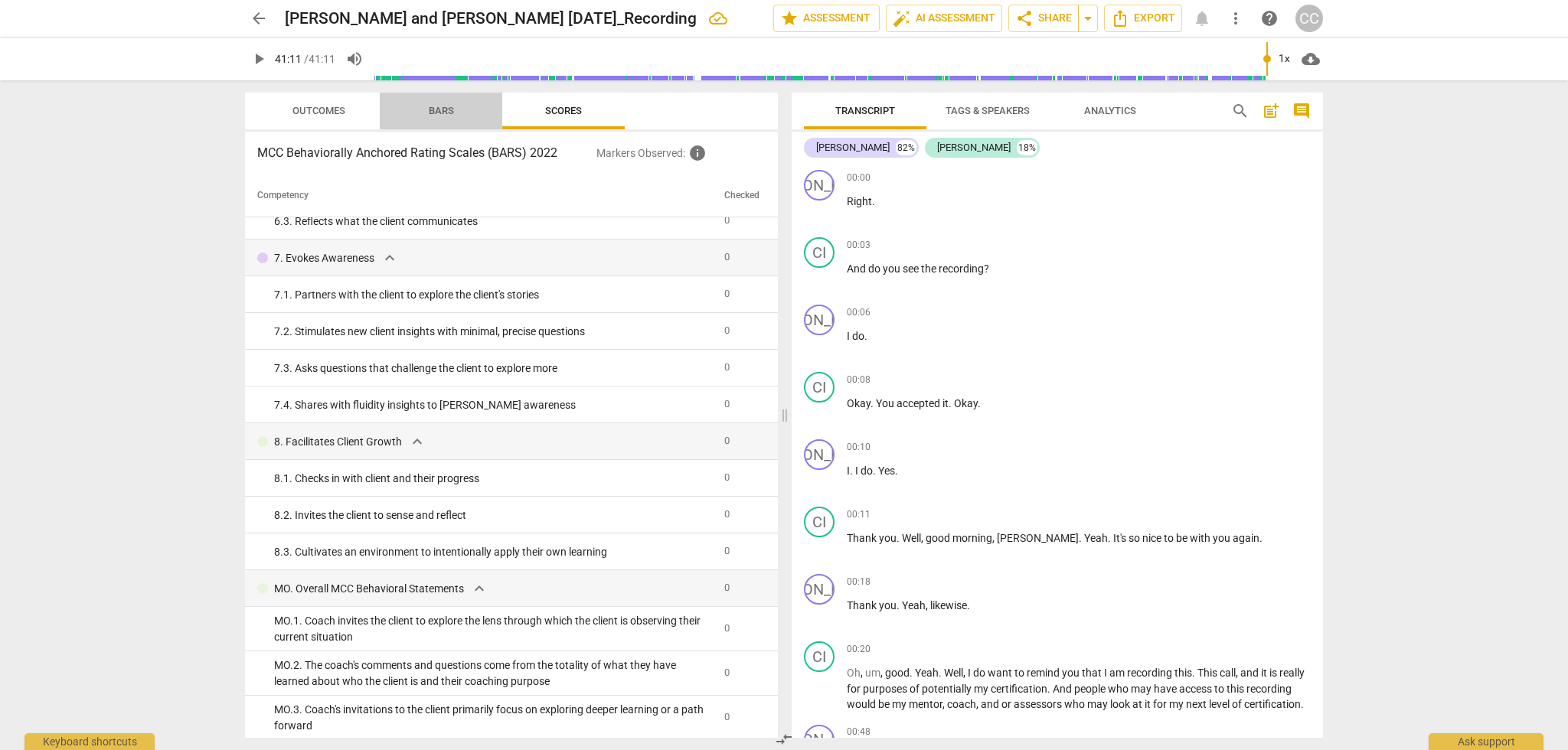
click at [442, 108] on span "Bars" at bounding box center [442, 111] width 25 height 12
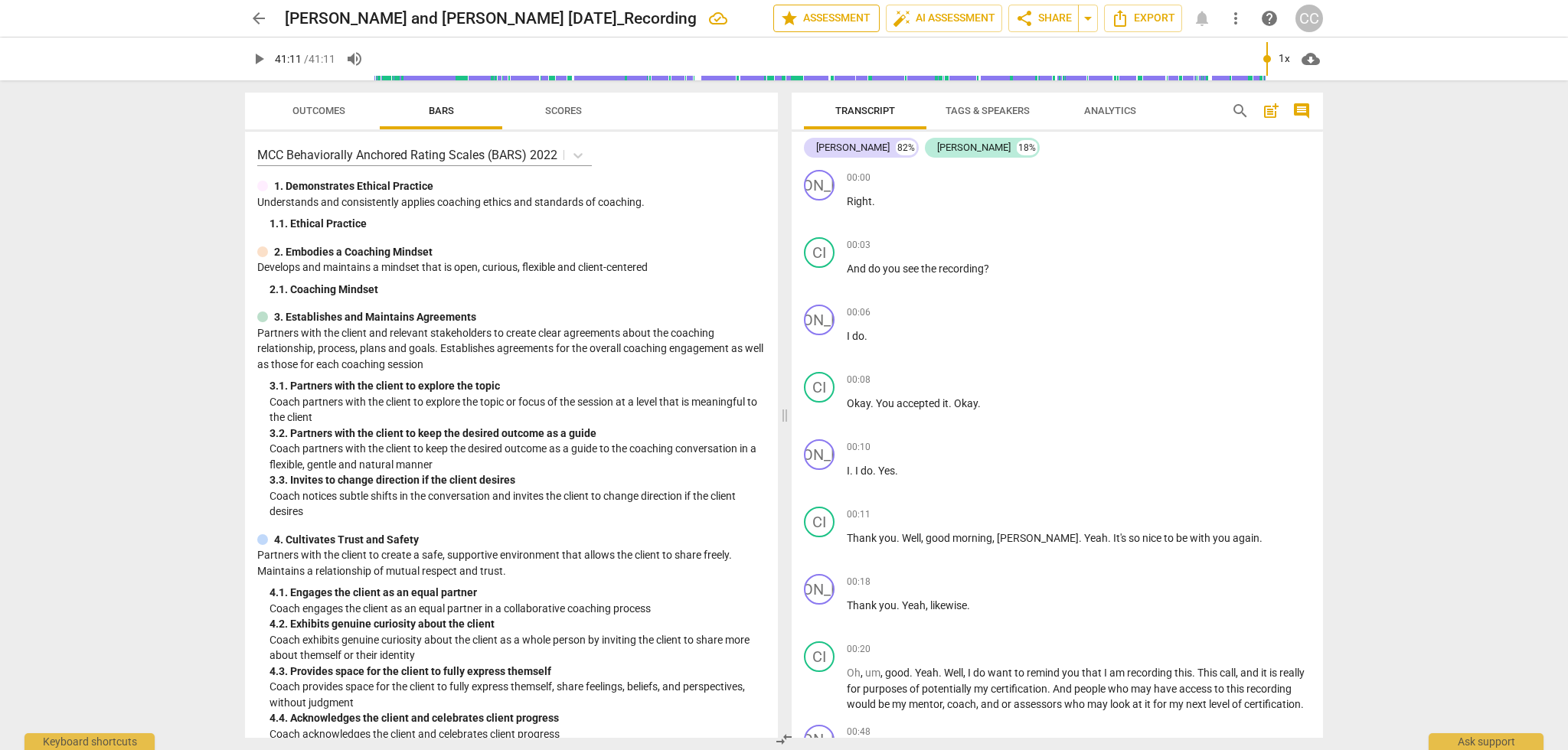
click at [837, 15] on span "star Assessment" at bounding box center [826, 18] width 93 height 18
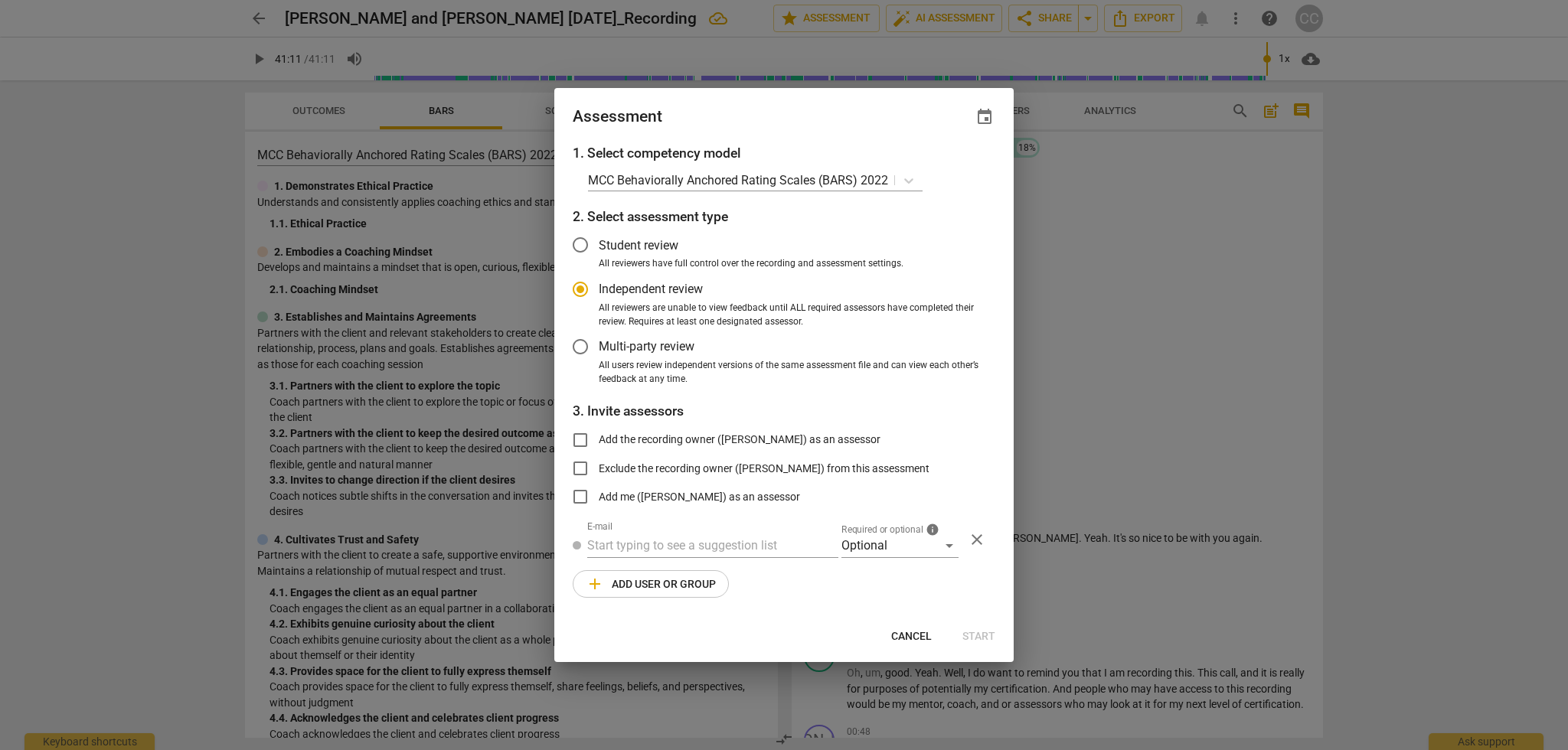
radio input "false"
click at [583, 439] on input "Add the recording owner ([PERSON_NAME]) as an assessor" at bounding box center [580, 440] width 37 height 37
checkbox input "true"
click at [592, 541] on input "text" at bounding box center [712, 545] width 251 height 24
click at [950, 543] on div "Optional" at bounding box center [899, 545] width 117 height 24
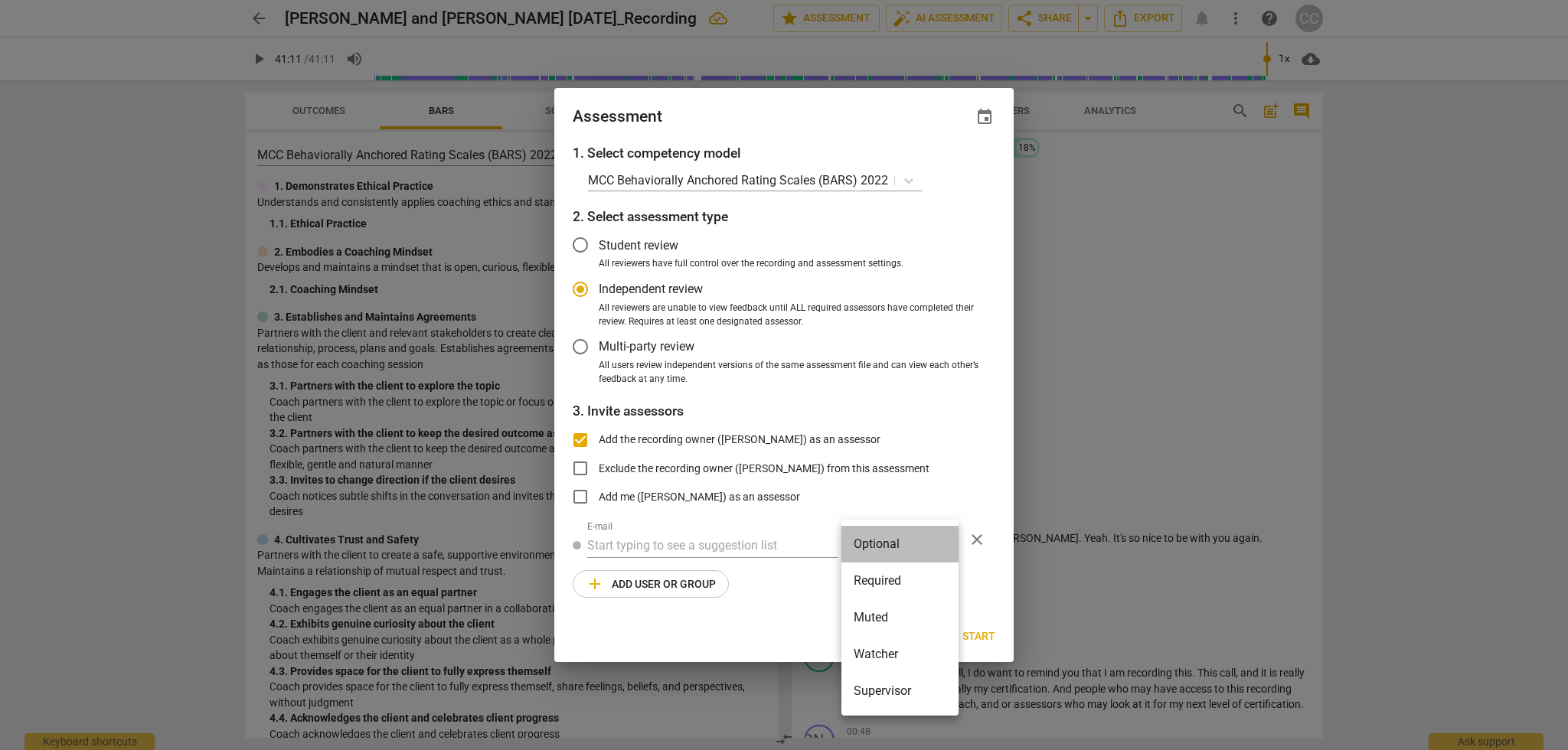
click at [916, 540] on li "Optional" at bounding box center [899, 544] width 117 height 37
radio input "false"
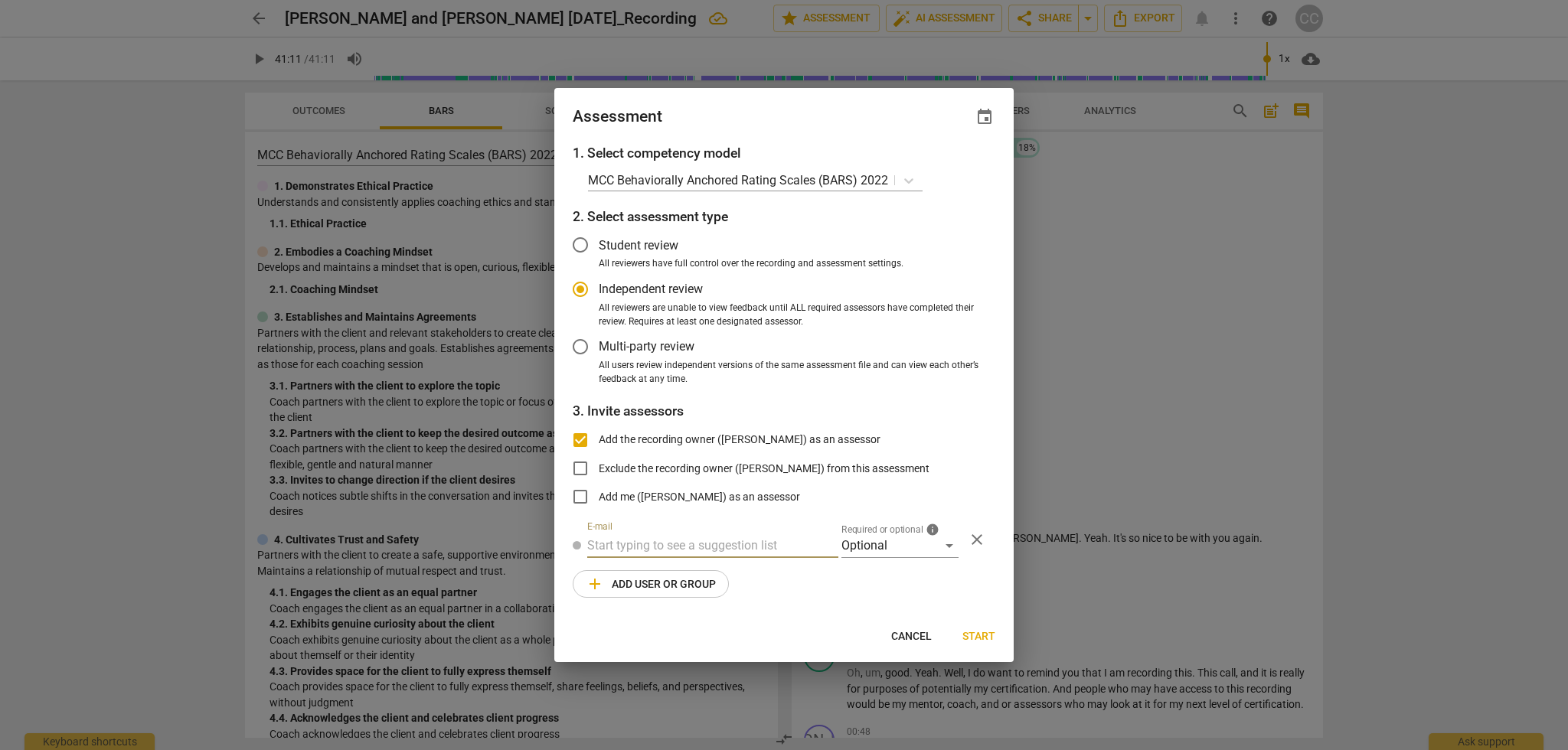
click at [601, 540] on input "text" at bounding box center [712, 545] width 251 height 24
type input "[PERSON_NAME][EMAIL_ADDRESS][DOMAIN_NAME]"
click at [949, 543] on div "Optional" at bounding box center [899, 545] width 117 height 24
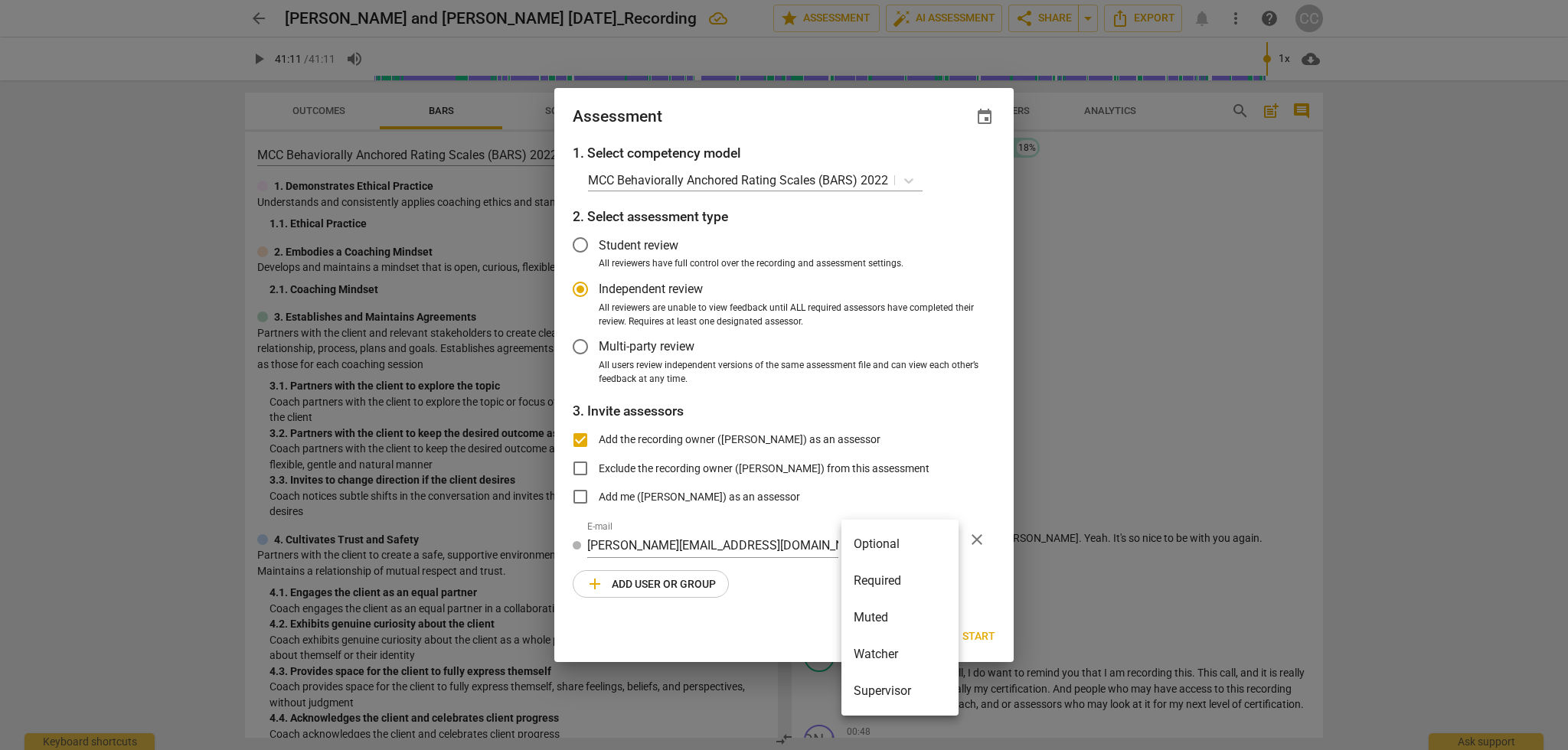
click at [906, 543] on li "Optional" at bounding box center [899, 544] width 117 height 37
click at [974, 629] on span "Start" at bounding box center [978, 636] width 33 height 15
click at [988, 636] on span "Start" at bounding box center [978, 636] width 33 height 15
radio input "false"
click at [581, 493] on input "Add me ([PERSON_NAME]) as an assessor" at bounding box center [580, 497] width 37 height 37
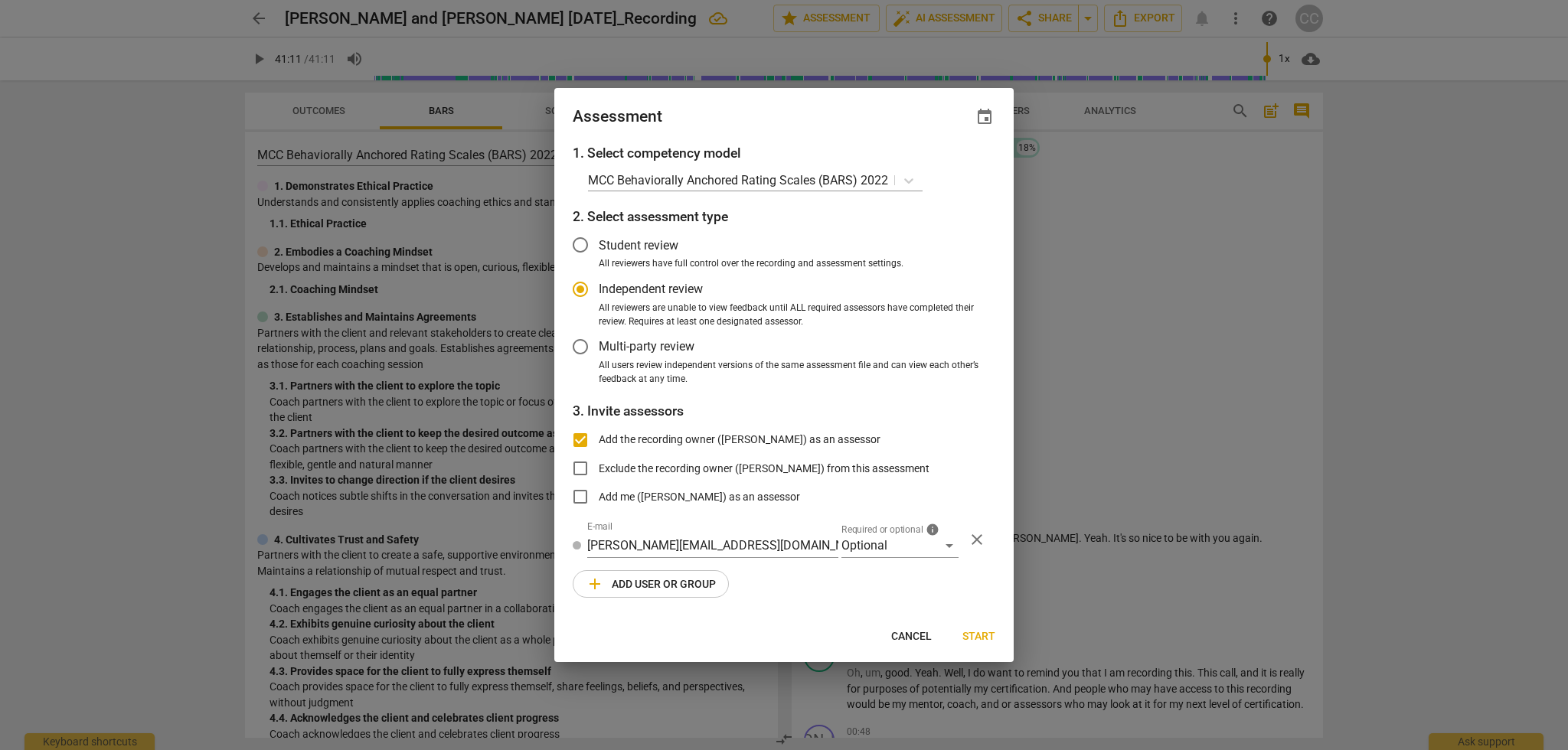
checkbox input "true"
radio input "false"
click at [581, 438] on input "Add the recording owner ([PERSON_NAME]) as an assessor" at bounding box center [580, 440] width 37 height 37
checkbox input "false"
radio input "false"
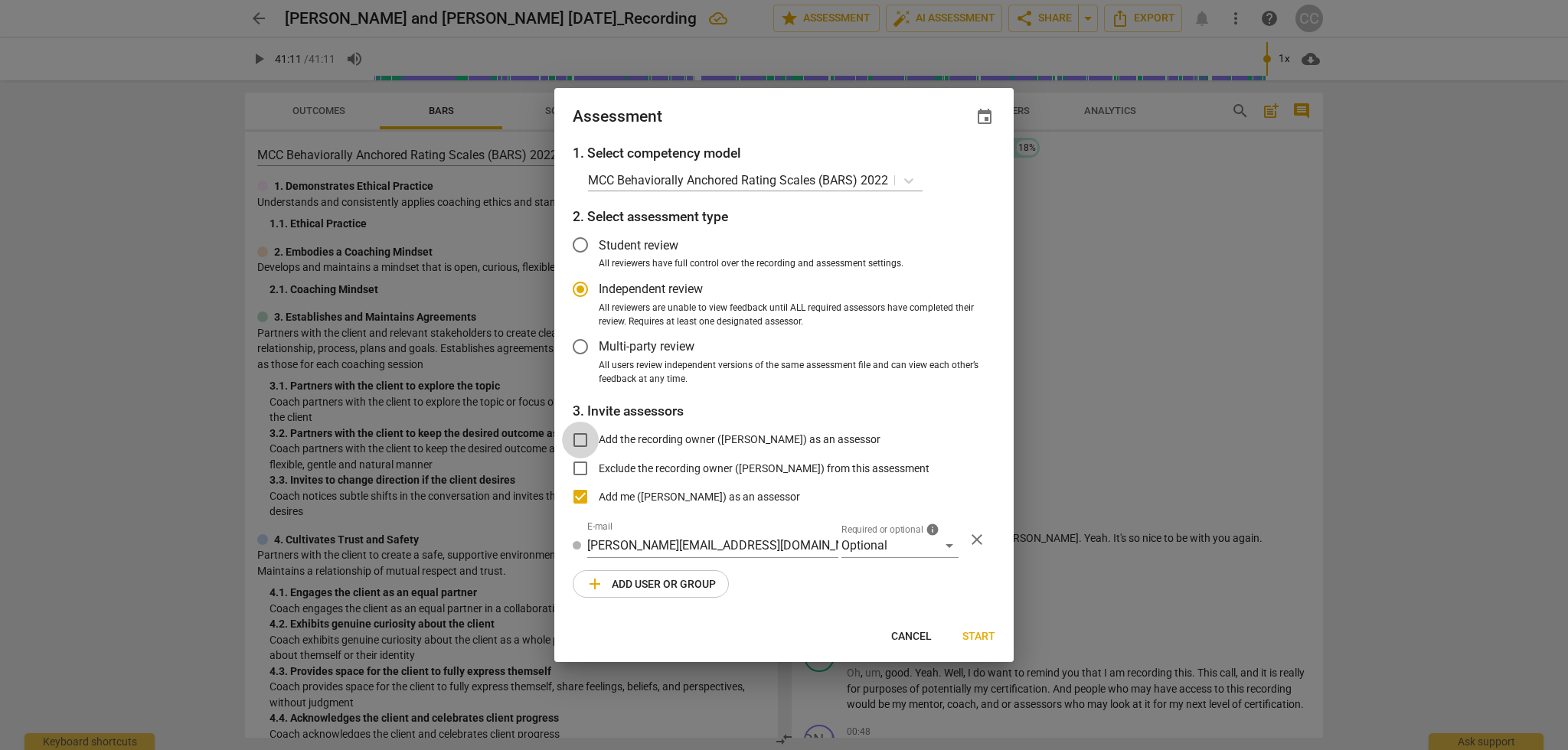
click at [581, 438] on input "Add the recording owner ([PERSON_NAME]) as an assessor" at bounding box center [580, 440] width 37 height 37
checkbox input "true"
click at [973, 631] on span "Start" at bounding box center [978, 636] width 33 height 15
radio input "false"
click at [588, 244] on input "Student review" at bounding box center [580, 245] width 37 height 37
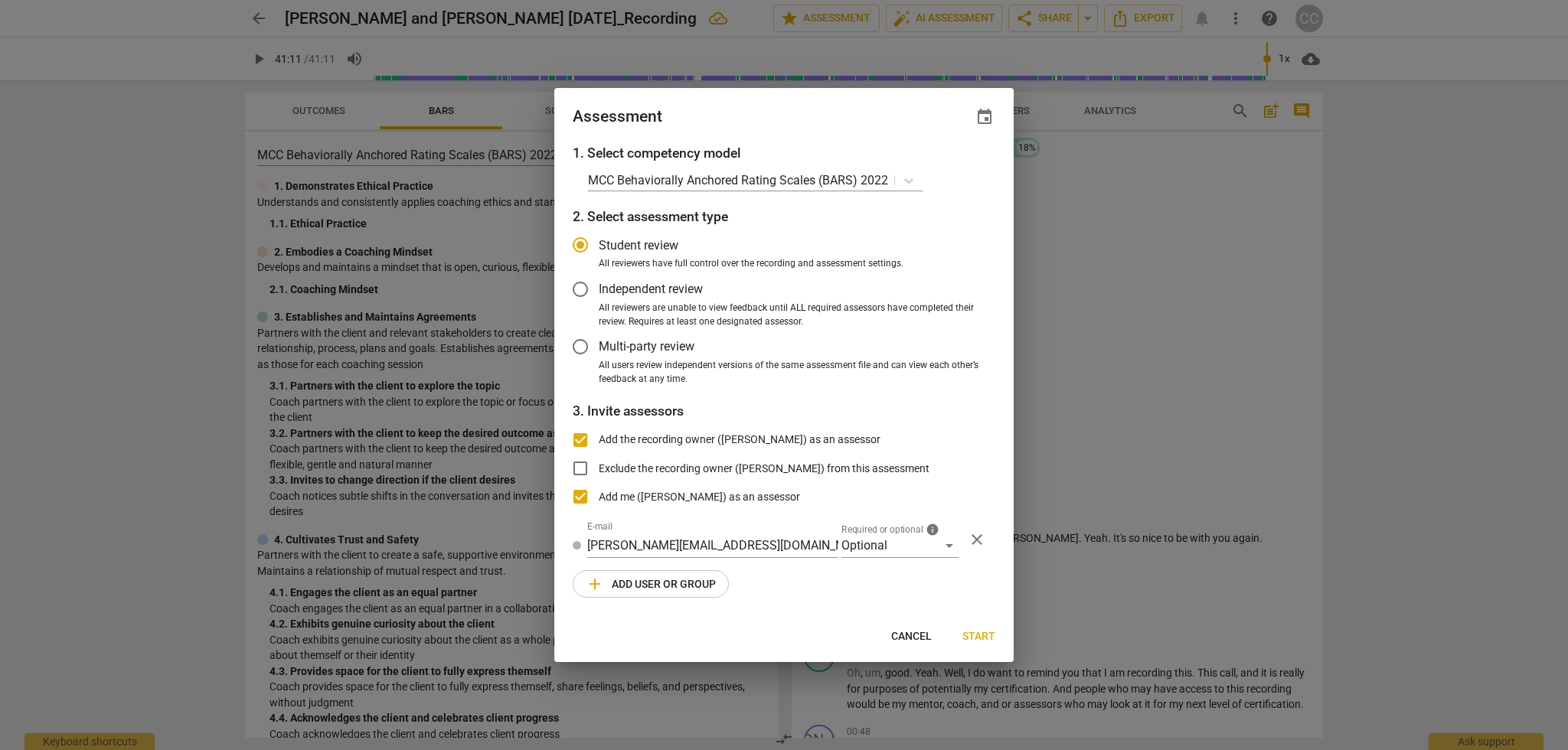
radio input "false"
click at [585, 347] on input "Multi-party review" at bounding box center [580, 346] width 37 height 37
radio input "false"
click at [585, 438] on input "Add the recording owner ([PERSON_NAME]) as an assessor" at bounding box center [580, 440] width 37 height 37
checkbox input "false"
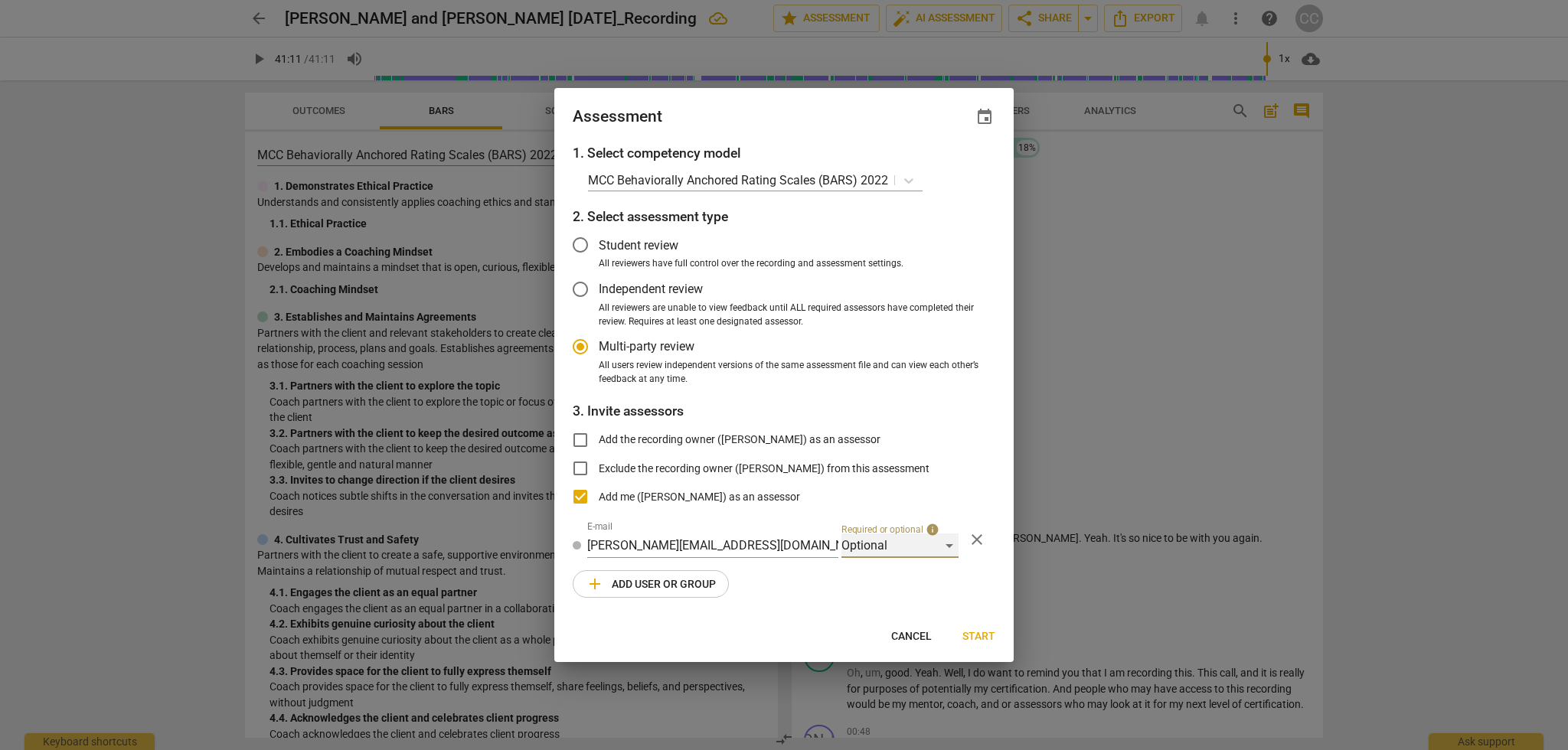
click at [949, 544] on div "Optional" at bounding box center [899, 545] width 117 height 24
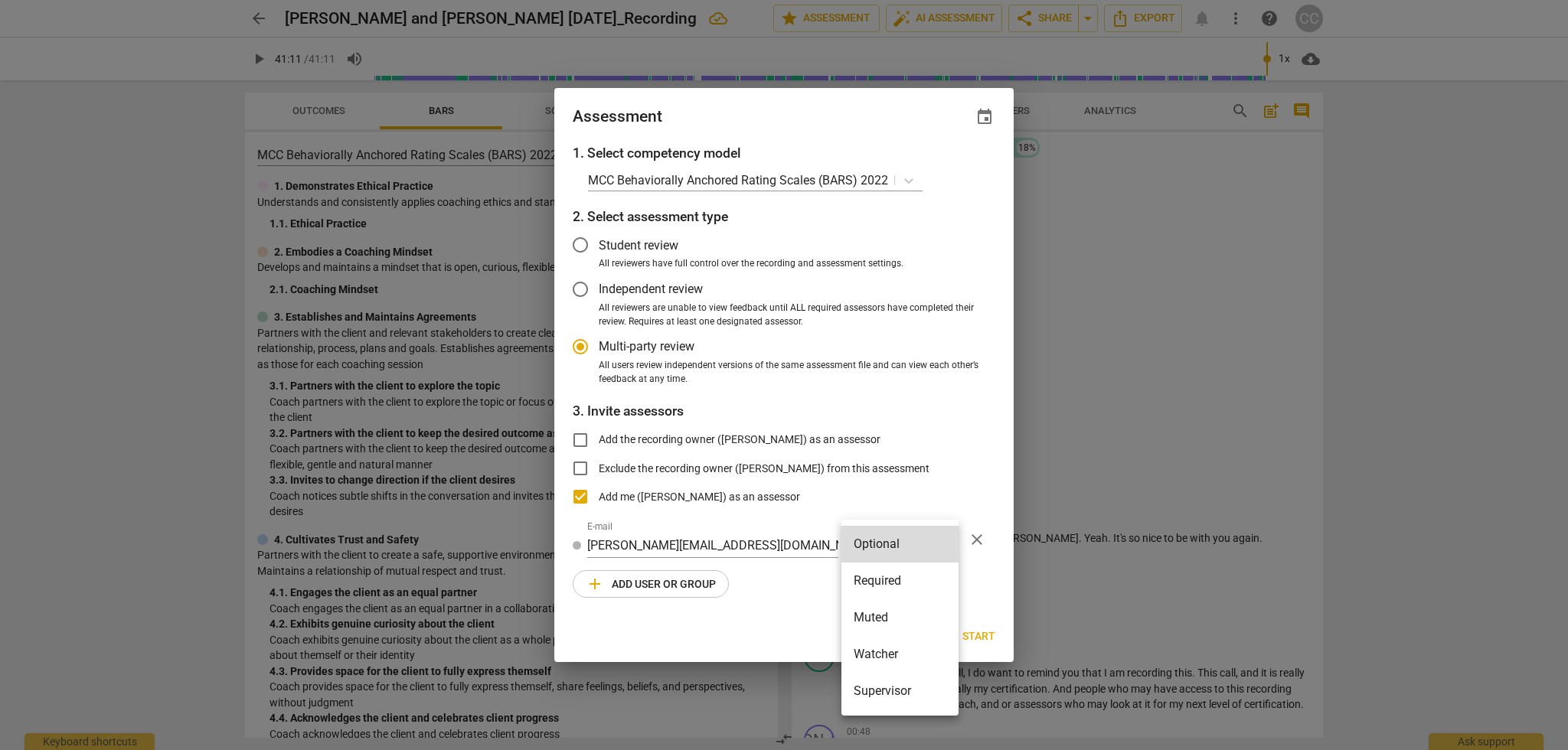
click at [881, 581] on li "Required" at bounding box center [899, 581] width 117 height 37
radio input "false"
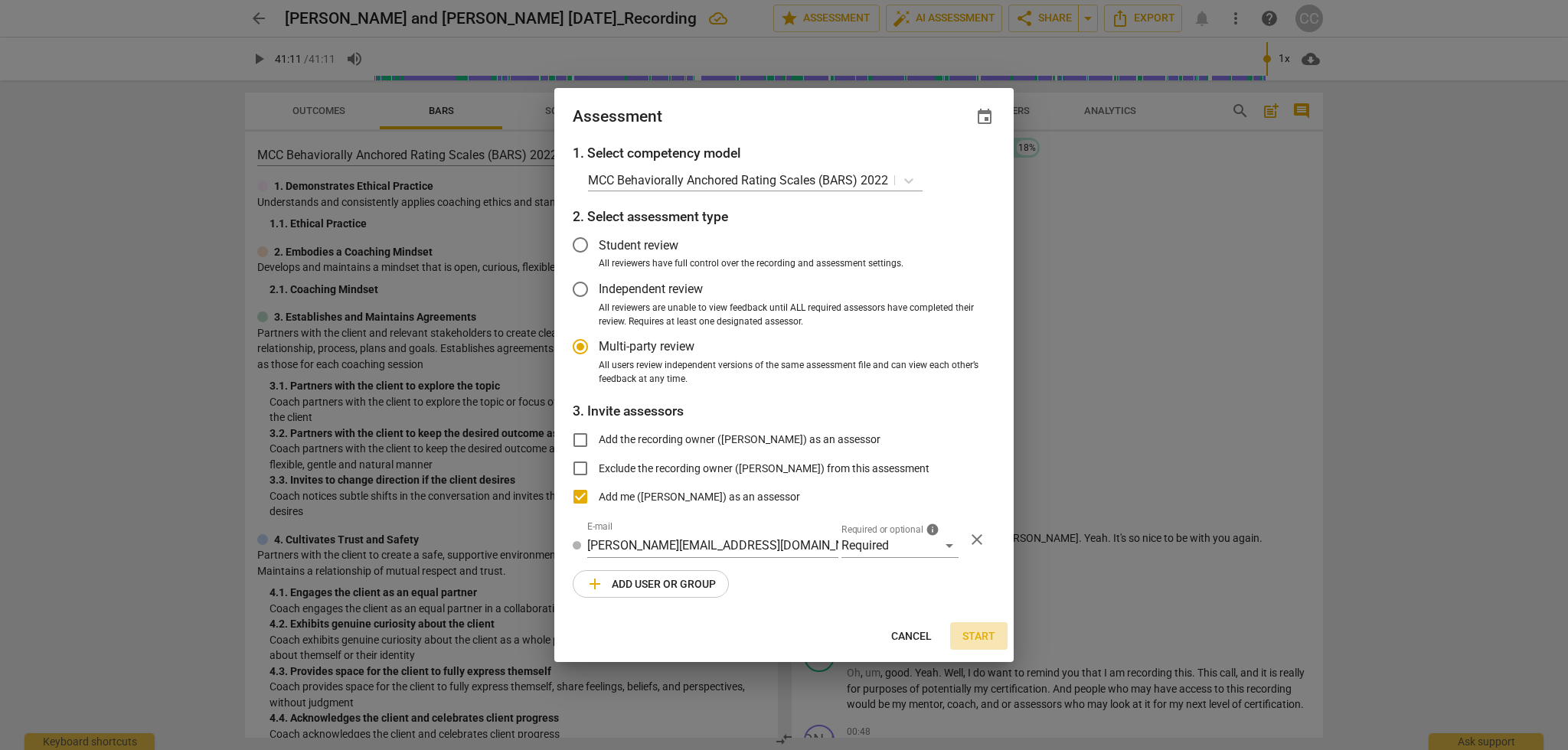
click at [974, 633] on span "Start" at bounding box center [978, 636] width 33 height 15
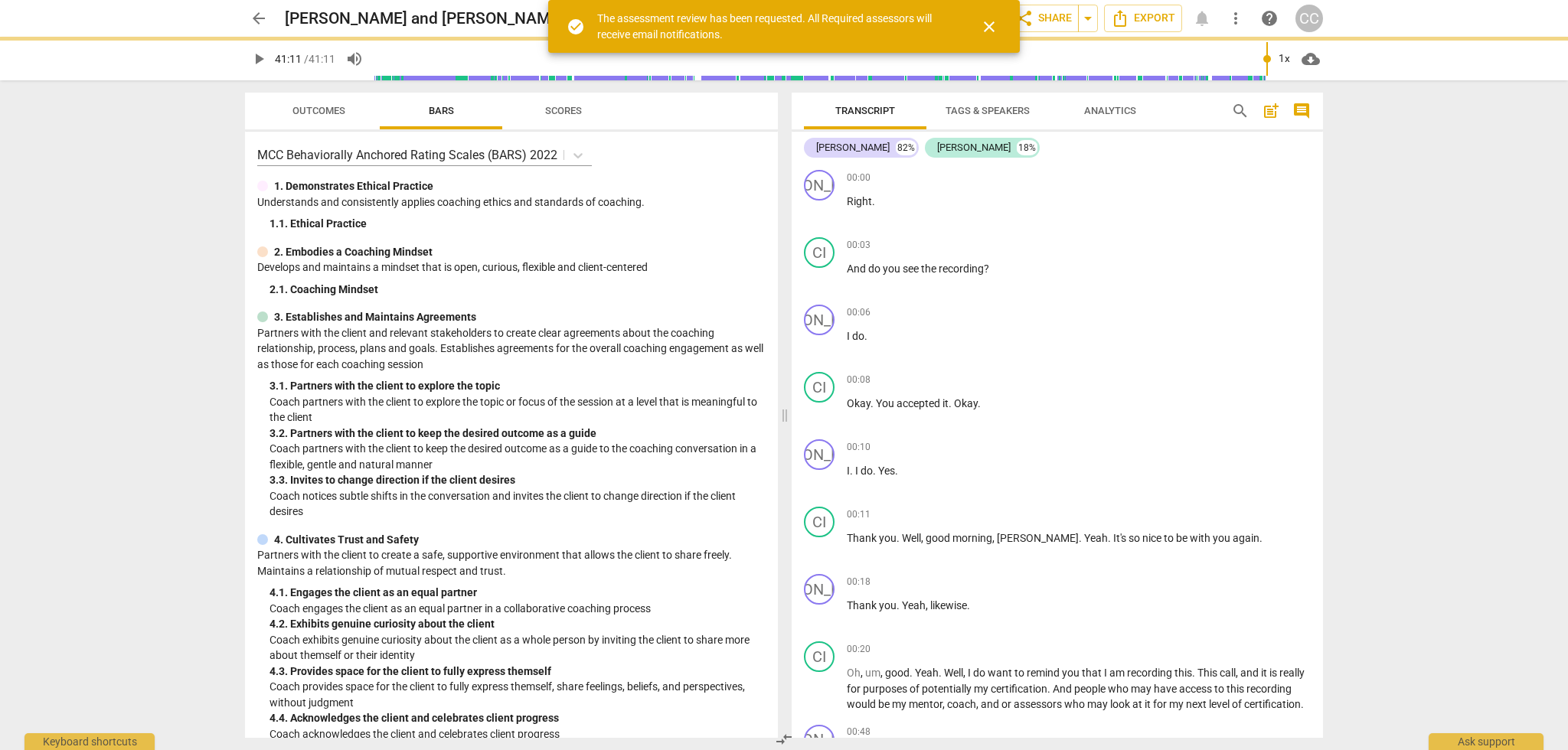
type input "2471"
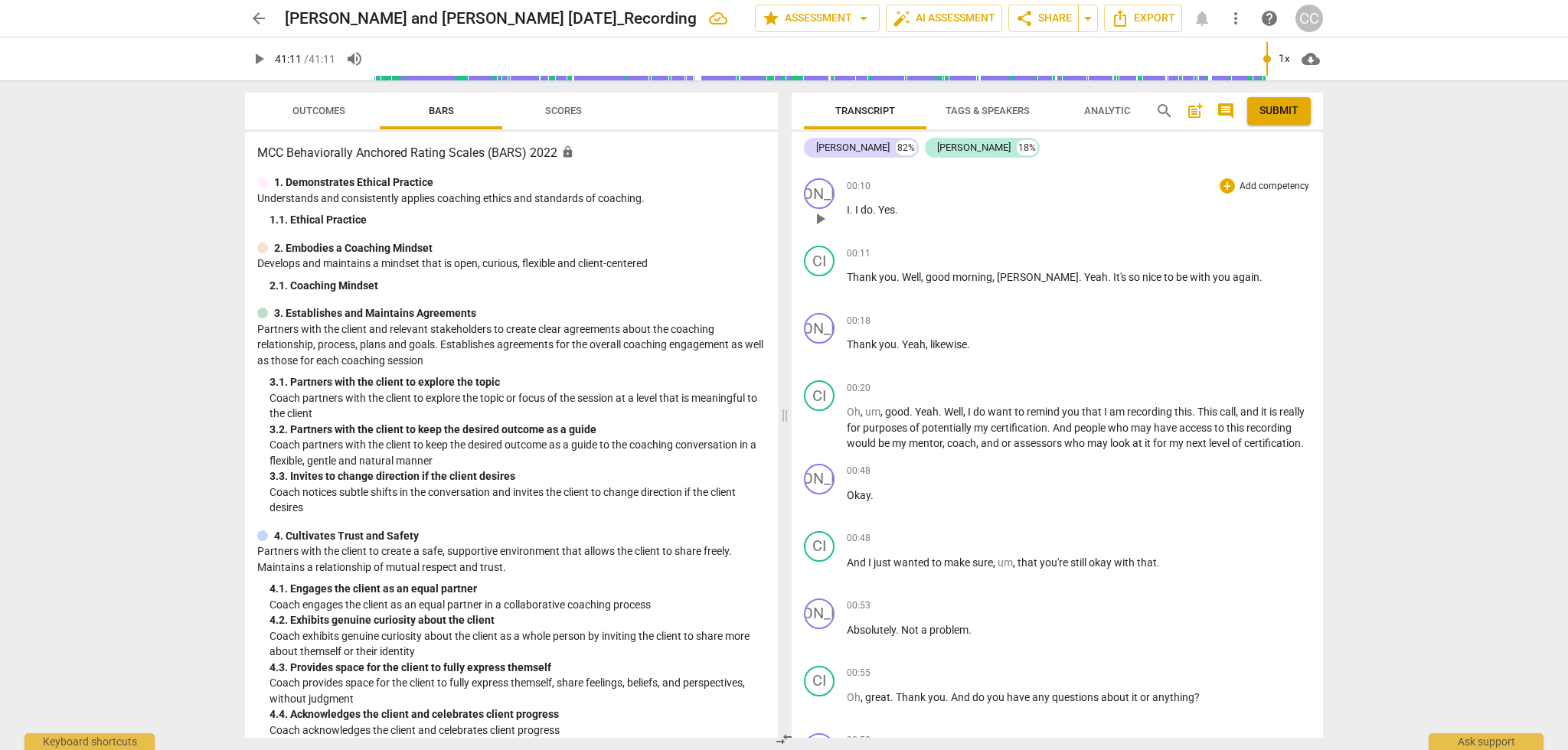
scroll to position [261, 0]
click at [856, 209] on span "I" at bounding box center [858, 209] width 5 height 13
click at [856, 209] on span "I" at bounding box center [858, 209] width 5 height 13
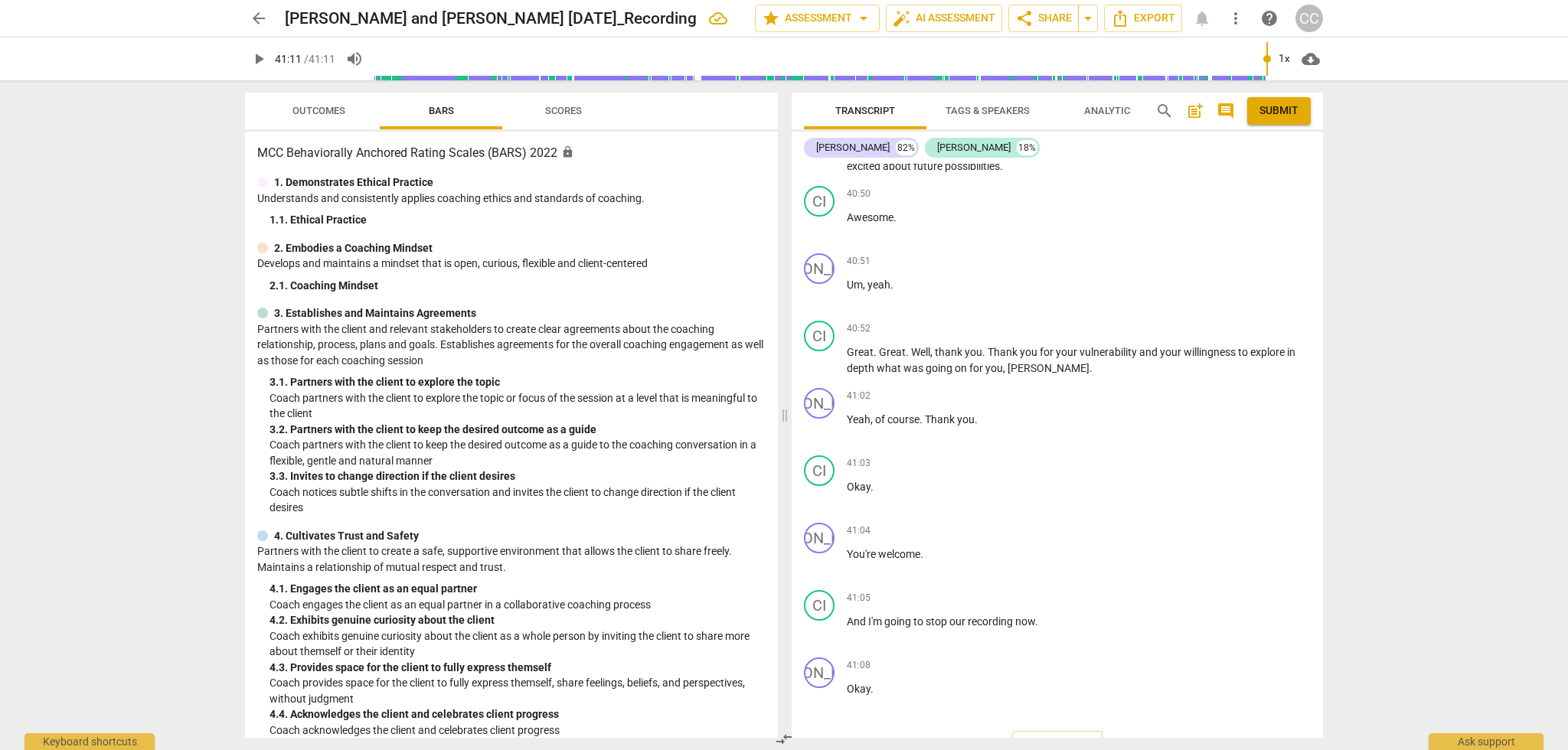
scroll to position [0, 0]
click at [566, 108] on span "Scores" at bounding box center [564, 111] width 37 height 12
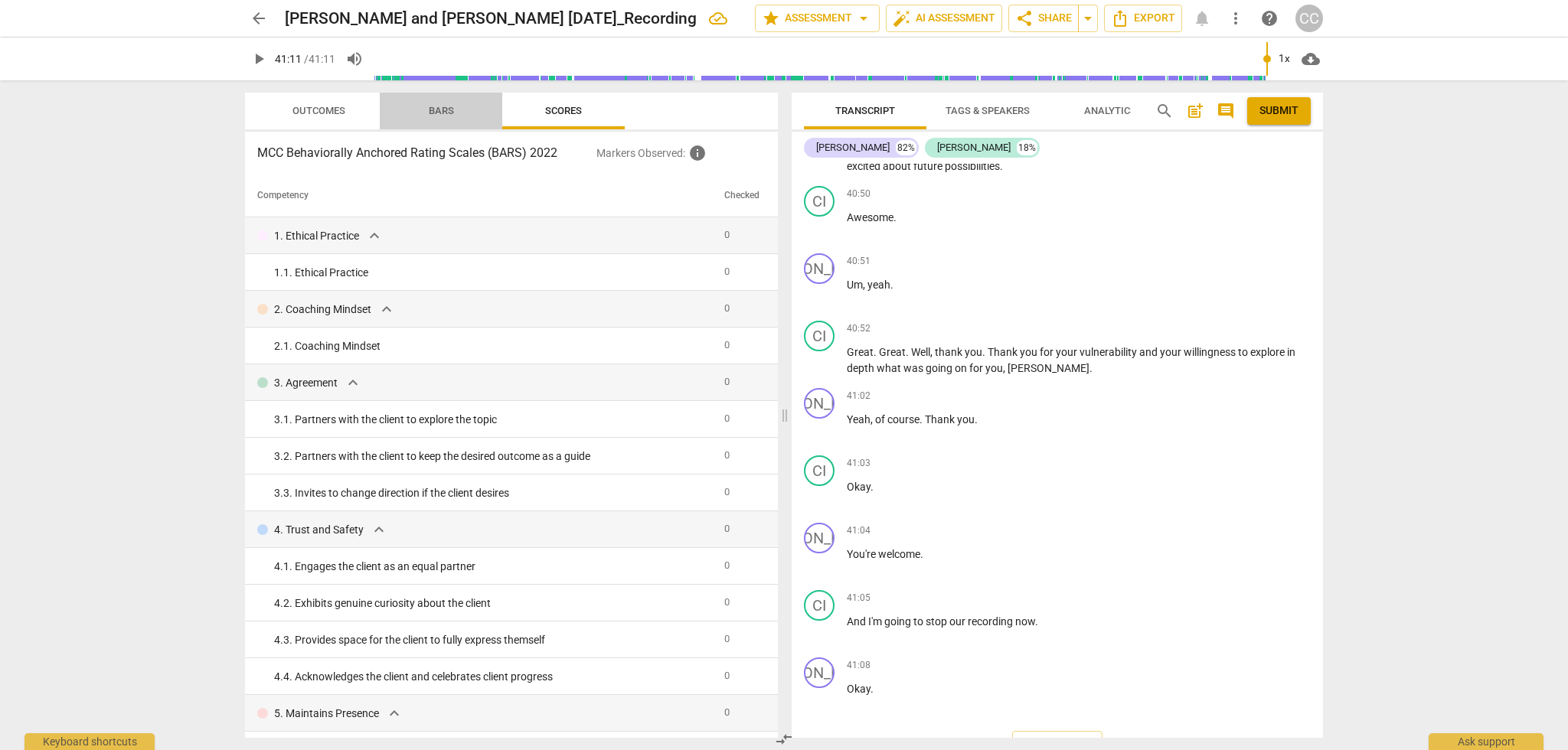
click at [446, 113] on span "Bars" at bounding box center [442, 111] width 25 height 12
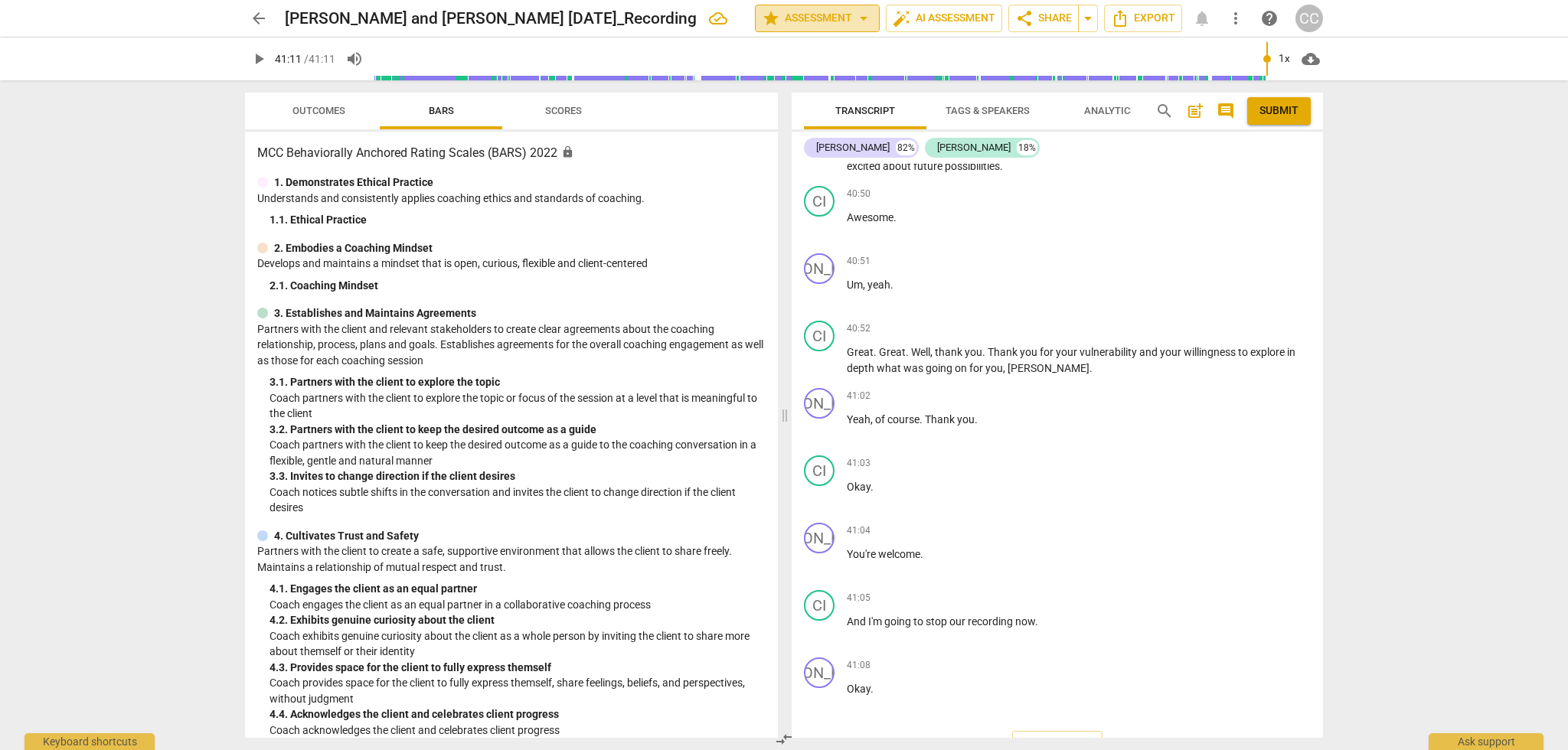
click at [861, 18] on span "arrow_drop_down" at bounding box center [864, 18] width 19 height 18
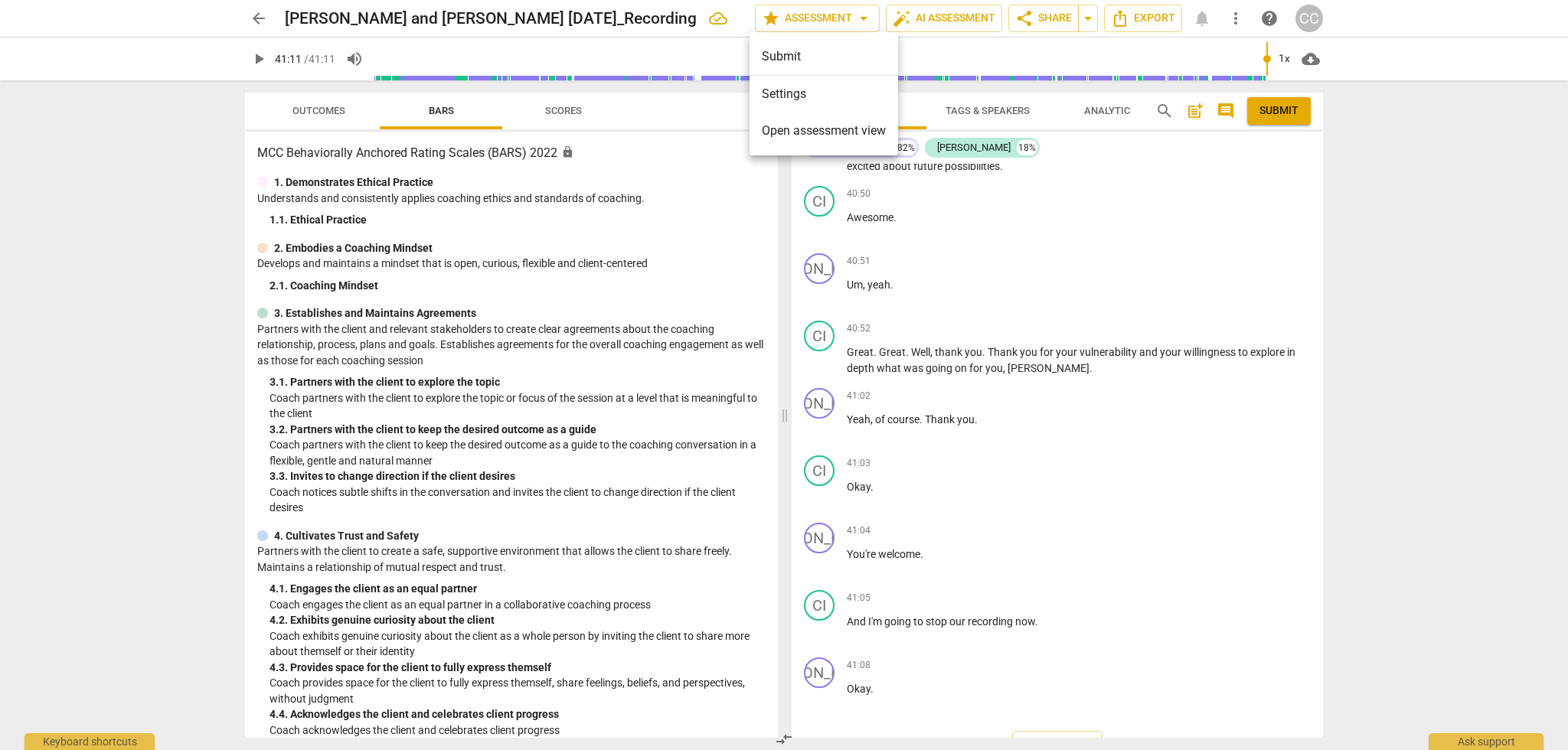
click at [949, 16] on div at bounding box center [784, 375] width 1568 height 750
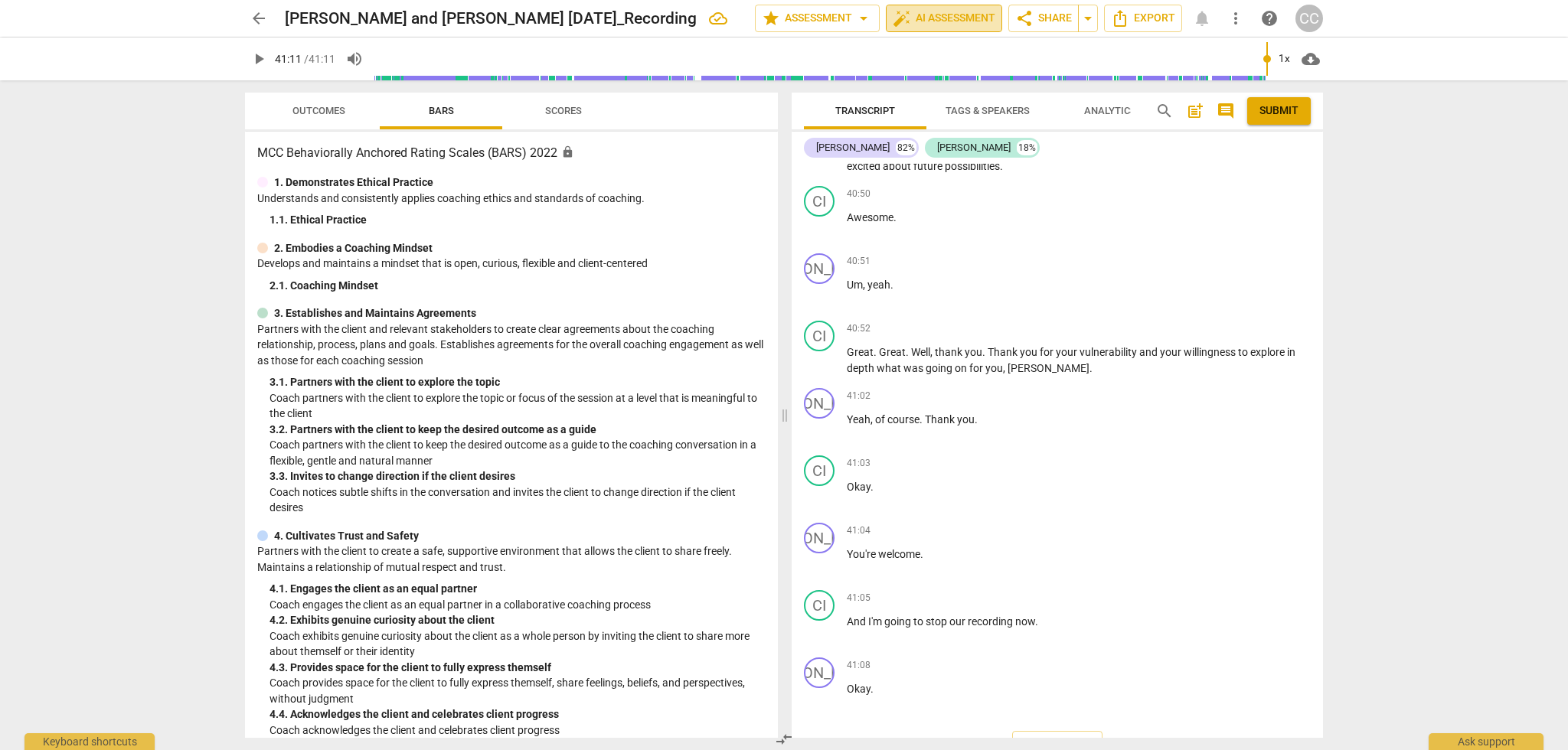
click at [945, 19] on span "auto_fix_high AI Assessment" at bounding box center [944, 18] width 103 height 18
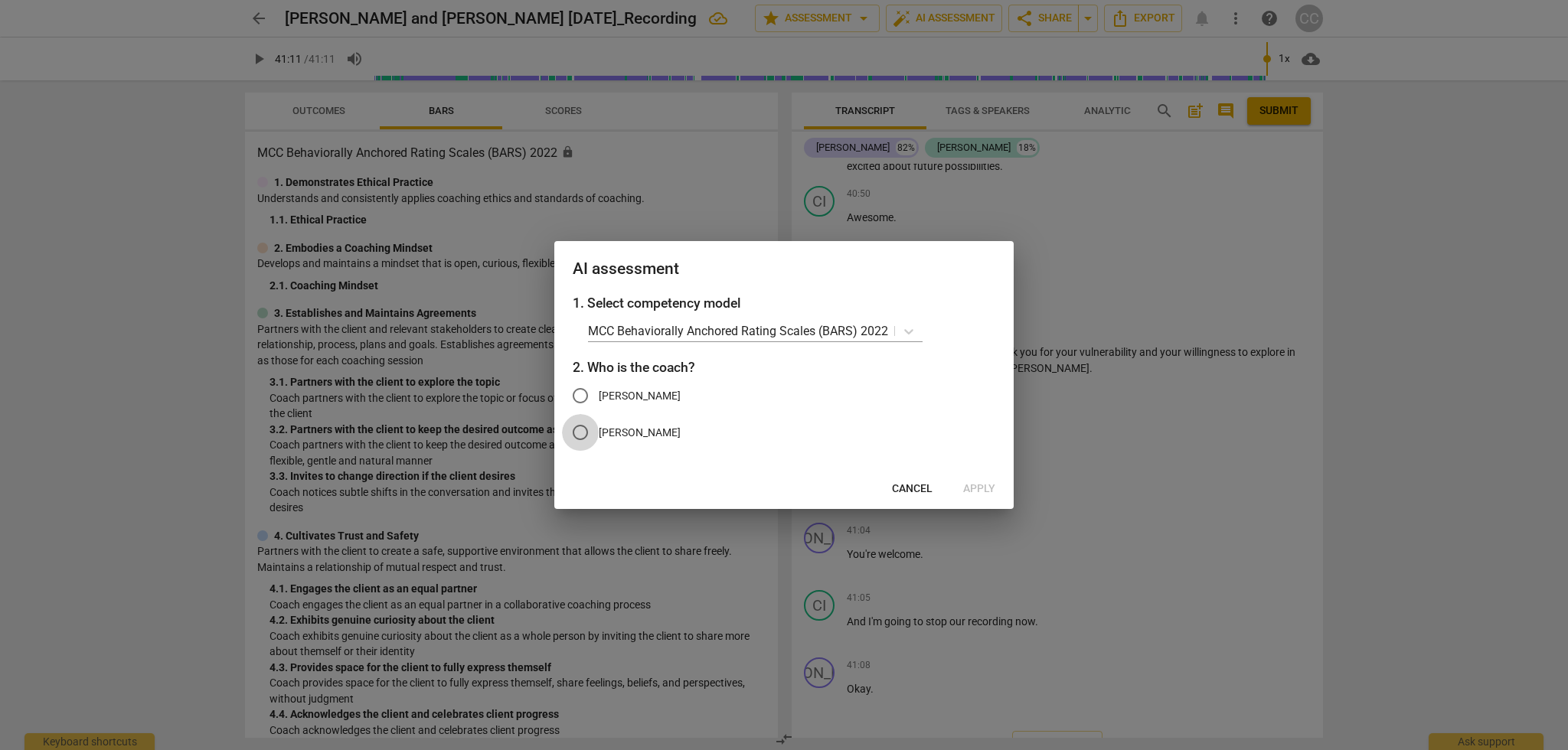
click at [582, 430] on input "[PERSON_NAME]" at bounding box center [580, 432] width 37 height 37
radio input "true"
click at [977, 488] on span "Apply" at bounding box center [979, 489] width 32 height 15
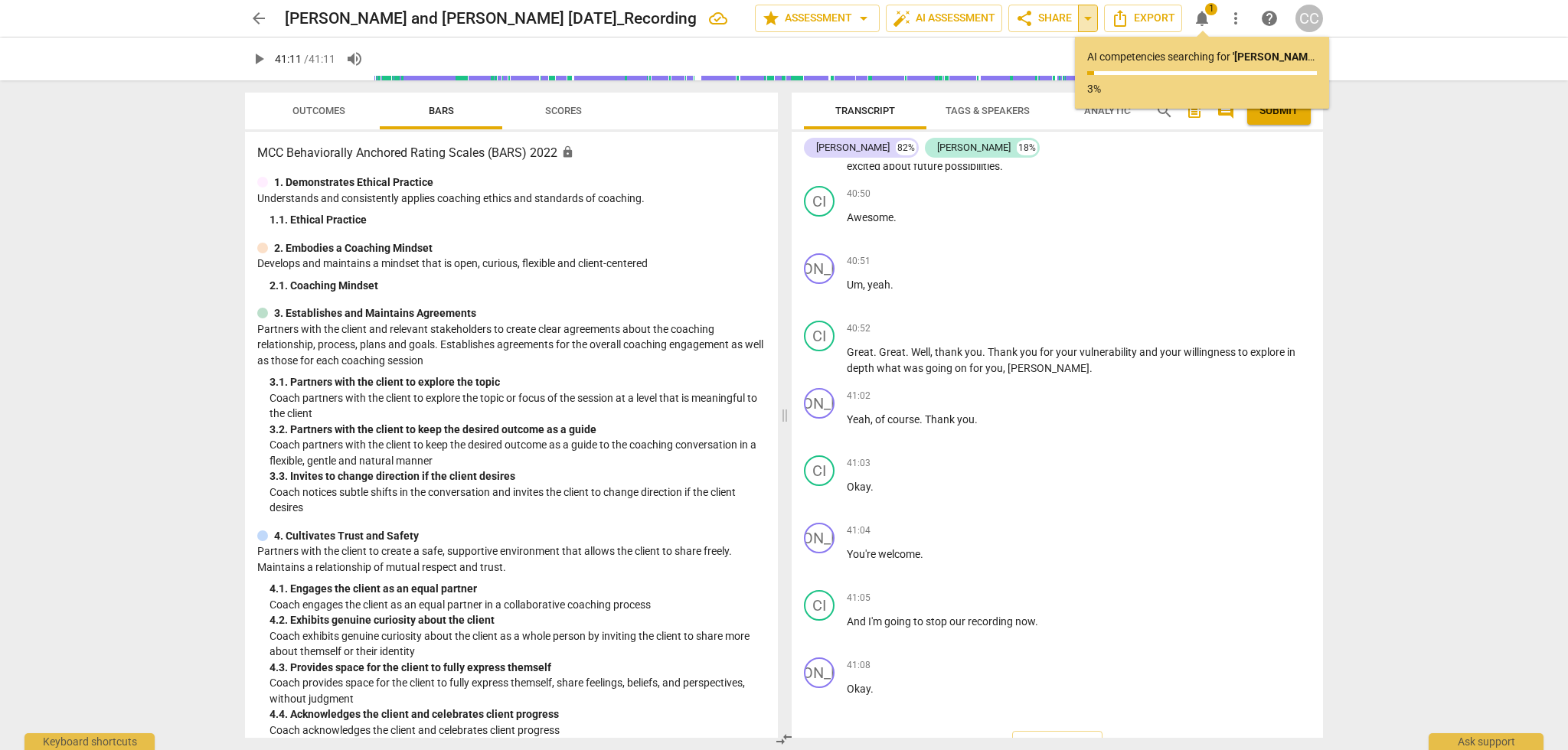
click at [1088, 16] on span "arrow_drop_down" at bounding box center [1088, 18] width 19 height 18
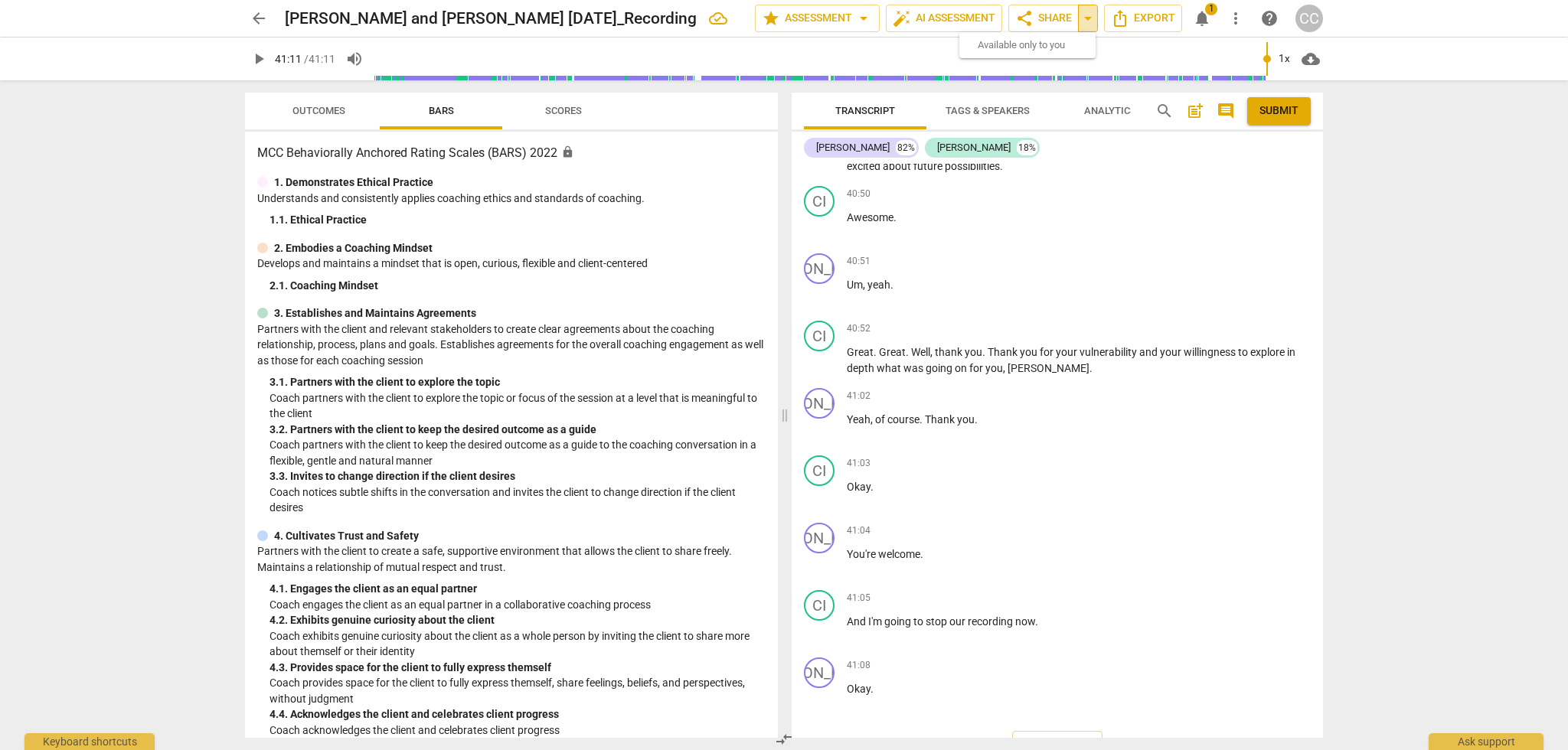
click at [1088, 16] on span "arrow_drop_down" at bounding box center [1088, 18] width 19 height 18
click at [1205, 17] on span "notifications" at bounding box center [1202, 18] width 19 height 18
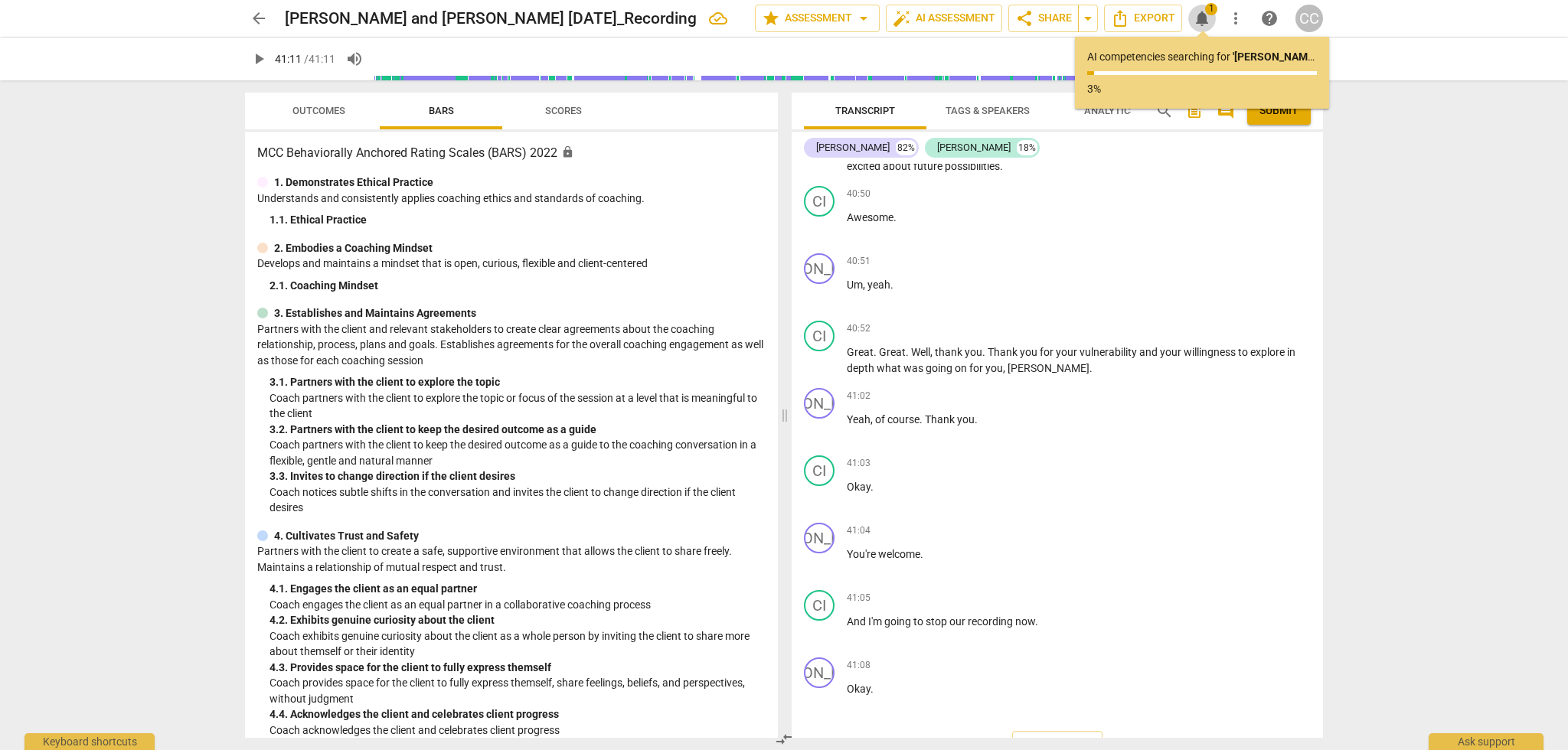
click at [1205, 17] on span "notifications" at bounding box center [1202, 18] width 19 height 18
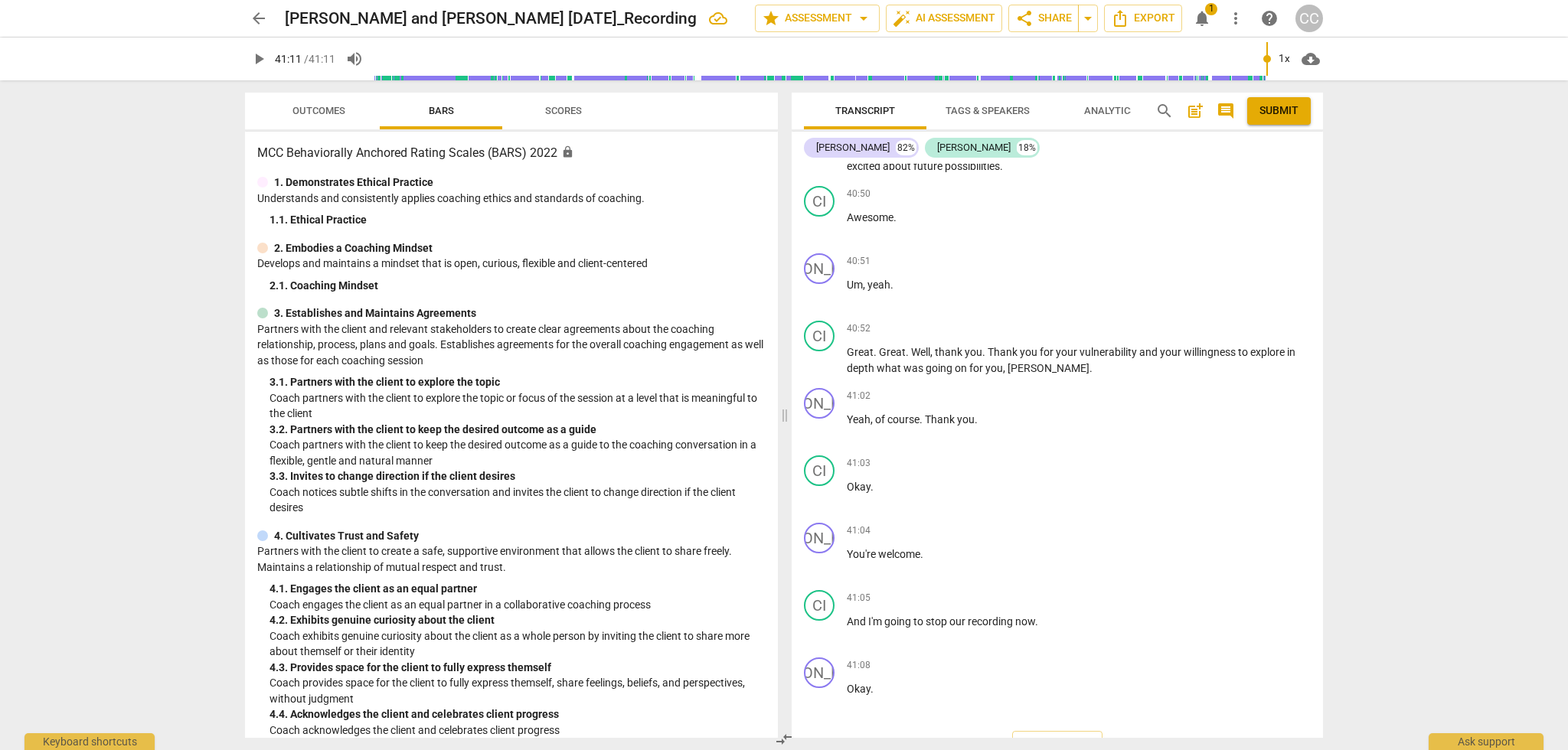
click at [1235, 18] on span "more_vert" at bounding box center [1236, 18] width 19 height 18
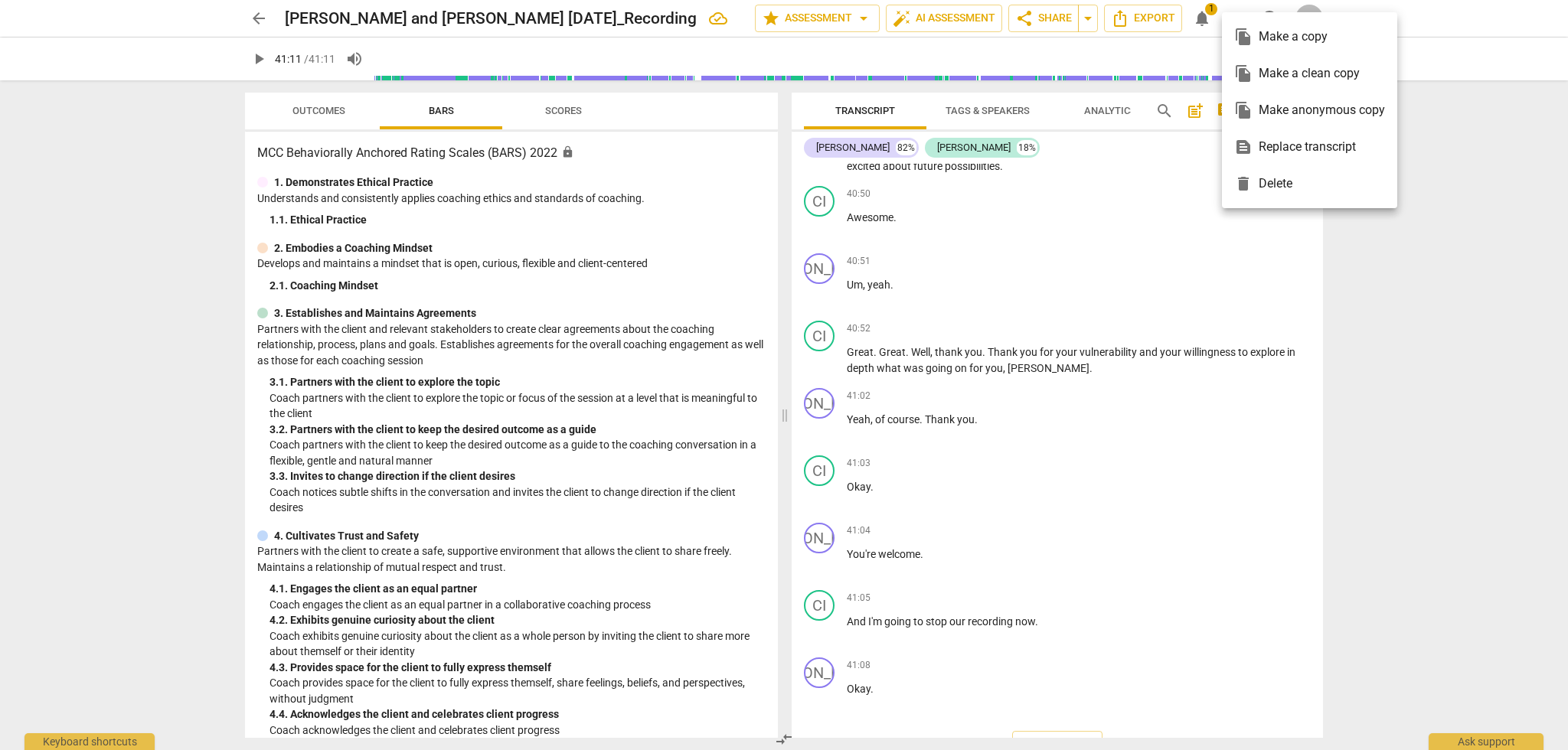
click at [1051, 177] on div at bounding box center [784, 375] width 1568 height 750
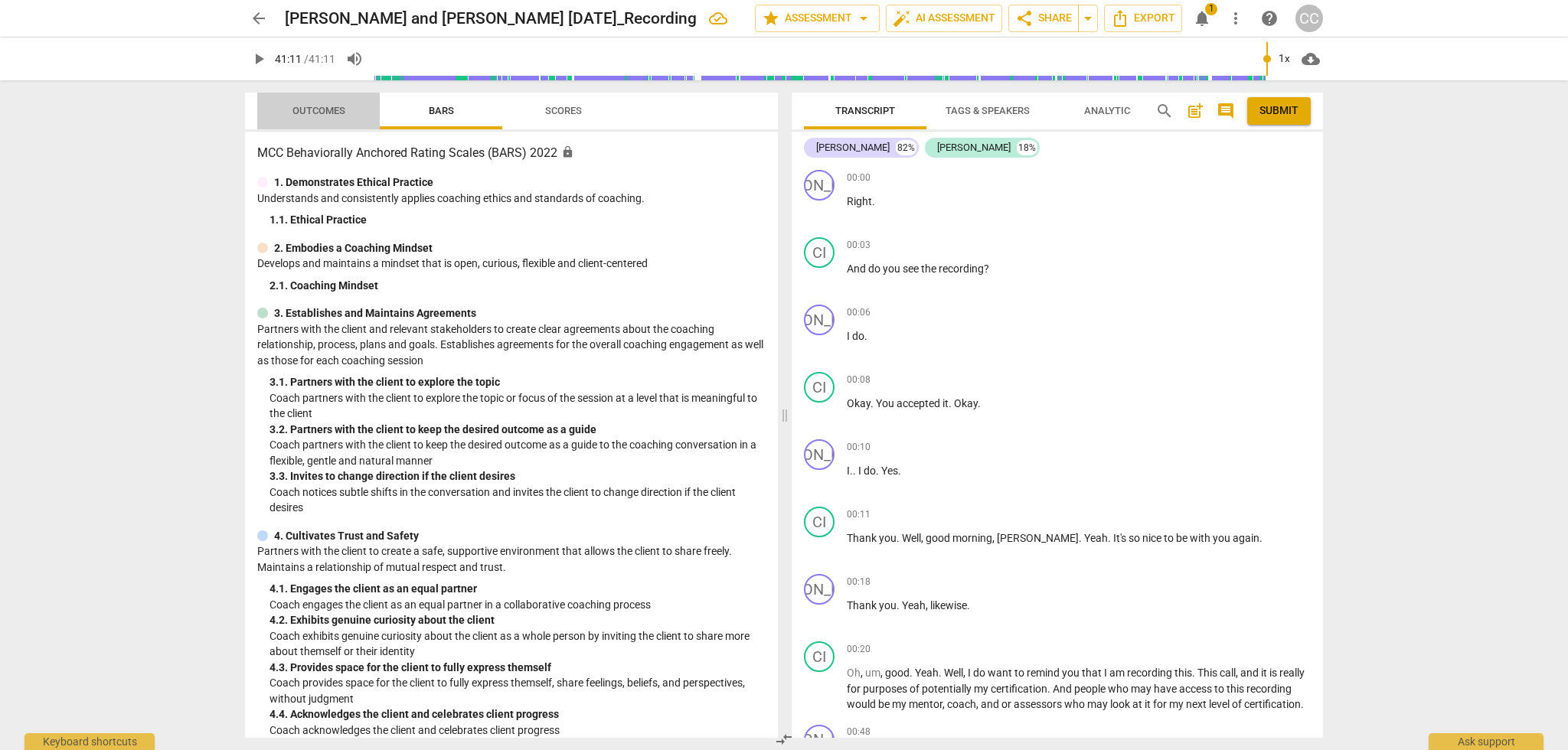
click at [317, 113] on span "Outcomes" at bounding box center [319, 111] width 53 height 12
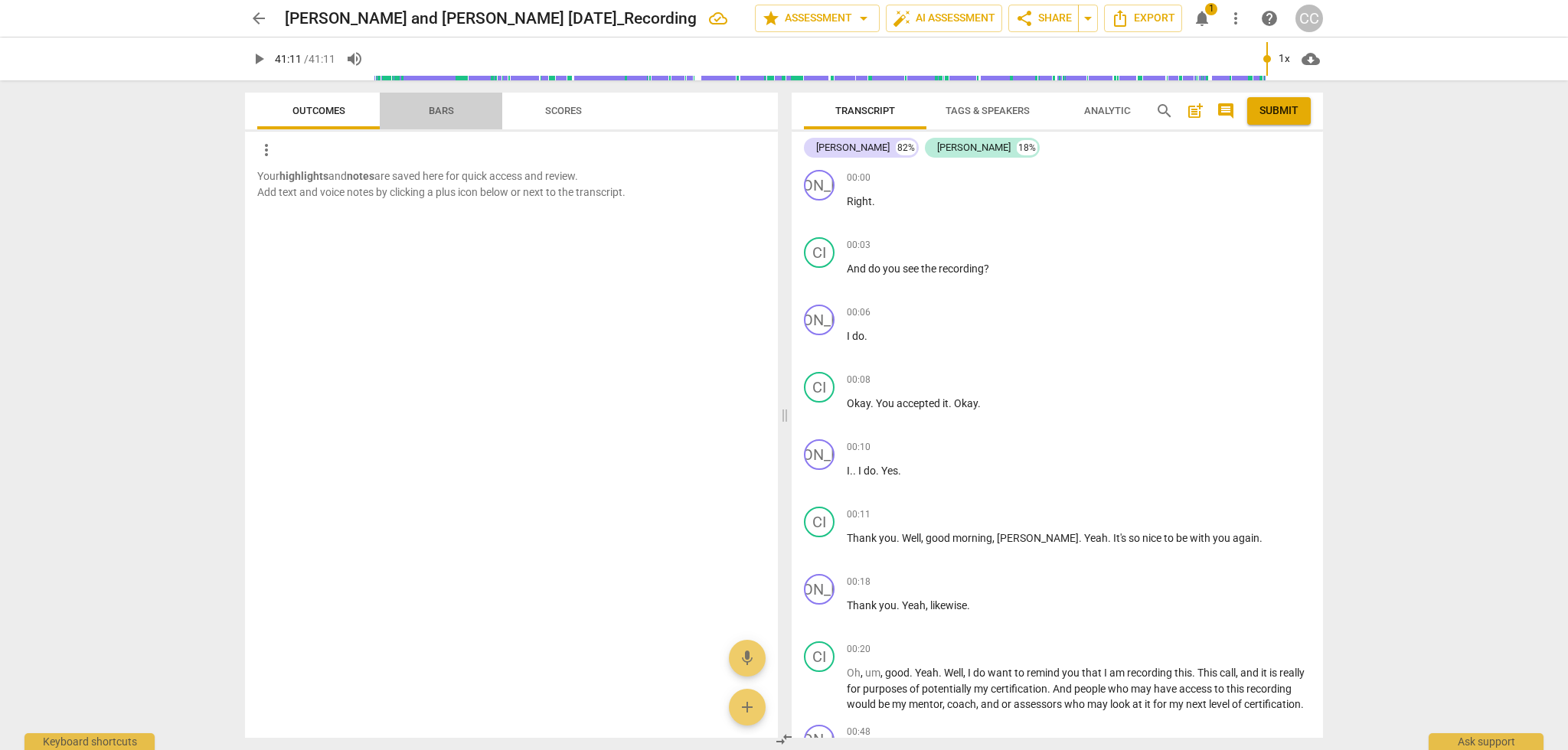
click at [432, 114] on span "Bars" at bounding box center [442, 111] width 25 height 12
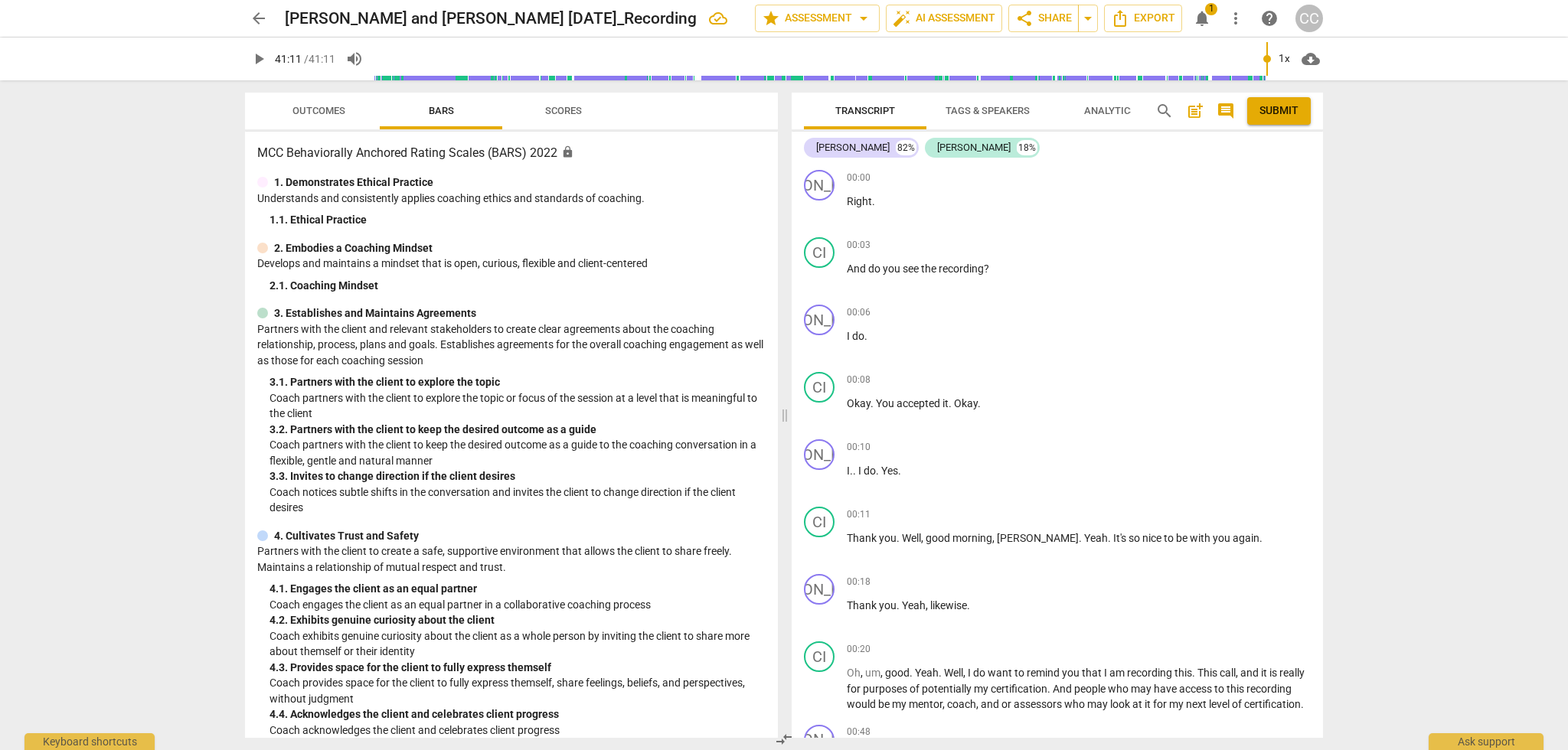
click at [555, 108] on span "Scores" at bounding box center [564, 111] width 37 height 12
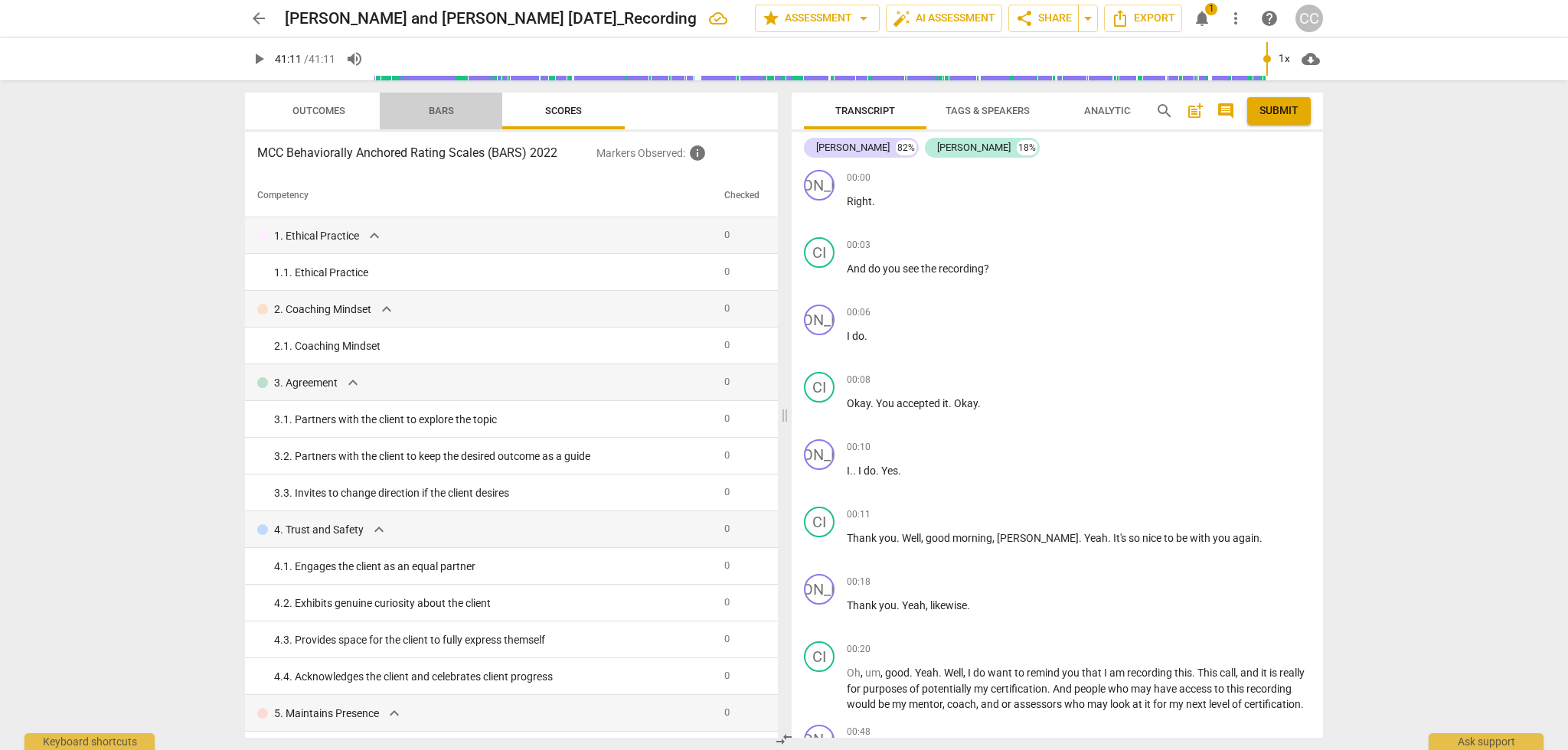
click at [436, 109] on span "Bars" at bounding box center [442, 111] width 25 height 12
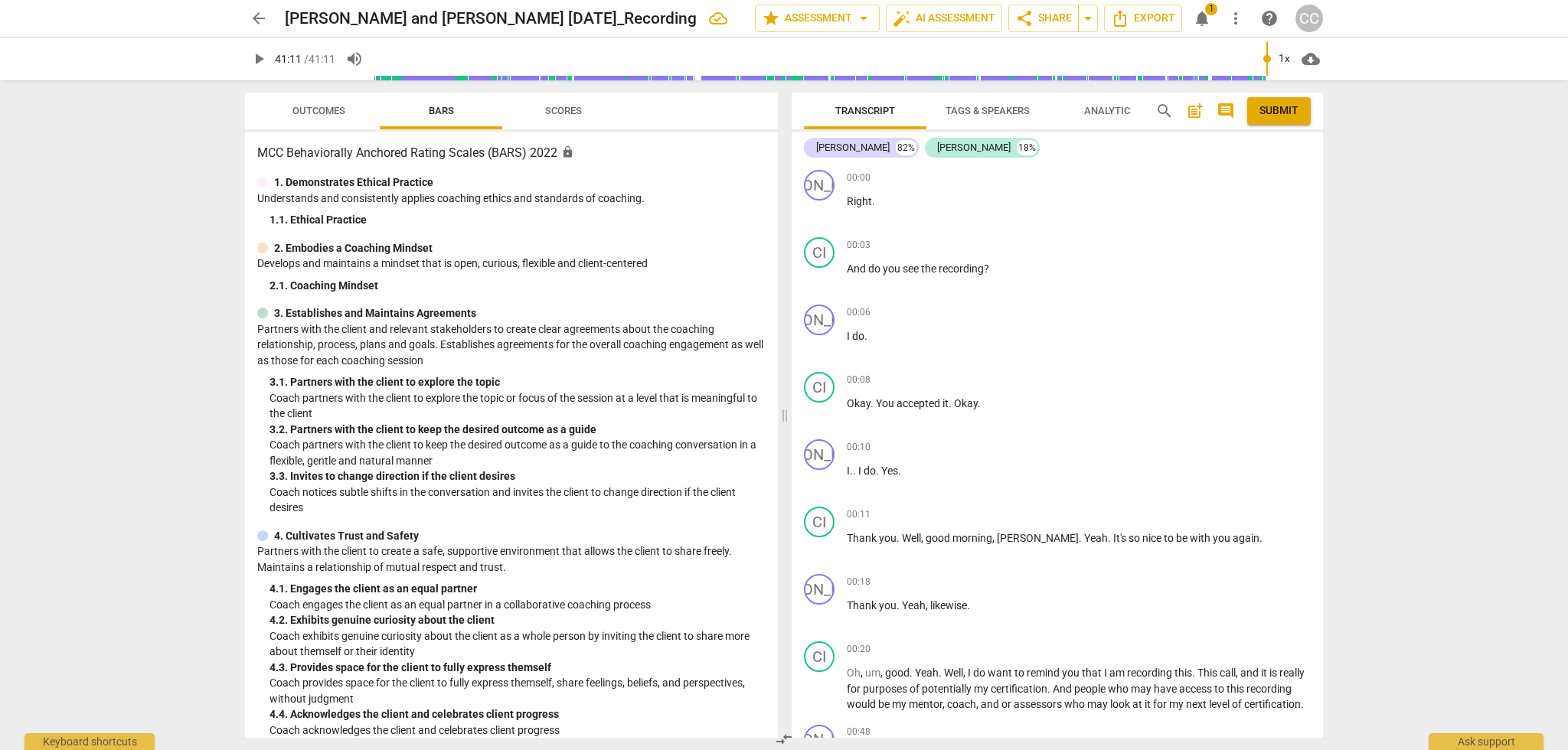
click at [313, 105] on span "Outcomes" at bounding box center [319, 111] width 53 height 12
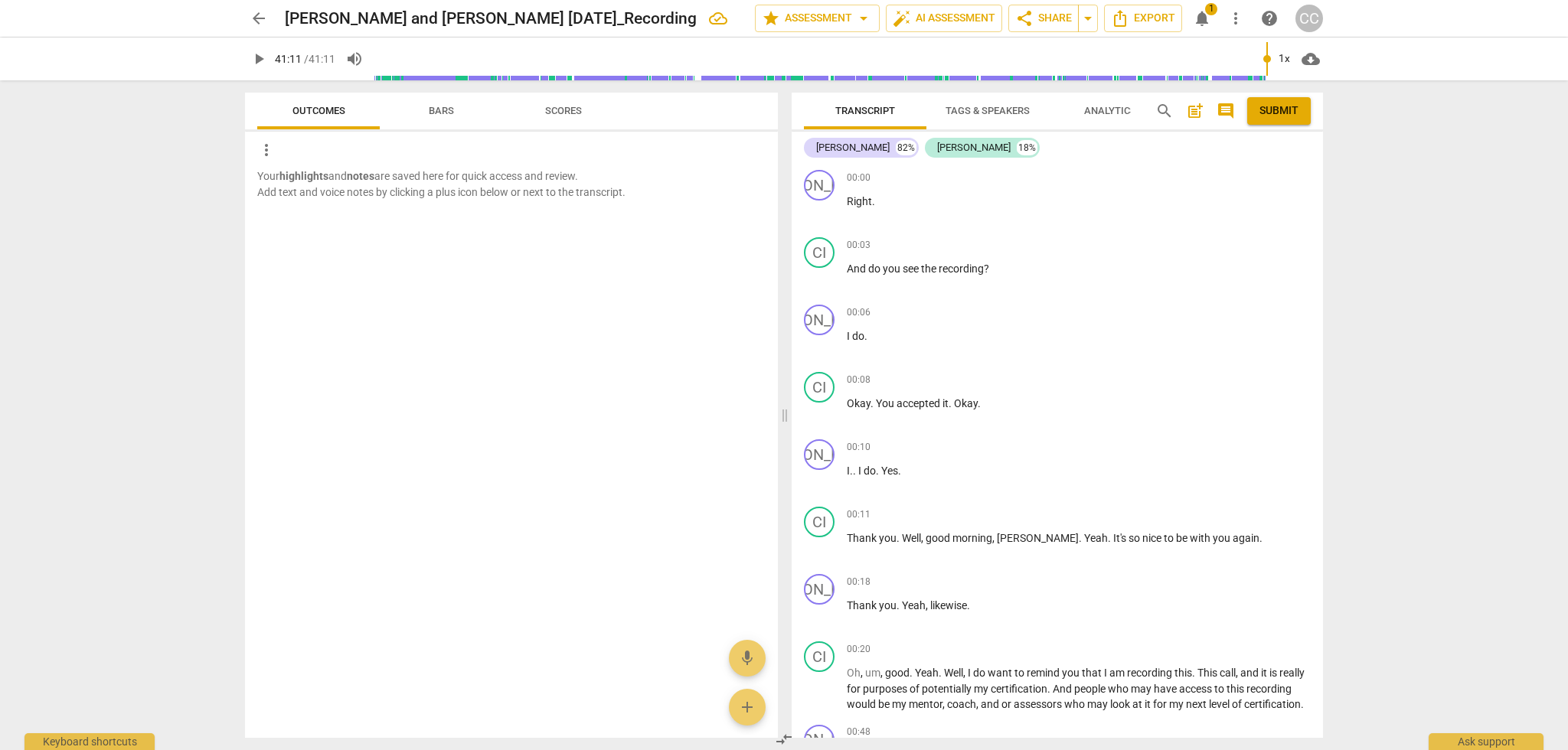
type input "2471"
